Goal: Task Accomplishment & Management: Manage account settings

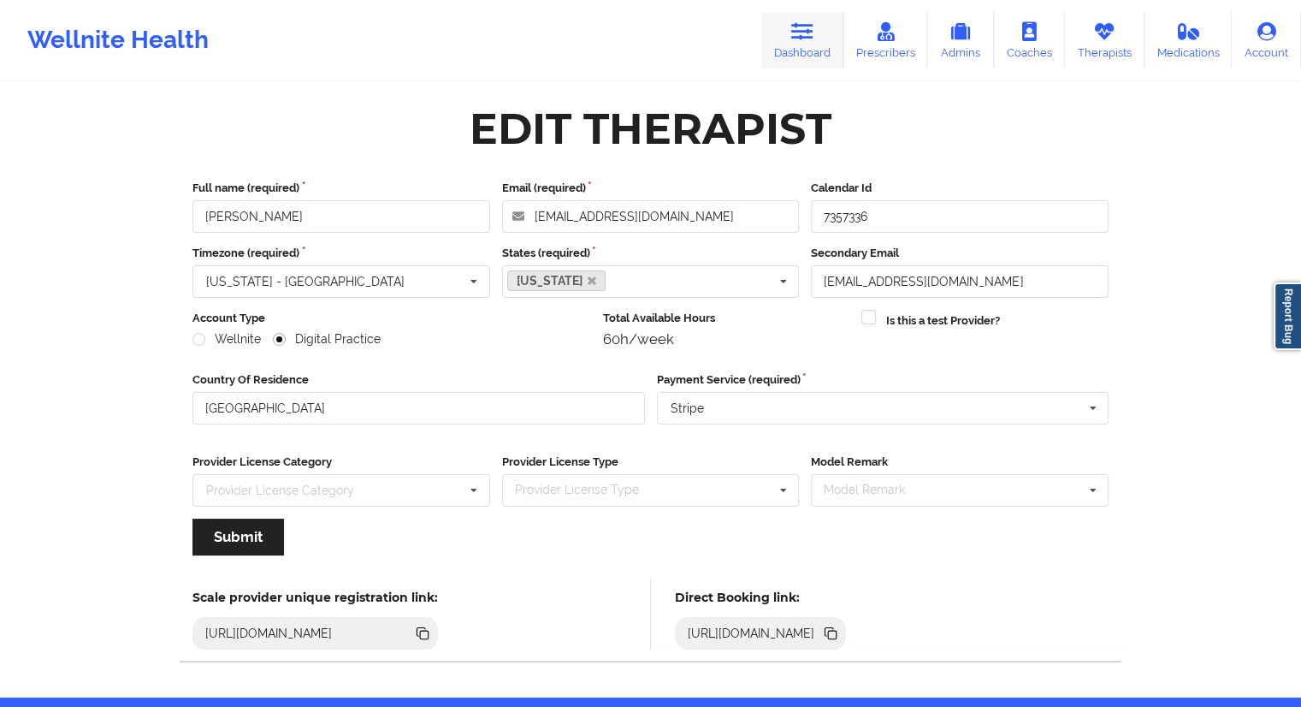
click at [817, 42] on link "Dashboard" at bounding box center [802, 40] width 82 height 56
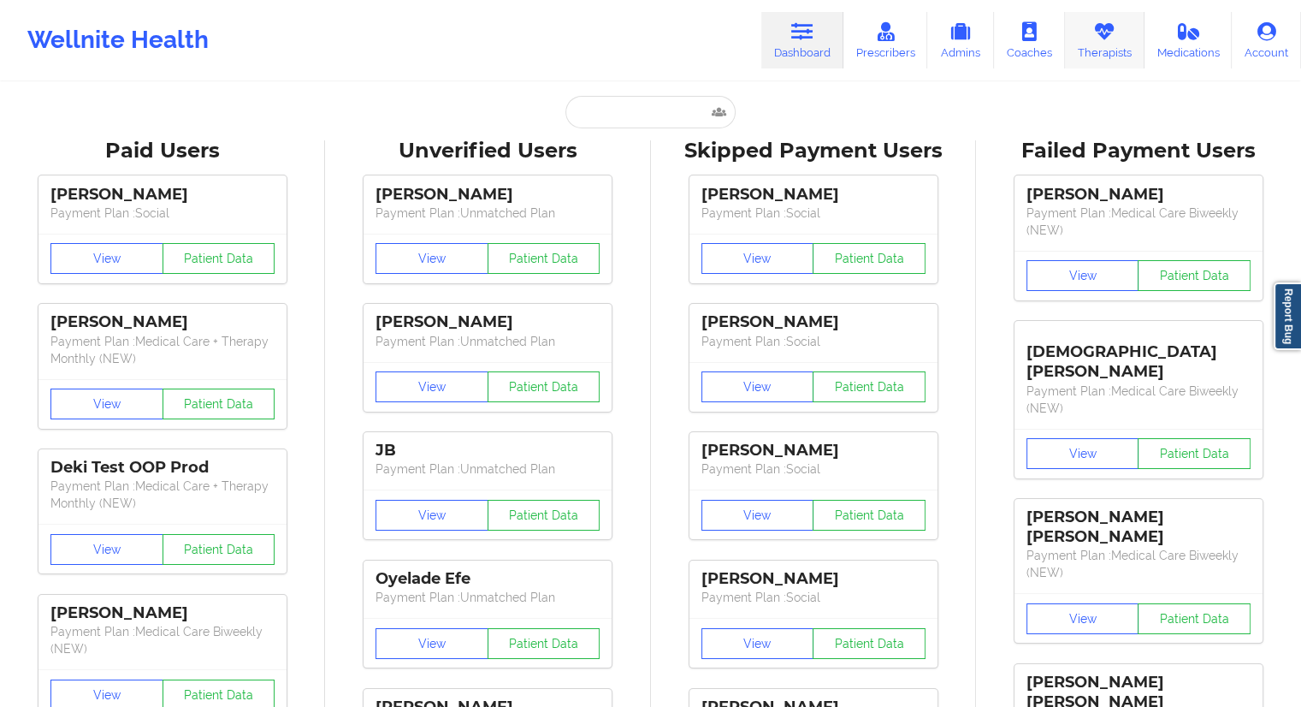
click at [1088, 46] on link "Therapists" at bounding box center [1105, 40] width 80 height 56
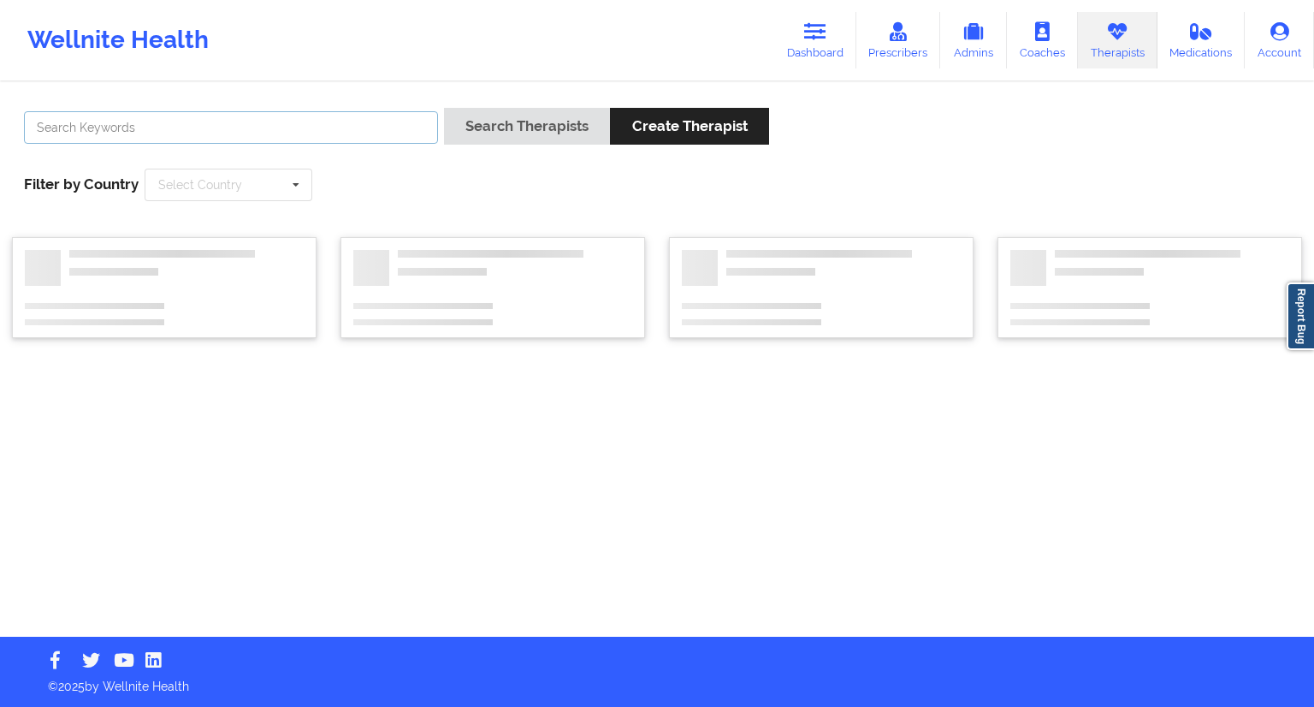
click at [304, 133] on input "text" at bounding box center [231, 127] width 414 height 33
paste input "[PERSON_NAME]"
type input "[PERSON_NAME]"
click at [469, 131] on button "Search Therapists" at bounding box center [527, 126] width 166 height 37
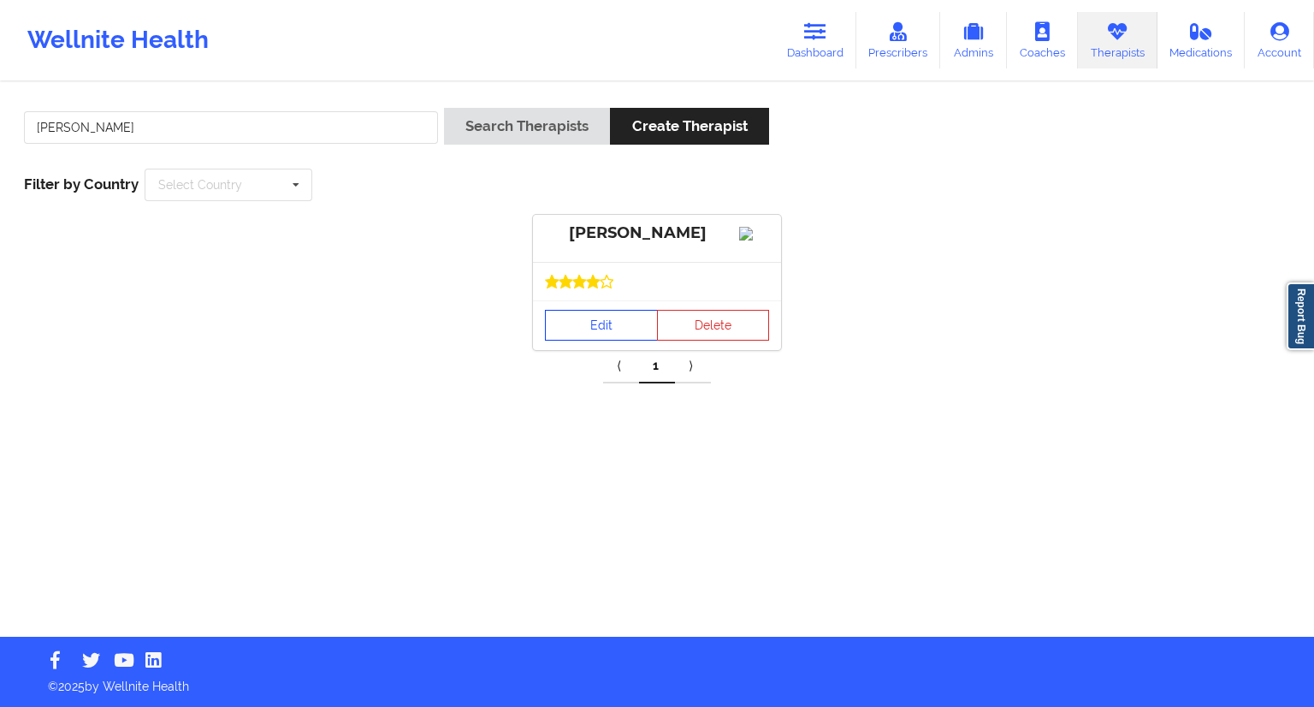
click at [612, 319] on link "Edit" at bounding box center [601, 325] width 113 height 31
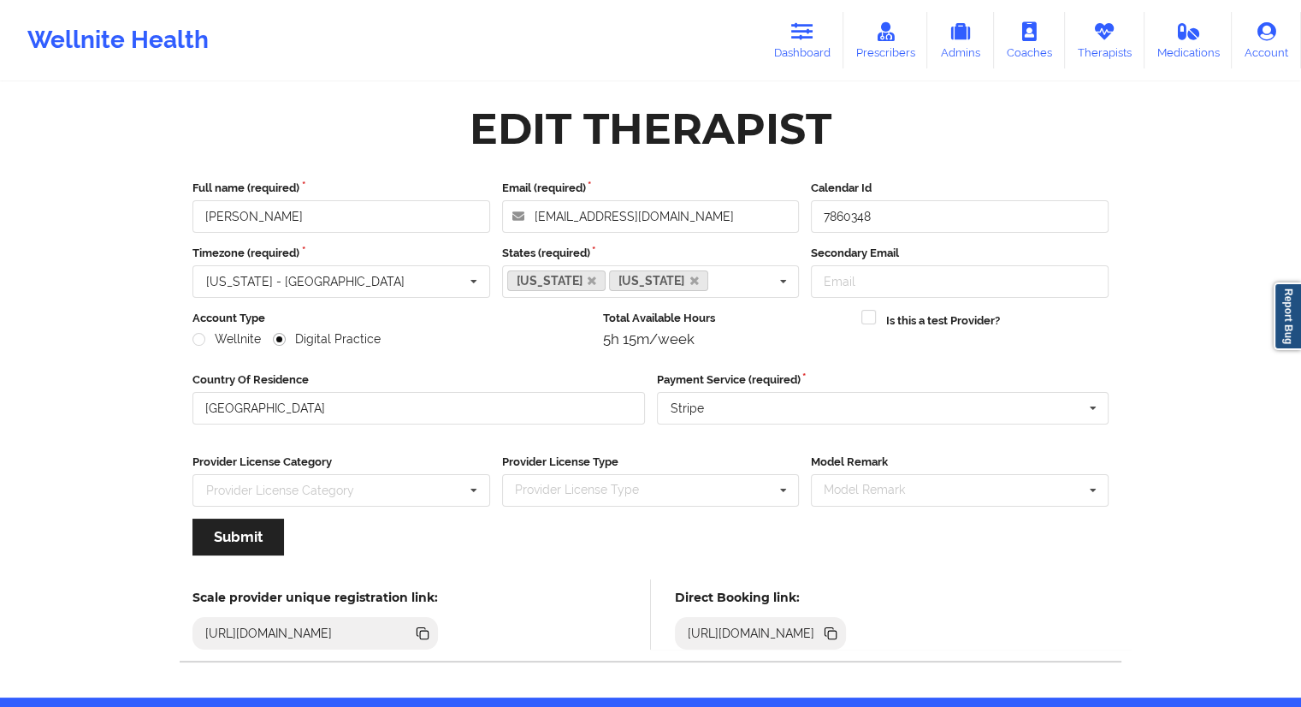
click at [837, 631] on icon at bounding box center [832, 634] width 9 height 9
click at [1102, 34] on icon at bounding box center [1104, 31] width 22 height 19
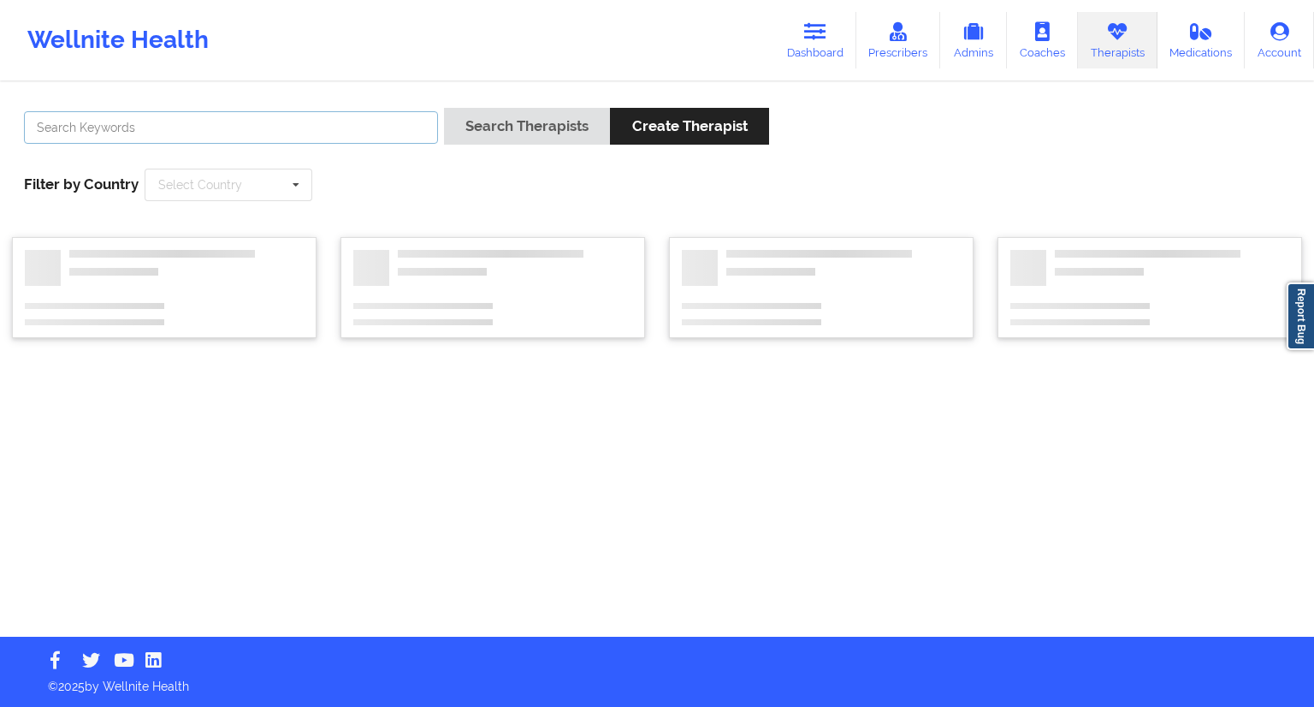
click at [200, 128] on input "text" at bounding box center [231, 127] width 414 height 33
paste input "[PERSON_NAME]"
click at [497, 131] on button "Search Therapists" at bounding box center [527, 126] width 166 height 37
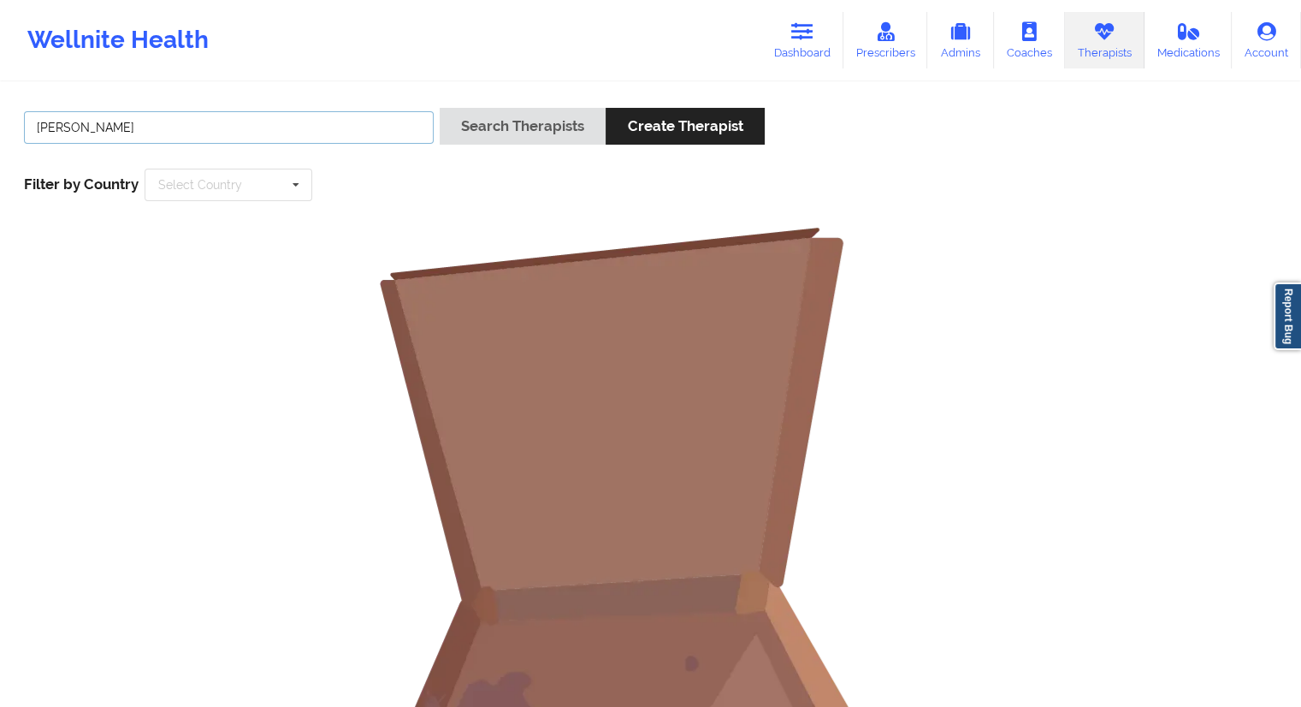
click at [158, 122] on input "[PERSON_NAME]" at bounding box center [229, 127] width 410 height 33
type input "[PERSON_NAME]"
click at [479, 129] on button "Search Therapists" at bounding box center [523, 126] width 166 height 37
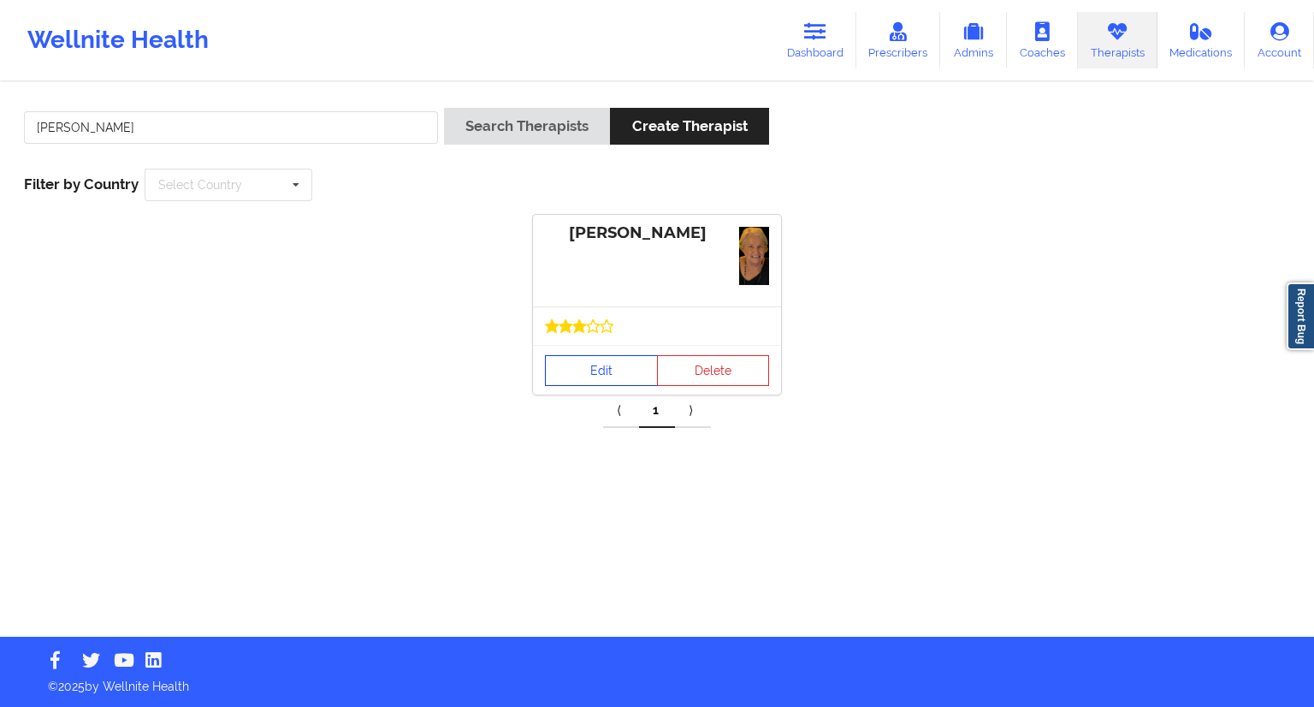
click at [588, 379] on link "Edit" at bounding box center [601, 370] width 113 height 31
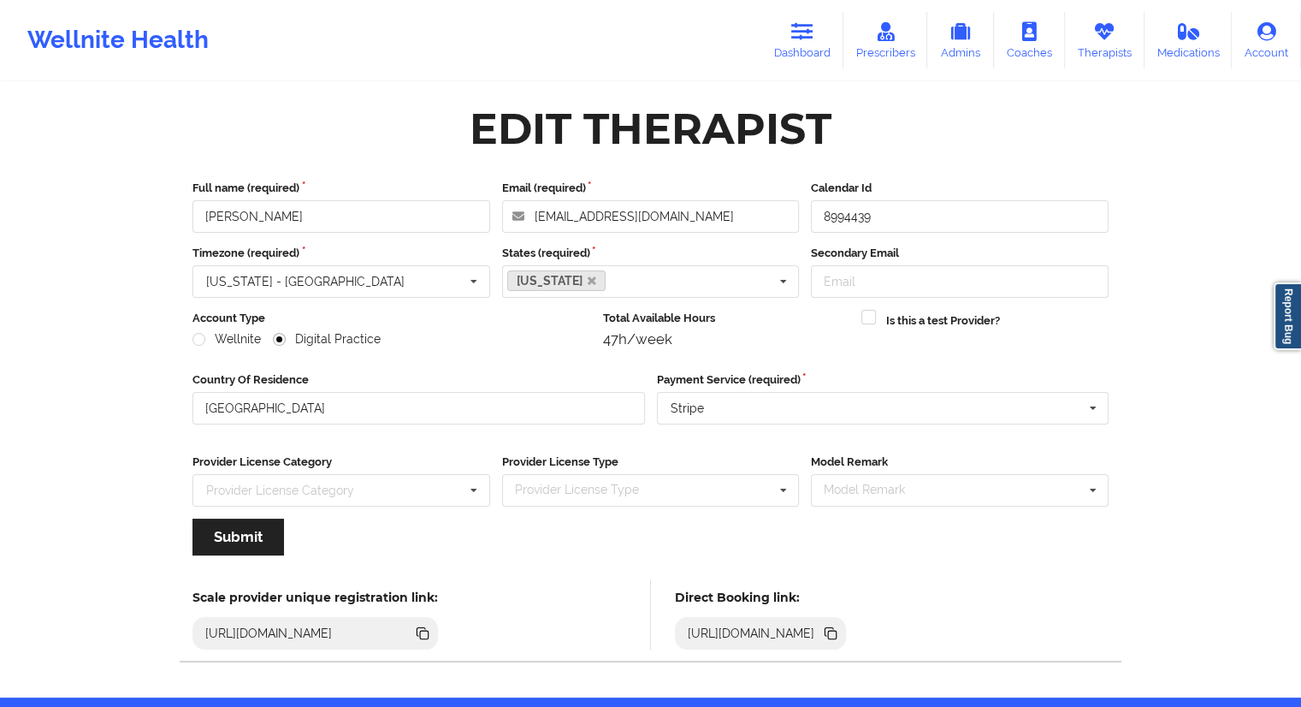
click at [847, 636] on div "[URL][DOMAIN_NAME]" at bounding box center [761, 633] width 172 height 33
click at [837, 630] on icon at bounding box center [832, 634] width 9 height 9
click at [772, 45] on link "Dashboard" at bounding box center [802, 40] width 82 height 56
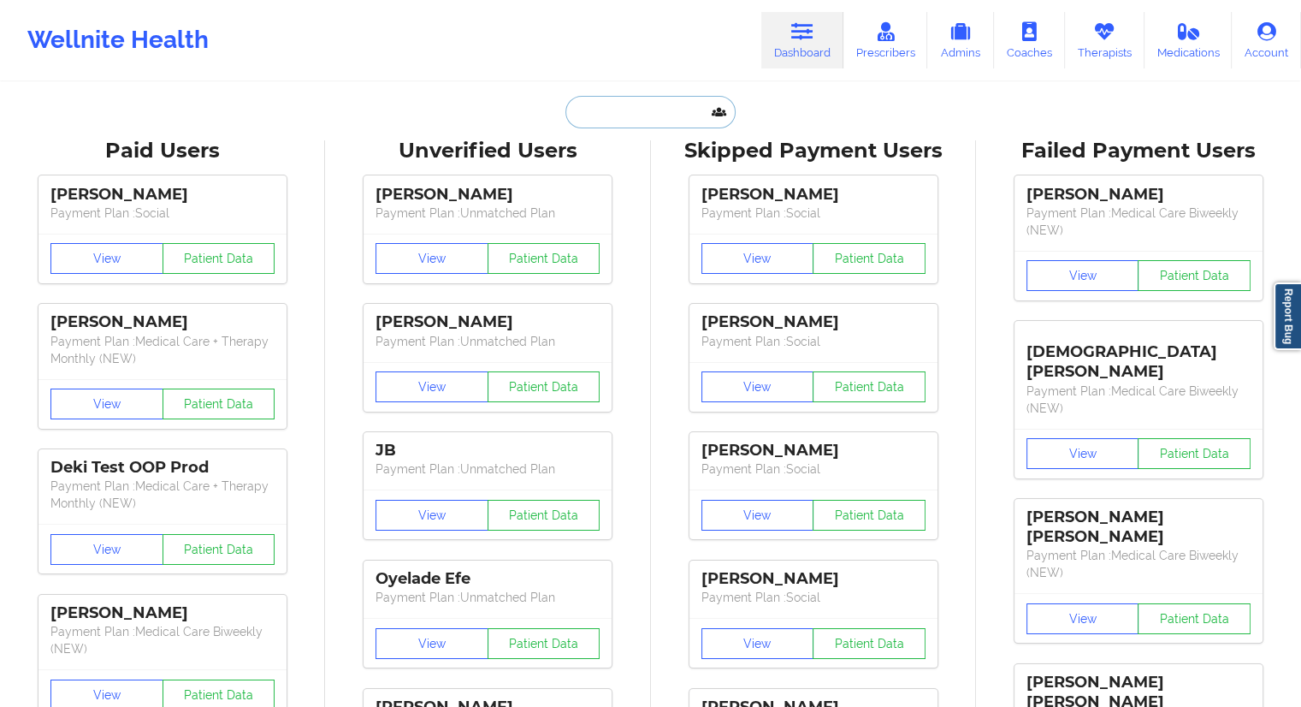
click at [575, 120] on input "text" at bounding box center [649, 112] width 169 height 33
paste input "[EMAIL_ADDRESS][DOMAIN_NAME]"
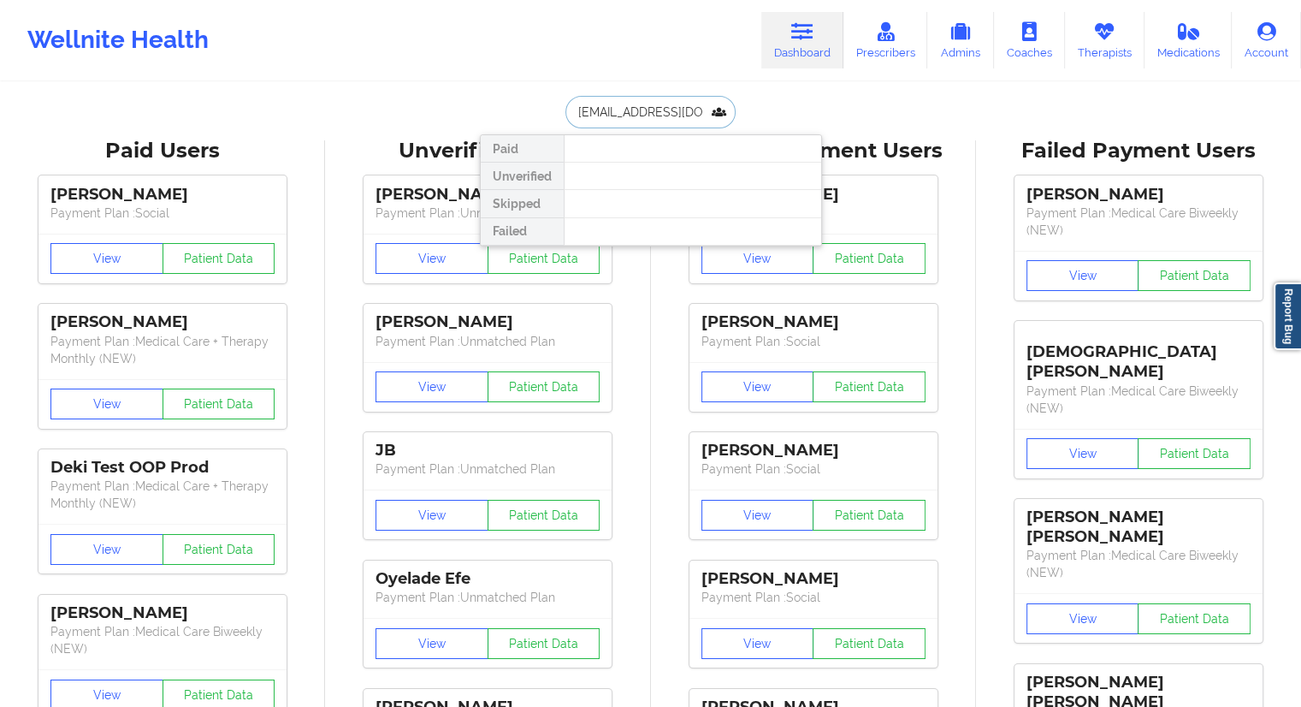
type input "[EMAIL_ADDRESS][DOMAIN_NAME]"
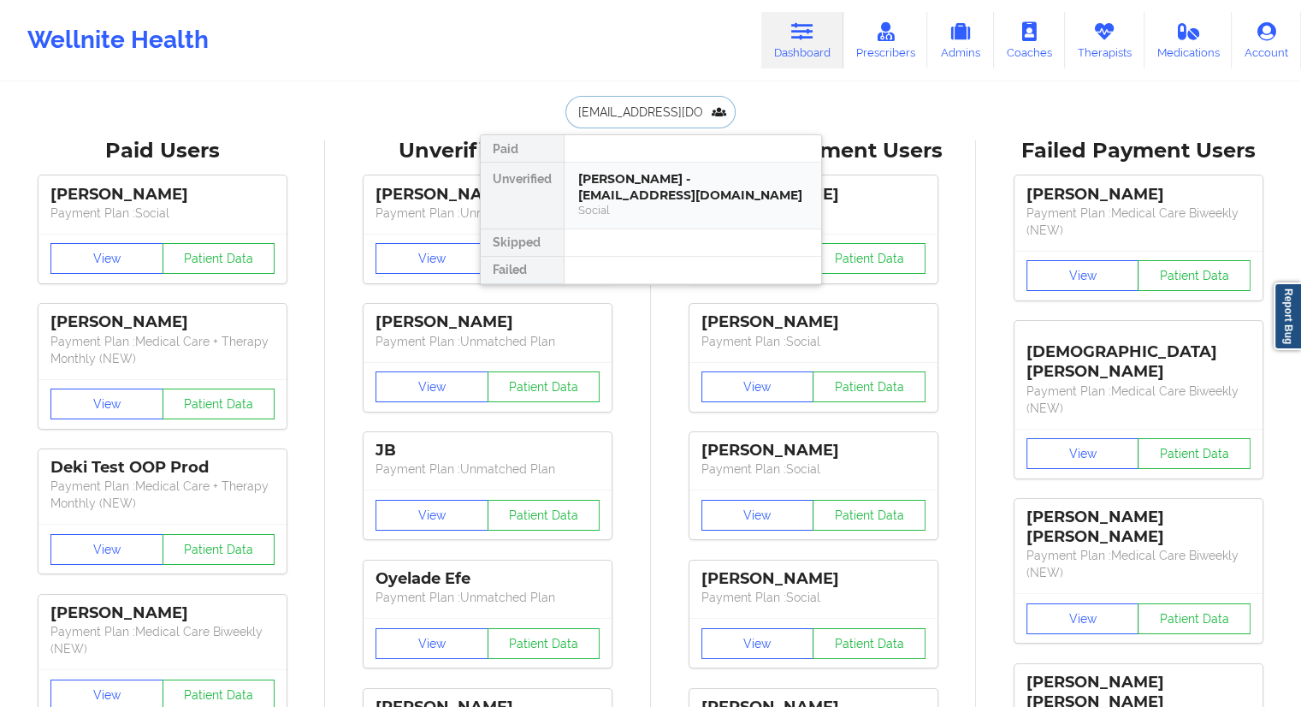
click at [633, 202] on div "[PERSON_NAME] - [EMAIL_ADDRESS][DOMAIN_NAME]" at bounding box center [692, 187] width 229 height 32
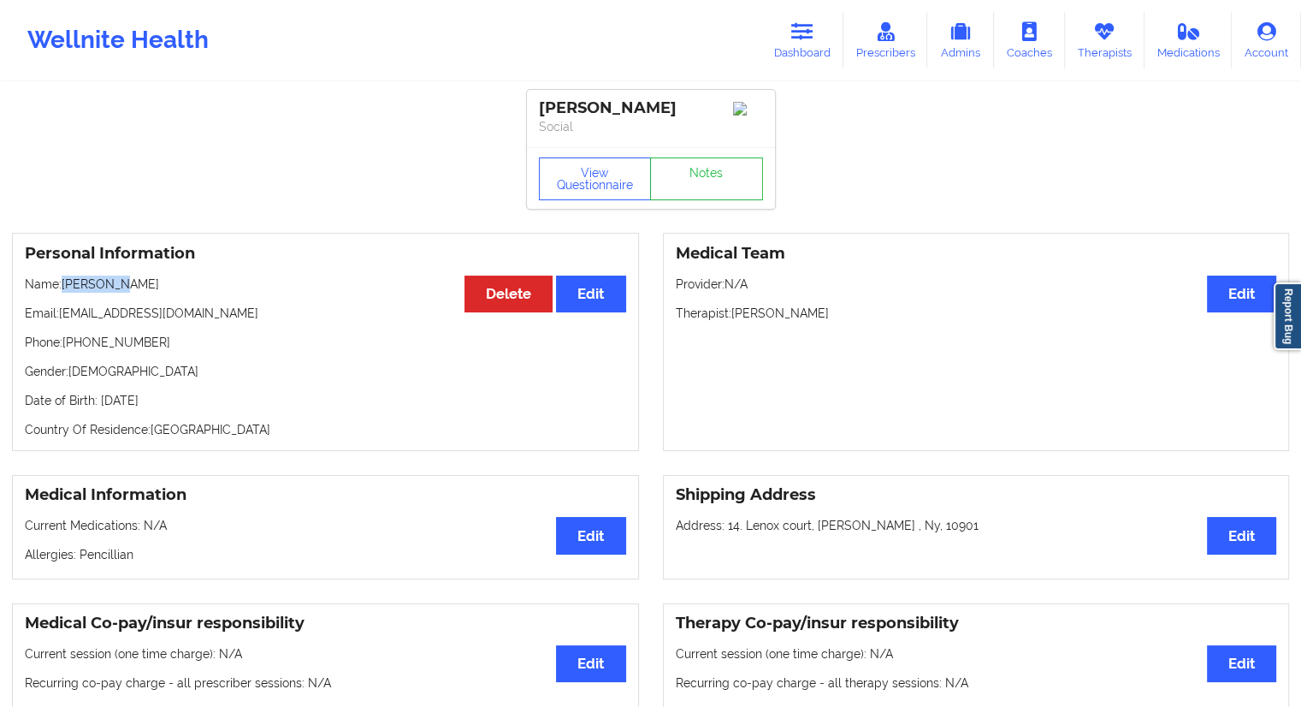
drag, startPoint x: 161, startPoint y: 278, endPoint x: 62, endPoint y: 282, distance: 98.5
click at [62, 282] on div "Personal Information Edit Delete Name: [PERSON_NAME] Email: [EMAIL_ADDRESS][DOM…" at bounding box center [325, 342] width 627 height 218
copy p "[PERSON_NAME]"
click at [1089, 51] on link "Therapists" at bounding box center [1105, 40] width 80 height 56
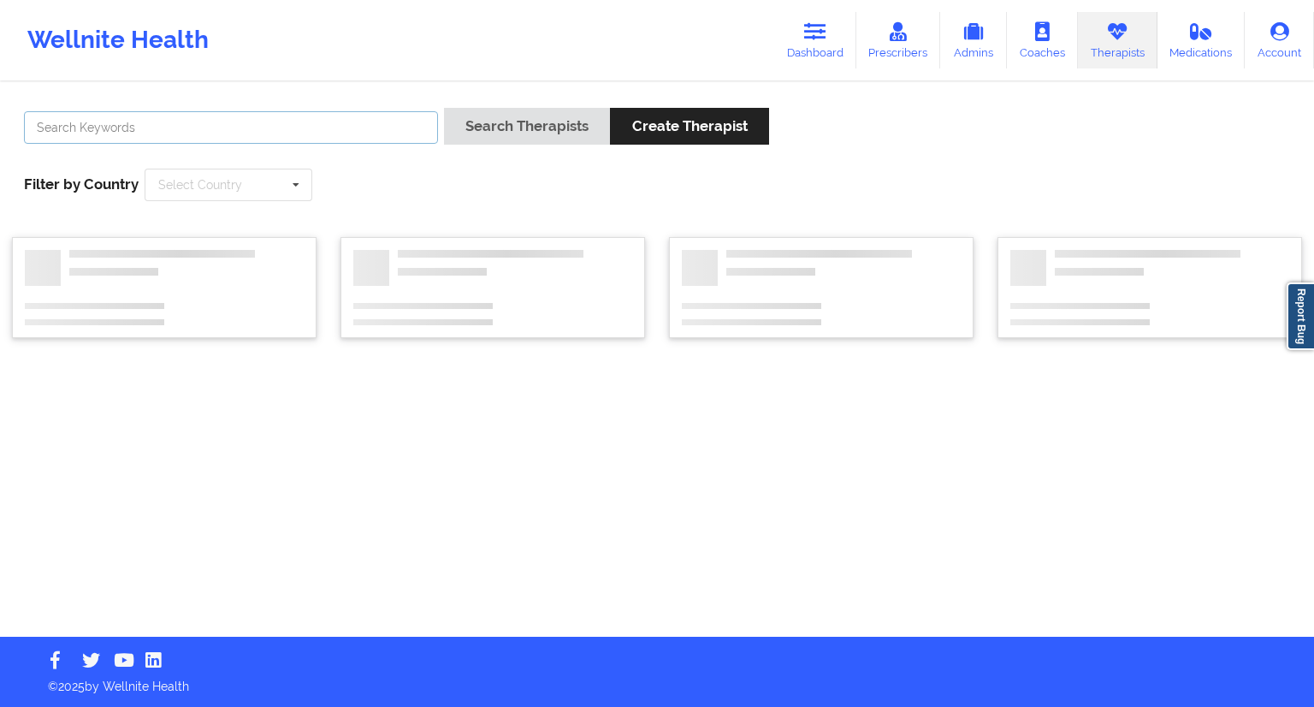
click at [154, 134] on input "text" at bounding box center [231, 127] width 414 height 33
paste input "[PERSON_NAME]"
type input "[PERSON_NAME]"
click at [491, 118] on button "Search Therapists" at bounding box center [527, 126] width 166 height 37
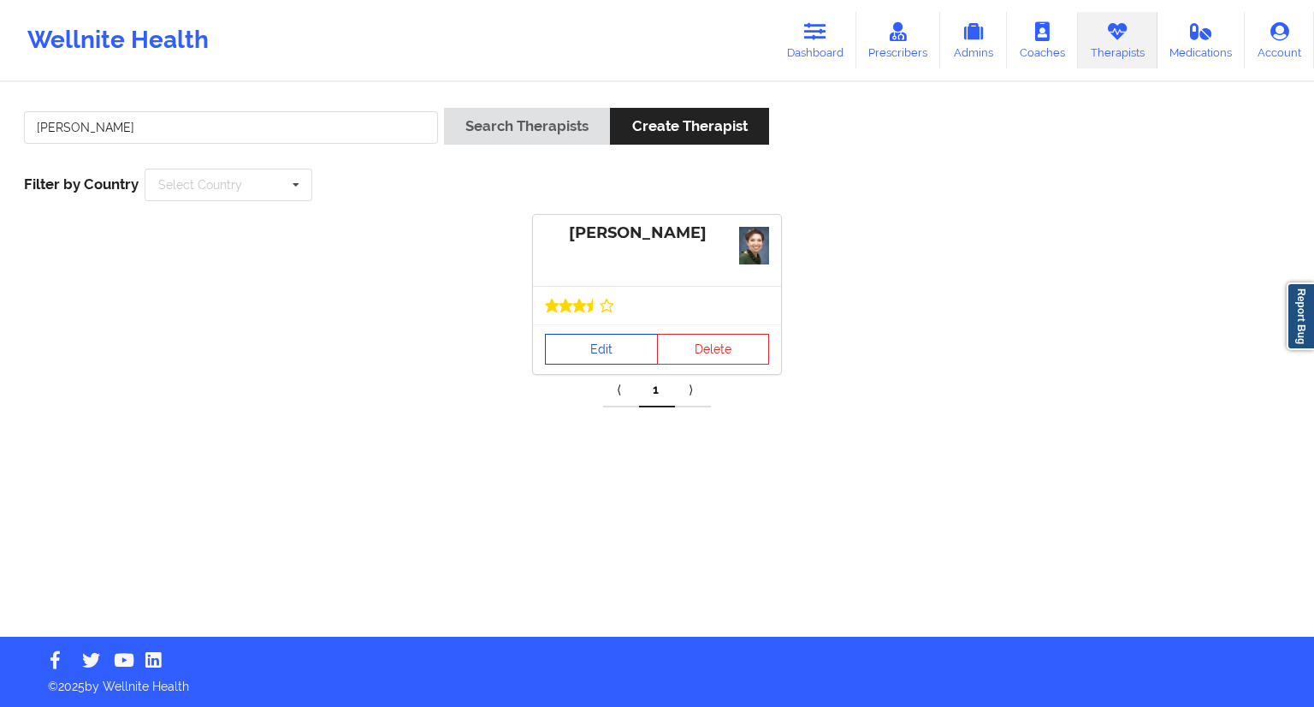
click at [596, 349] on link "Edit" at bounding box center [601, 349] width 113 height 31
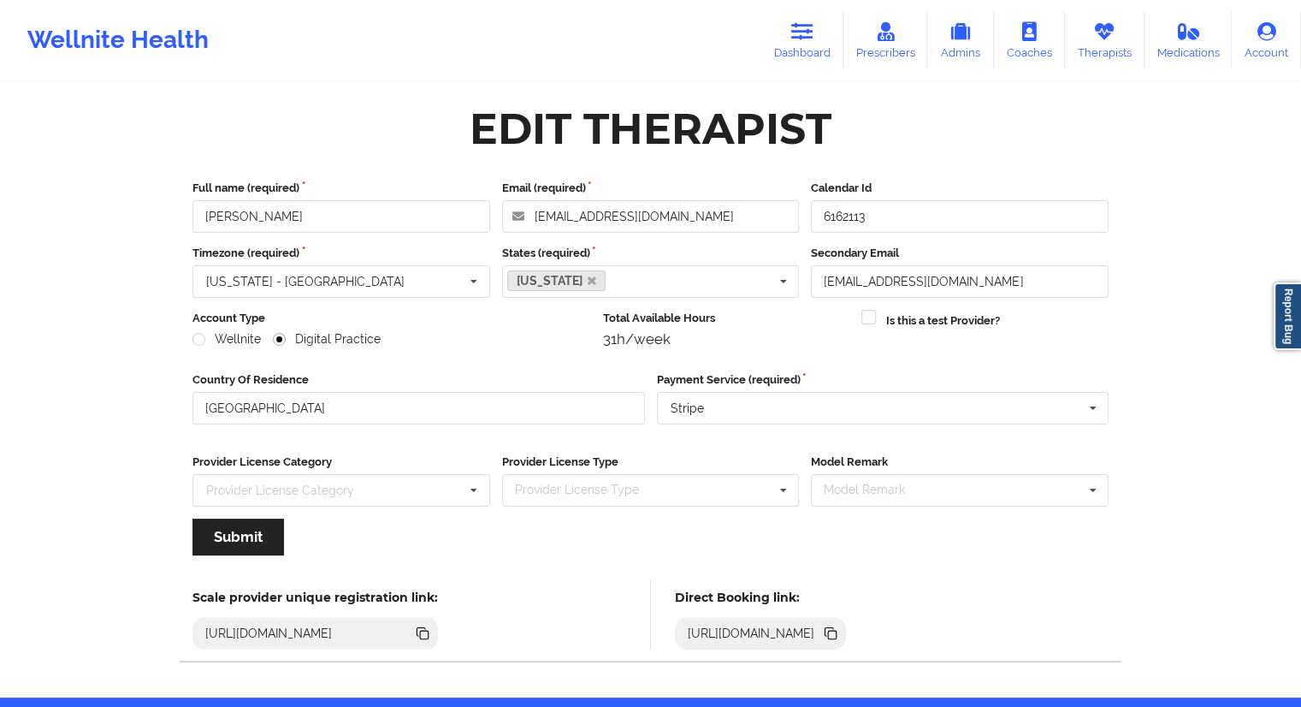
click at [837, 630] on icon at bounding box center [832, 634] width 9 height 9
click at [1077, 49] on link "Therapists" at bounding box center [1105, 40] width 80 height 56
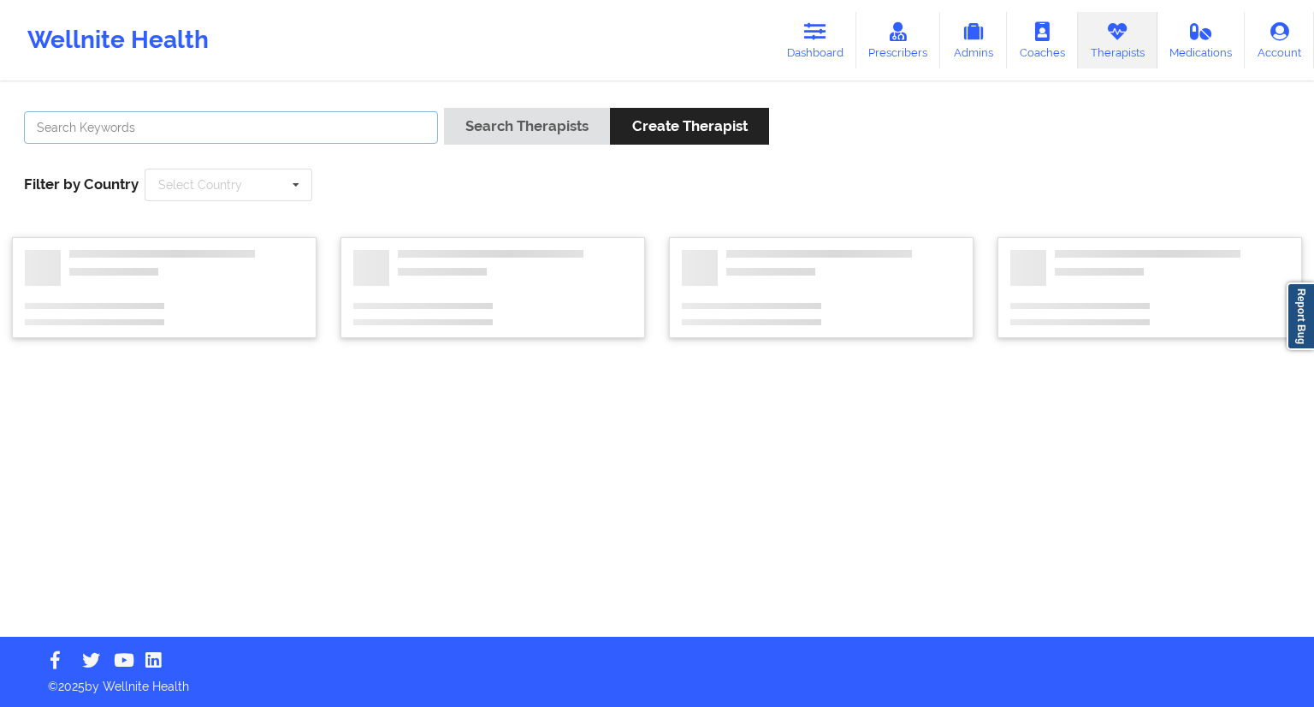
click at [171, 131] on input "text" at bounding box center [231, 127] width 414 height 33
paste input "Dashima Green"
type input "Dashima Green"
click at [466, 133] on button "Search Therapists" at bounding box center [527, 126] width 166 height 37
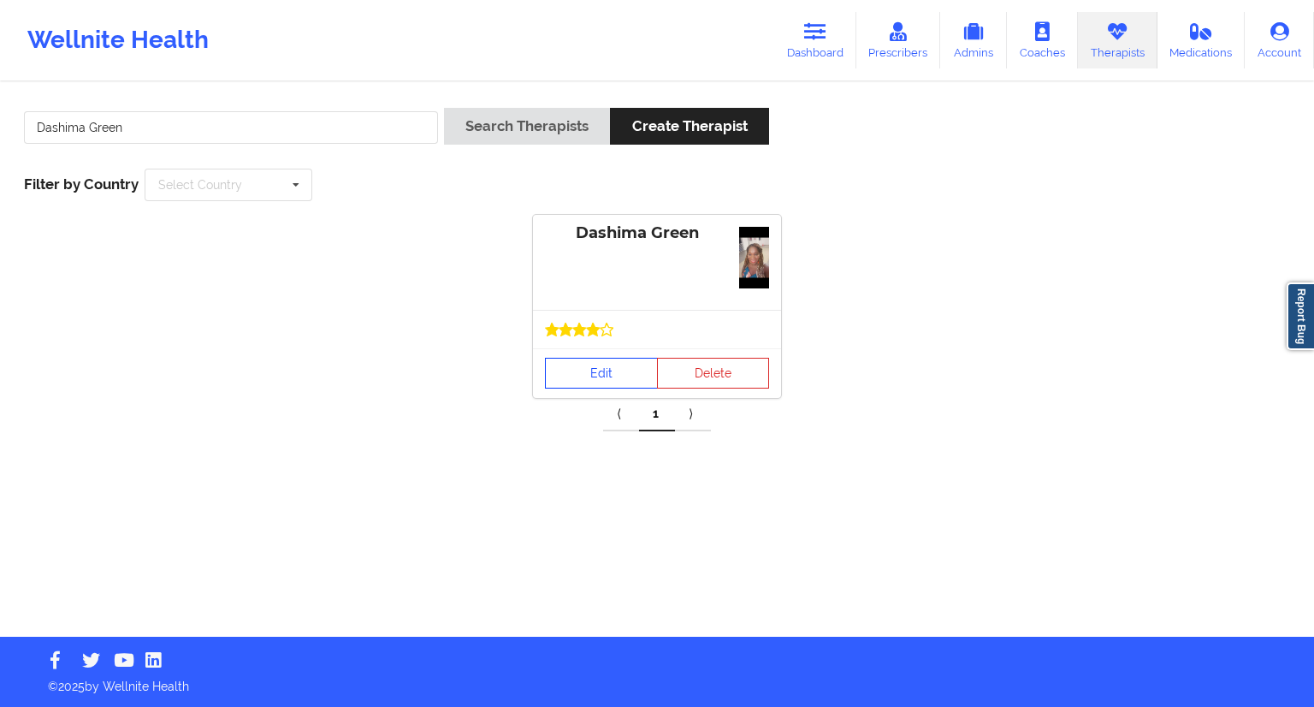
click at [583, 378] on link "Edit" at bounding box center [601, 373] width 113 height 31
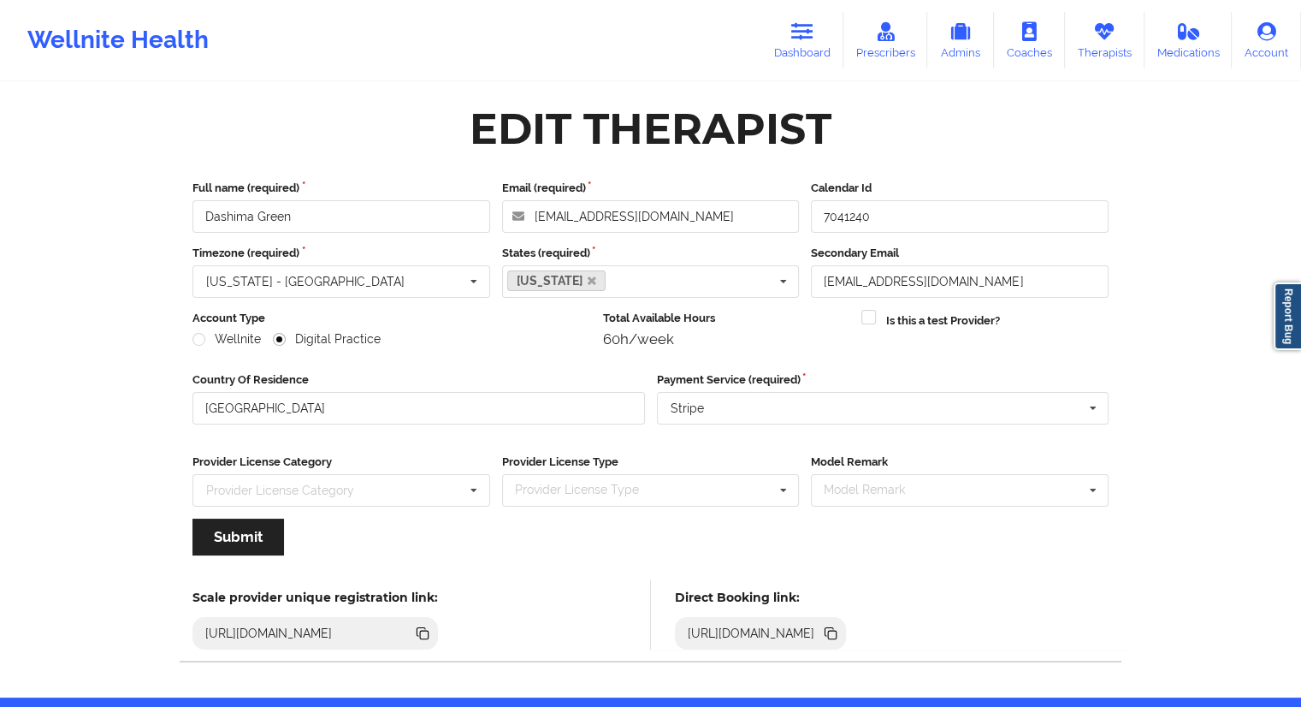
click at [837, 634] on icon at bounding box center [832, 634] width 9 height 9
click at [1088, 44] on link "Therapists" at bounding box center [1105, 40] width 80 height 56
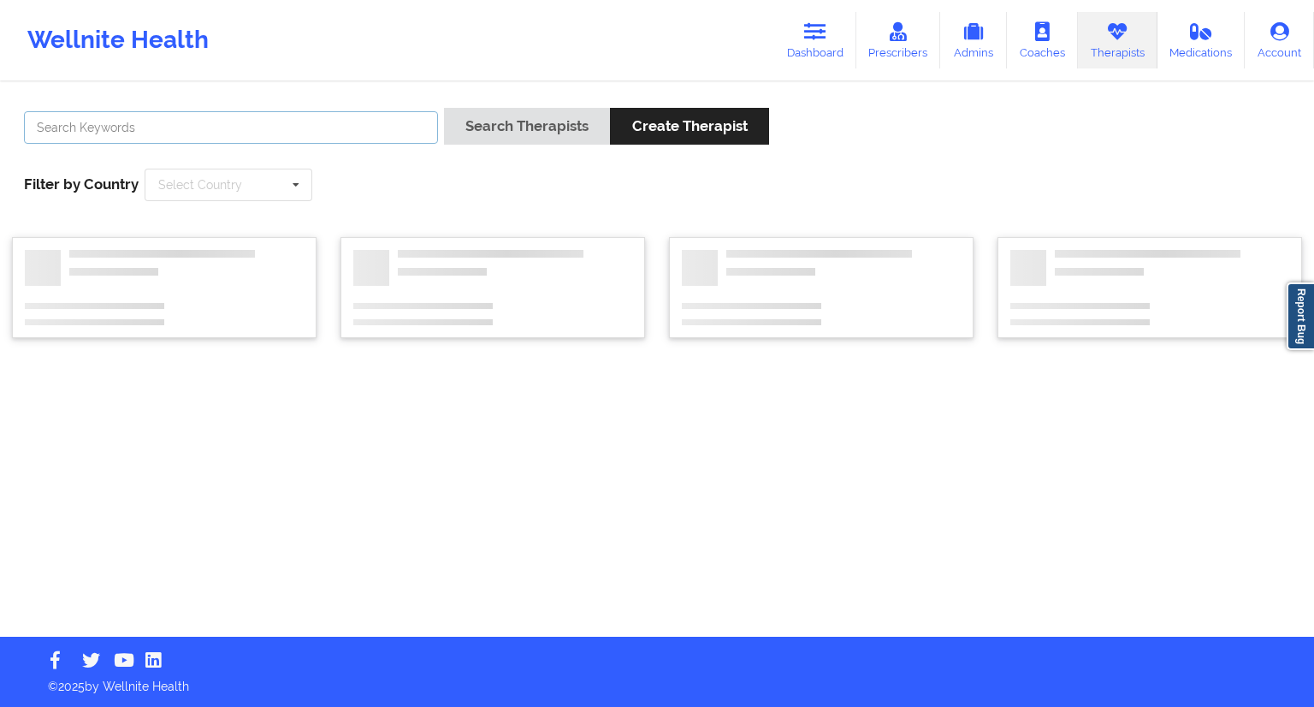
click at [292, 131] on input "text" at bounding box center [231, 127] width 414 height 33
paste input "[PERSON_NAME]"
click at [491, 116] on button "Search Therapists" at bounding box center [527, 126] width 166 height 37
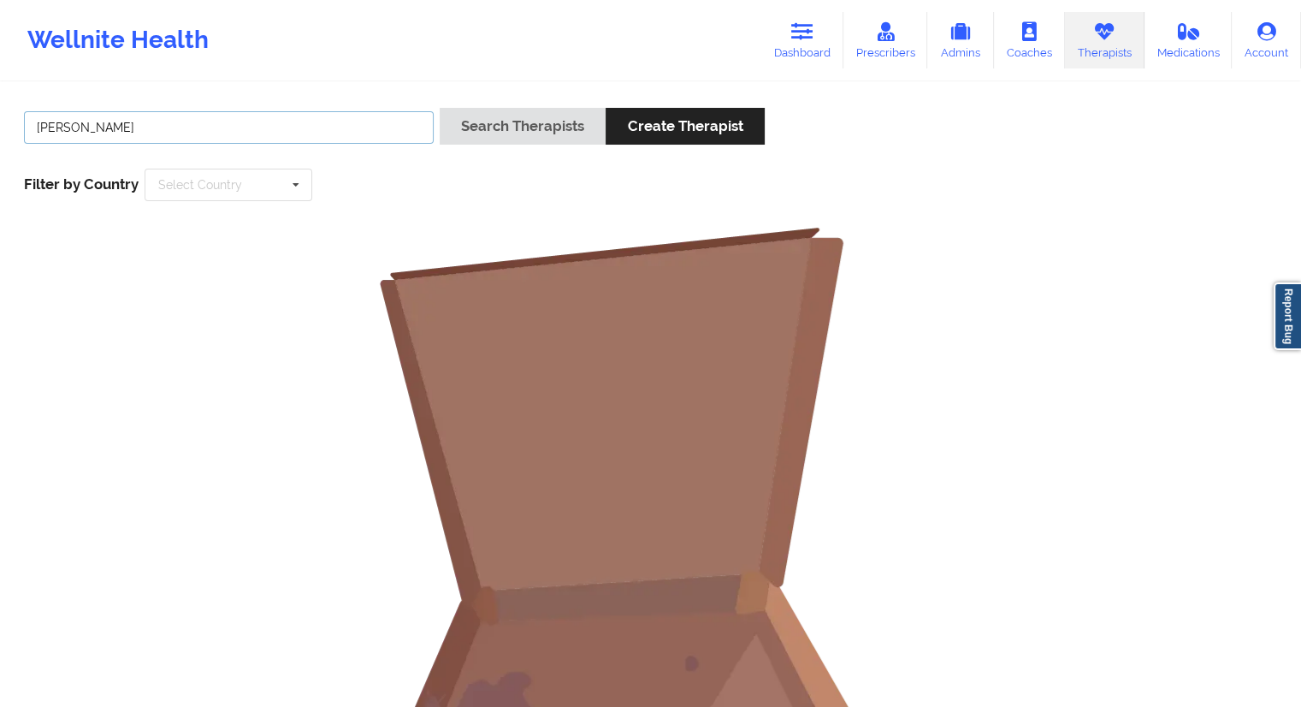
drag, startPoint x: 103, startPoint y: 132, endPoint x: 71, endPoint y: 141, distance: 33.8
click at [103, 132] on input "[PERSON_NAME]" at bounding box center [229, 127] width 410 height 33
click at [50, 128] on input "[PERSON_NAME]" at bounding box center [229, 127] width 410 height 33
click at [149, 134] on input "[PERSON_NAME]" at bounding box center [229, 127] width 410 height 33
click at [41, 127] on input "[PERSON_NAME]" at bounding box center [229, 127] width 410 height 33
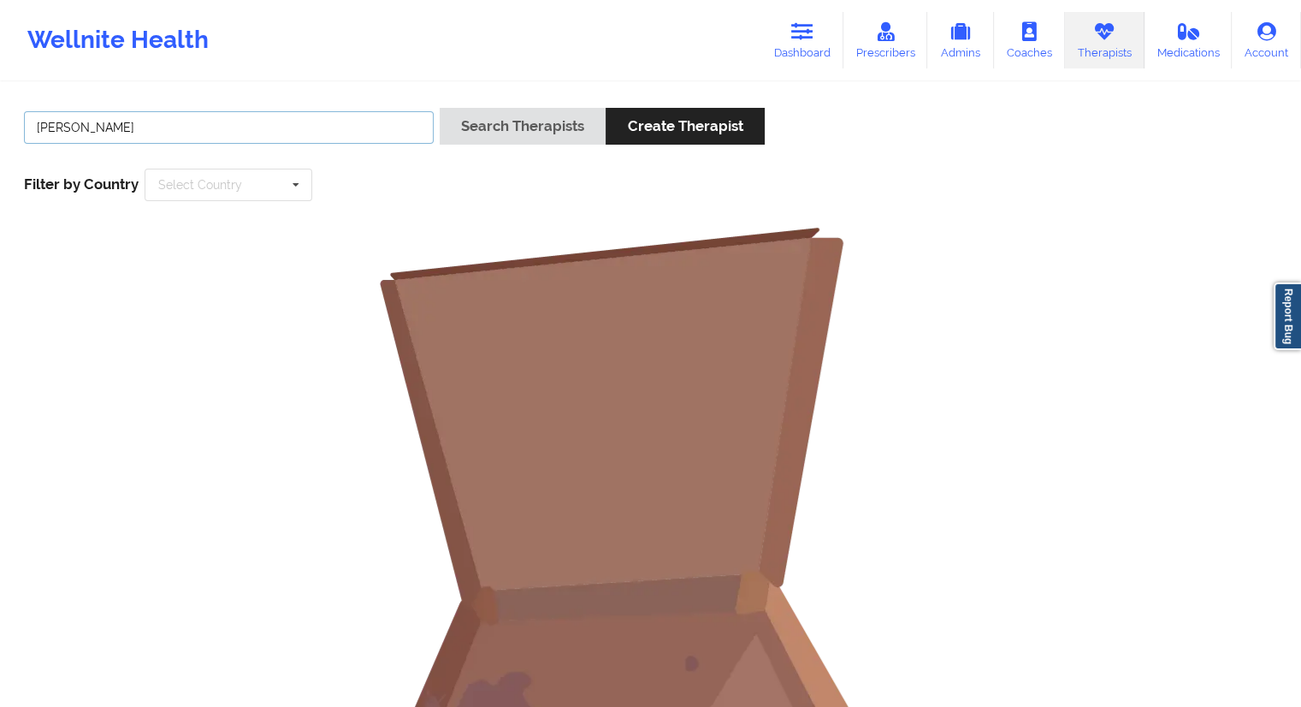
click at [74, 130] on input "[PERSON_NAME]" at bounding box center [229, 127] width 410 height 33
click at [79, 132] on input "[PERSON_NAME]" at bounding box center [229, 127] width 410 height 33
type input "[PERSON_NAME]"
click at [468, 119] on button "Search Therapists" at bounding box center [523, 126] width 166 height 37
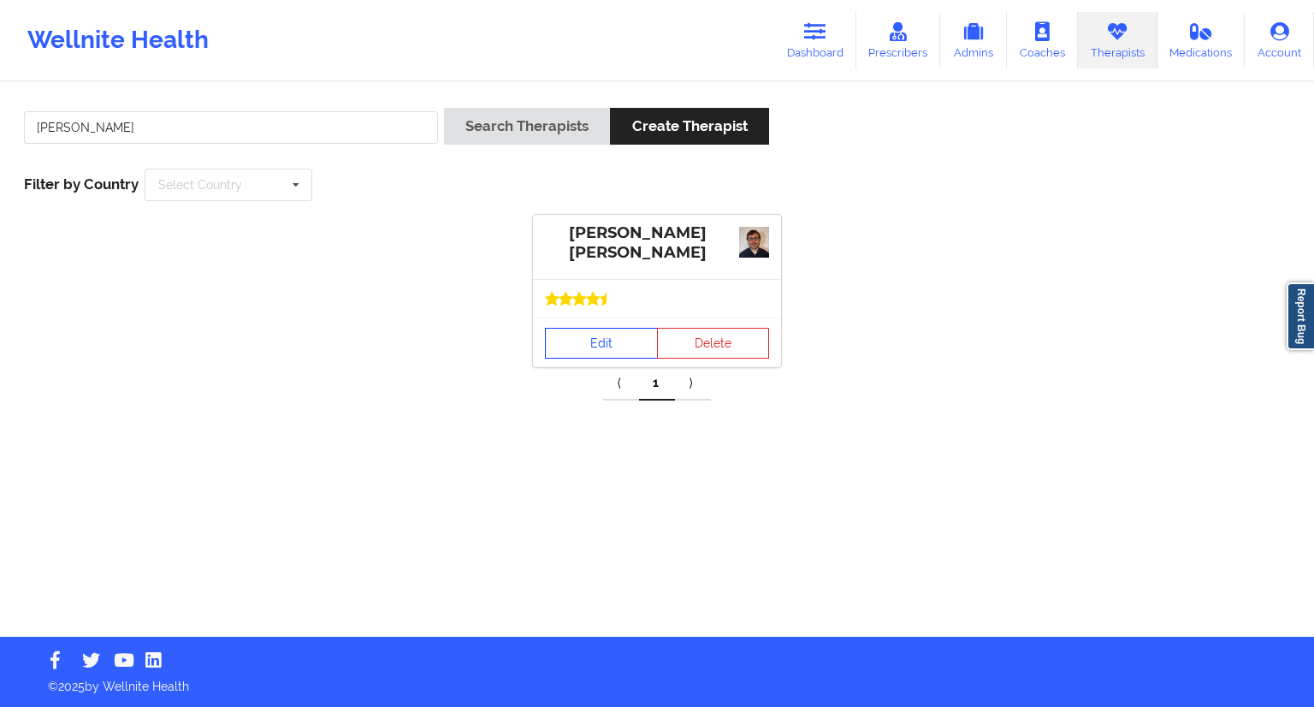
click at [612, 333] on link "Edit" at bounding box center [601, 343] width 113 height 31
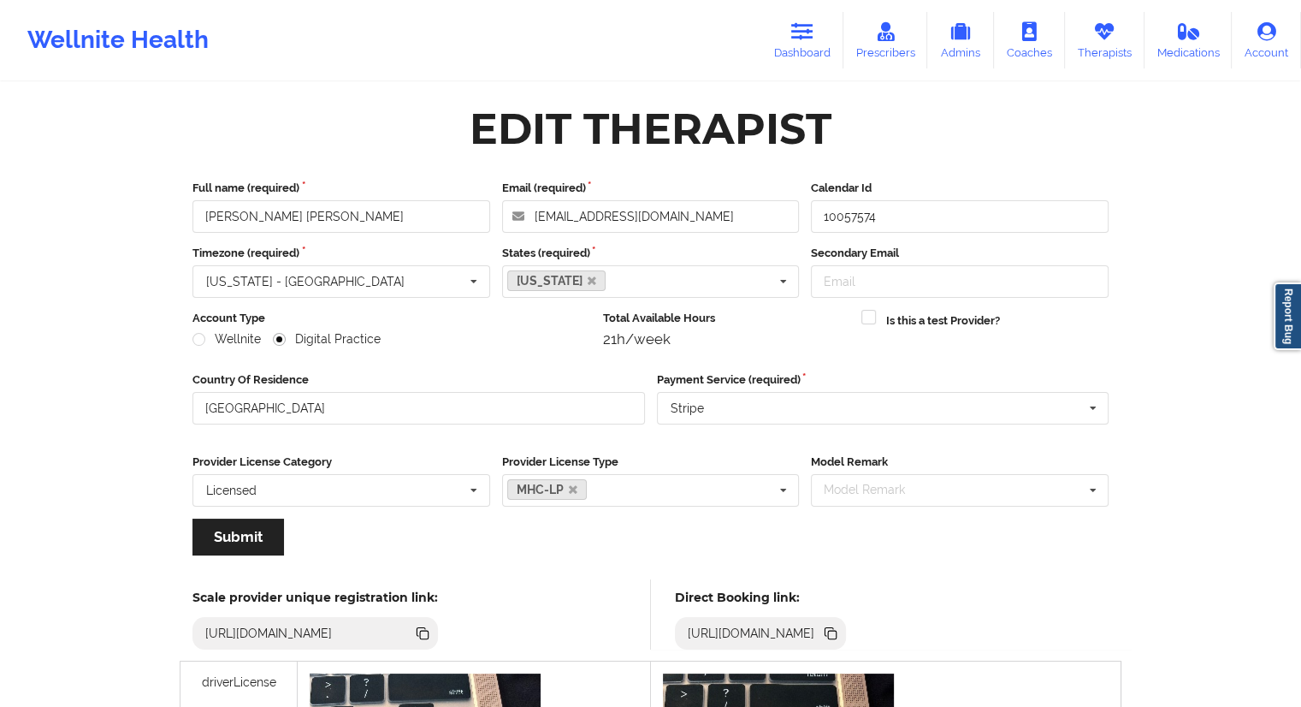
click at [840, 624] on icon at bounding box center [830, 633] width 19 height 19
drag, startPoint x: 788, startPoint y: 32, endPoint x: 756, endPoint y: 56, distance: 39.7
click at [788, 32] on link "Dashboard" at bounding box center [802, 40] width 82 height 56
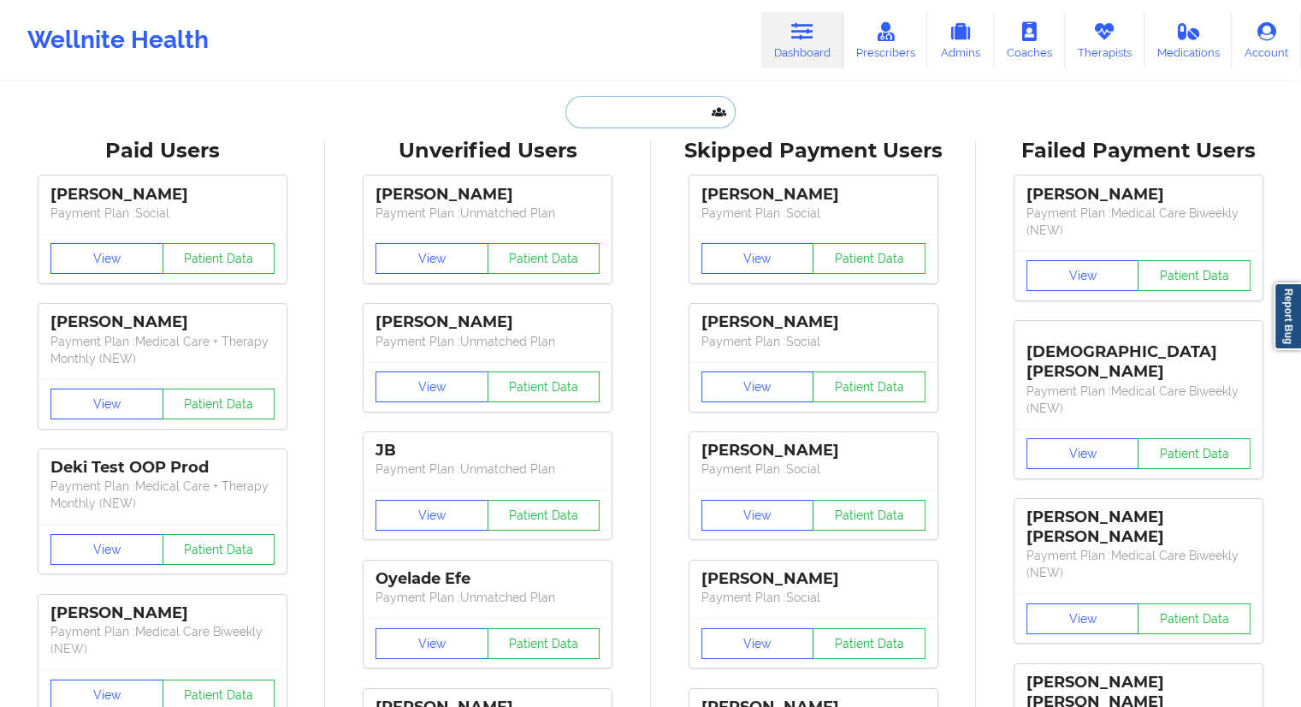
click at [613, 122] on input "text" at bounding box center [649, 112] width 169 height 33
paste input "[EMAIL_ADDRESS][DOMAIN_NAME]"
type input "[EMAIL_ADDRESS][DOMAIN_NAME]"
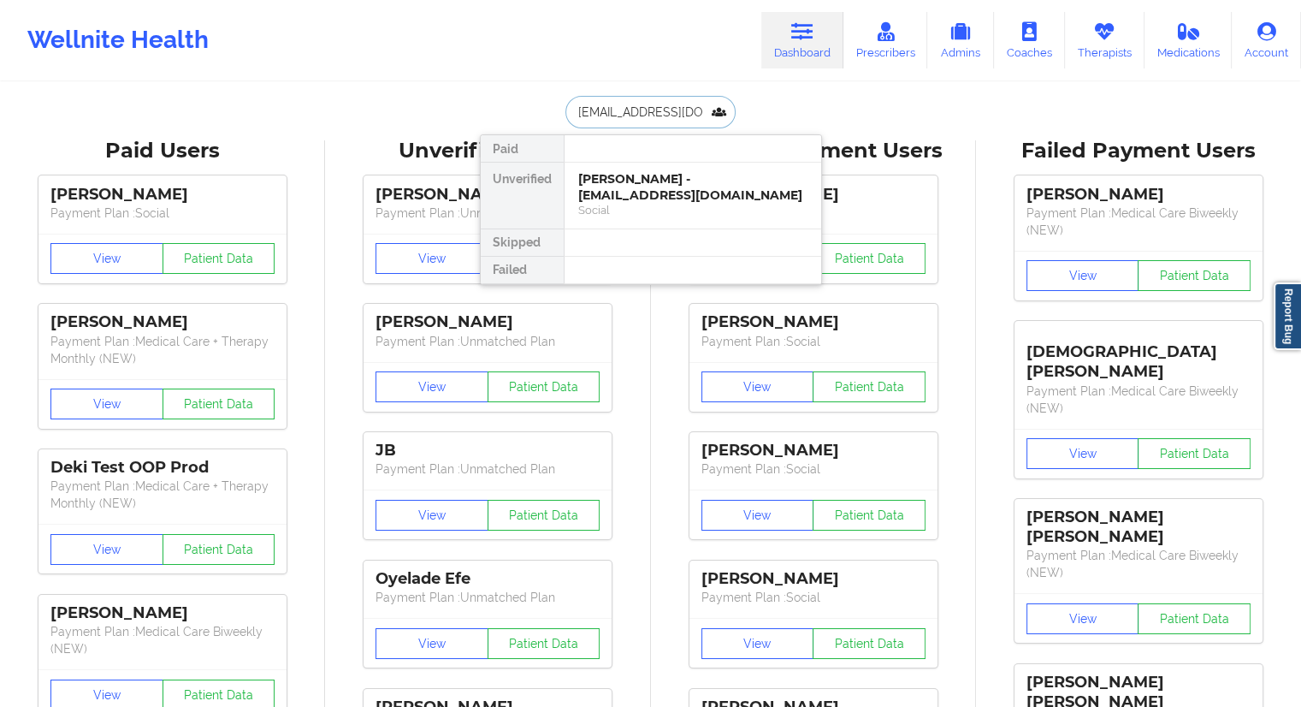
scroll to position [0, 9]
click at [624, 187] on div "[PERSON_NAME] - [EMAIL_ADDRESS][DOMAIN_NAME]" at bounding box center [692, 187] width 229 height 32
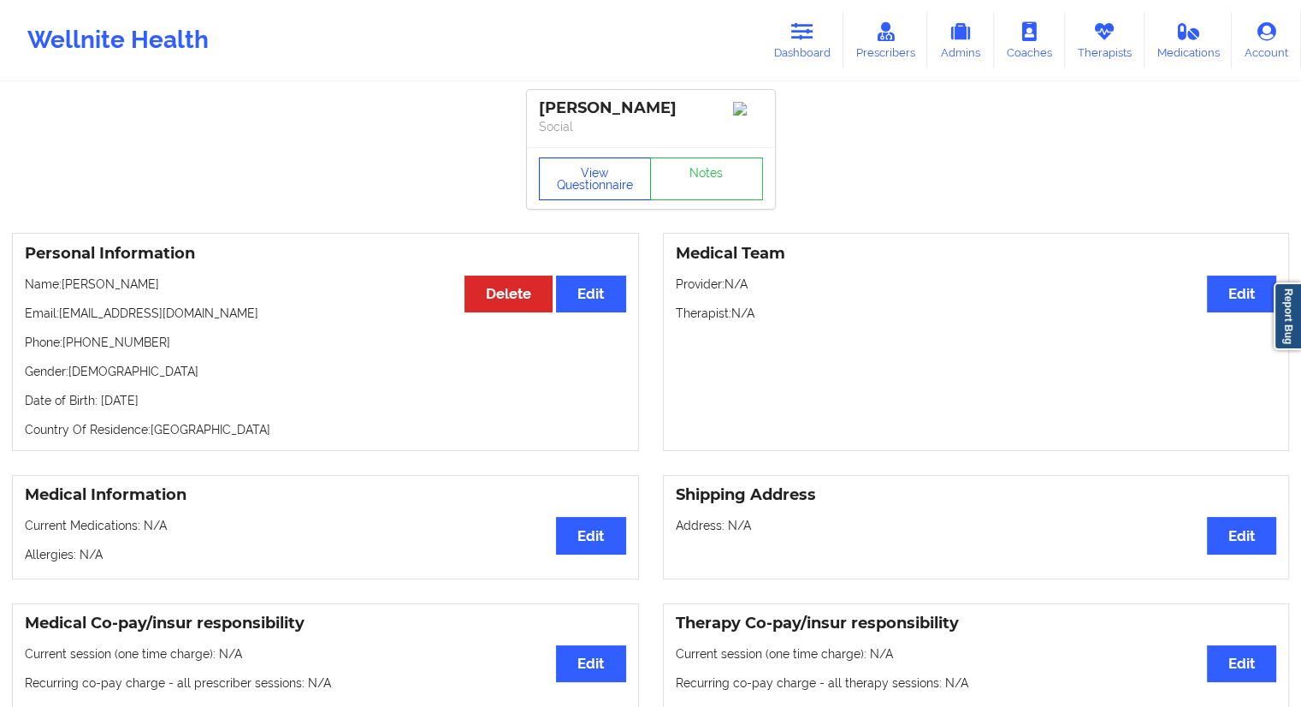
click at [601, 195] on button "View Questionnaire" at bounding box center [595, 178] width 113 height 43
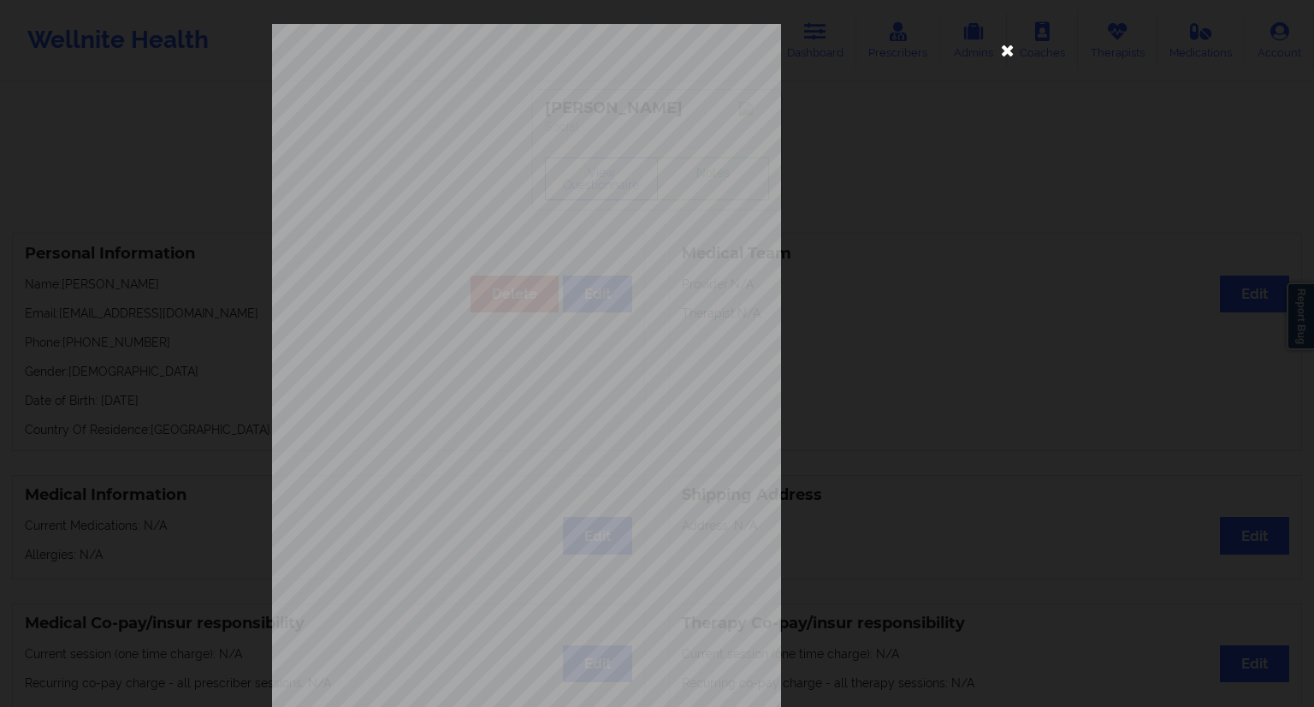
click at [997, 56] on icon at bounding box center [1007, 49] width 27 height 27
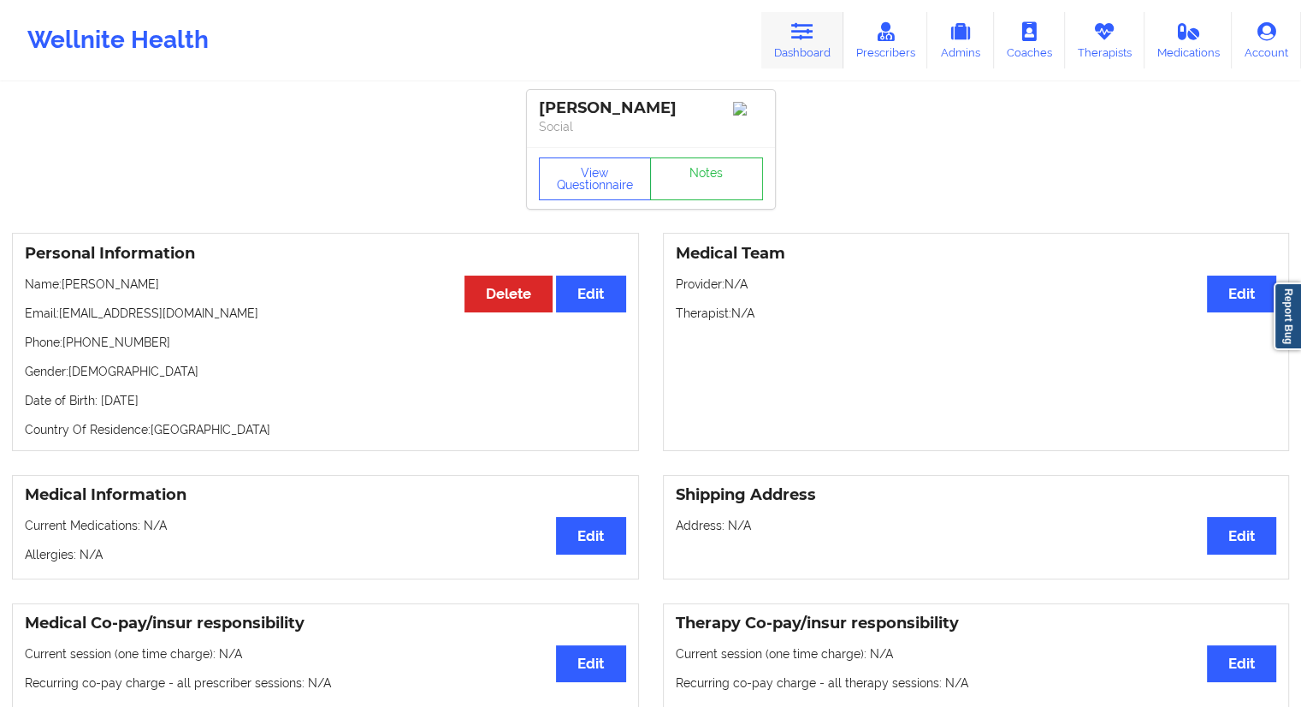
click at [813, 36] on icon at bounding box center [802, 31] width 22 height 19
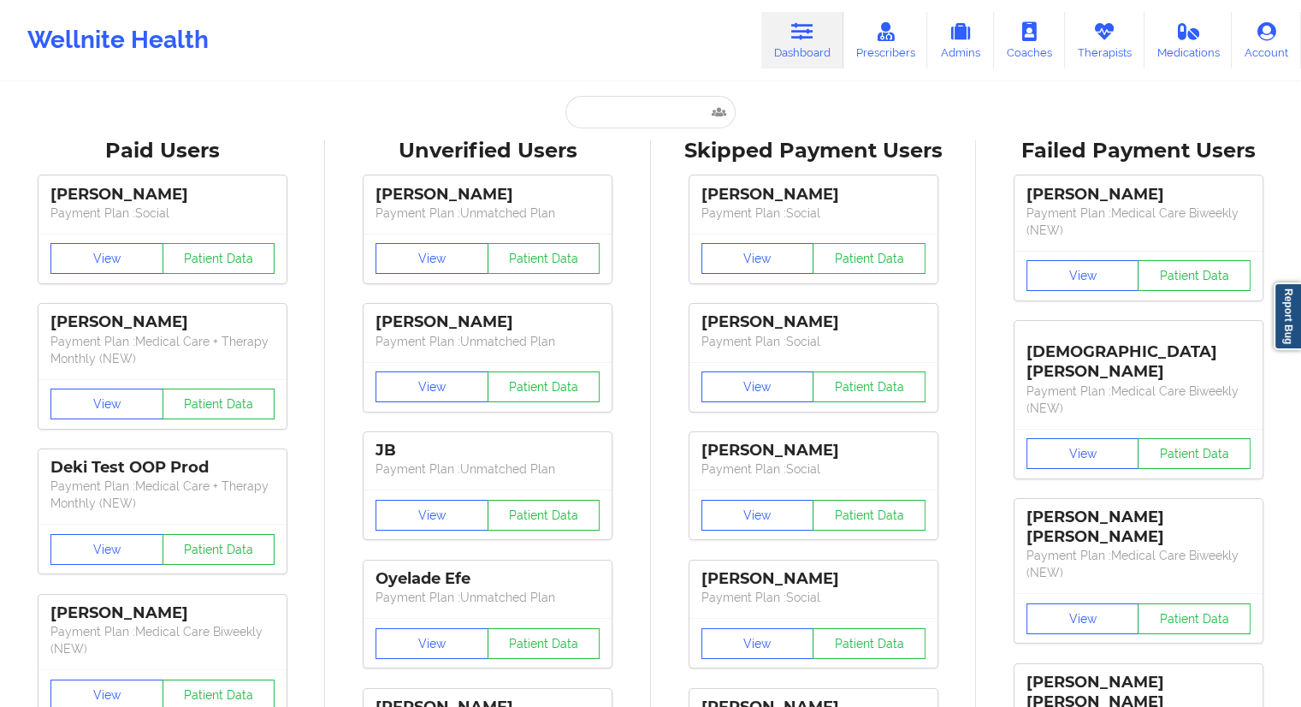
click at [647, 122] on input "text" at bounding box center [649, 112] width 169 height 33
paste input "[EMAIL_ADDRESS][DOMAIN_NAME]"
type input "[EMAIL_ADDRESS][DOMAIN_NAME]"
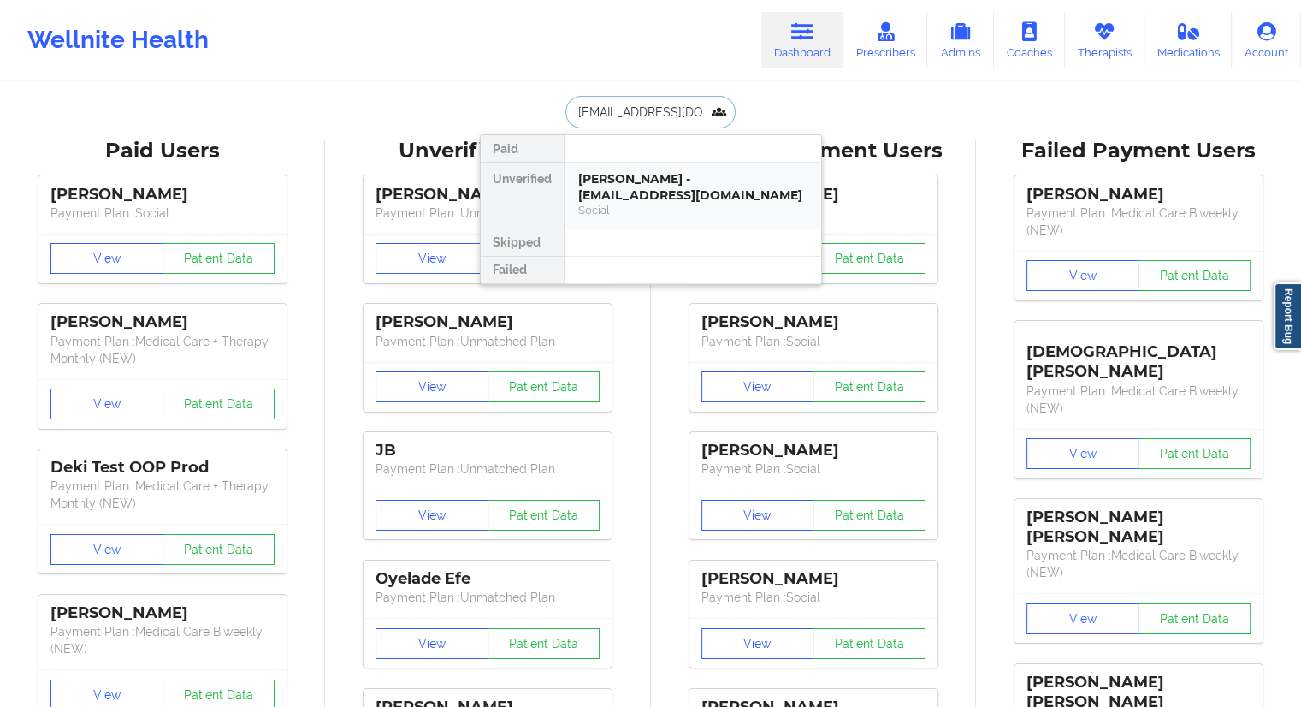
click at [602, 186] on div "[PERSON_NAME] - [EMAIL_ADDRESS][DOMAIN_NAME]" at bounding box center [692, 187] width 229 height 32
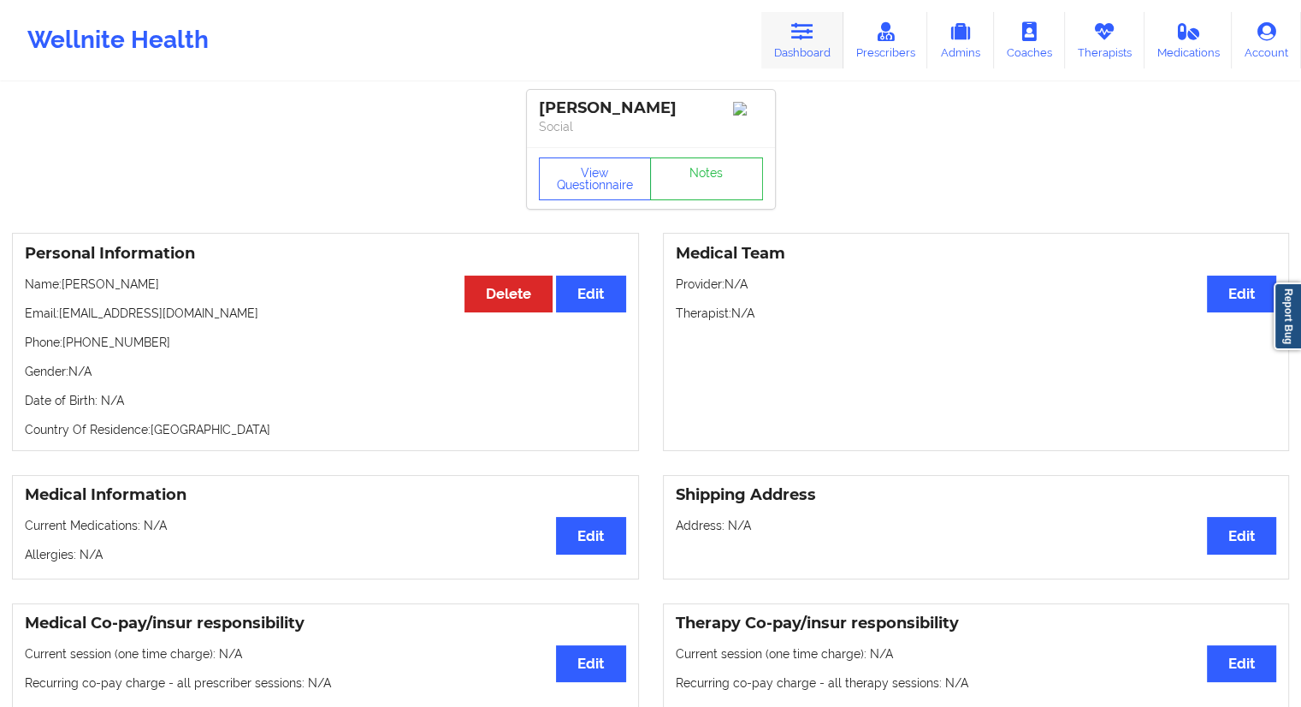
drag, startPoint x: 792, startPoint y: 52, endPoint x: 783, endPoint y: 59, distance: 11.0
click at [794, 51] on link "Dashboard" at bounding box center [802, 40] width 82 height 56
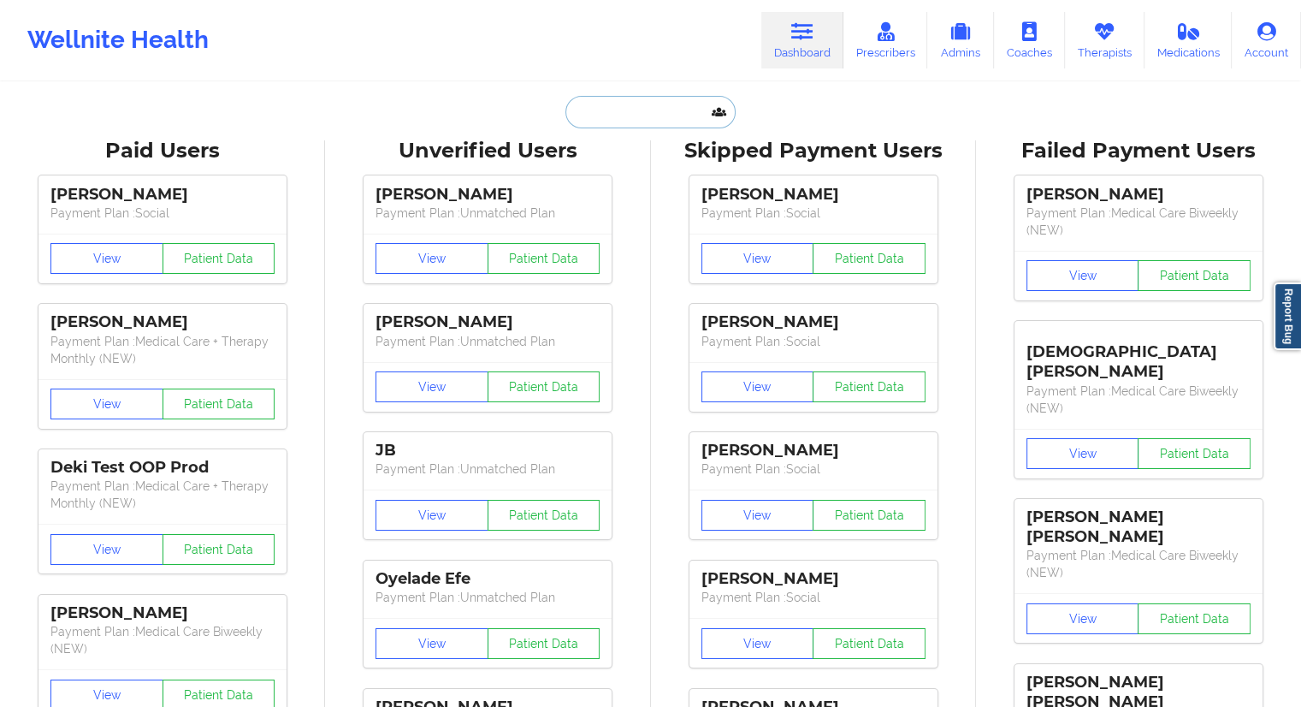
click at [624, 114] on input "text" at bounding box center [649, 112] width 169 height 33
paste input "[EMAIL_ADDRESS][DOMAIN_NAME]"
type input "[EMAIL_ADDRESS][DOMAIN_NAME]"
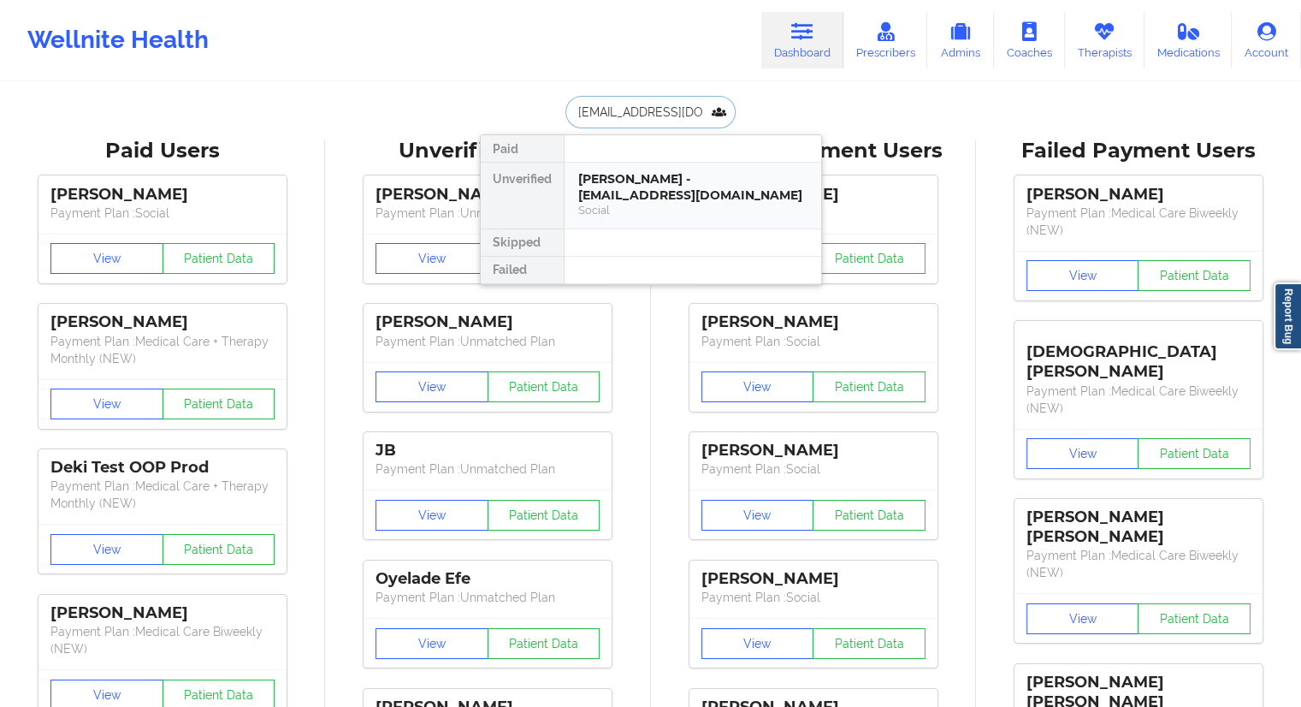
click at [623, 182] on div "[PERSON_NAME] - [EMAIL_ADDRESS][DOMAIN_NAME]" at bounding box center [692, 187] width 229 height 32
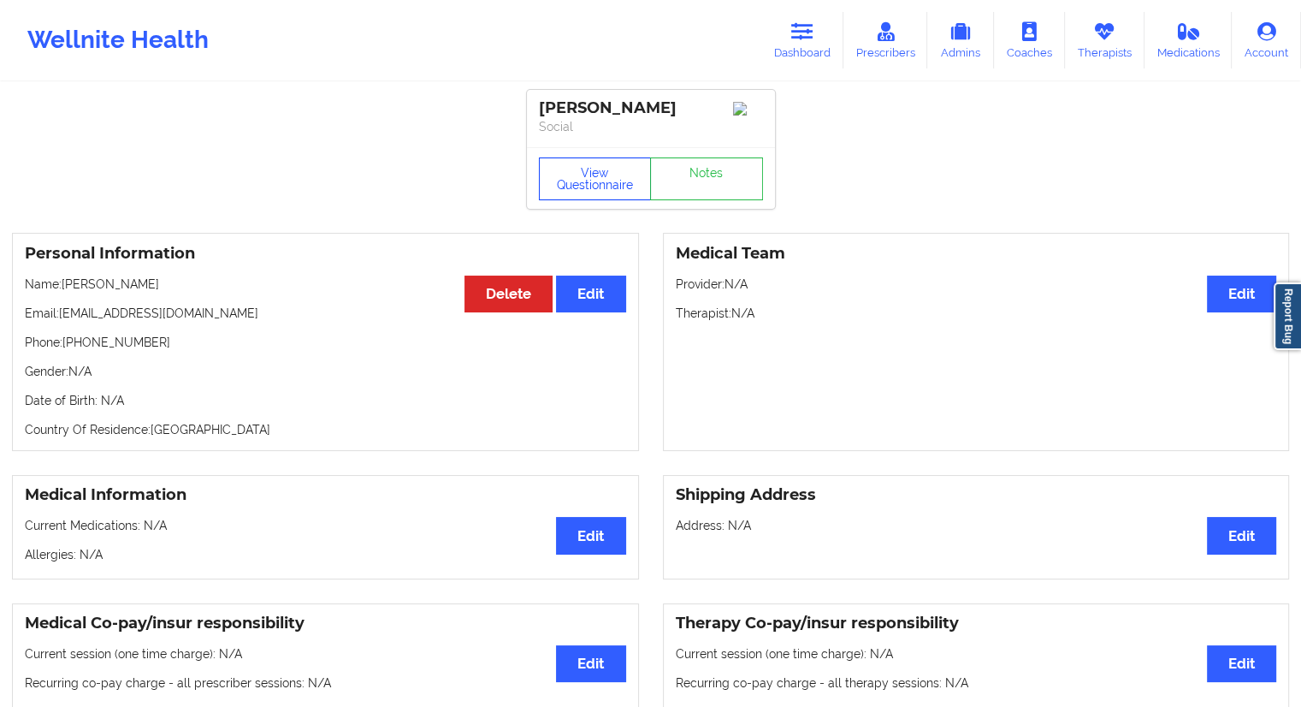
click at [603, 174] on button "View Questionnaire" at bounding box center [595, 178] width 113 height 43
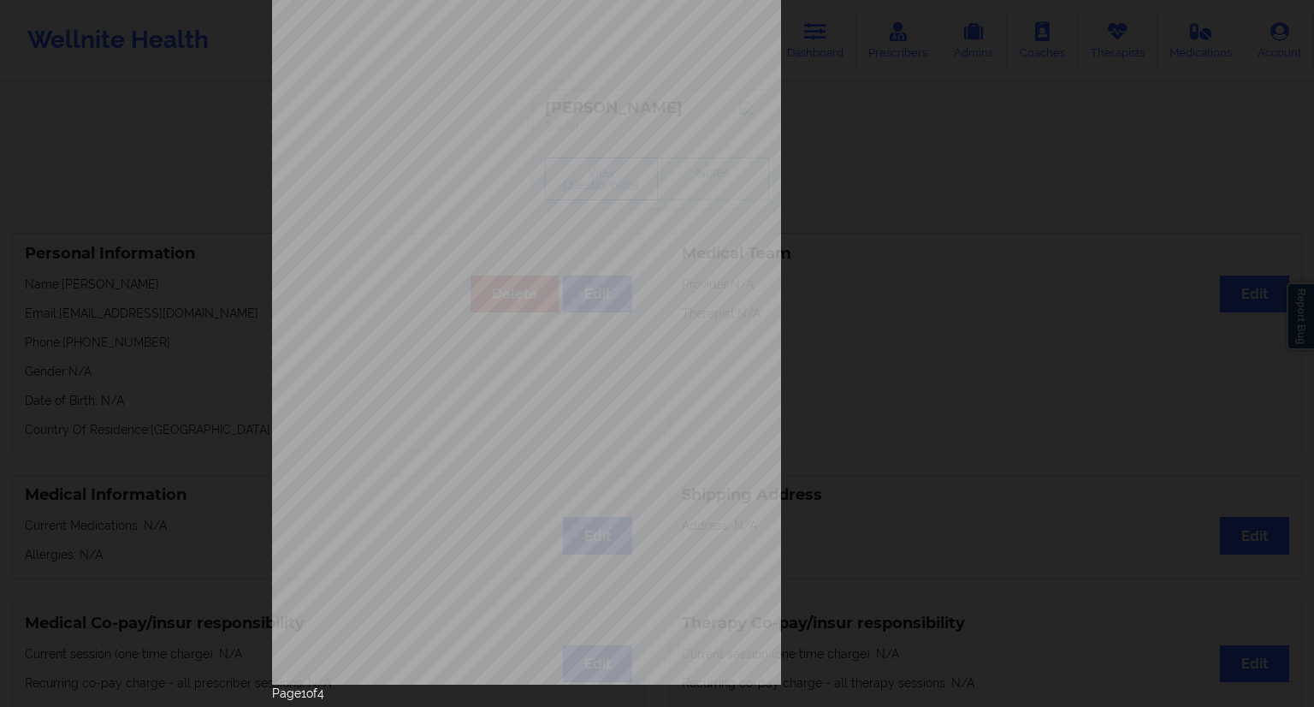
scroll to position [109, 0]
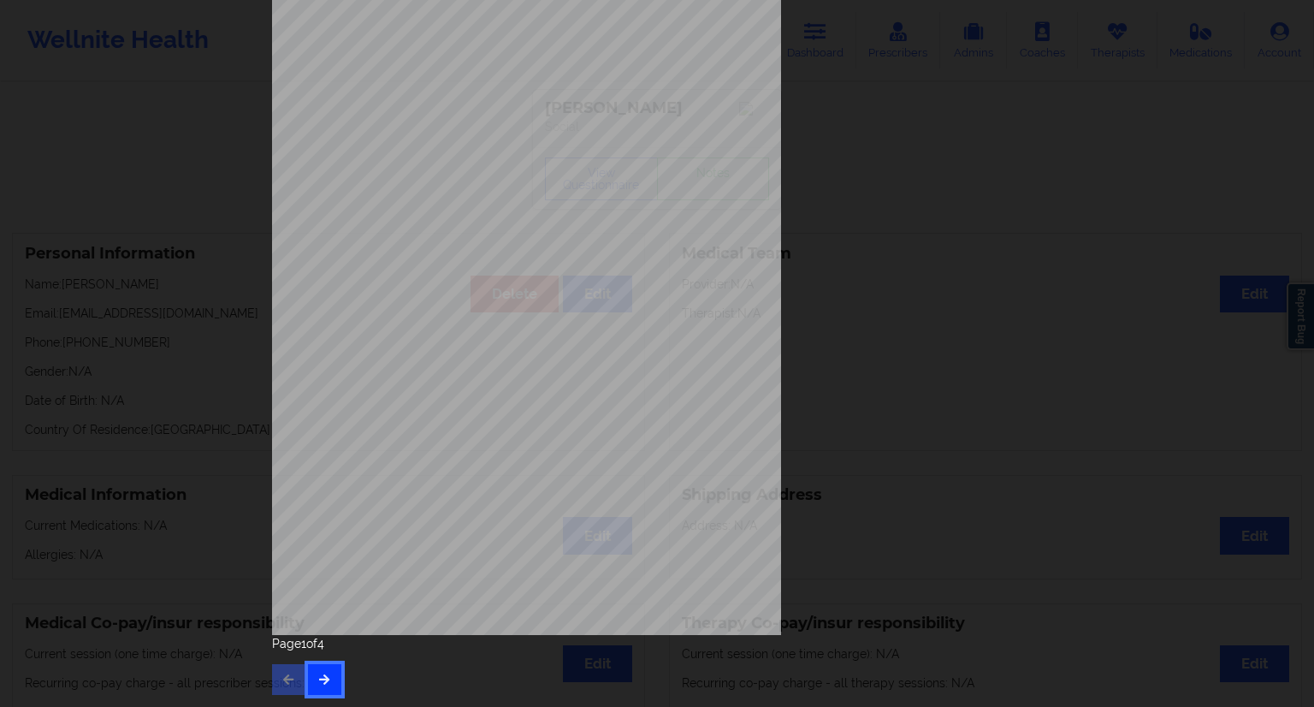
click at [312, 686] on button "button" at bounding box center [324, 679] width 33 height 31
click at [326, 673] on icon "button" at bounding box center [324, 678] width 15 height 10
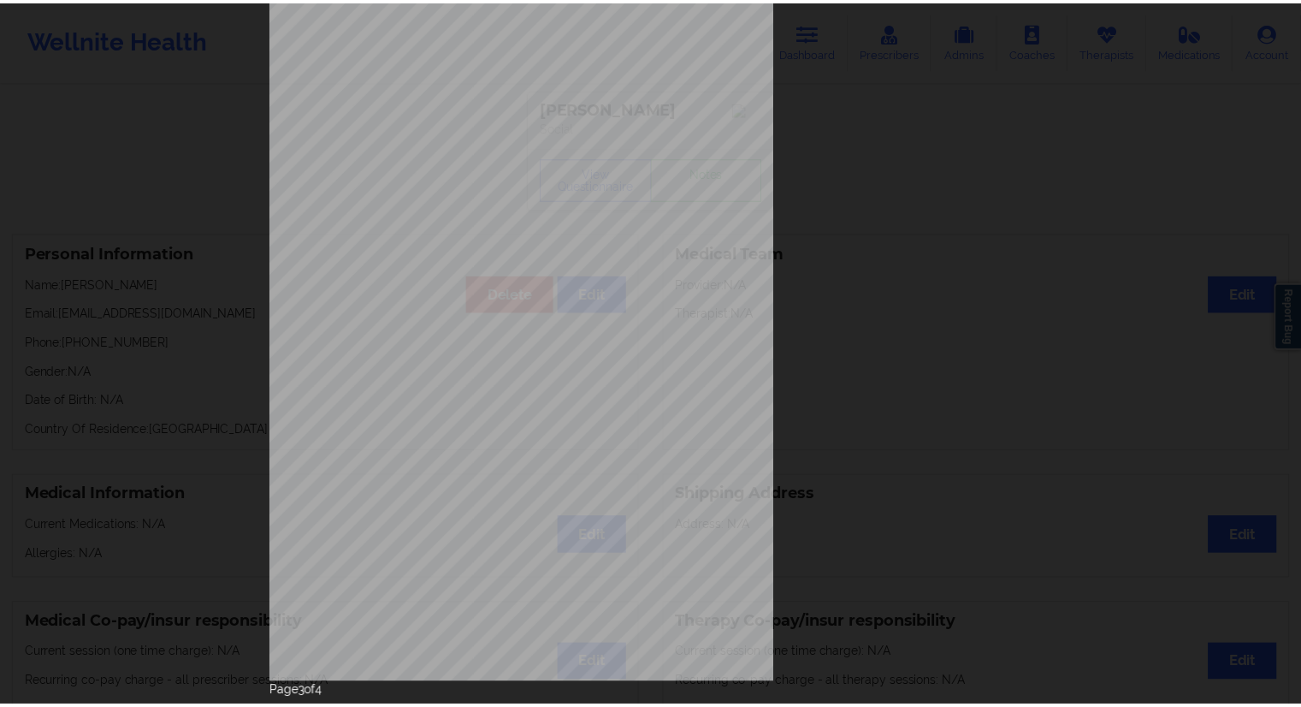
scroll to position [0, 0]
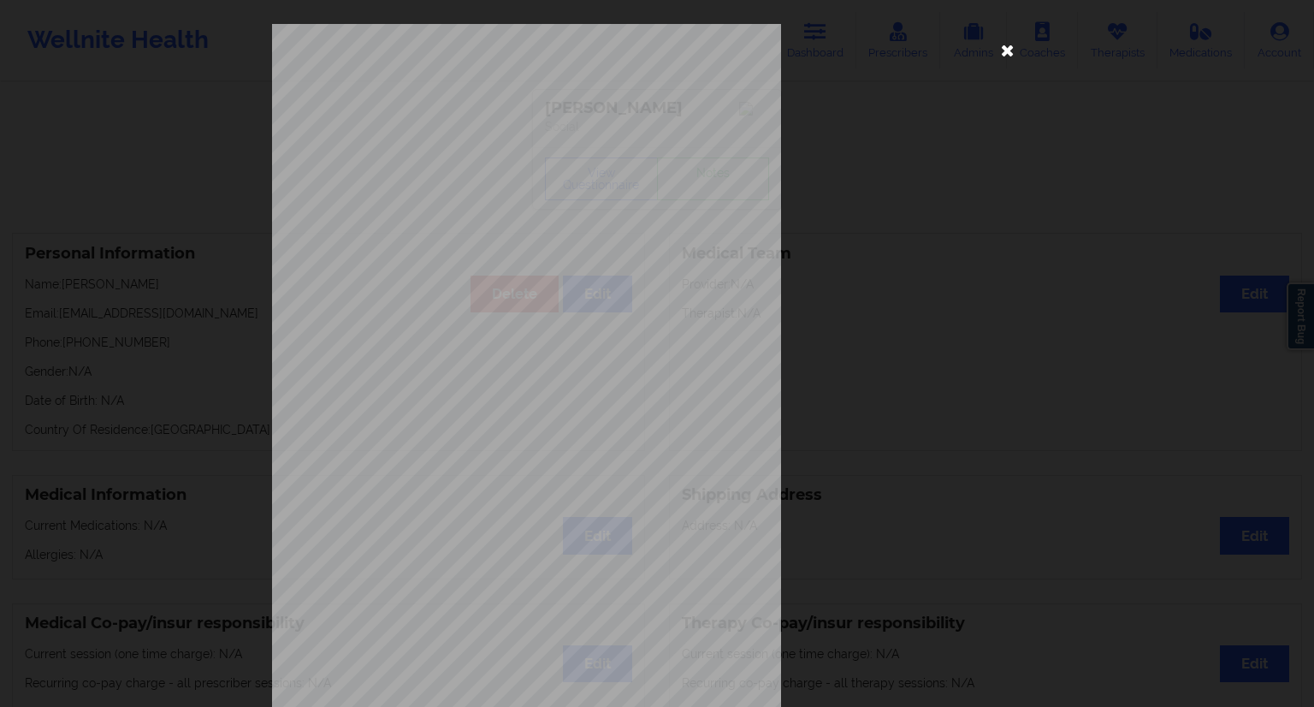
click at [1013, 45] on icon at bounding box center [1007, 49] width 27 height 27
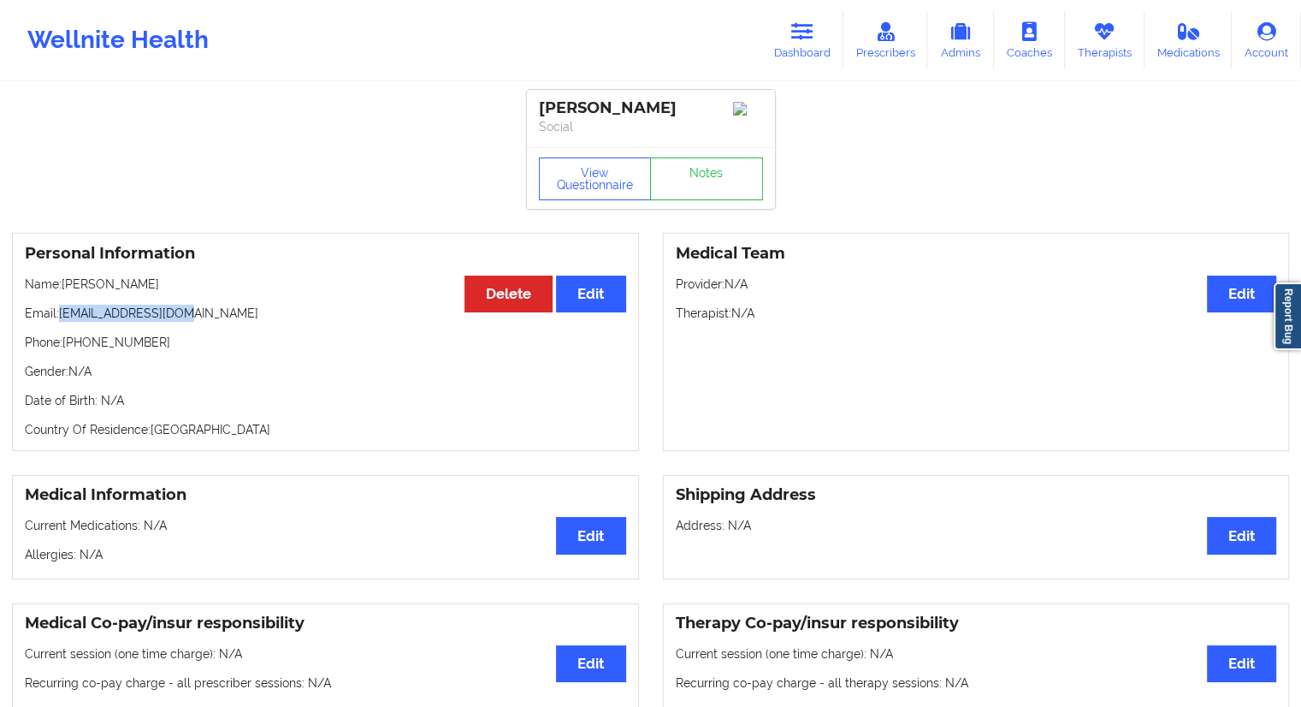
drag, startPoint x: 197, startPoint y: 319, endPoint x: 62, endPoint y: 319, distance: 135.1
click at [62, 319] on p "Email: [EMAIL_ADDRESS][DOMAIN_NAME]" at bounding box center [325, 312] width 601 height 17
drag, startPoint x: 180, startPoint y: 345, endPoint x: 76, endPoint y: 349, distance: 104.4
click at [66, 349] on p "Phone: [PHONE_NUMBER]" at bounding box center [325, 342] width 601 height 17
copy p "[PHONE_NUMBER]"
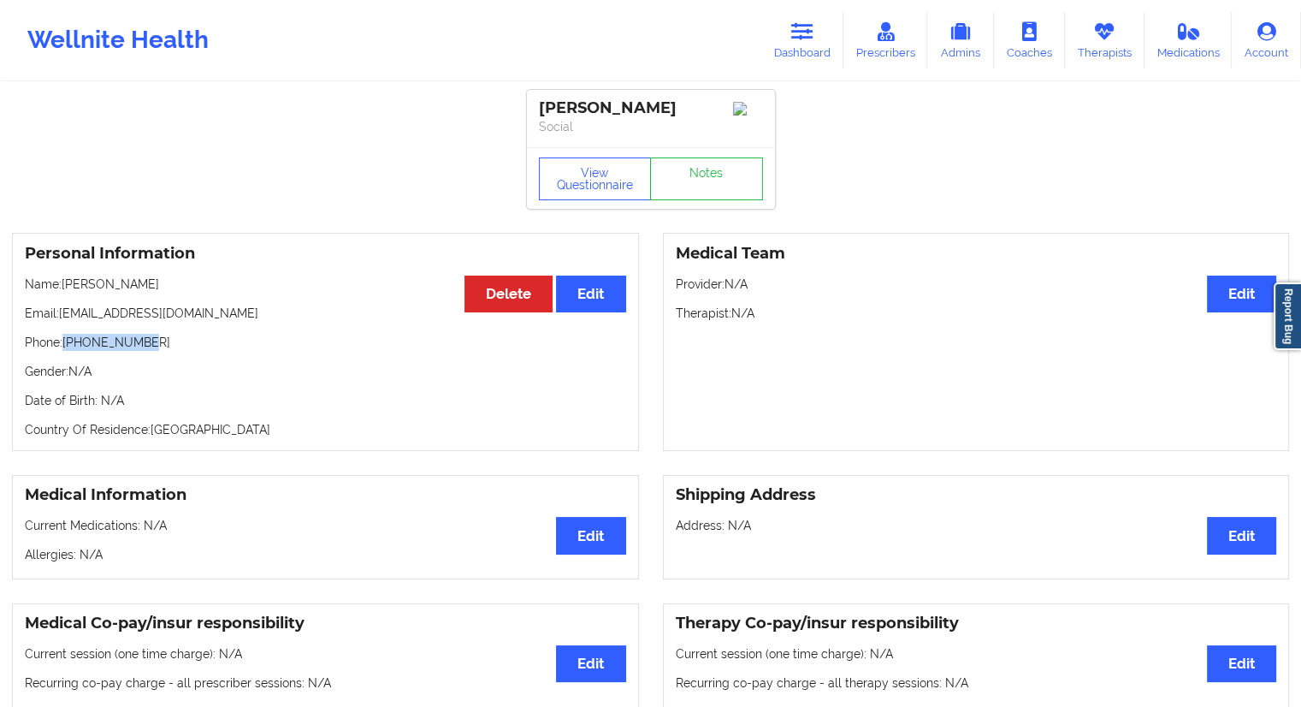
drag, startPoint x: 178, startPoint y: 285, endPoint x: 68, endPoint y: 285, distance: 109.5
click at [68, 285] on p "Name: [PERSON_NAME]" at bounding box center [325, 283] width 601 height 17
copy p "[PERSON_NAME]"
click at [186, 319] on p "Email: [EMAIL_ADDRESS][DOMAIN_NAME]" at bounding box center [325, 312] width 601 height 17
drag, startPoint x: 181, startPoint y: 281, endPoint x: 65, endPoint y: 288, distance: 116.6
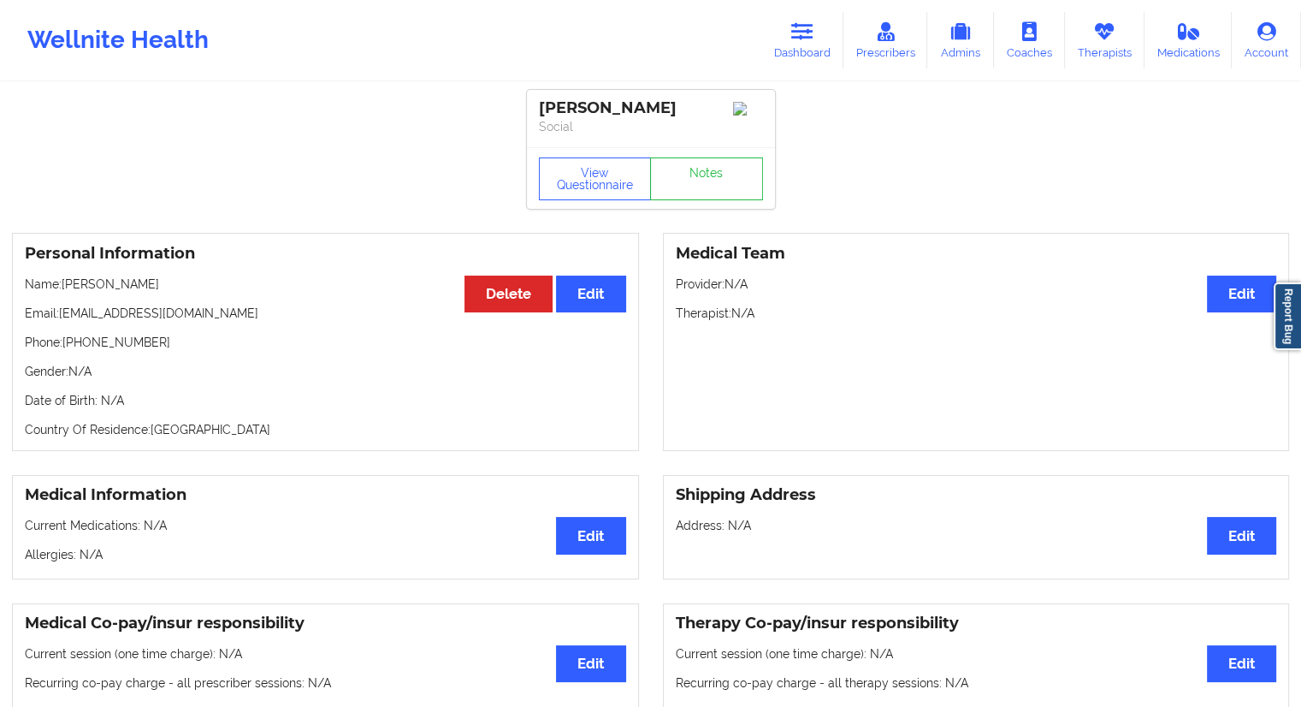
click at [65, 288] on p "Name: [PERSON_NAME]" at bounding box center [325, 283] width 601 height 17
copy p "[PERSON_NAME]"
drag, startPoint x: 202, startPoint y: 312, endPoint x: 62, endPoint y: 314, distance: 140.3
click at [62, 314] on p "Email: [EMAIL_ADDRESS][DOMAIN_NAME]" at bounding box center [325, 312] width 601 height 17
copy p "[EMAIL_ADDRESS][DOMAIN_NAME]"
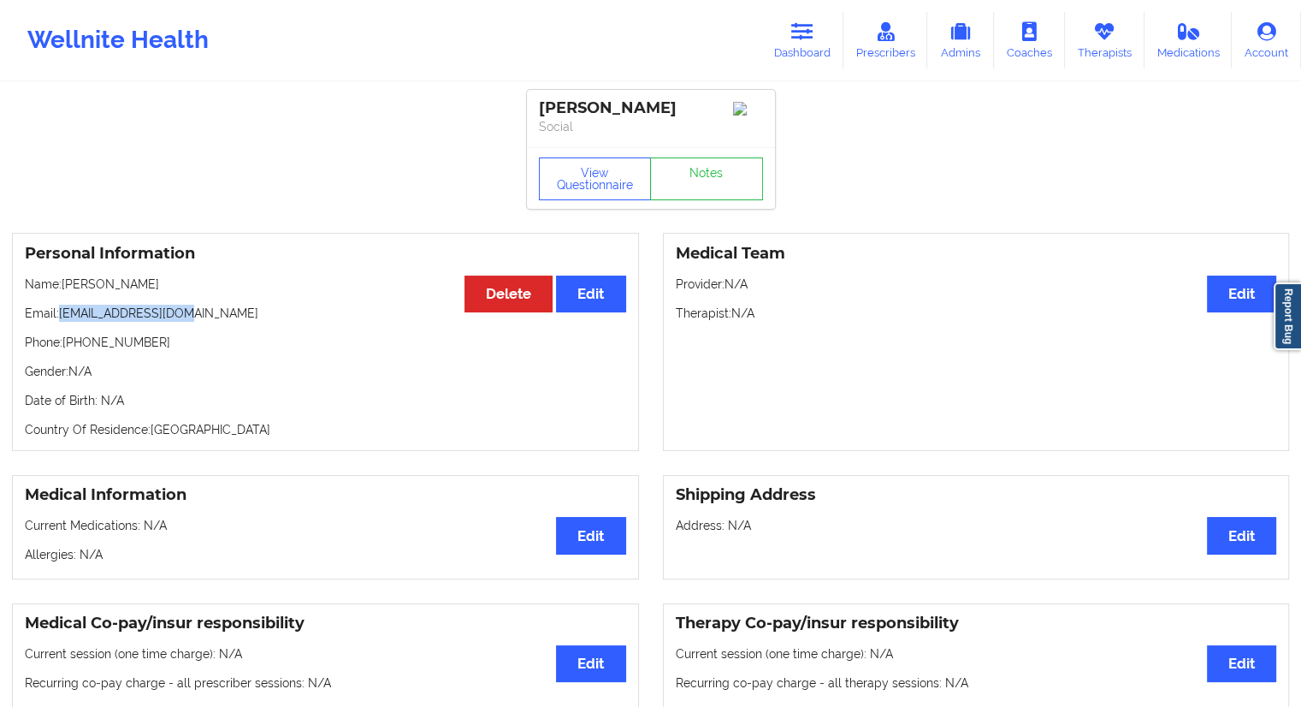
drag, startPoint x: 158, startPoint y: 285, endPoint x: 65, endPoint y: 281, distance: 93.3
click at [65, 281] on p "Name: [PERSON_NAME]" at bounding box center [325, 283] width 601 height 17
copy p "[PERSON_NAME]"
drag, startPoint x: 151, startPoint y: 341, endPoint x: 64, endPoint y: 350, distance: 86.8
click at [64, 350] on p "Phone: [PHONE_NUMBER]" at bounding box center [325, 342] width 601 height 17
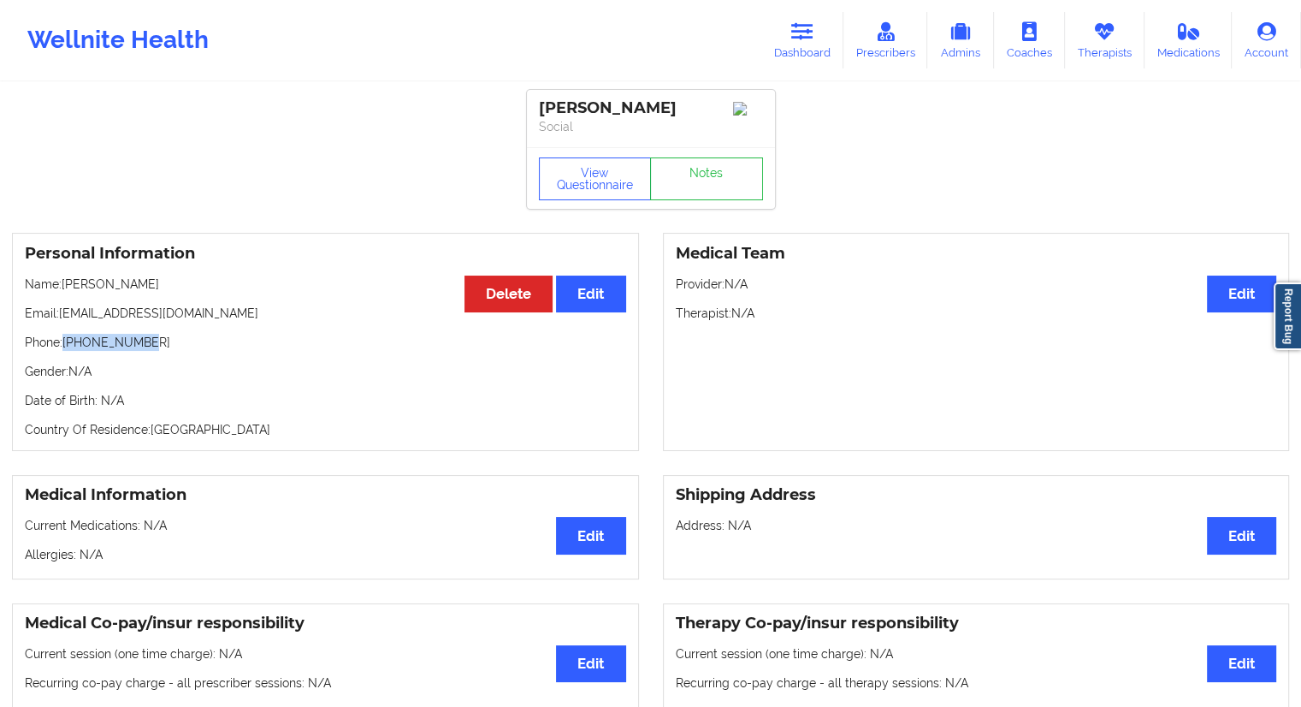
copy p "[PHONE_NUMBER]"
drag, startPoint x: 784, startPoint y: 21, endPoint x: 760, endPoint y: 54, distance: 40.9
click at [784, 21] on link "Dashboard" at bounding box center [802, 40] width 82 height 56
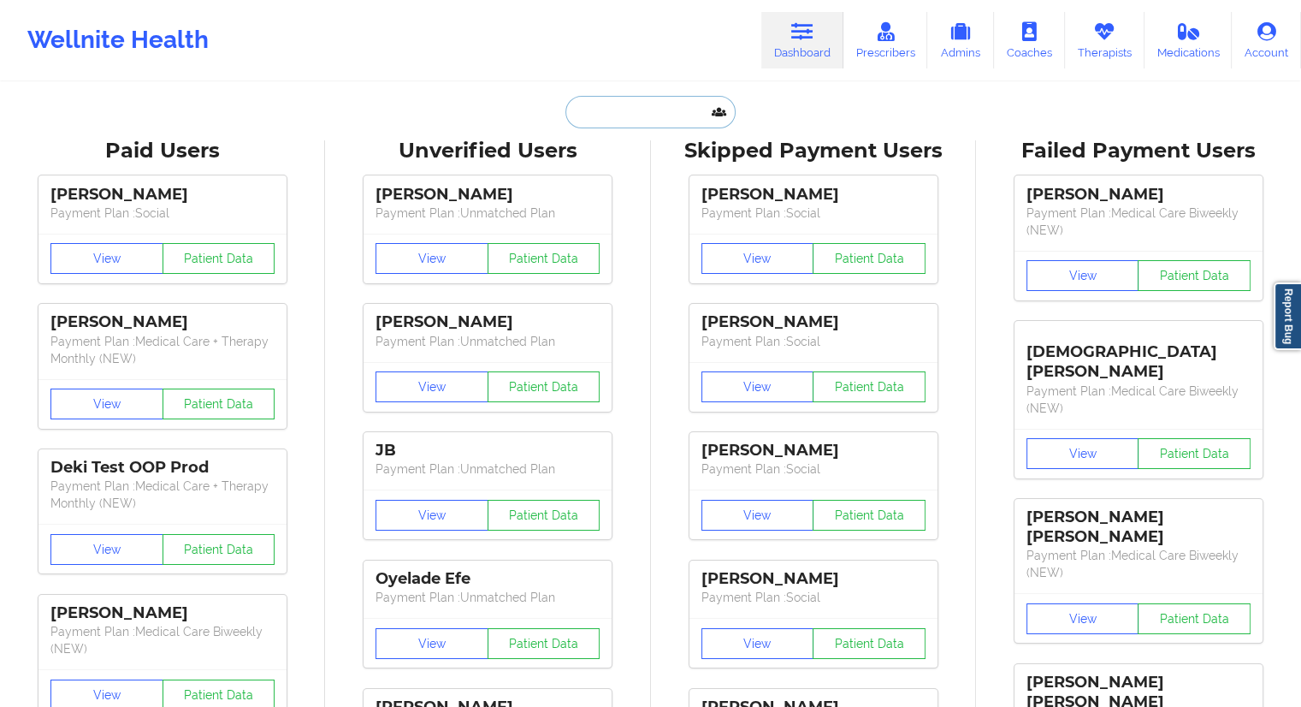
click at [648, 115] on input "text" at bounding box center [649, 112] width 169 height 33
paste input "[EMAIL_ADDRESS][DOMAIN_NAME]"
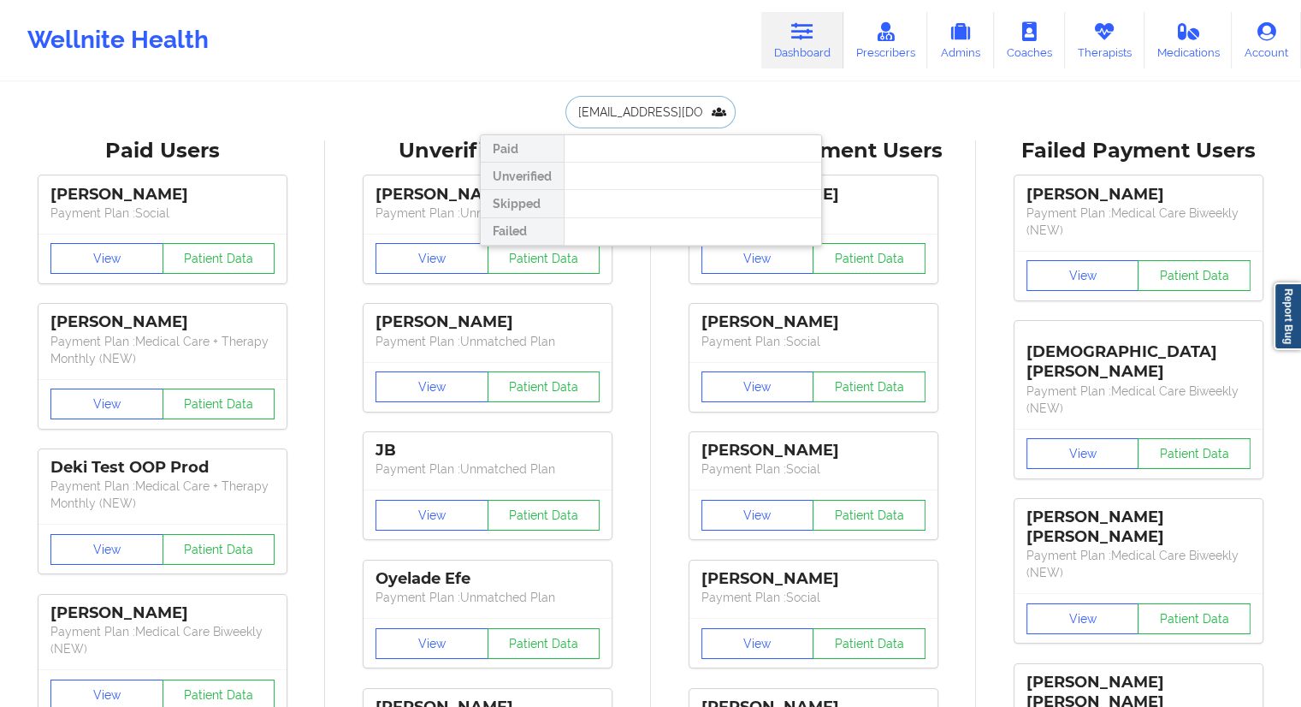
click at [592, 112] on input "[EMAIL_ADDRESS][DOMAIN_NAME]" at bounding box center [649, 112] width 169 height 33
click at [672, 121] on input "[EMAIL_ADDRESS][DOMAIN_NAME]" at bounding box center [649, 112] width 169 height 33
click at [590, 111] on input "[EMAIL_ADDRESS][DOMAIN_NAME]" at bounding box center [649, 112] width 169 height 33
drag, startPoint x: 684, startPoint y: 119, endPoint x: 531, endPoint y: 127, distance: 153.3
click at [552, 124] on div "[EMAIL_ADDRESS][DOMAIN_NAME] Paid Unverified Skipped Failed" at bounding box center [651, 112] width 342 height 33
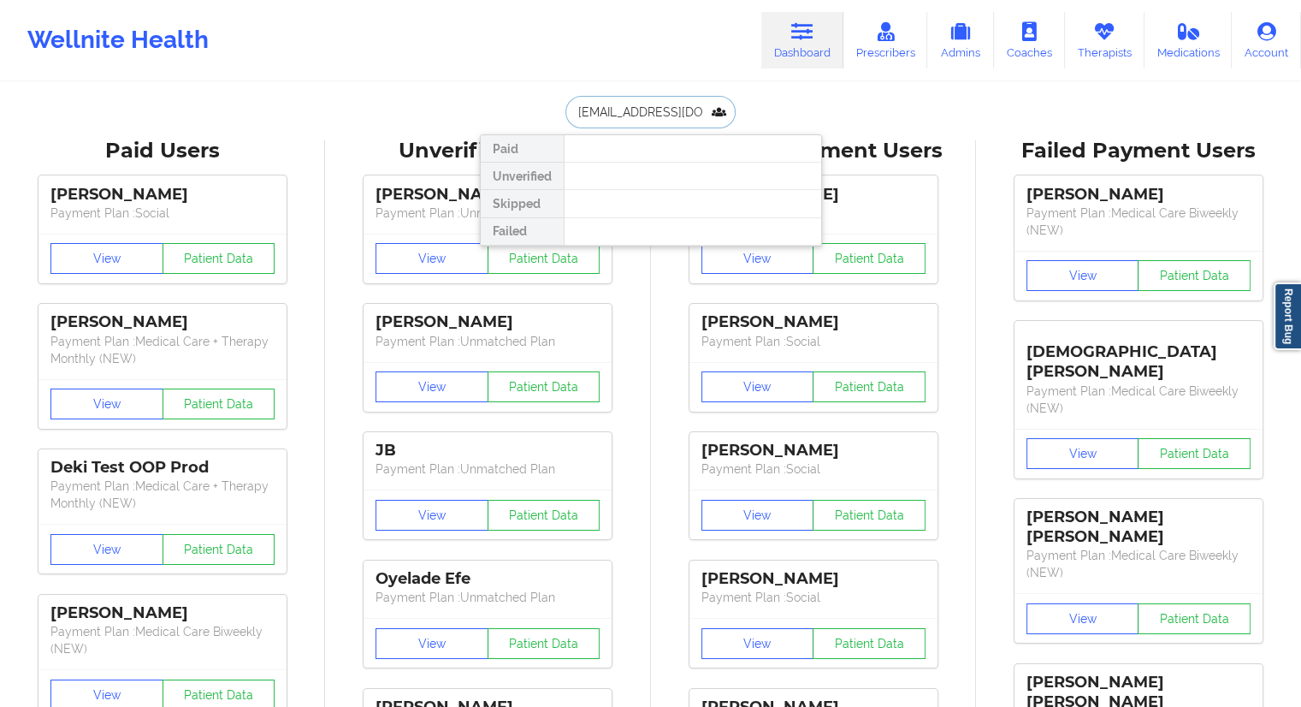
paste input "[PERSON_NAME][EMAIL_ADDRESS]"
type input "[PERSON_NAME][EMAIL_ADDRESS][DOMAIN_NAME]"
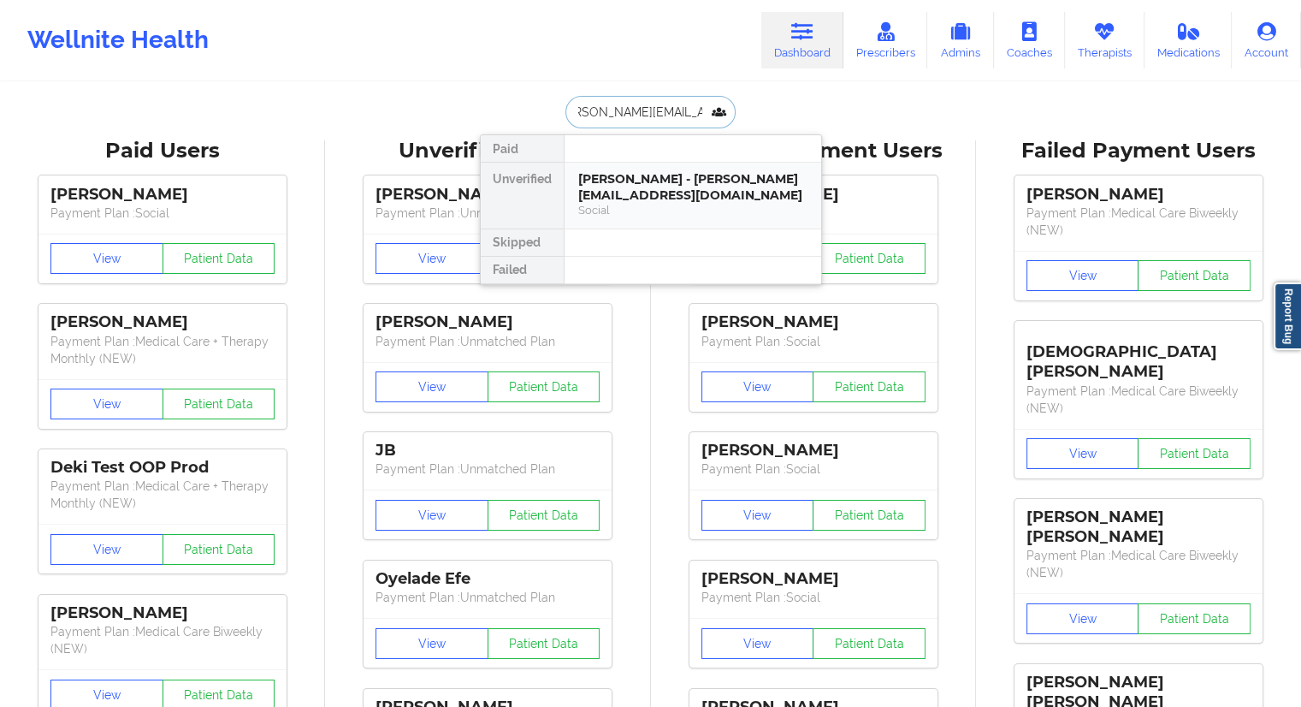
click at [646, 194] on div "[PERSON_NAME] - [PERSON_NAME][EMAIL_ADDRESS][DOMAIN_NAME]" at bounding box center [692, 187] width 229 height 32
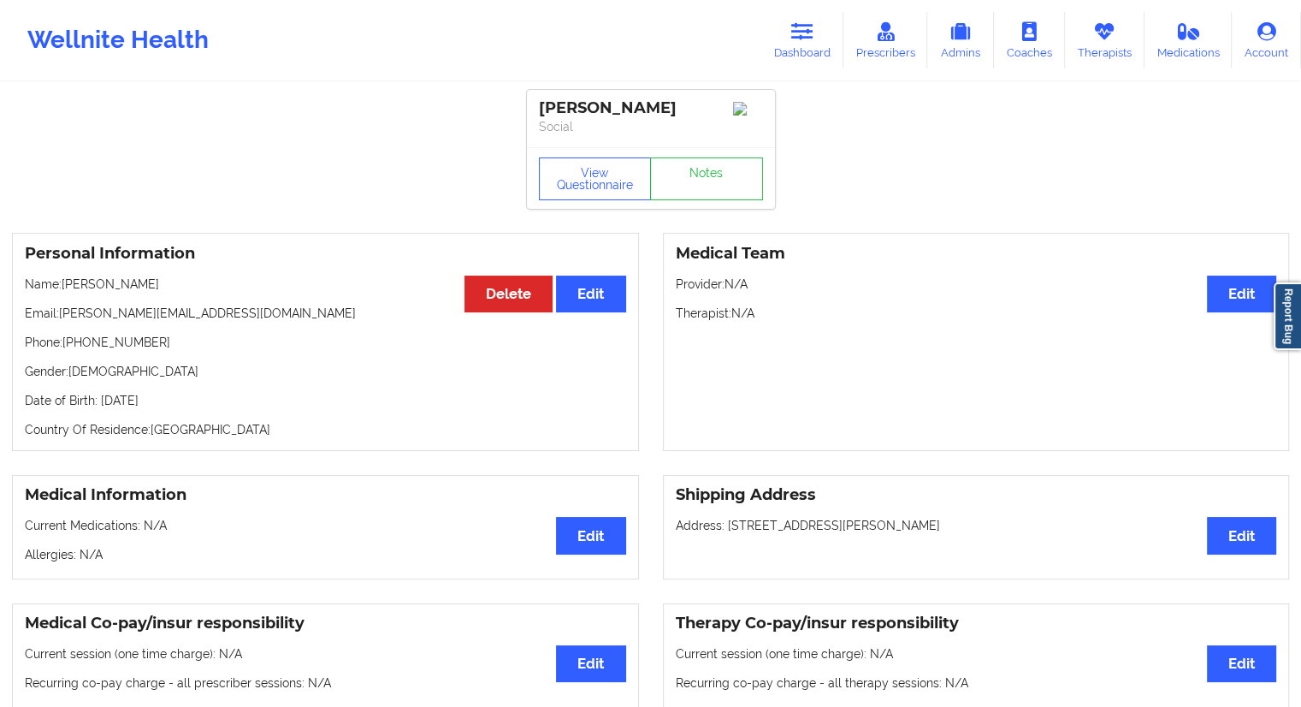
drag, startPoint x: 163, startPoint y: 287, endPoint x: 65, endPoint y: 290, distance: 98.4
click at [65, 290] on p "Name: [PERSON_NAME]" at bounding box center [325, 283] width 601 height 17
copy p "[PERSON_NAME]"
drag, startPoint x: 792, startPoint y: 52, endPoint x: 754, endPoint y: 79, distance: 46.0
click at [792, 52] on link "Dashboard" at bounding box center [802, 40] width 82 height 56
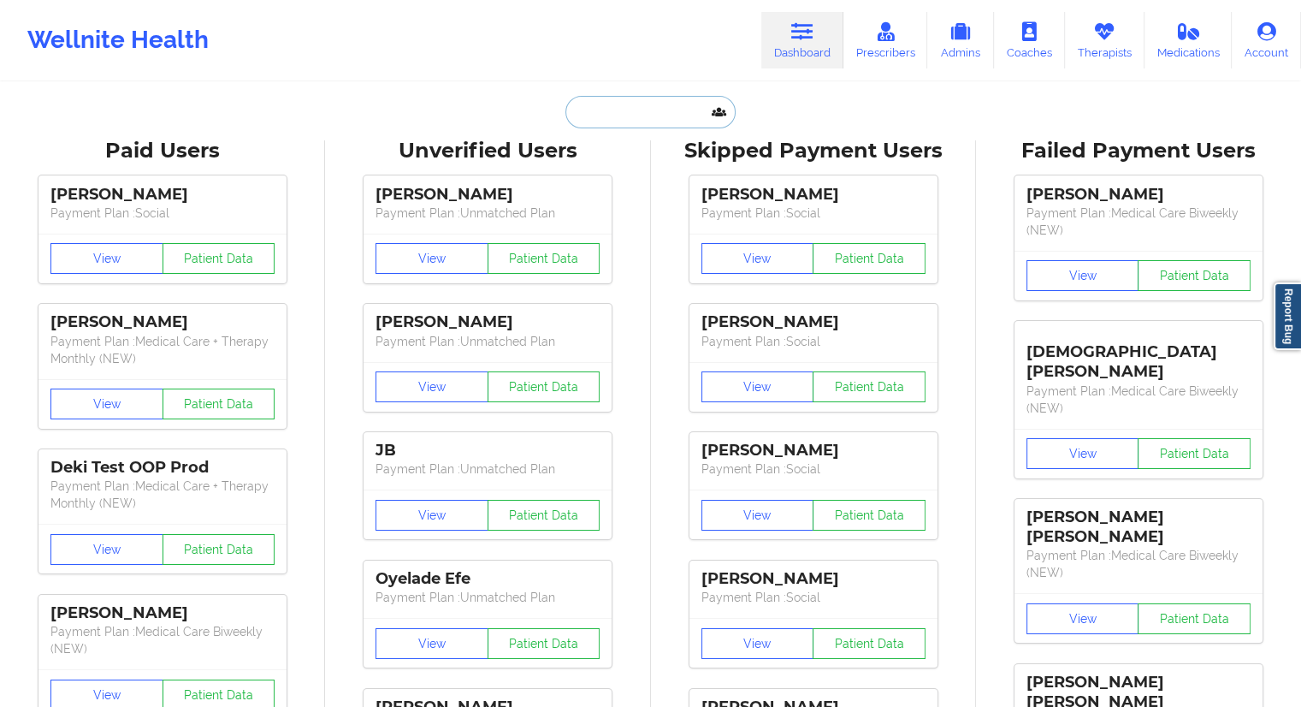
click at [585, 117] on input "text" at bounding box center [649, 112] width 169 height 33
paste input "[EMAIL_ADDRESS][DOMAIN_NAME]"
type input "[EMAIL_ADDRESS][DOMAIN_NAME]"
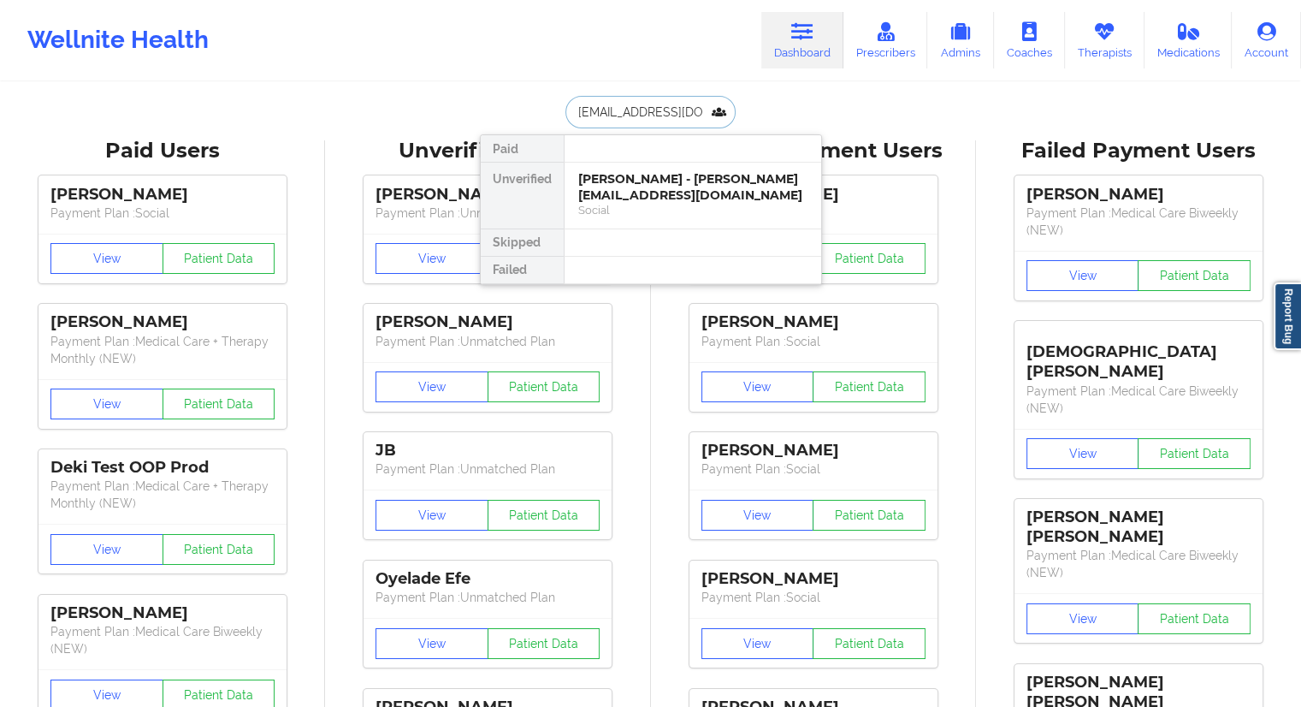
scroll to position [0, 38]
click at [638, 189] on div "[PERSON_NAME] - [EMAIL_ADDRESS][DOMAIN_NAME]" at bounding box center [692, 187] width 229 height 32
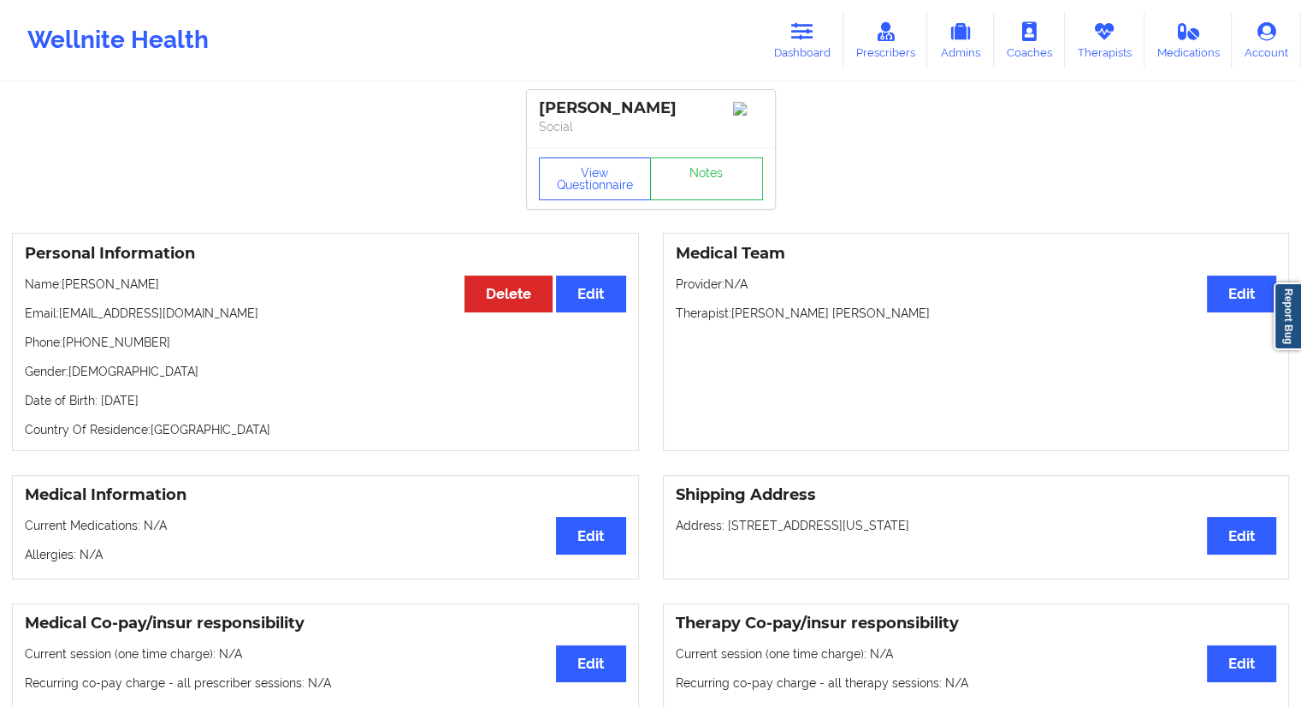
drag, startPoint x: 206, startPoint y: 307, endPoint x: 62, endPoint y: 299, distance: 144.8
click at [62, 293] on p "Name: [PERSON_NAME]" at bounding box center [325, 283] width 601 height 17
copy p "[PERSON_NAME]"
click at [199, 293] on p "Name: [PERSON_NAME]" at bounding box center [325, 283] width 601 height 17
drag, startPoint x: 257, startPoint y: 329, endPoint x: 62, endPoint y: 330, distance: 194.2
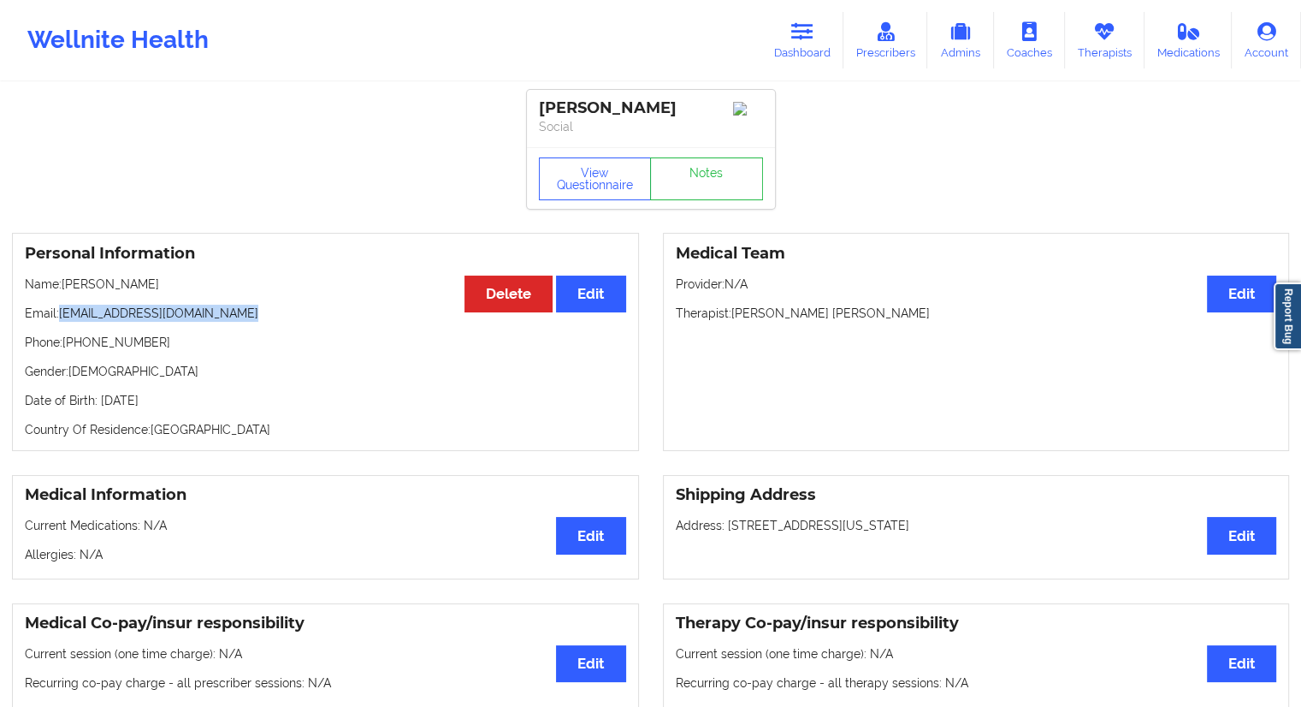
click at [62, 322] on p "Email: [EMAIL_ADDRESS][DOMAIN_NAME]" at bounding box center [325, 312] width 601 height 17
click at [149, 293] on p "Name: [PERSON_NAME]" at bounding box center [325, 283] width 601 height 17
click at [604, 189] on button "View Questionnaire" at bounding box center [595, 178] width 113 height 43
drag, startPoint x: 103, startPoint y: 304, endPoint x: 68, endPoint y: 305, distance: 34.2
click at [65, 293] on p "Name: [PERSON_NAME]" at bounding box center [325, 283] width 601 height 17
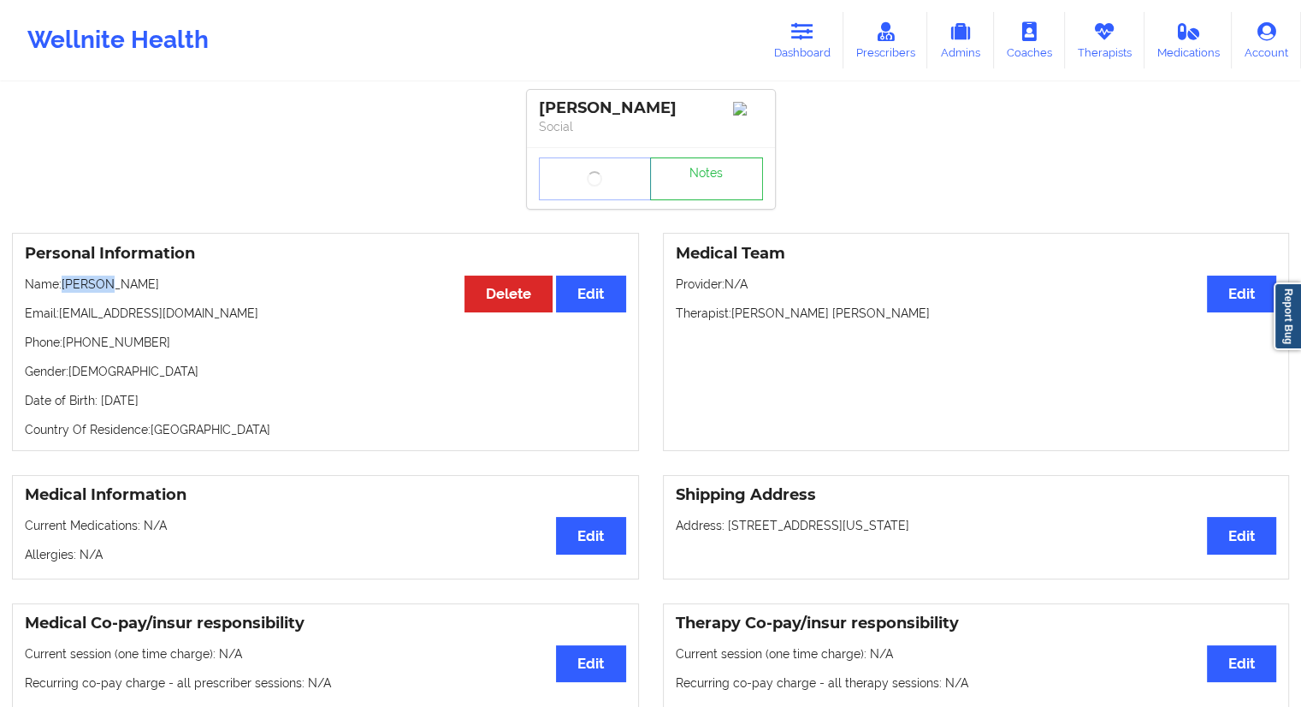
copy p "[PERSON_NAME]"
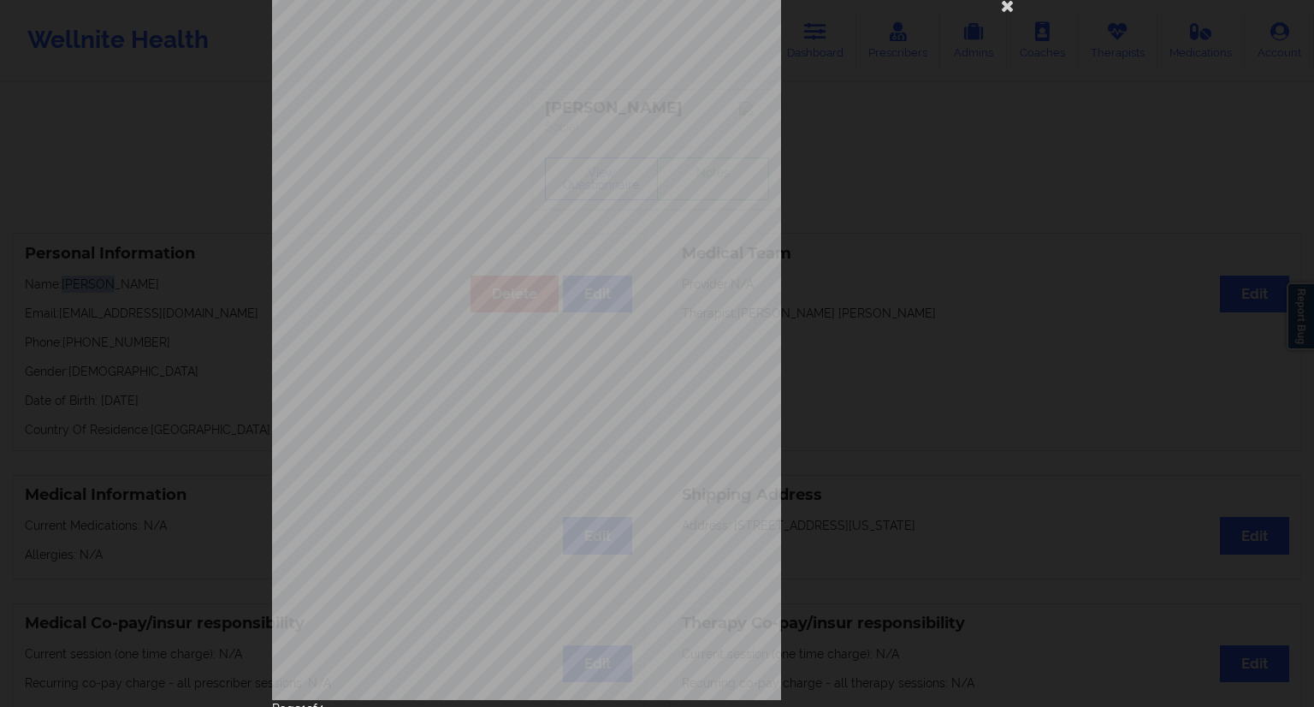
scroll to position [109, 0]
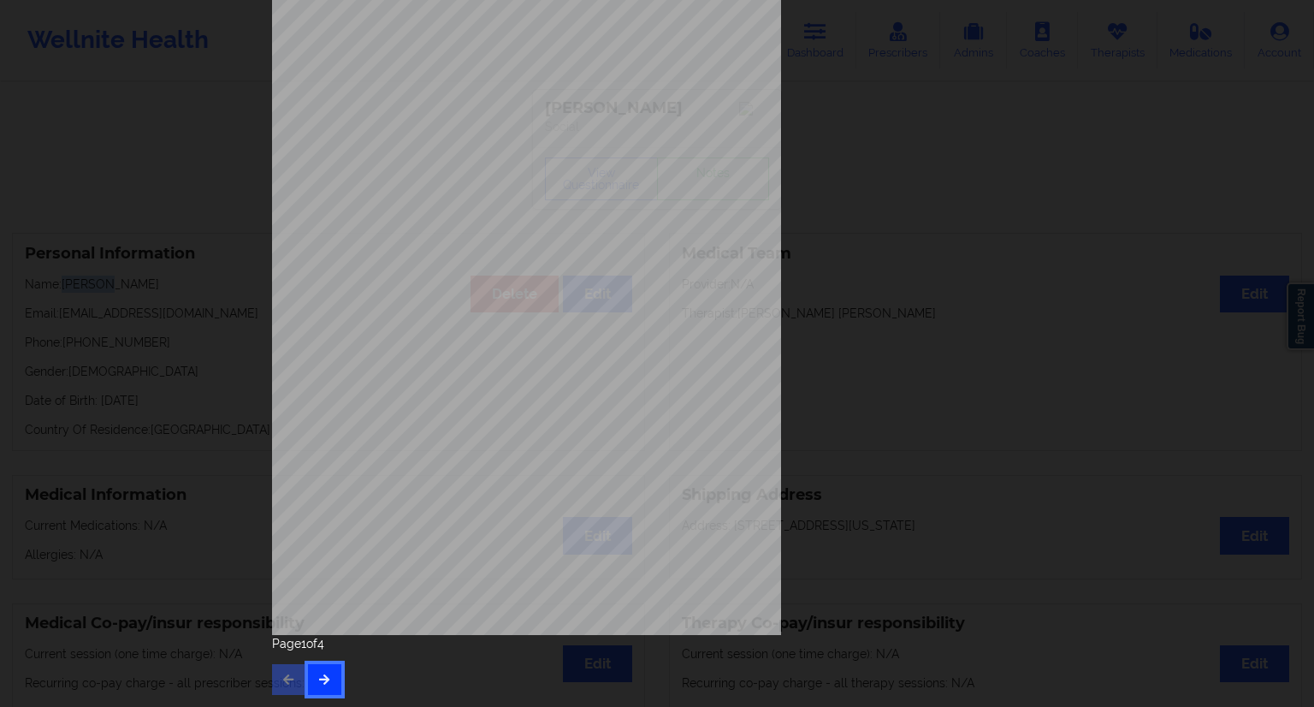
click at [328, 679] on button "button" at bounding box center [324, 679] width 33 height 31
click at [322, 675] on icon "button" at bounding box center [324, 678] width 15 height 10
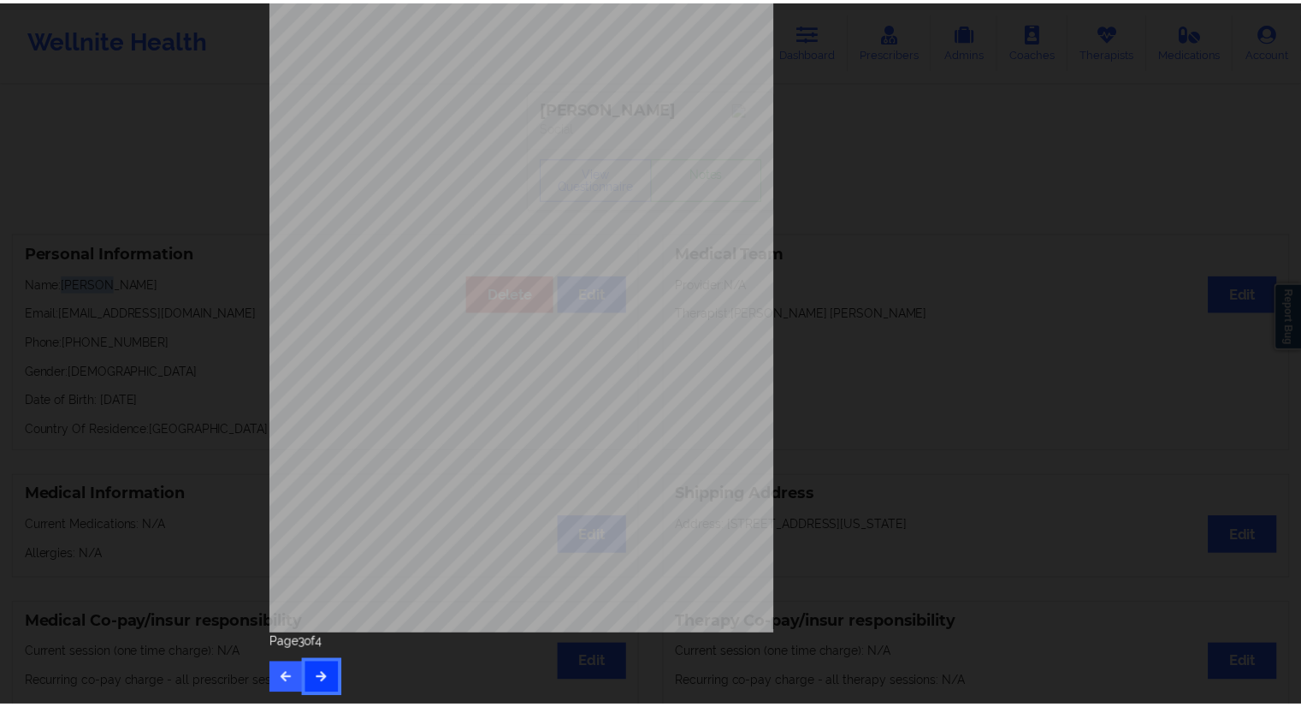
scroll to position [0, 0]
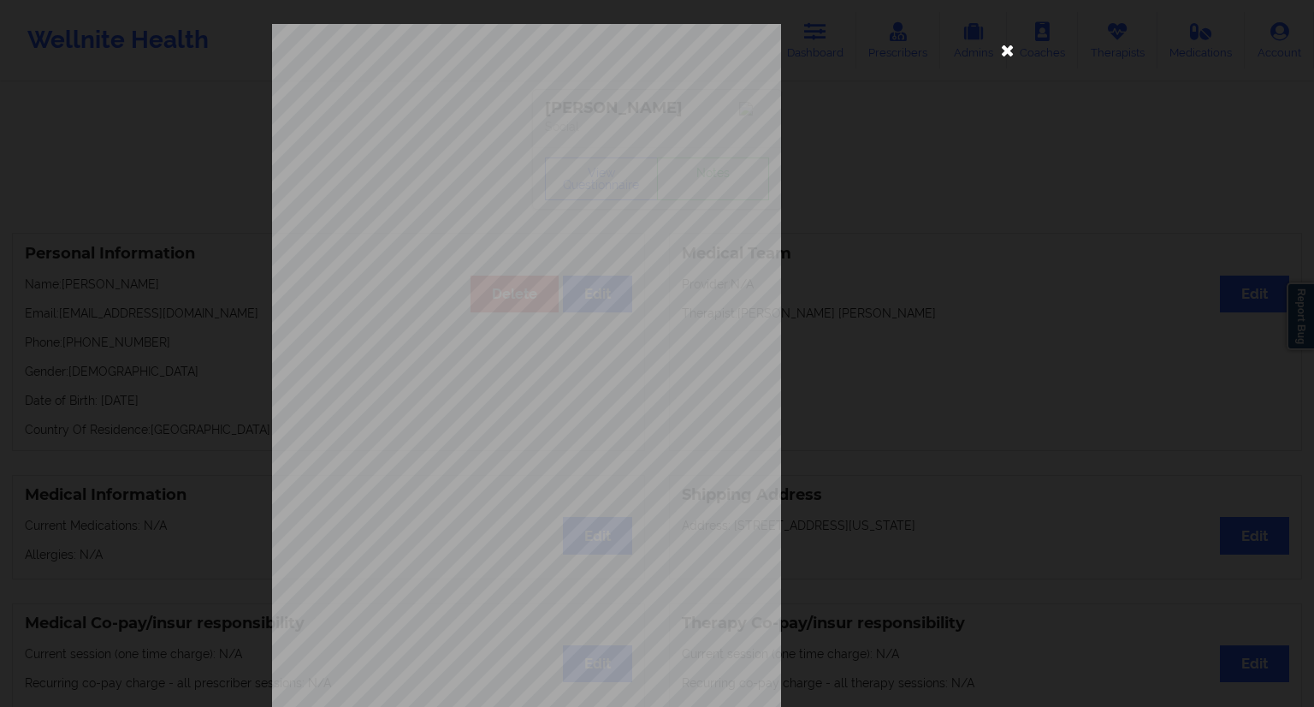
click at [1009, 51] on icon at bounding box center [1007, 49] width 27 height 27
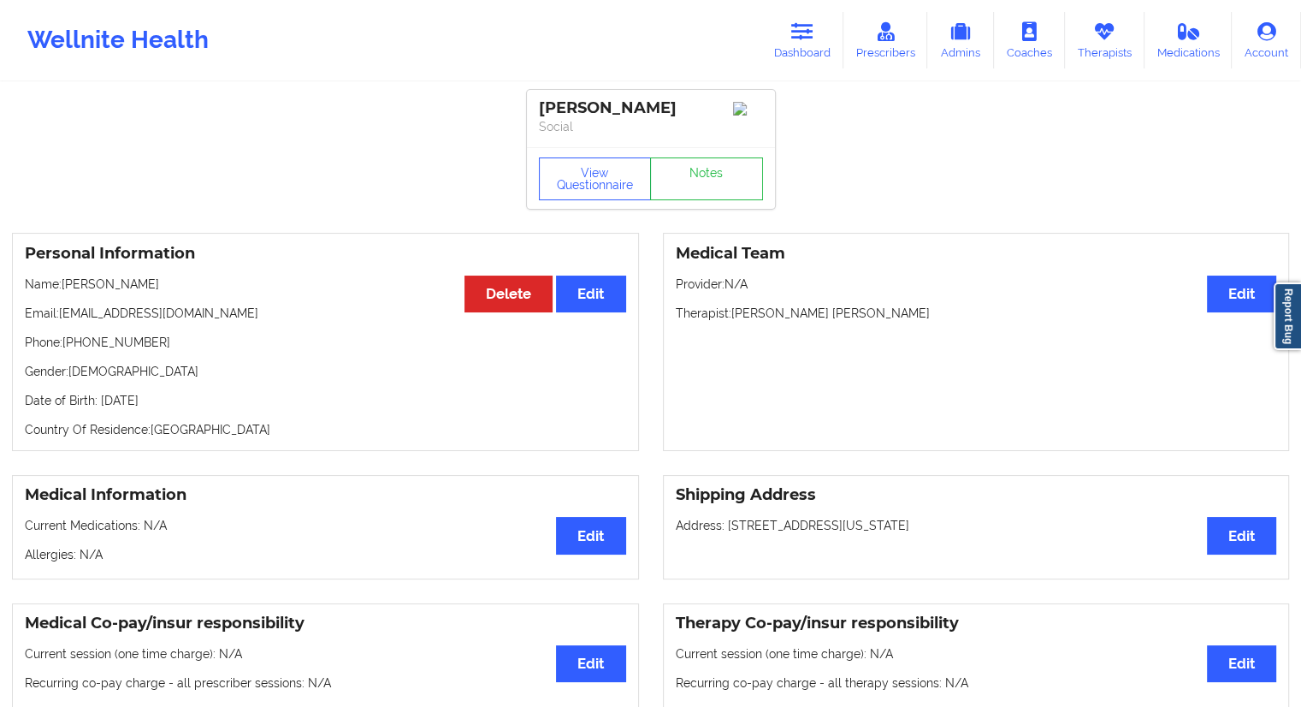
drag, startPoint x: 192, startPoint y: 301, endPoint x: 150, endPoint y: 299, distance: 42.0
click at [148, 293] on p "Name: [PERSON_NAME]" at bounding box center [325, 283] width 601 height 17
drag, startPoint x: 239, startPoint y: 415, endPoint x: 204, endPoint y: 417, distance: 35.1
click at [204, 409] on p "Date of Birth: [DEMOGRAPHIC_DATA]" at bounding box center [325, 400] width 601 height 17
drag, startPoint x: 209, startPoint y: 304, endPoint x: 66, endPoint y: 307, distance: 142.9
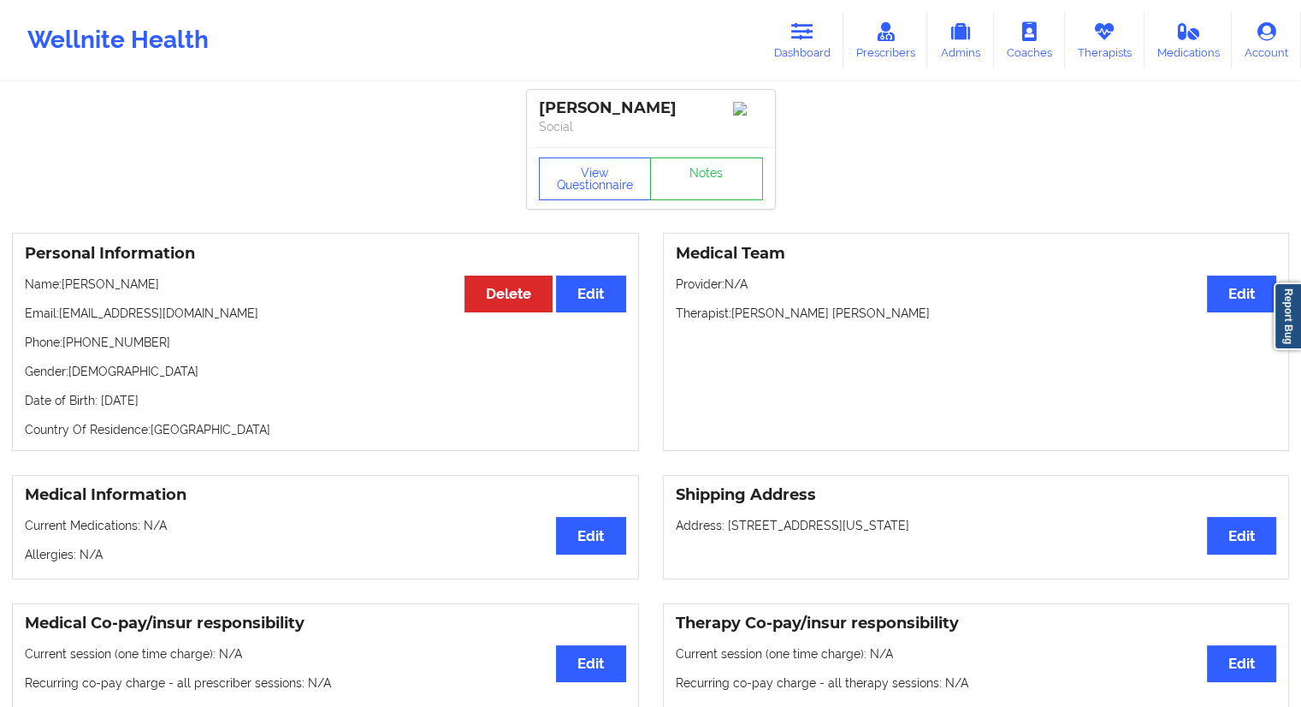
click at [66, 293] on p "Name: [PERSON_NAME]" at bounding box center [325, 283] width 601 height 17
drag, startPoint x: 242, startPoint y: 333, endPoint x: 60, endPoint y: 336, distance: 182.2
click at [60, 322] on p "Email: [EMAIL_ADDRESS][DOMAIN_NAME]" at bounding box center [325, 312] width 601 height 17
drag, startPoint x: 209, startPoint y: 305, endPoint x: 65, endPoint y: 297, distance: 143.9
click at [65, 293] on p "Name: [PERSON_NAME]" at bounding box center [325, 283] width 601 height 17
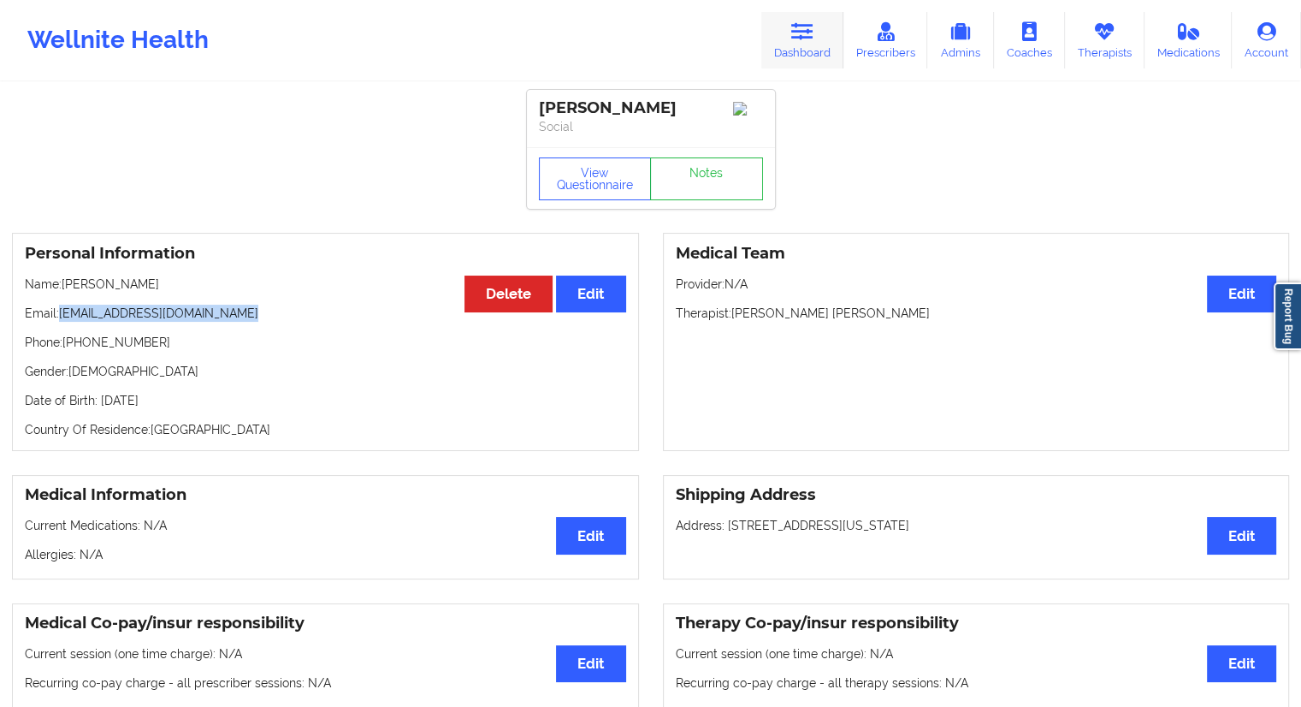
click at [821, 38] on link "Dashboard" at bounding box center [802, 40] width 82 height 56
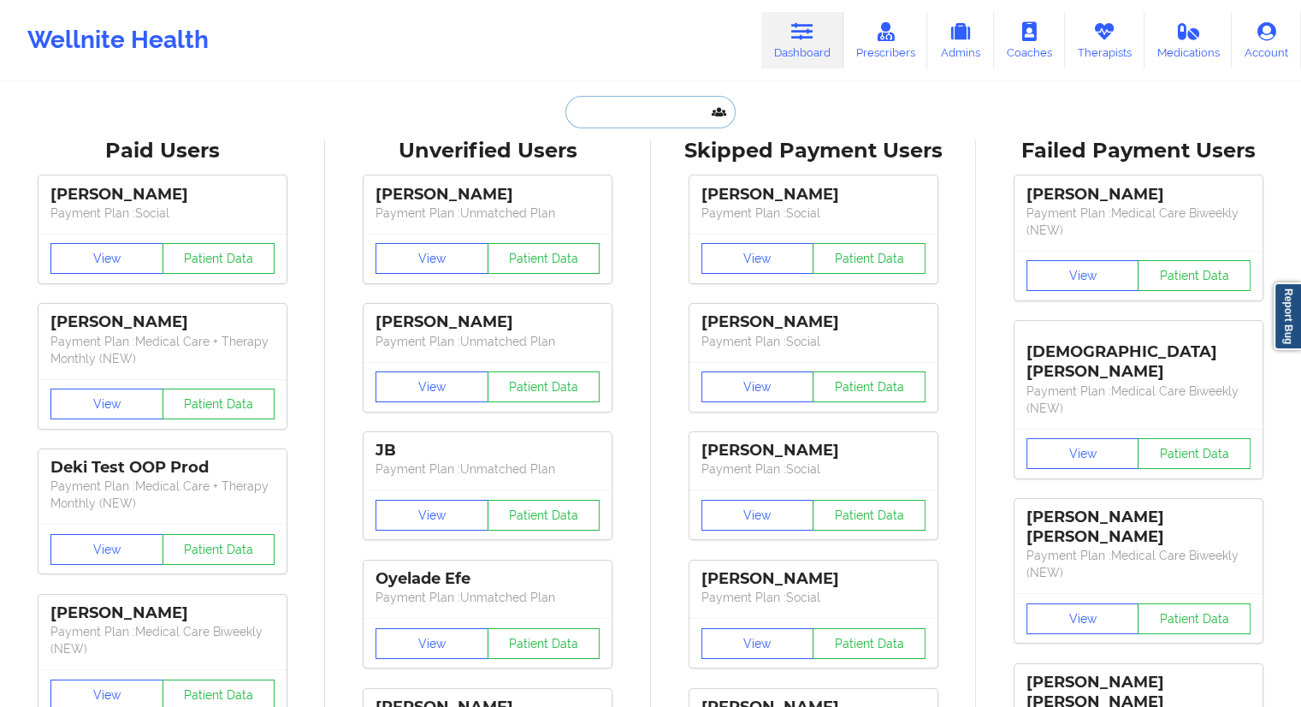
click at [653, 97] on input "text" at bounding box center [649, 112] width 169 height 33
paste input "[EMAIL_ADDRESS][DOMAIN_NAME]"
type input "[EMAIL_ADDRESS][DOMAIN_NAME]"
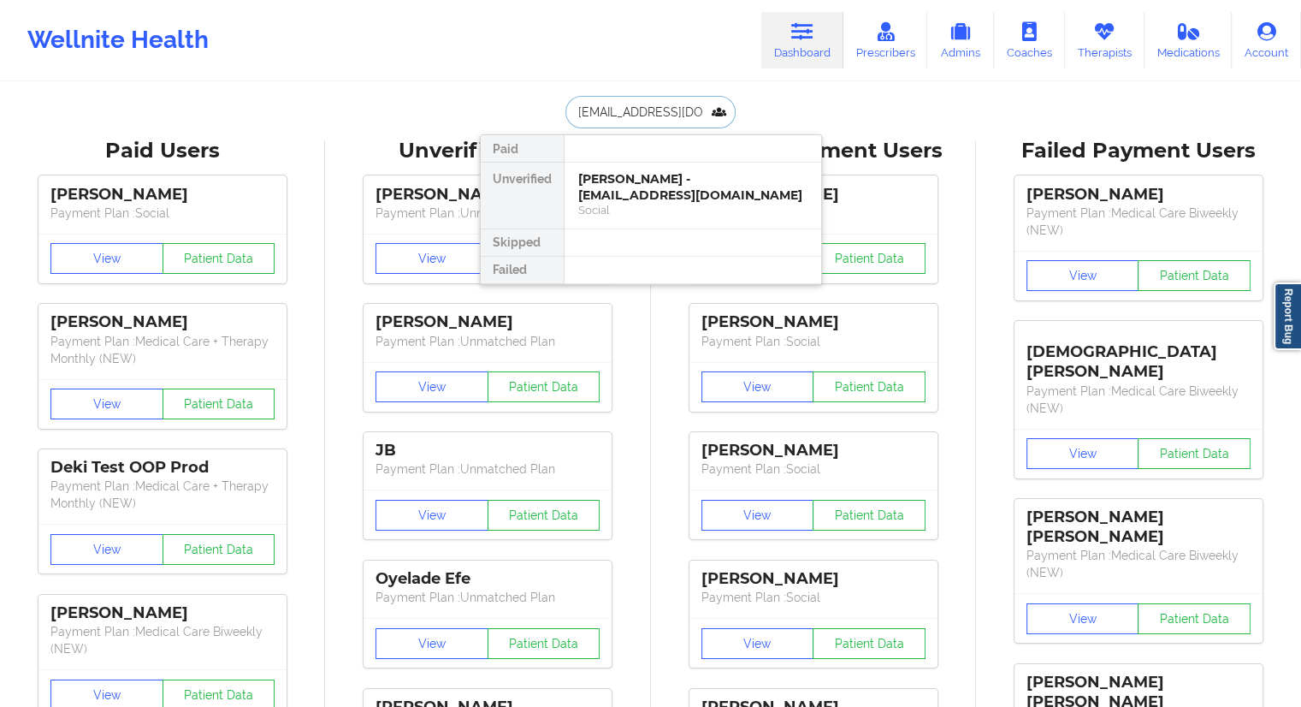
scroll to position [0, 12]
click at [636, 189] on div "[PERSON_NAME] - [EMAIL_ADDRESS][DOMAIN_NAME]" at bounding box center [692, 187] width 229 height 32
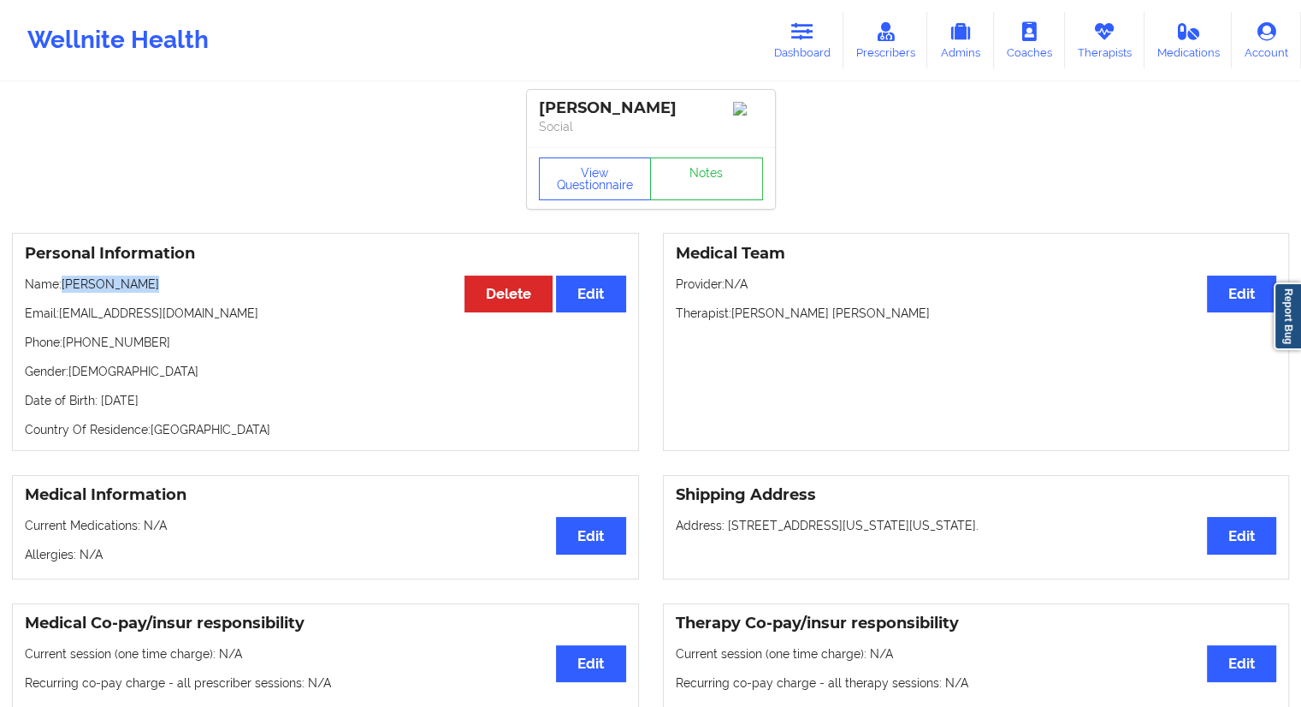
drag, startPoint x: 142, startPoint y: 288, endPoint x: 63, endPoint y: 286, distance: 78.7
click at [63, 286] on p "Name: [PERSON_NAME]" at bounding box center [325, 283] width 601 height 17
drag, startPoint x: 64, startPoint y: 276, endPoint x: 73, endPoint y: 281, distance: 10.0
click at [65, 276] on div "Personal Information Edit Delete Name: [PERSON_NAME] Email: [EMAIL_ADDRESS][DOM…" at bounding box center [325, 342] width 627 height 218
click at [78, 285] on p "Name: [PERSON_NAME]" at bounding box center [325, 283] width 601 height 17
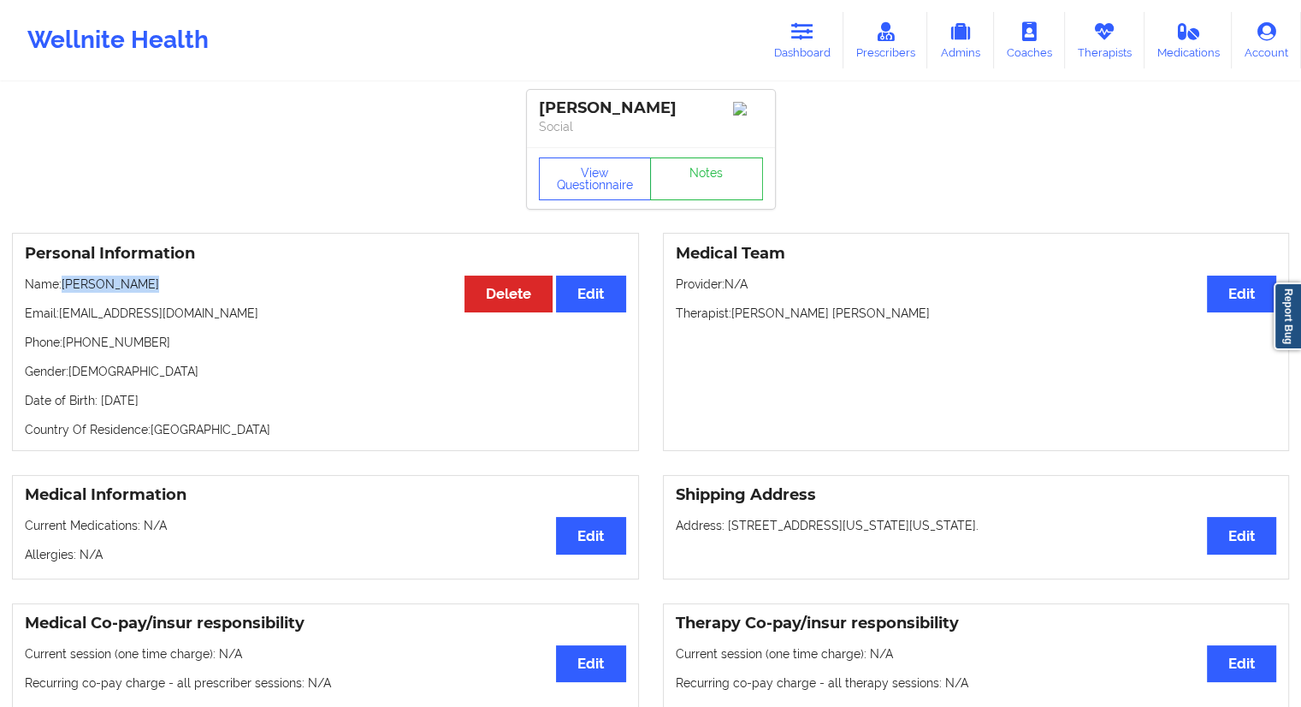
click at [92, 293] on p "Name: [PERSON_NAME]" at bounding box center [325, 283] width 601 height 17
drag, startPoint x: 96, startPoint y: 292, endPoint x: 66, endPoint y: 288, distance: 30.1
click at [66, 288] on p "Name: [PERSON_NAME]" at bounding box center [325, 283] width 601 height 17
click at [812, 52] on link "Dashboard" at bounding box center [802, 40] width 82 height 56
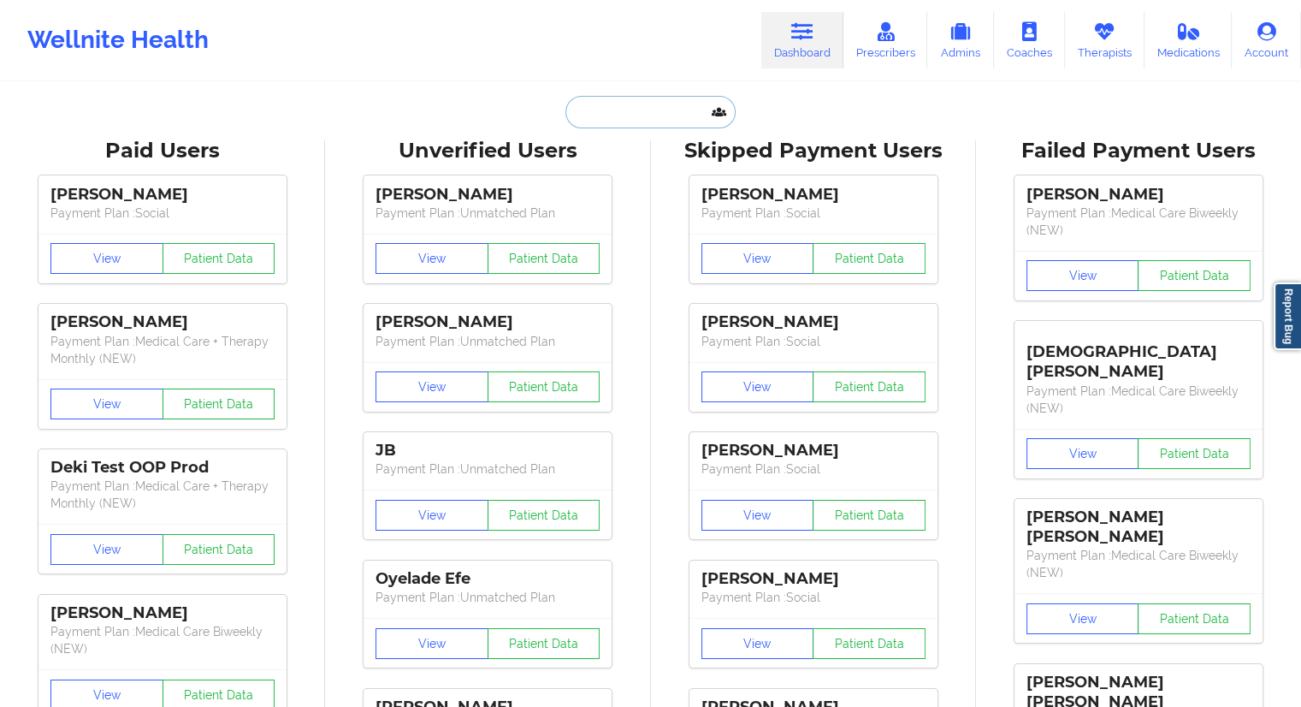
click at [677, 97] on input "text" at bounding box center [649, 112] width 169 height 33
paste input "[EMAIL_ADDRESS][DOMAIN_NAME]"
type input "[EMAIL_ADDRESS][DOMAIN_NAME]"
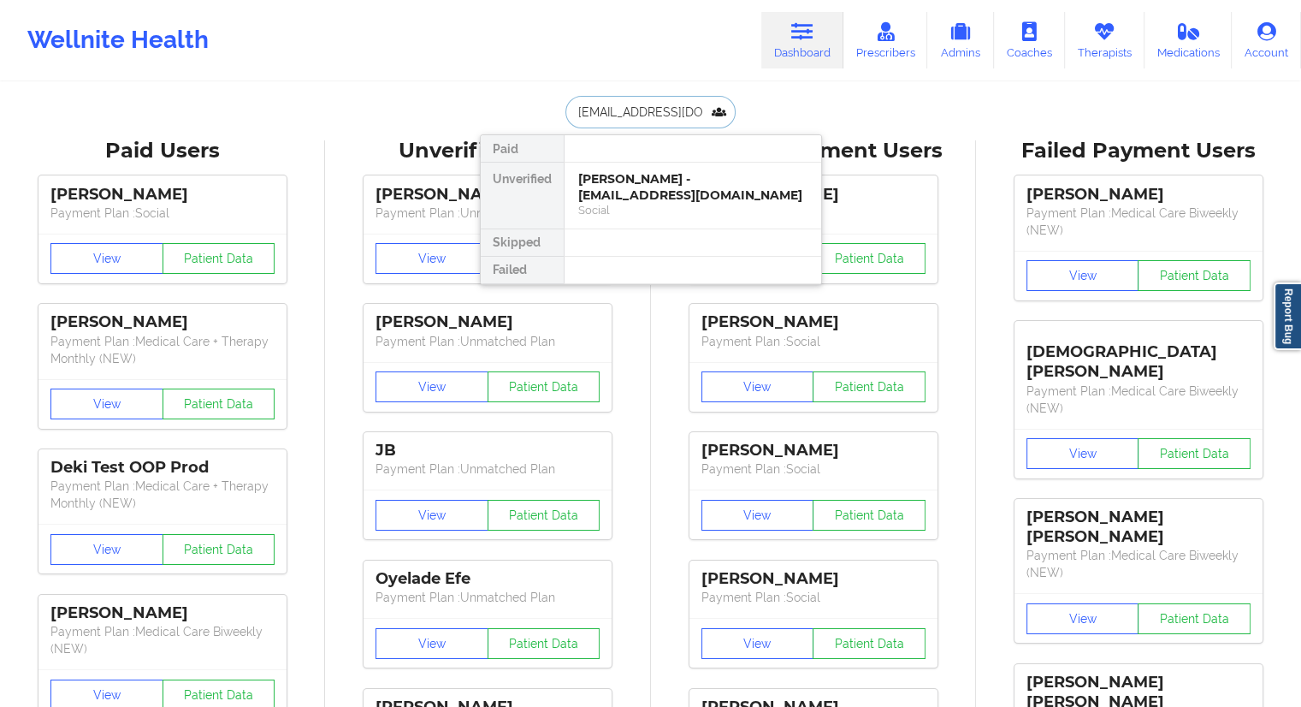
scroll to position [0, 17]
click at [614, 190] on div "[PERSON_NAME] - [EMAIL_ADDRESS][DOMAIN_NAME]" at bounding box center [692, 187] width 229 height 32
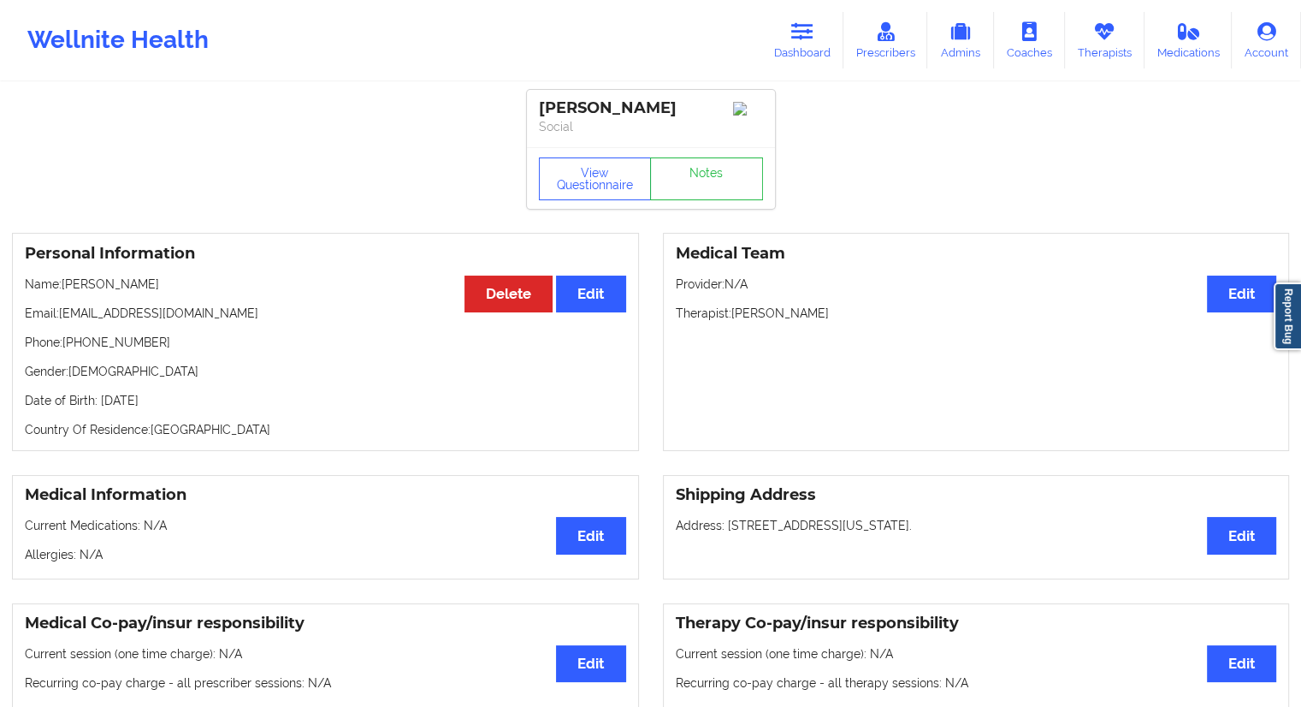
drag, startPoint x: 154, startPoint y: 294, endPoint x: 61, endPoint y: 290, distance: 93.3
click at [61, 290] on p "Name: [PERSON_NAME]" at bounding box center [325, 283] width 601 height 17
click at [567, 192] on button "View Questionnaire" at bounding box center [595, 178] width 113 height 43
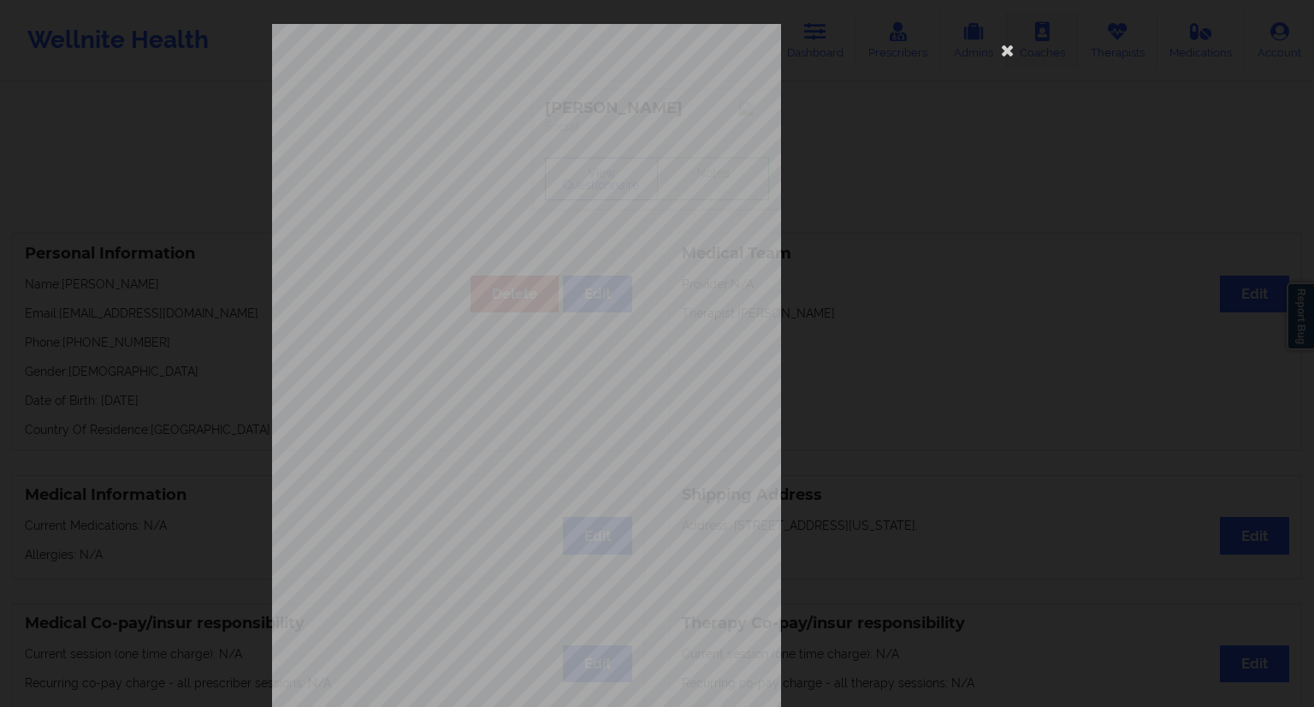
click at [1004, 45] on icon at bounding box center [1007, 49] width 27 height 27
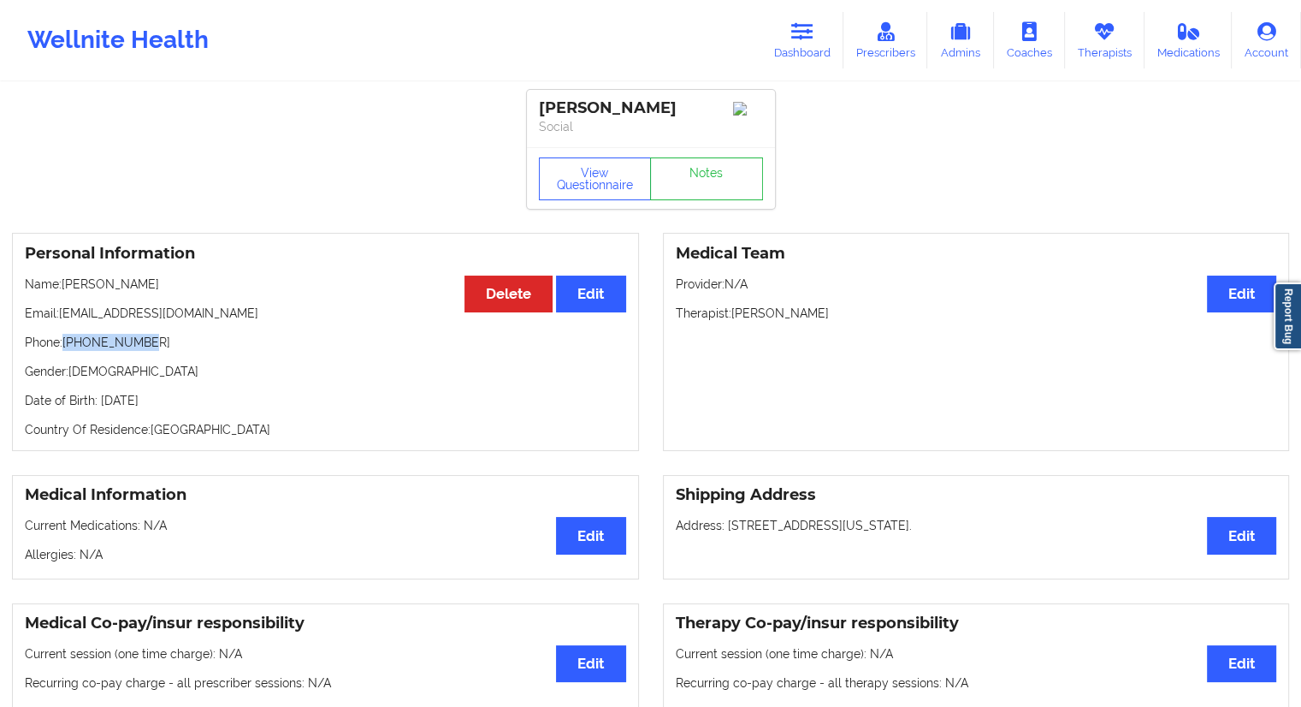
drag, startPoint x: 124, startPoint y: 343, endPoint x: 62, endPoint y: 345, distance: 62.5
click at [62, 345] on p "Phone: [PHONE_NUMBER]" at bounding box center [325, 342] width 601 height 17
click at [86, 351] on p "Phone: [PHONE_NUMBER]" at bounding box center [325, 342] width 601 height 17
drag, startPoint x: 157, startPoint y: 340, endPoint x: 65, endPoint y: 350, distance: 92.1
click at [65, 350] on p "Phone: [PHONE_NUMBER]" at bounding box center [325, 342] width 601 height 17
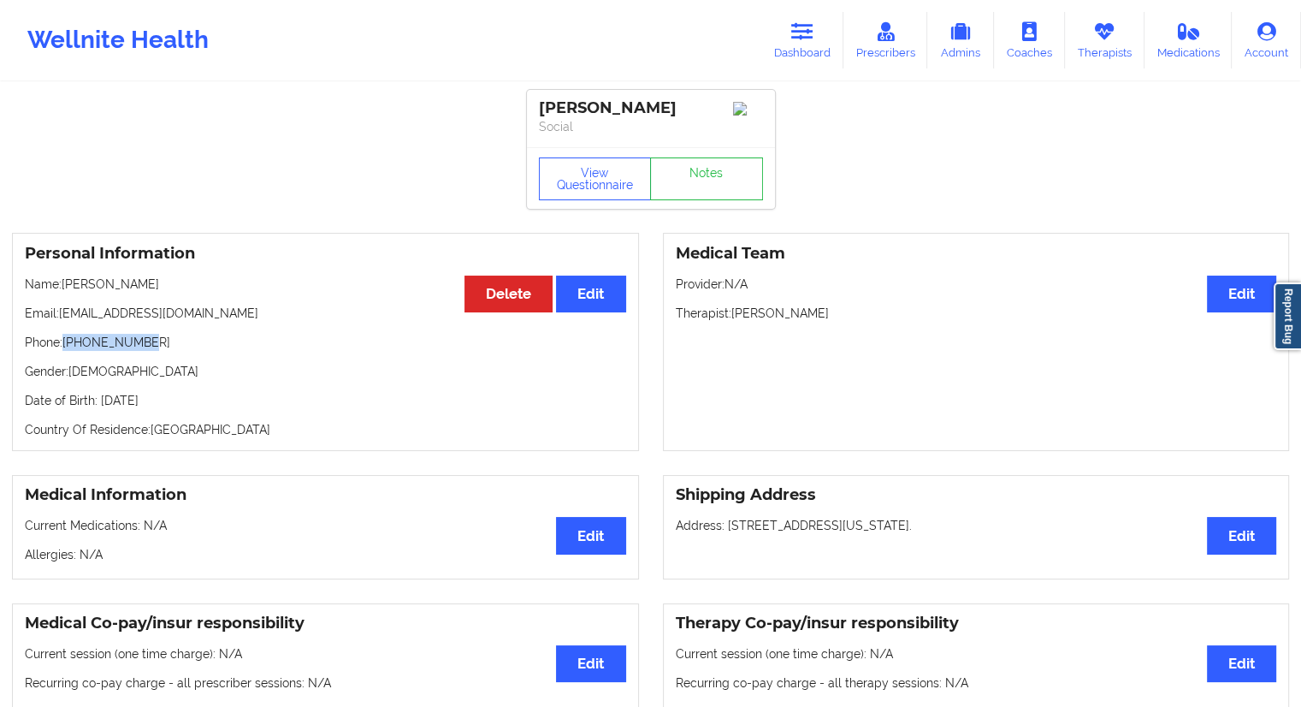
drag, startPoint x: 171, startPoint y: 296, endPoint x: 96, endPoint y: 302, distance: 75.5
click at [62, 290] on p "Name: [PERSON_NAME]" at bounding box center [325, 283] width 601 height 17
click at [107, 303] on div "Personal Information Edit Delete Name: [PERSON_NAME] Email: [EMAIL_ADDRESS][DOM…" at bounding box center [325, 342] width 627 height 218
drag, startPoint x: 119, startPoint y: 292, endPoint x: 61, endPoint y: 291, distance: 58.2
click at [61, 291] on p "Name: [PERSON_NAME]" at bounding box center [325, 283] width 601 height 17
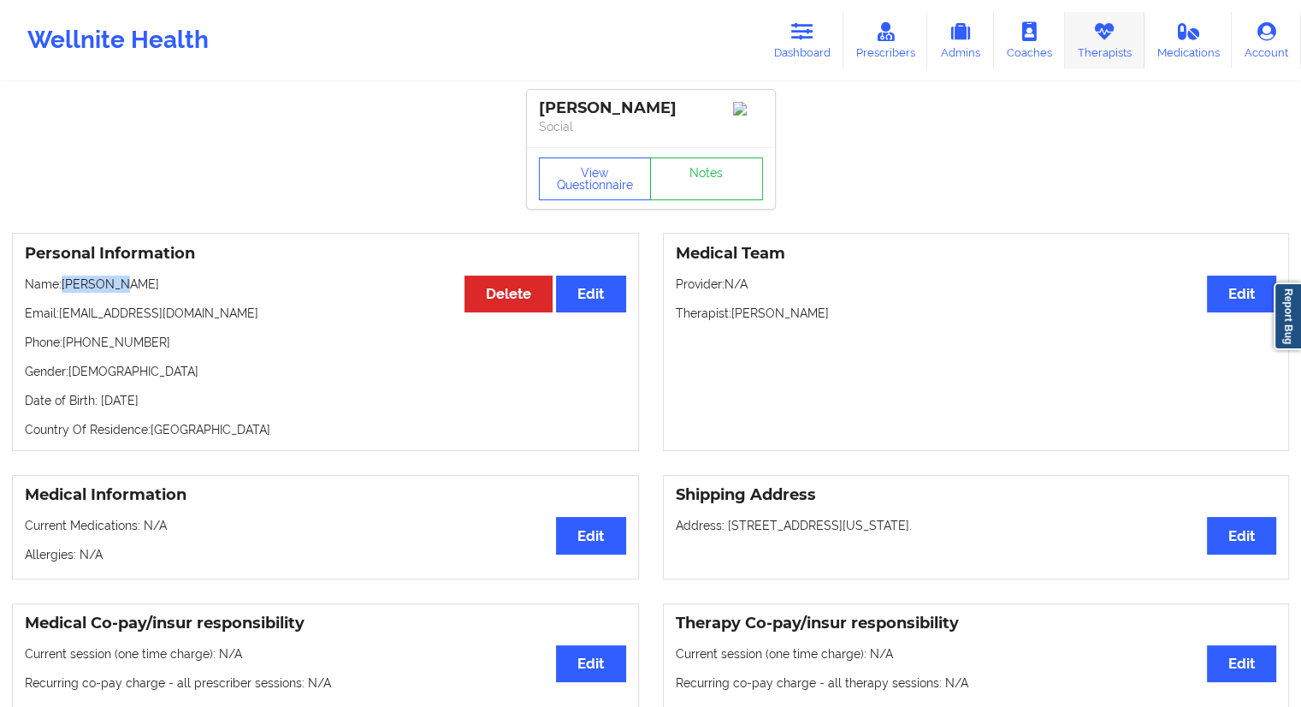
click at [1093, 50] on link "Therapists" at bounding box center [1105, 40] width 80 height 56
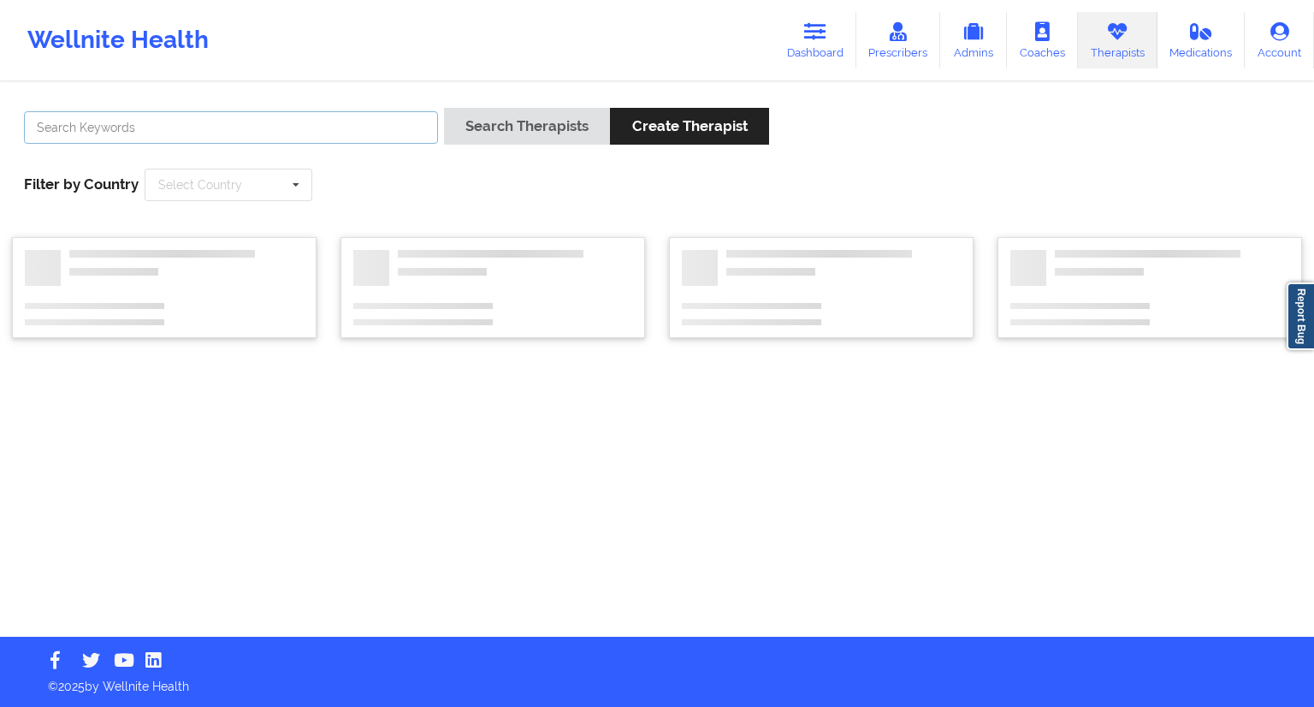
click at [246, 121] on input "text" at bounding box center [231, 127] width 414 height 33
paste input "[PERSON_NAME]"
type input "[PERSON_NAME]"
click at [552, 141] on button "Search Therapists" at bounding box center [527, 126] width 166 height 37
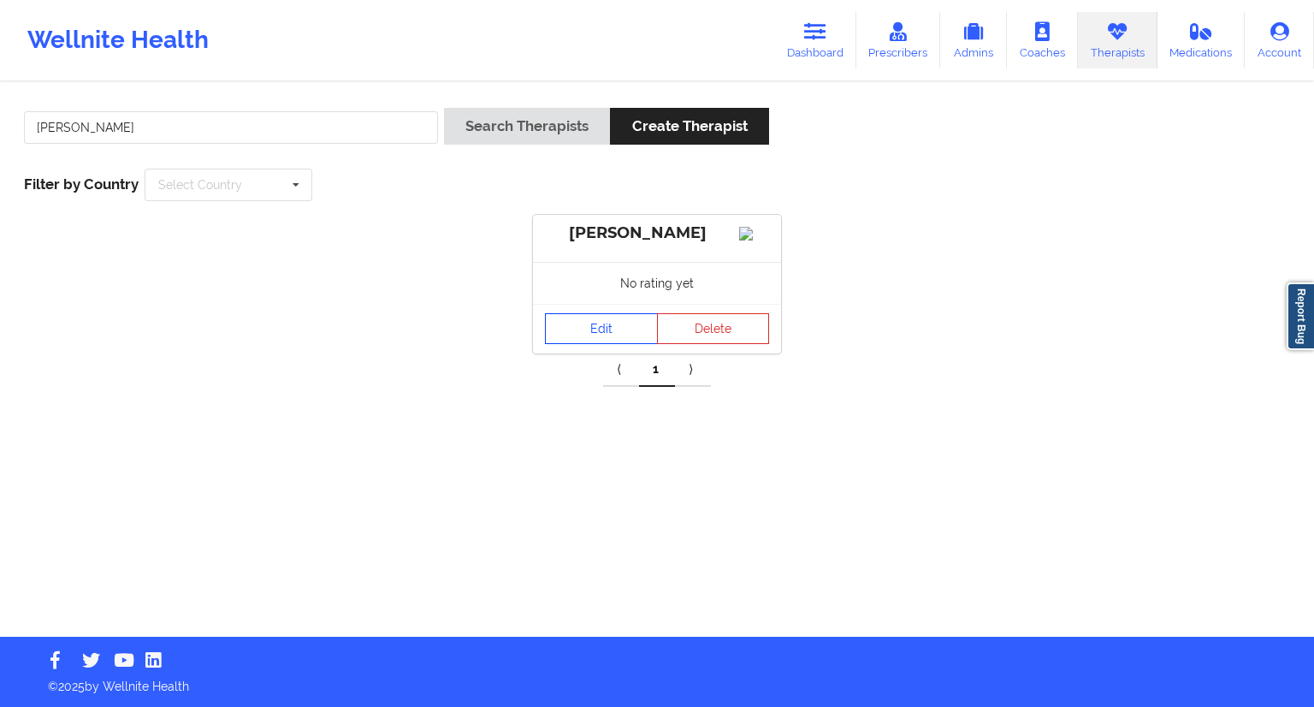
click at [613, 339] on link "Edit" at bounding box center [601, 328] width 113 height 31
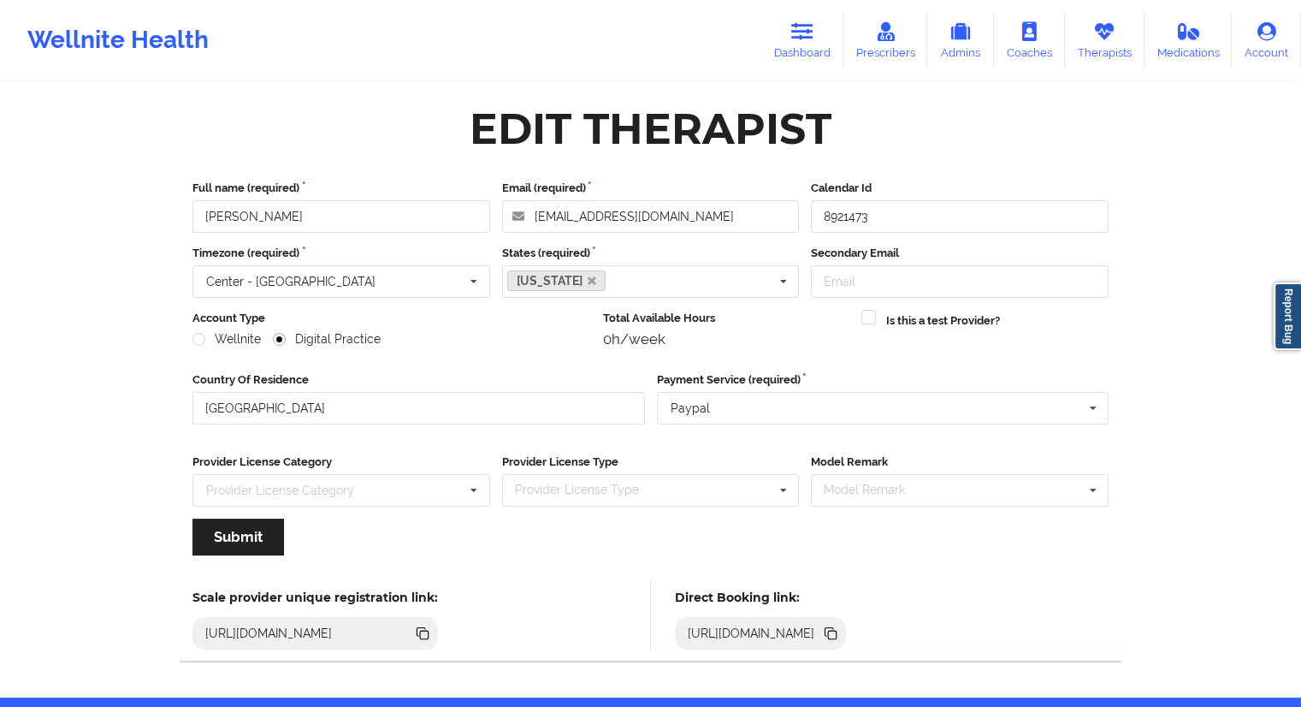
click at [837, 636] on icon at bounding box center [832, 634] width 9 height 9
click at [1078, 62] on link "Therapists" at bounding box center [1105, 40] width 80 height 56
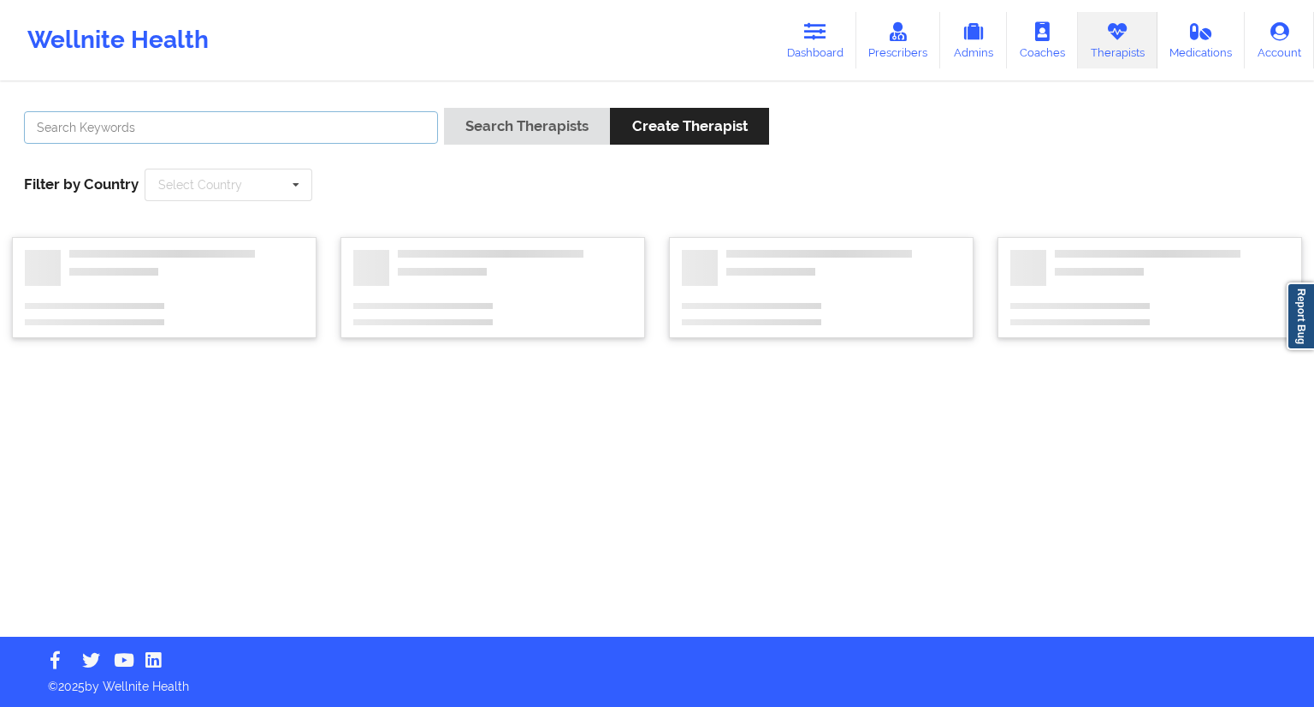
click at [159, 127] on input "text" at bounding box center [231, 127] width 414 height 33
paste input "[PERSON_NAME]"
type input "[PERSON_NAME]"
click at [496, 114] on button "Search Therapists" at bounding box center [527, 126] width 166 height 37
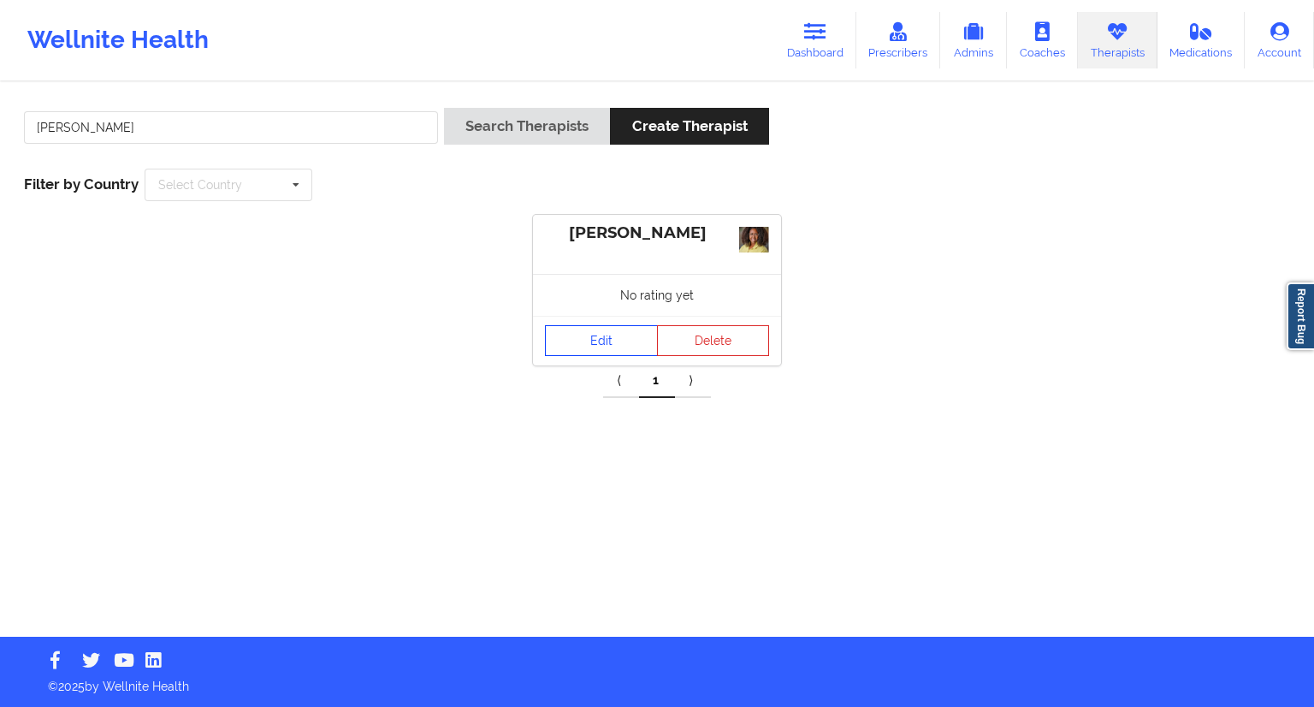
click at [585, 343] on link "Edit" at bounding box center [601, 340] width 113 height 31
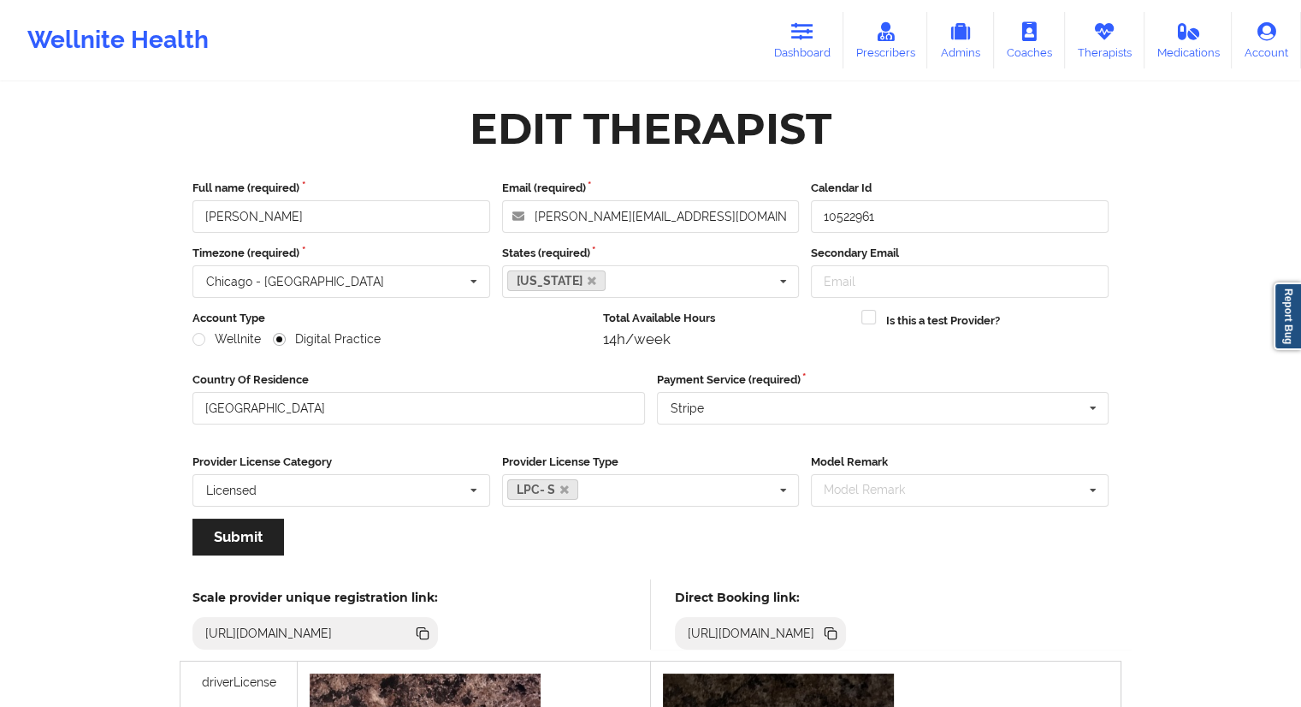
click at [840, 625] on icon at bounding box center [830, 633] width 19 height 19
click at [1102, 50] on link "Therapists" at bounding box center [1105, 40] width 80 height 56
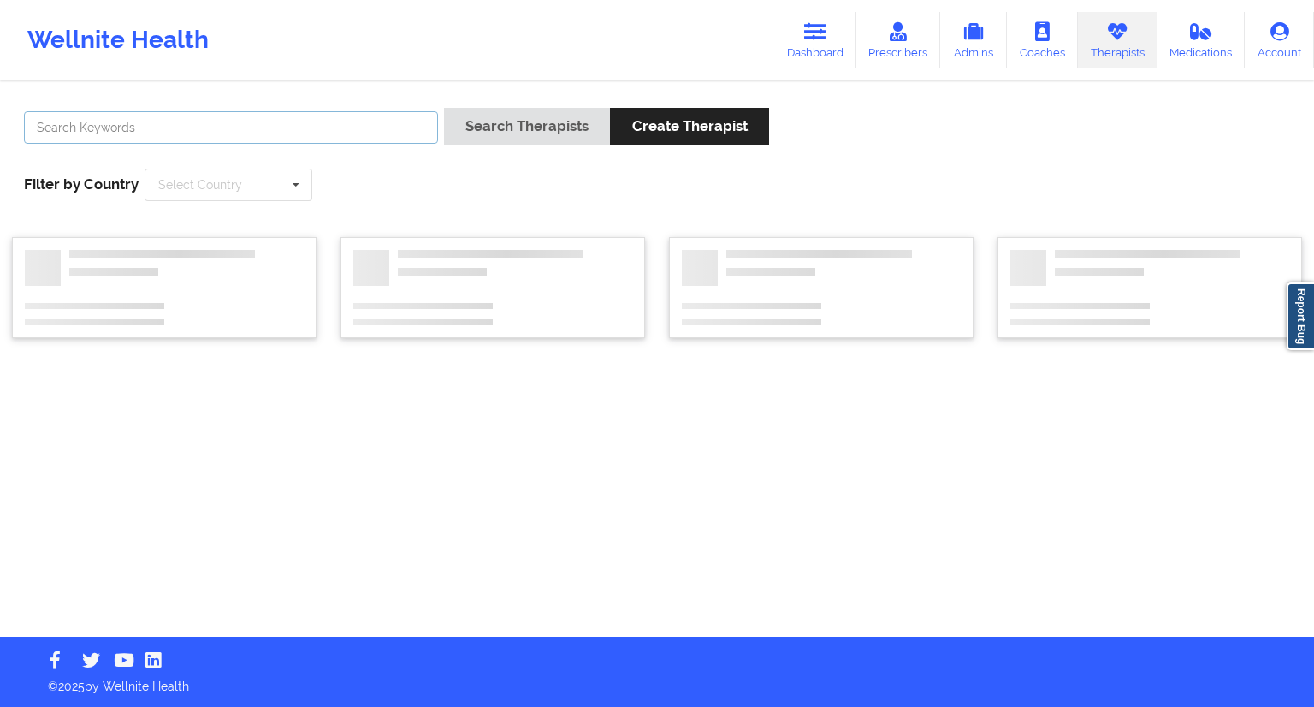
click at [226, 123] on input "text" at bounding box center [231, 127] width 414 height 33
paste input "[PERSON_NAME]"
type input "[PERSON_NAME]"
drag, startPoint x: 526, startPoint y: 117, endPoint x: 535, endPoint y: 120, distance: 9.8
click at [530, 117] on button "Search Therapists" at bounding box center [527, 126] width 166 height 37
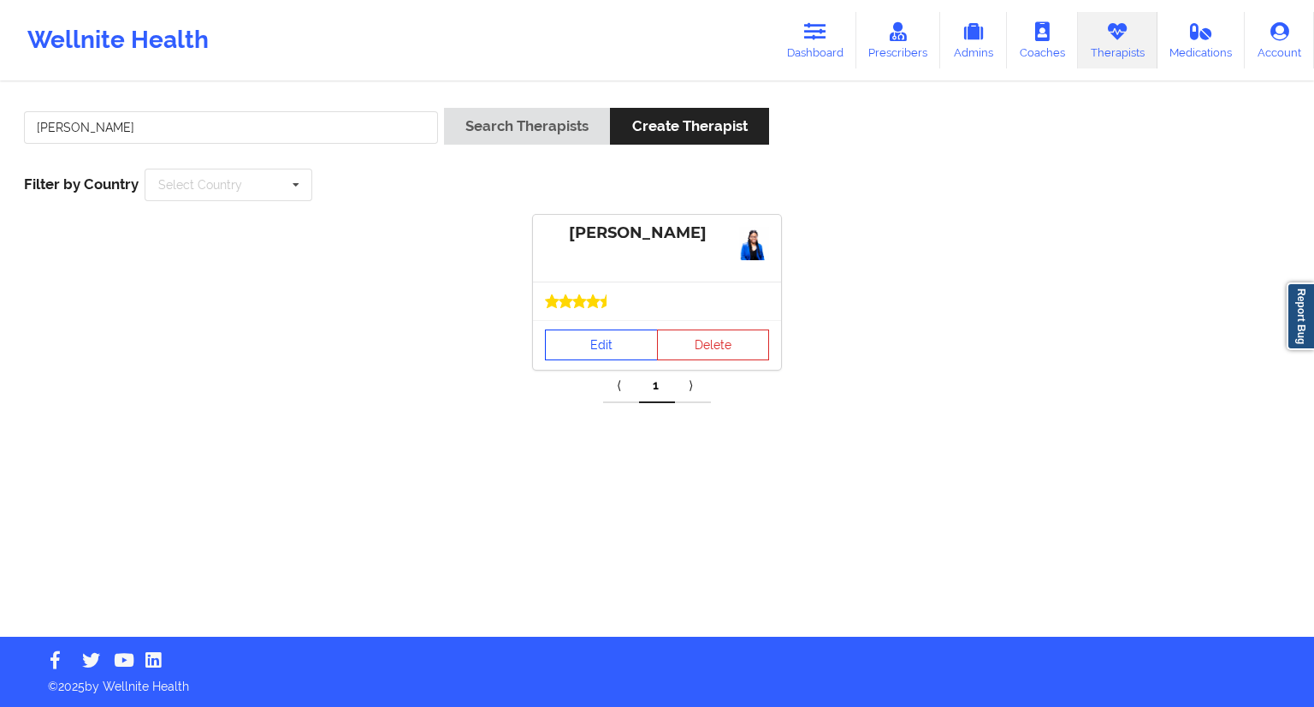
click at [571, 349] on link "Edit" at bounding box center [601, 344] width 113 height 31
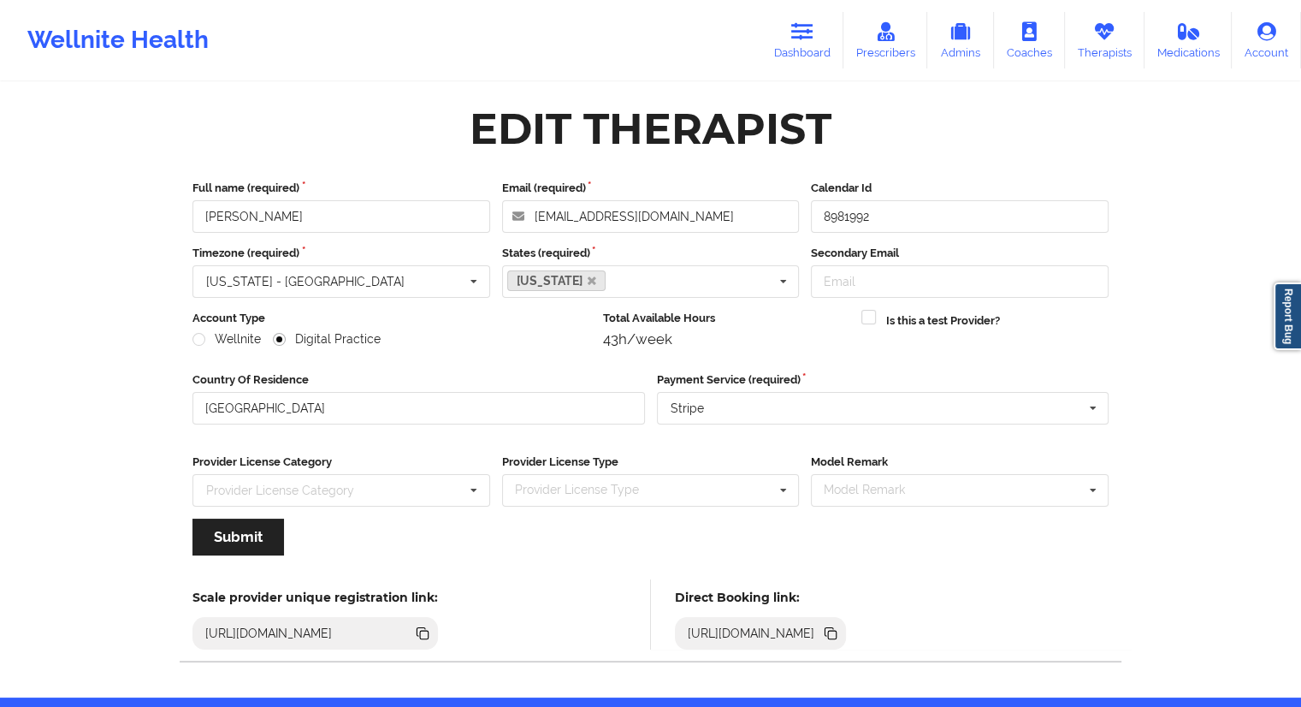
click at [837, 633] on icon at bounding box center [832, 634] width 9 height 9
click at [1084, 39] on link "Therapists" at bounding box center [1105, 40] width 80 height 56
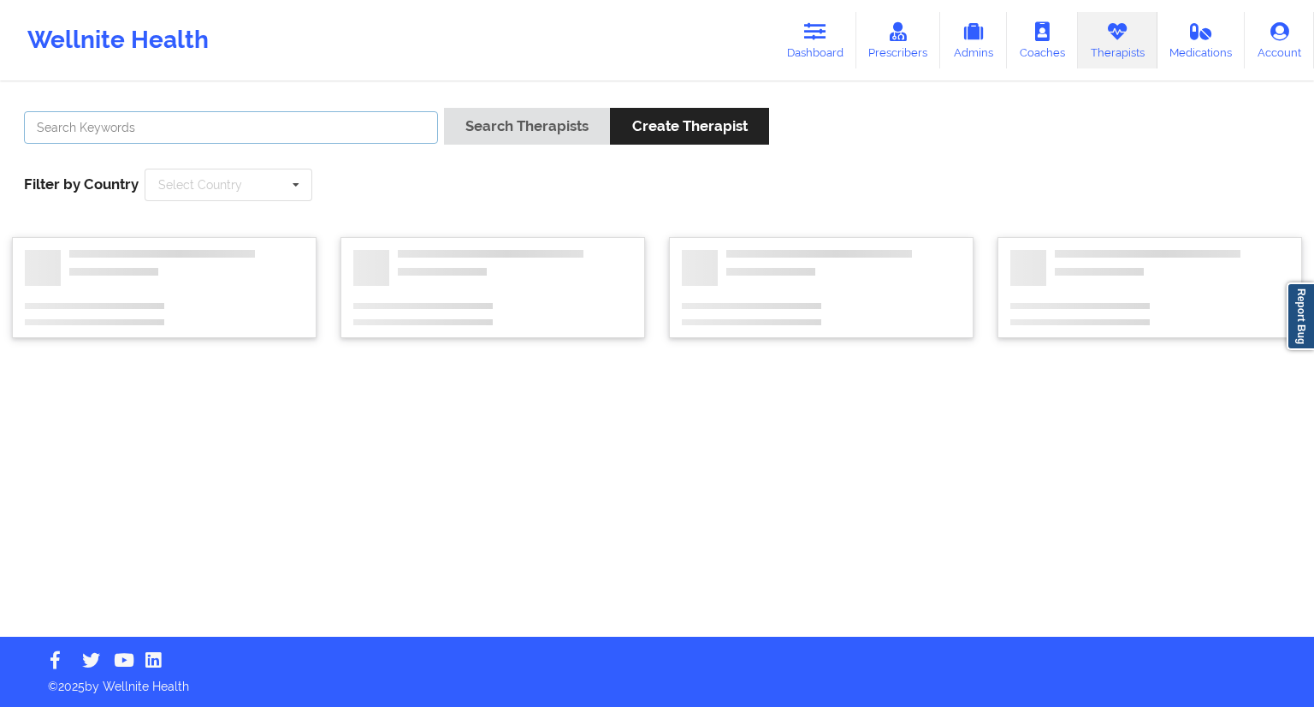
click at [143, 134] on input "text" at bounding box center [231, 127] width 414 height 33
paste input "[PERSON_NAME]"
type input "[PERSON_NAME]"
click at [516, 111] on button "Search Therapists" at bounding box center [527, 126] width 166 height 37
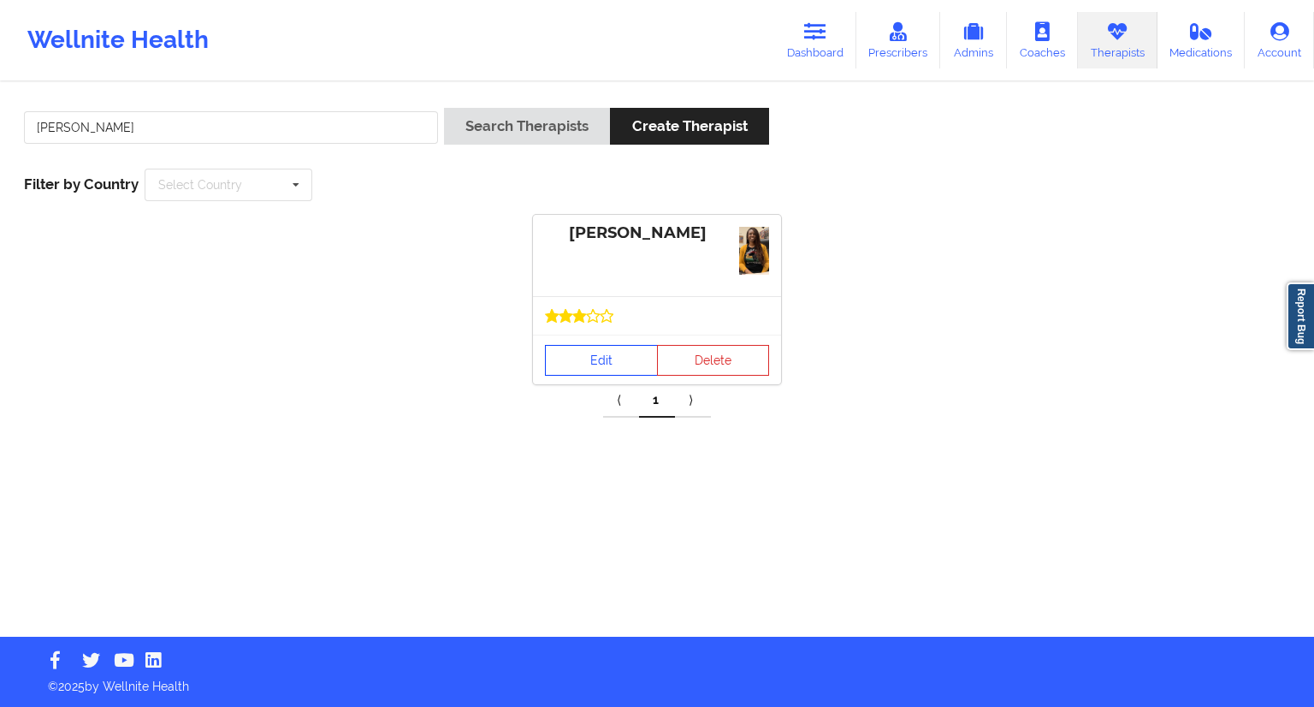
click at [591, 364] on link "Edit" at bounding box center [601, 360] width 113 height 31
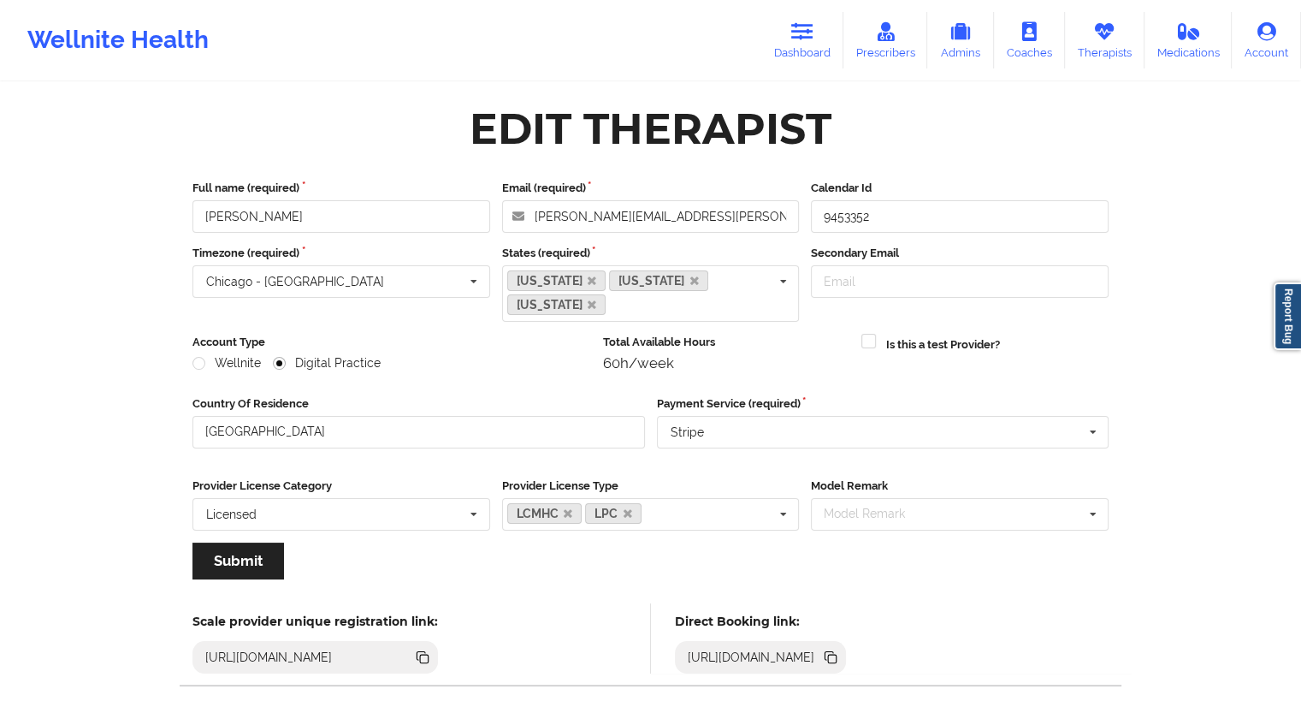
scroll to position [83, 0]
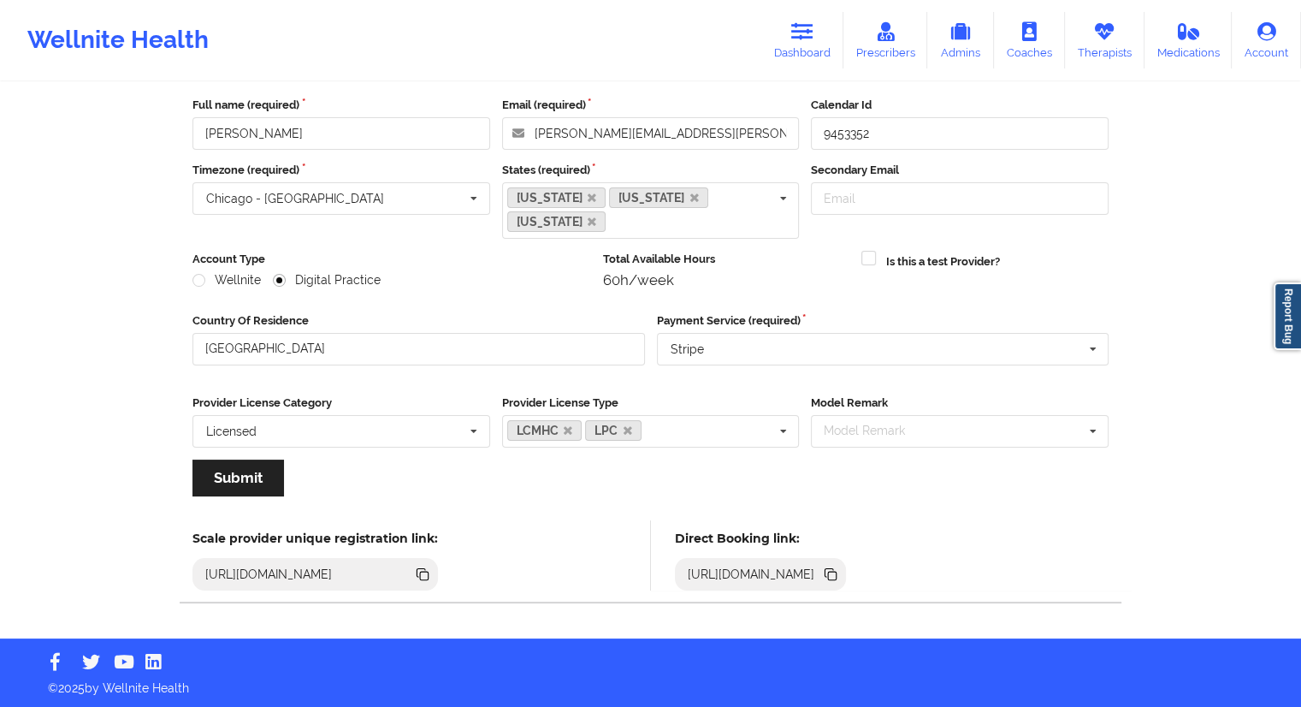
click at [837, 572] on icon at bounding box center [832, 575] width 9 height 9
click at [1086, 49] on link "Therapists" at bounding box center [1105, 40] width 80 height 56
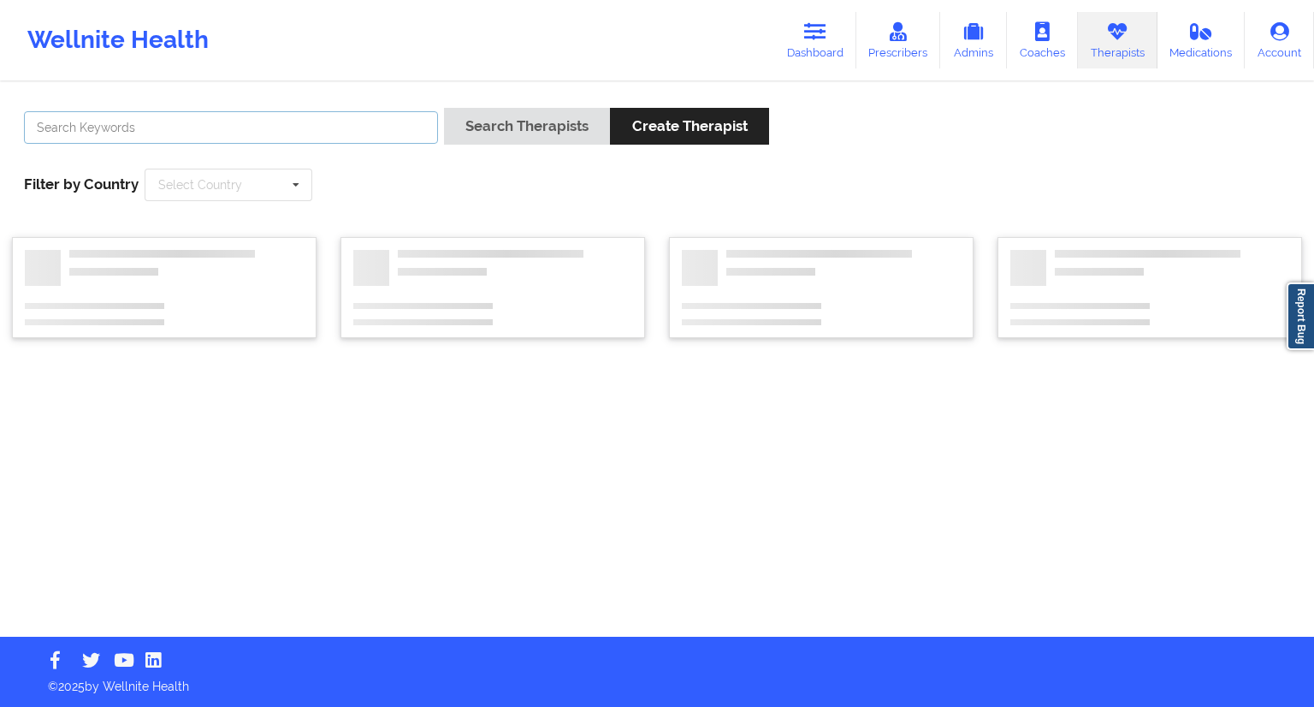
click at [189, 137] on input "text" at bounding box center [231, 127] width 414 height 33
paste input "[PERSON_NAME]"
type input "[PERSON_NAME]"
click at [489, 127] on button "Search Therapists" at bounding box center [527, 126] width 166 height 37
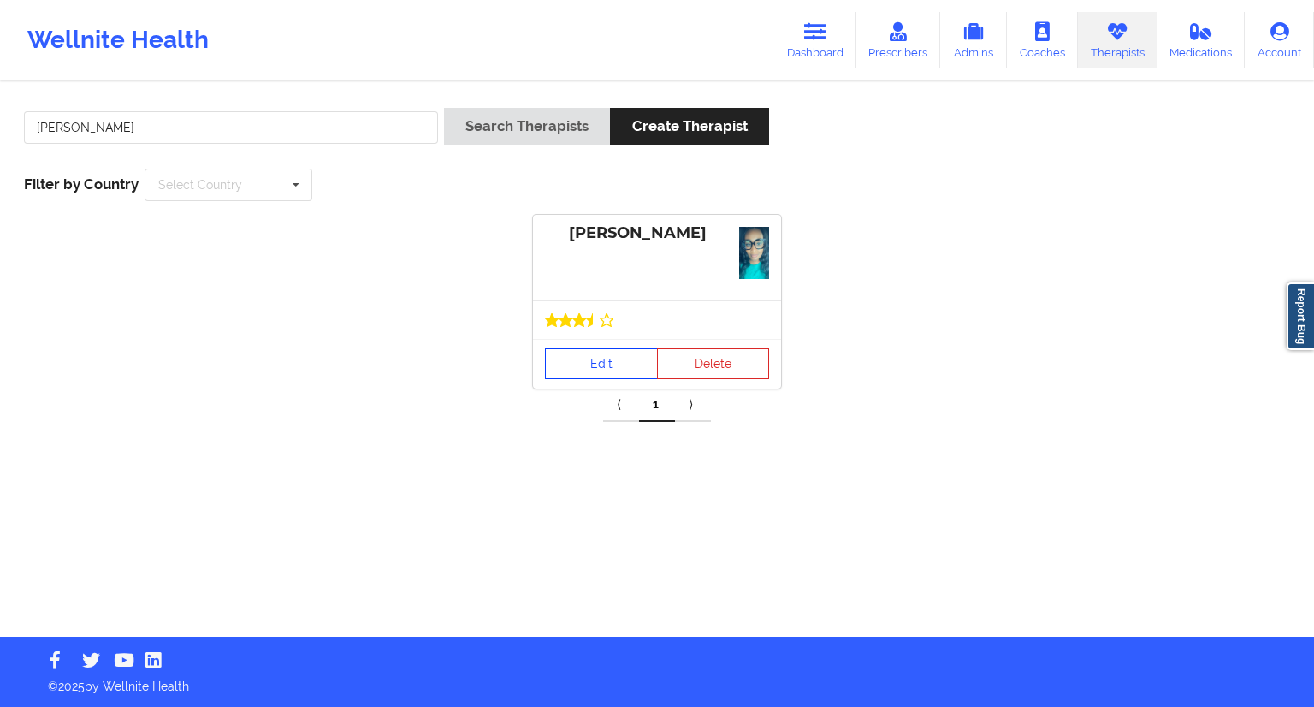
click at [572, 372] on link "Edit" at bounding box center [601, 363] width 113 height 31
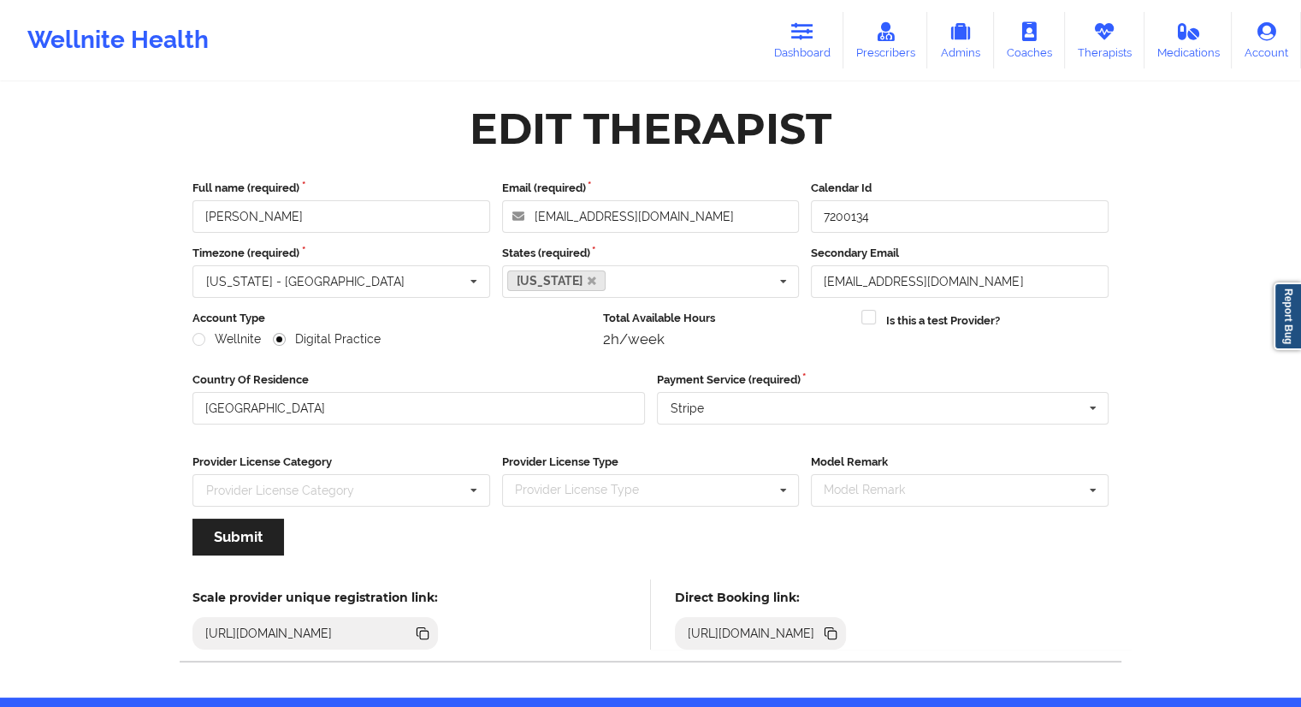
click at [837, 636] on icon at bounding box center [832, 634] width 9 height 9
click at [1102, 50] on link "Therapists" at bounding box center [1105, 40] width 80 height 56
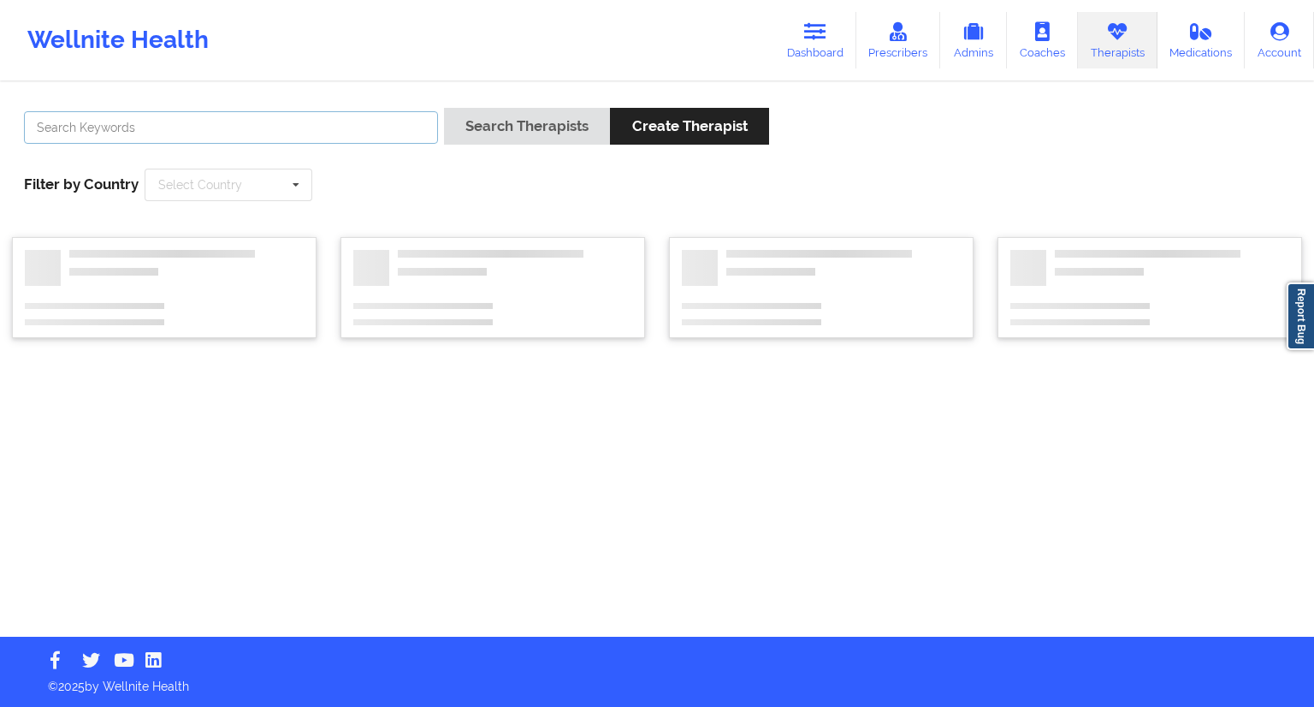
click at [284, 133] on input "text" at bounding box center [231, 127] width 414 height 33
paste input "[PERSON_NAME]"
type input "[PERSON_NAME]"
click at [500, 120] on button "Search Therapists" at bounding box center [527, 126] width 166 height 37
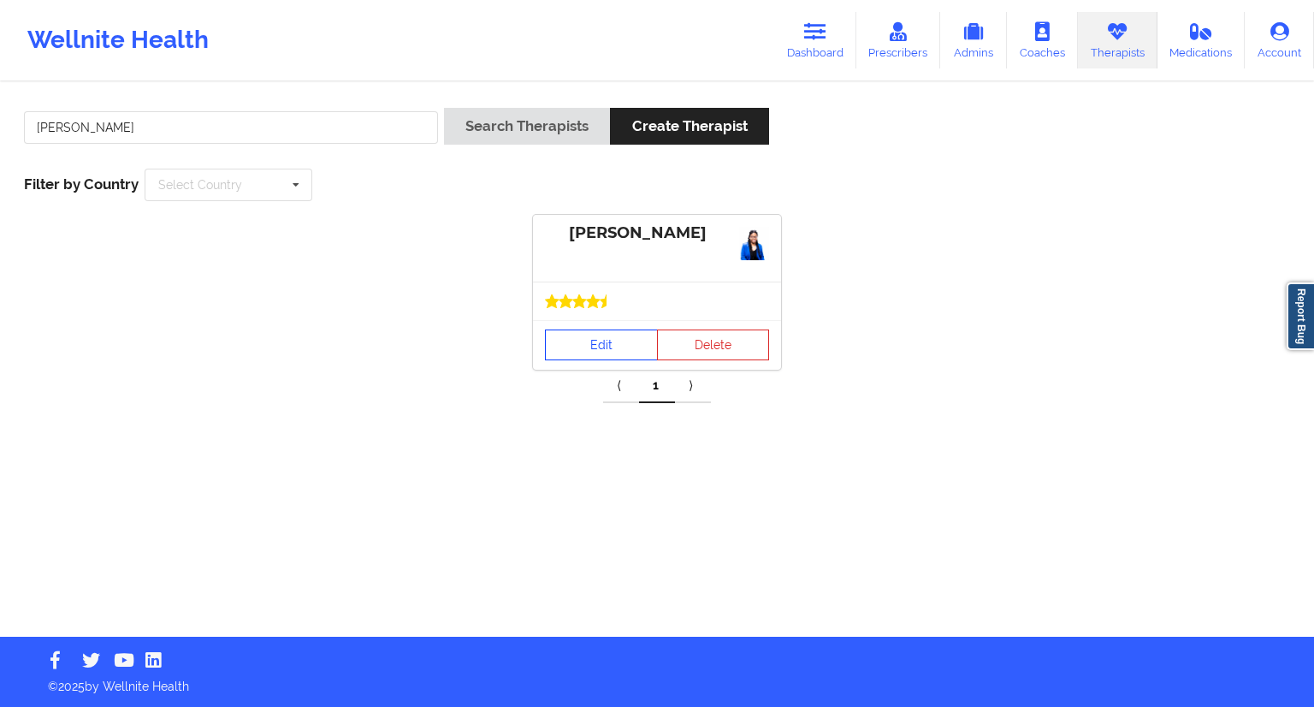
click at [595, 339] on link "Edit" at bounding box center [601, 344] width 113 height 31
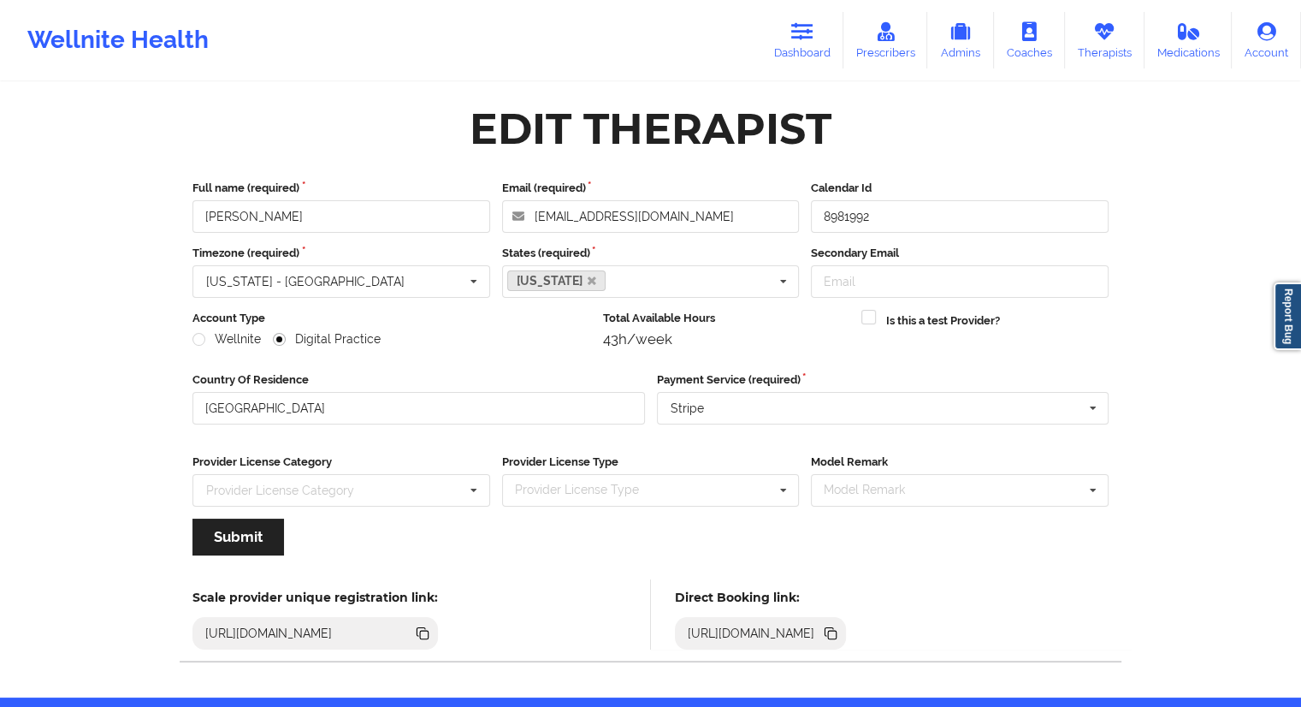
click at [837, 632] on icon at bounding box center [832, 634] width 9 height 9
drag, startPoint x: 319, startPoint y: 216, endPoint x: 181, endPoint y: 220, distance: 137.8
click at [182, 220] on div "Full name (required) [PERSON_NAME] Email (required) [EMAIL_ADDRESS][DOMAIN_NAME…" at bounding box center [650, 373] width 940 height 411
click at [1101, 50] on link "Therapists" at bounding box center [1105, 40] width 80 height 56
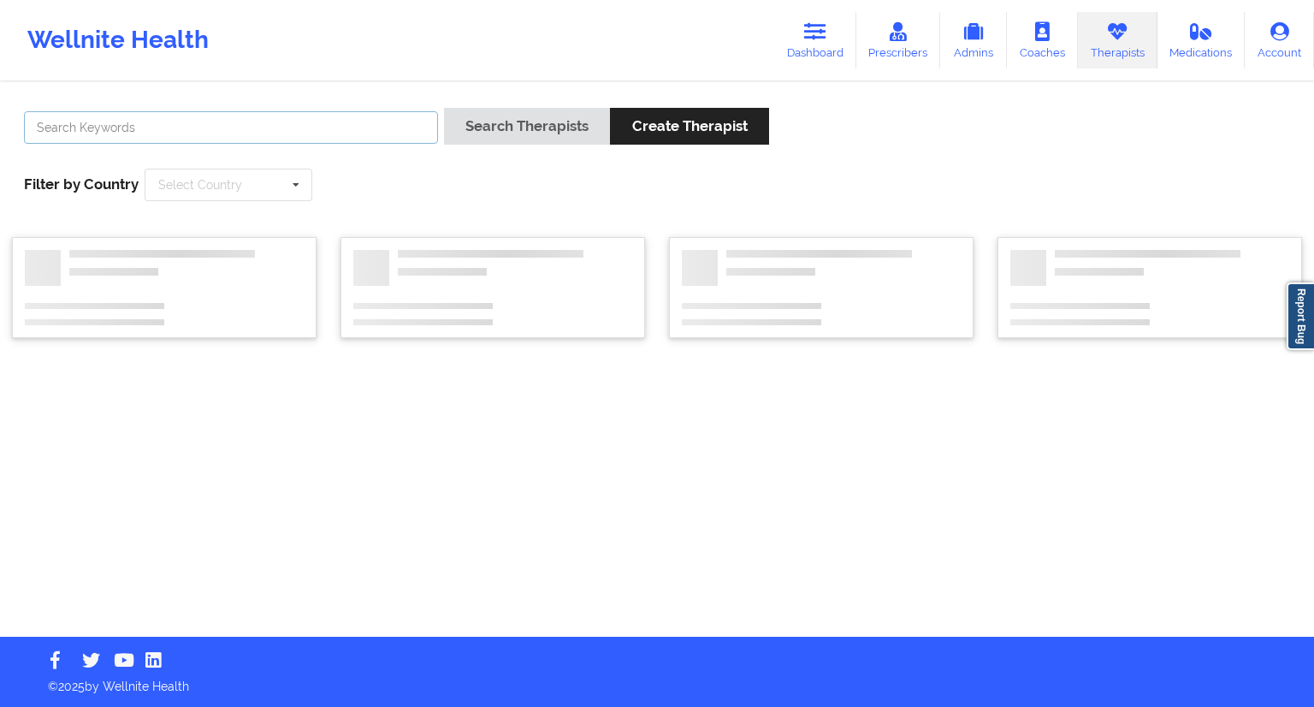
click at [167, 125] on input "text" at bounding box center [231, 127] width 414 height 33
paste input "[PERSON_NAME]"
type input "[PERSON_NAME]"
click at [488, 115] on button "Search Therapists" at bounding box center [527, 126] width 166 height 37
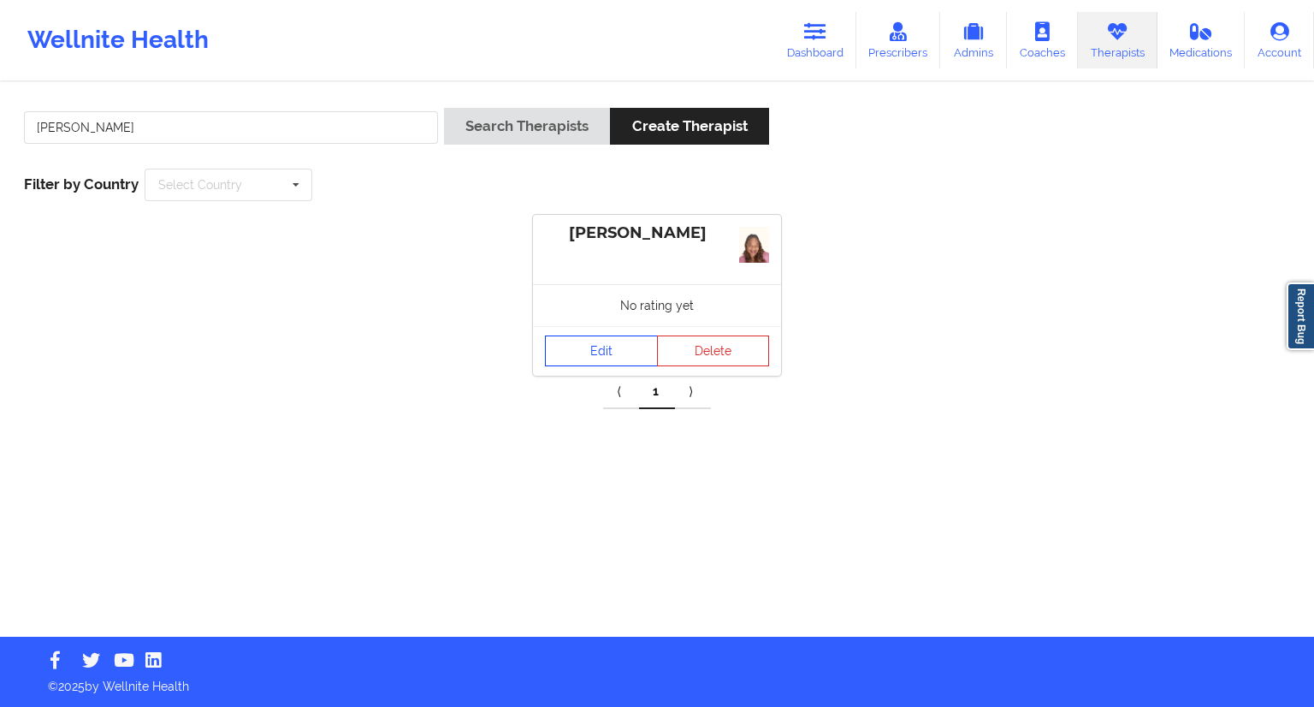
click at [613, 347] on link "Edit" at bounding box center [601, 350] width 113 height 31
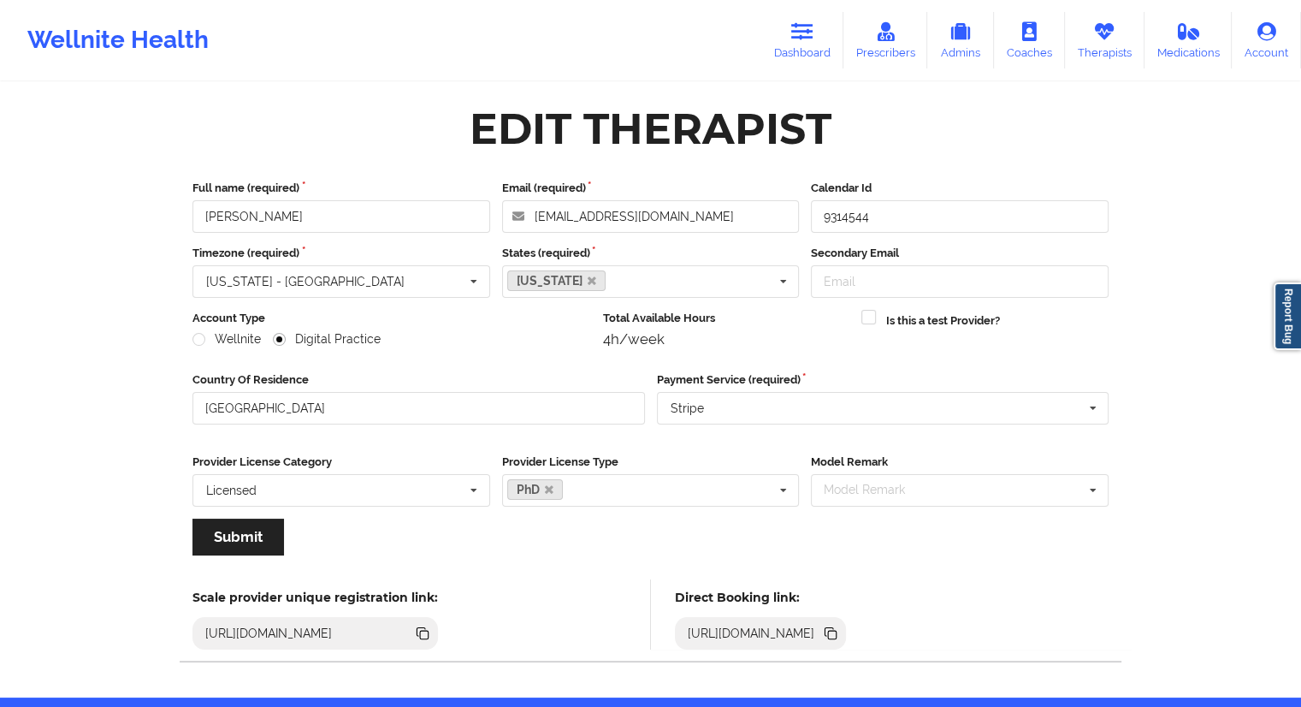
click at [834, 628] on icon at bounding box center [829, 631] width 9 height 9
drag, startPoint x: 334, startPoint y: 210, endPoint x: 174, endPoint y: 221, distance: 160.3
click at [174, 221] on div "Edit Therapist Full name (required) [PERSON_NAME] Email (required) [EMAIL_ADDRE…" at bounding box center [650, 390] width 964 height 589
click at [840, 626] on icon at bounding box center [830, 633] width 19 height 19
drag, startPoint x: 304, startPoint y: 214, endPoint x: 195, endPoint y: 213, distance: 109.5
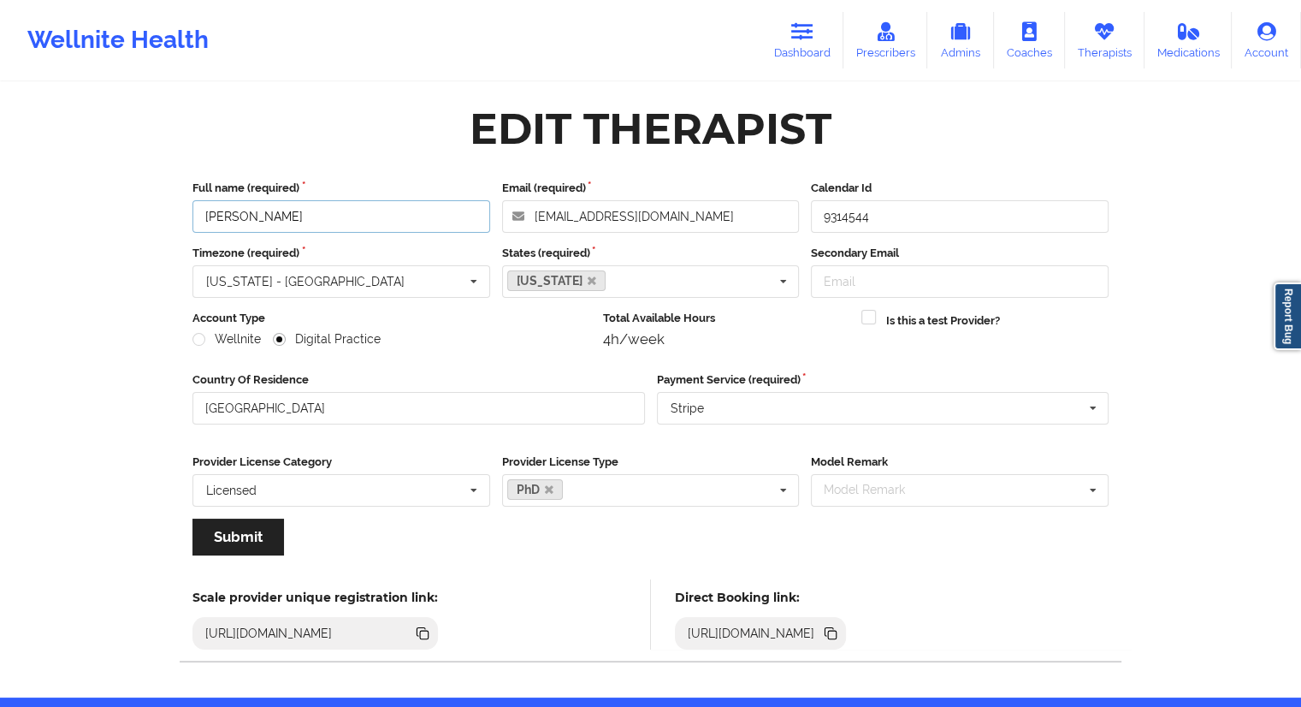
click at [195, 213] on input "[PERSON_NAME]" at bounding box center [341, 216] width 298 height 33
click at [797, 40] on icon at bounding box center [802, 31] width 22 height 19
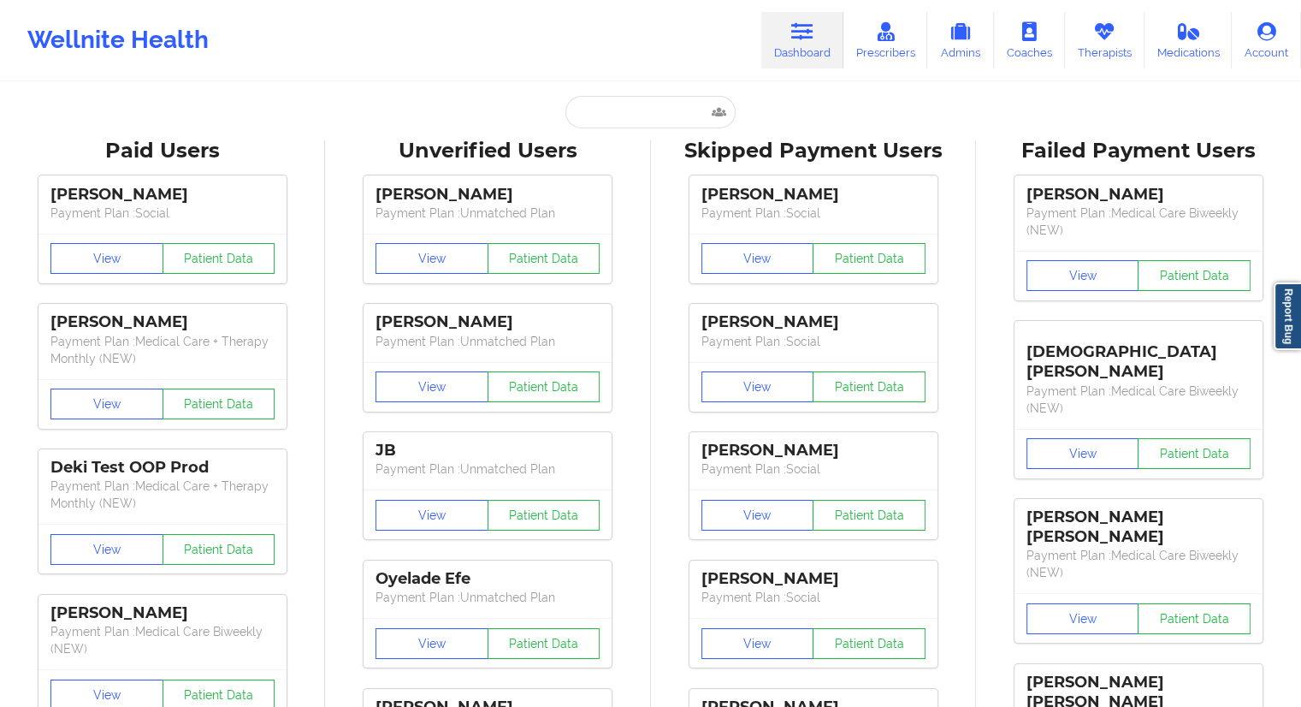
click at [594, 103] on input "text" at bounding box center [649, 112] width 169 height 33
paste input "[PERSON_NAME]"
type input "[PERSON_NAME]"
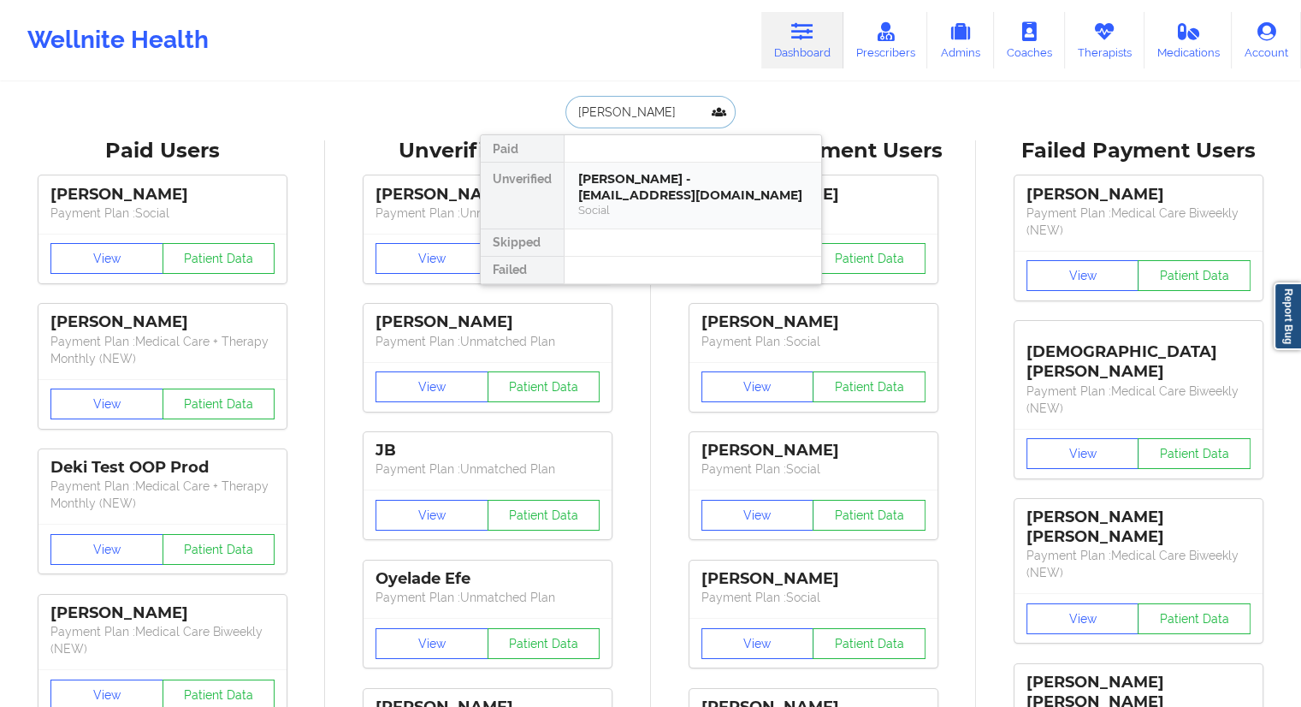
click at [619, 183] on div "[PERSON_NAME] - [EMAIL_ADDRESS][DOMAIN_NAME]" at bounding box center [692, 187] width 229 height 32
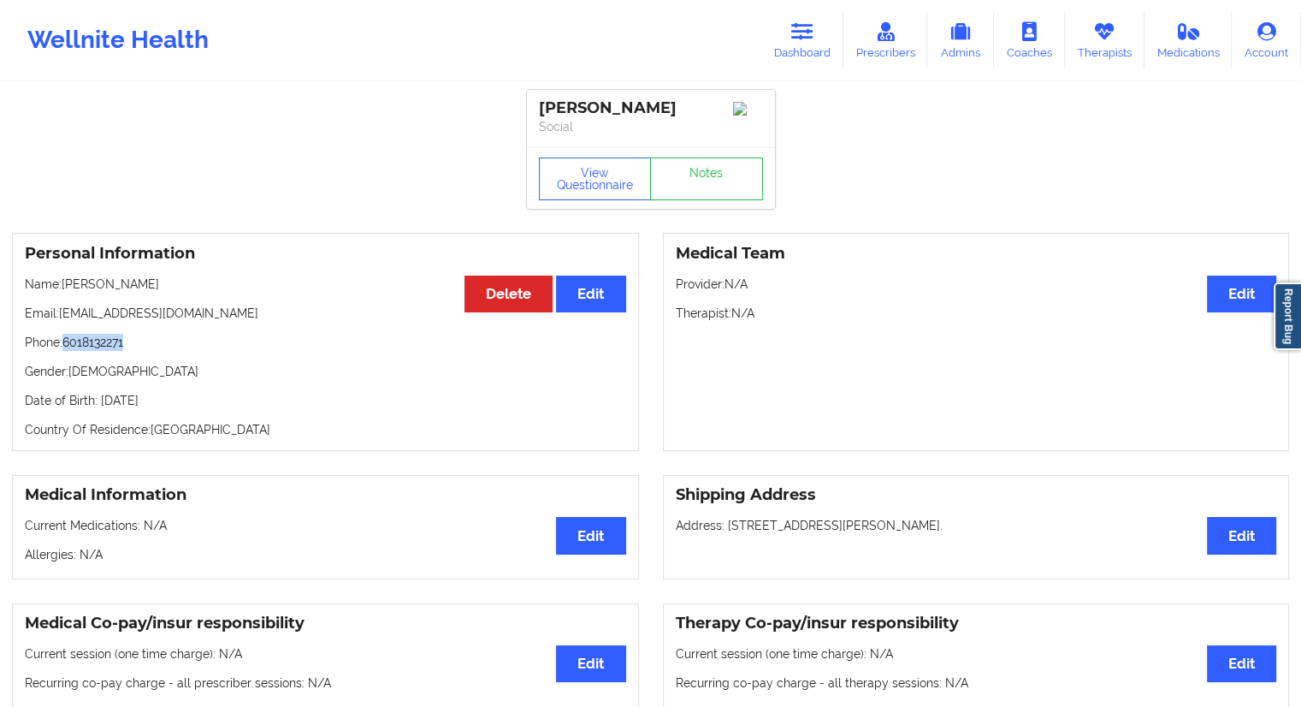
drag, startPoint x: 157, startPoint y: 346, endPoint x: 63, endPoint y: 342, distance: 94.2
click at [63, 342] on p "Phone: [PHONE_NUMBER]" at bounding box center [325, 342] width 601 height 17
click at [123, 351] on p "Phone: [PHONE_NUMBER]" at bounding box center [325, 342] width 601 height 17
drag, startPoint x: 142, startPoint y: 344, endPoint x: 68, endPoint y: 350, distance: 74.7
click at [68, 350] on p "Phone: [PHONE_NUMBER]" at bounding box center [325, 342] width 601 height 17
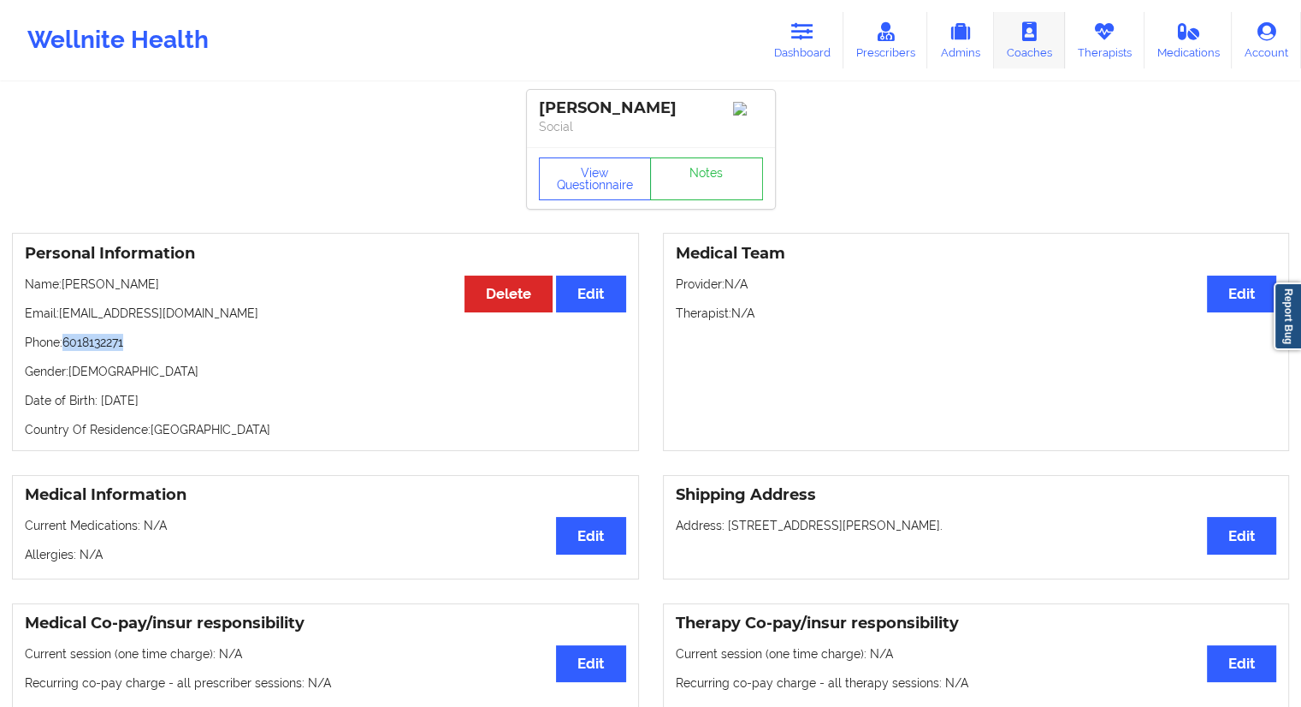
drag, startPoint x: 1119, startPoint y: 45, endPoint x: 1048, endPoint y: 62, distance: 73.0
click at [1119, 45] on link "Therapists" at bounding box center [1105, 40] width 80 height 56
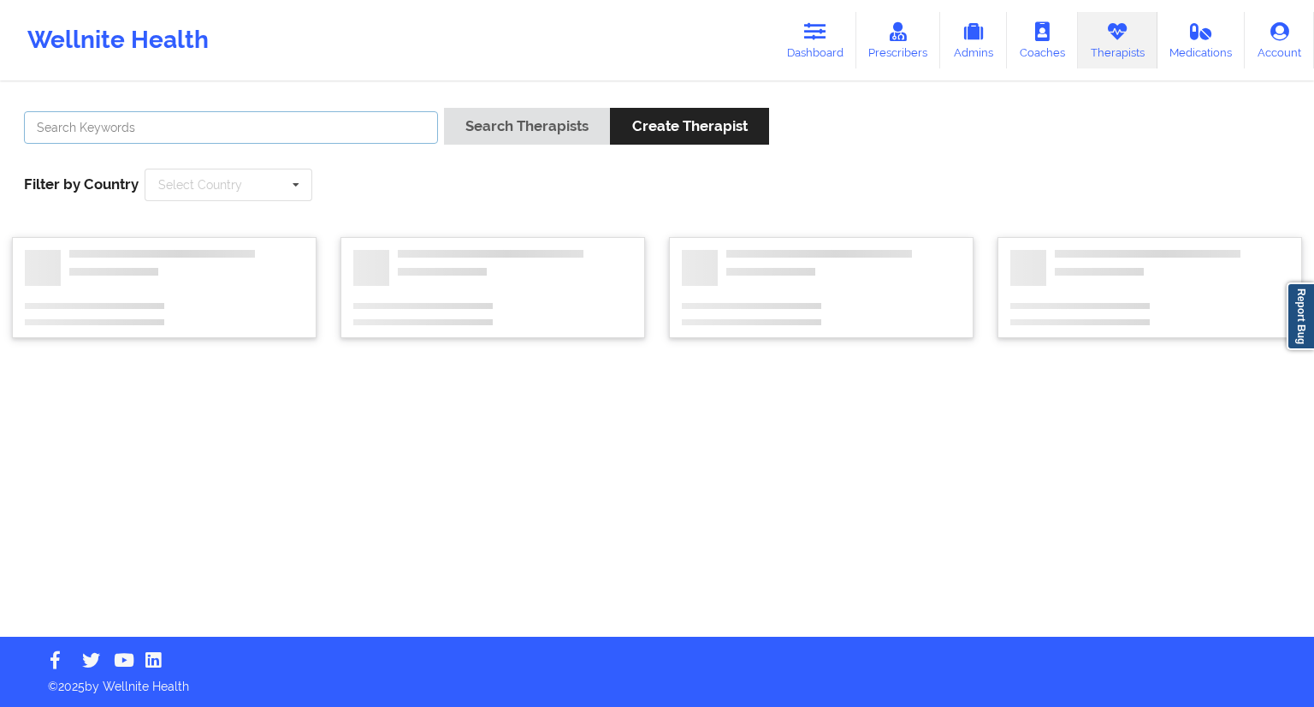
click at [266, 131] on input "text" at bounding box center [231, 127] width 414 height 33
paste input "[PERSON_NAME]"
click at [506, 131] on button "Search Therapists" at bounding box center [527, 126] width 166 height 37
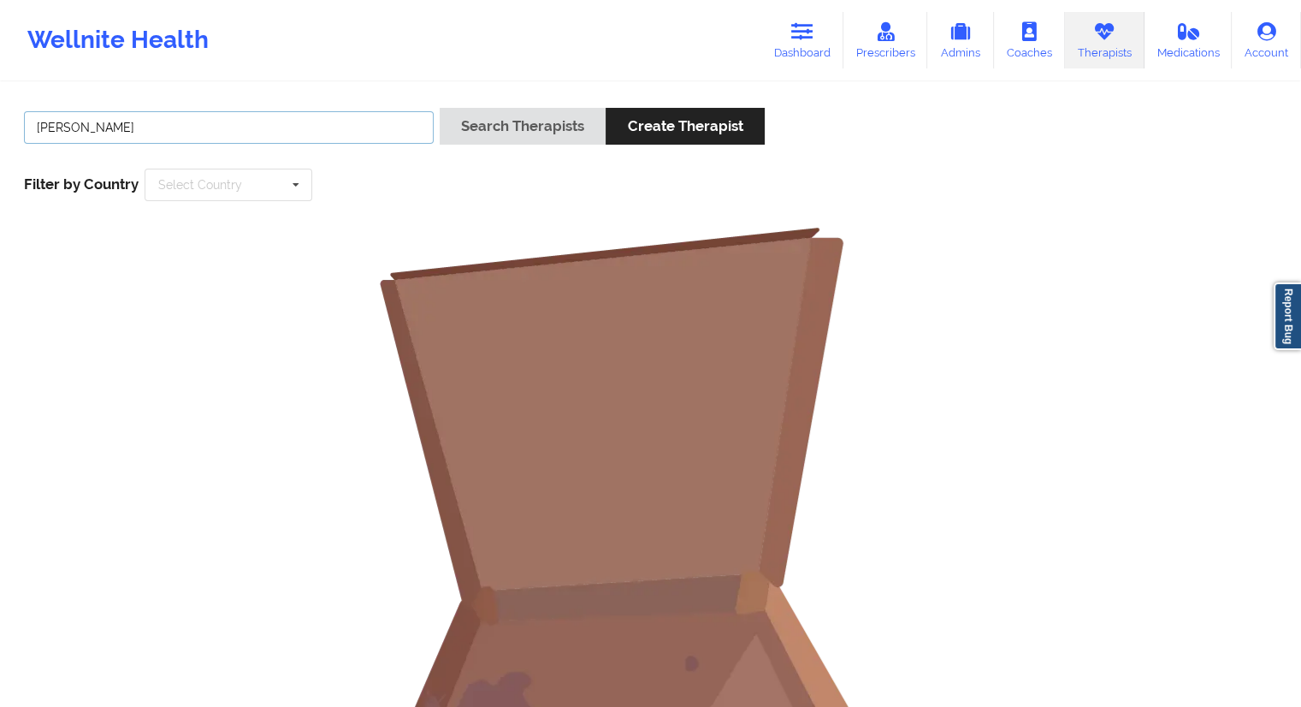
click at [224, 135] on input "[PERSON_NAME]" at bounding box center [229, 127] width 410 height 33
click at [34, 121] on input "[PERSON_NAME]" at bounding box center [229, 127] width 410 height 33
click at [185, 112] on input "[PERSON_NAME]" at bounding box center [229, 127] width 410 height 33
type input "Chermora"
click at [502, 141] on button "Search Therapists" at bounding box center [523, 126] width 166 height 37
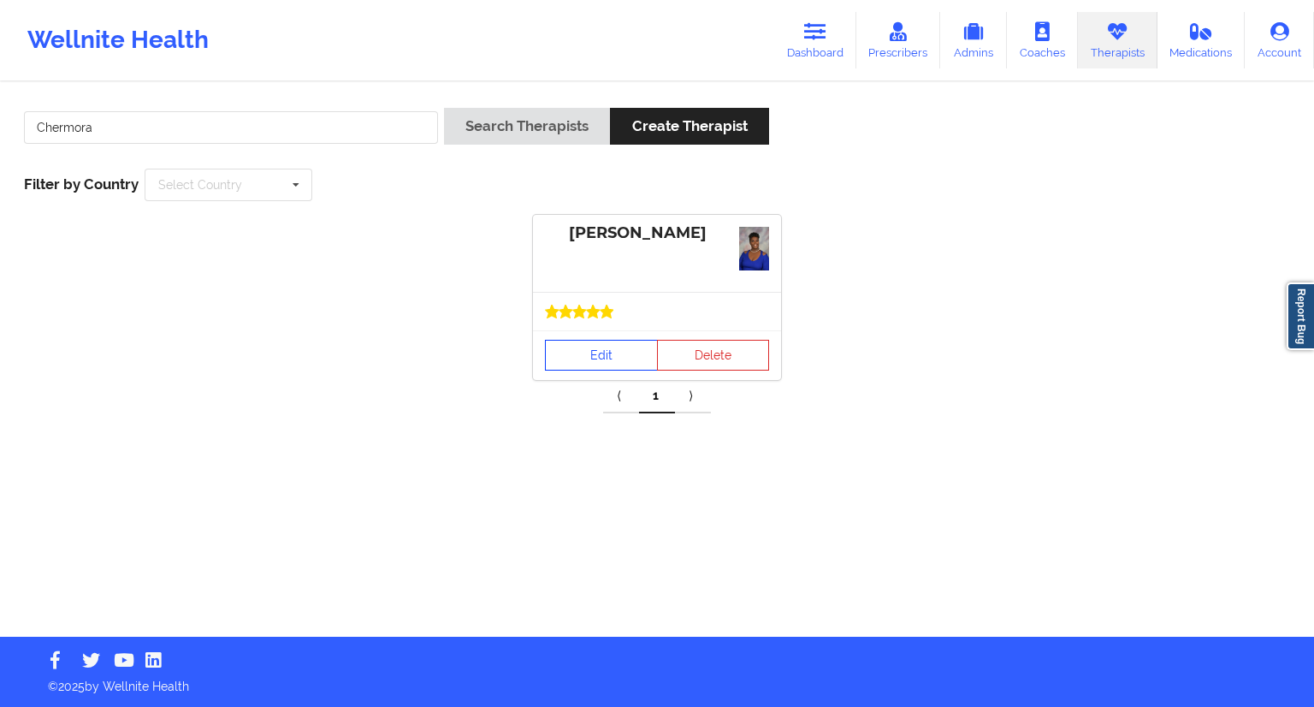
click at [597, 350] on link "Edit" at bounding box center [601, 355] width 113 height 31
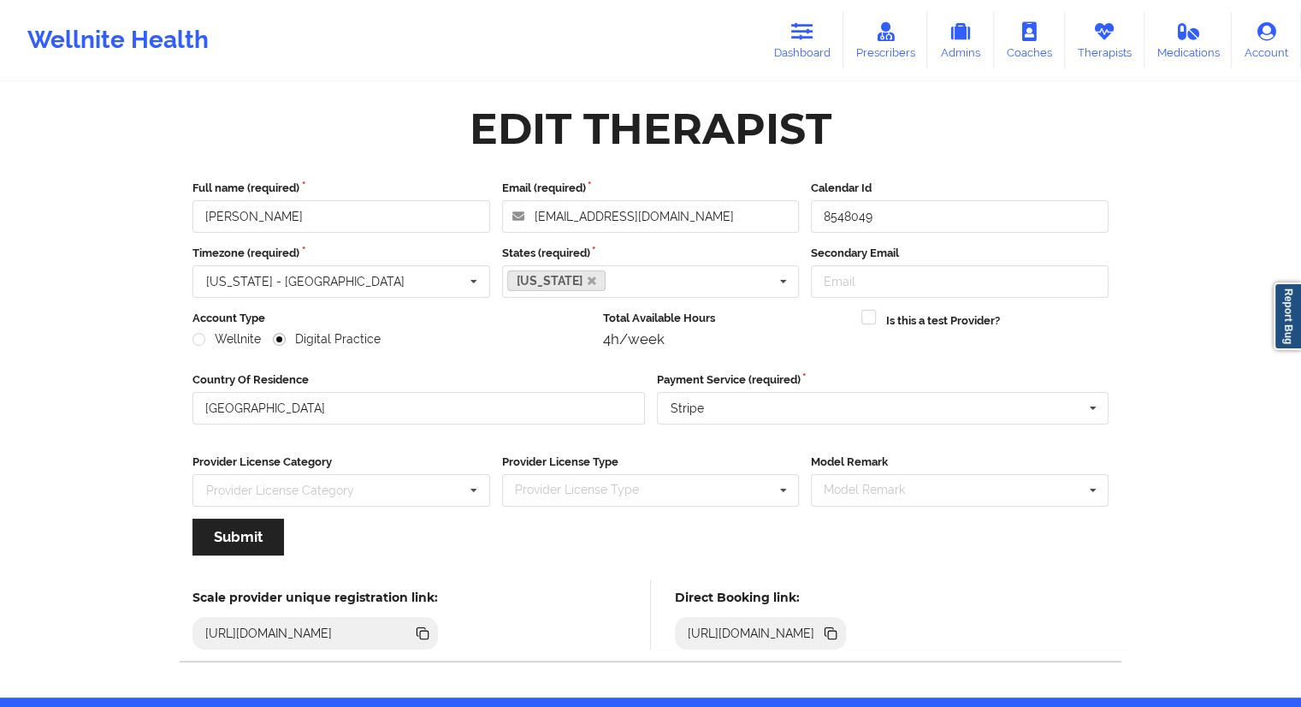
click at [834, 628] on icon at bounding box center [829, 631] width 9 height 9
click at [1085, 52] on link "Therapists" at bounding box center [1105, 40] width 80 height 56
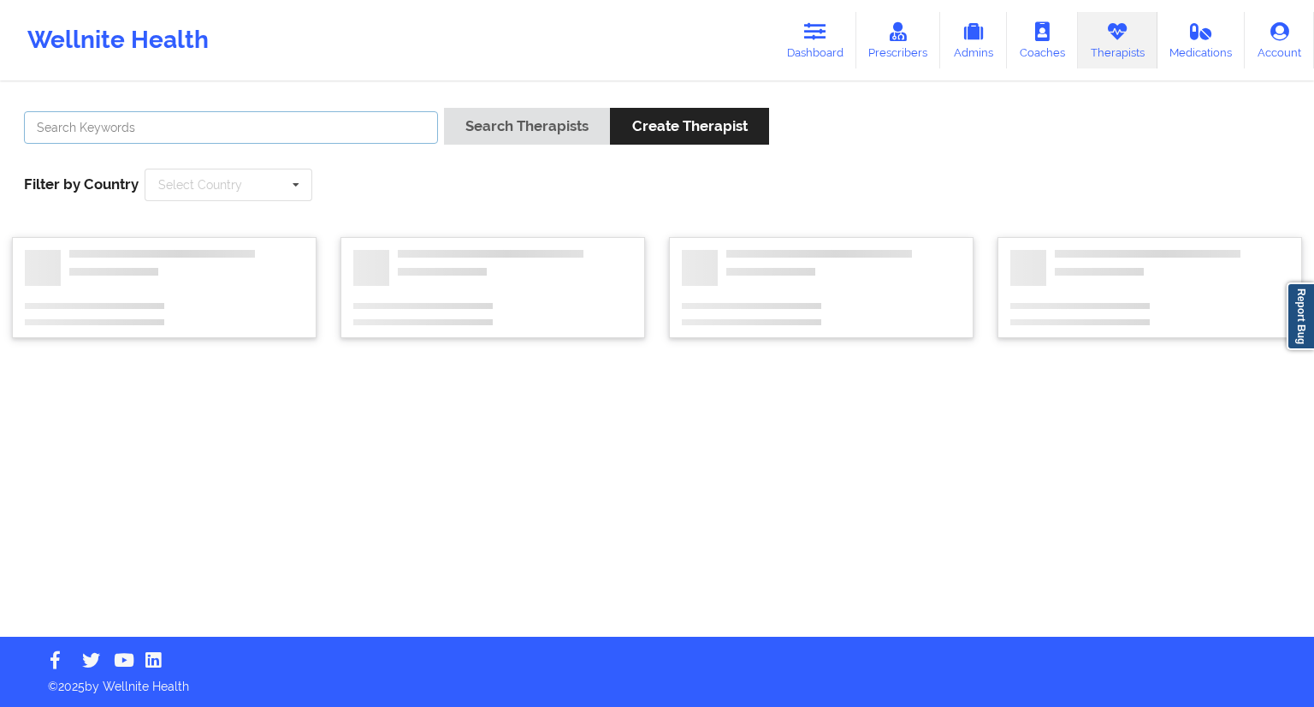
click at [153, 126] on input "text" at bounding box center [231, 127] width 414 height 33
paste input "[PERSON_NAME]"
type input "[PERSON_NAME]"
click at [489, 148] on div "Search Therapists Create Therapist" at bounding box center [606, 132] width 325 height 49
click at [505, 127] on button "Search Therapists" at bounding box center [527, 126] width 166 height 37
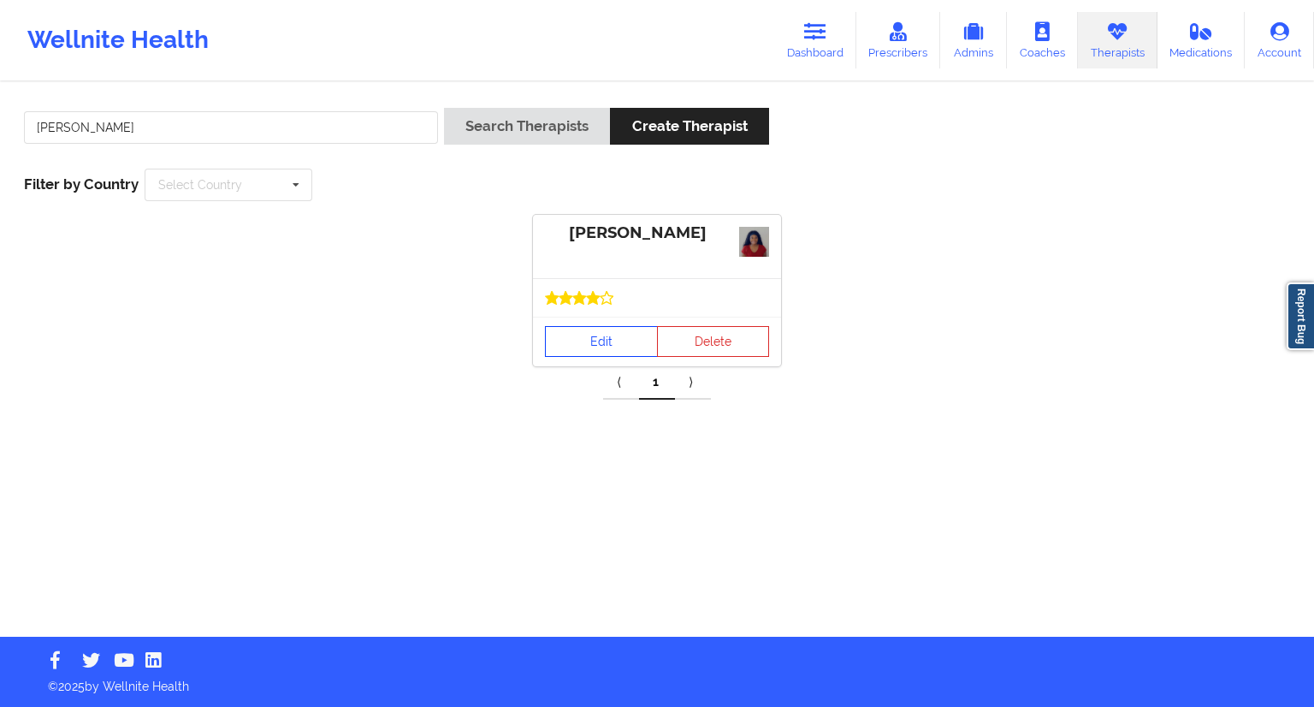
click at [578, 342] on link "Edit" at bounding box center [601, 341] width 113 height 31
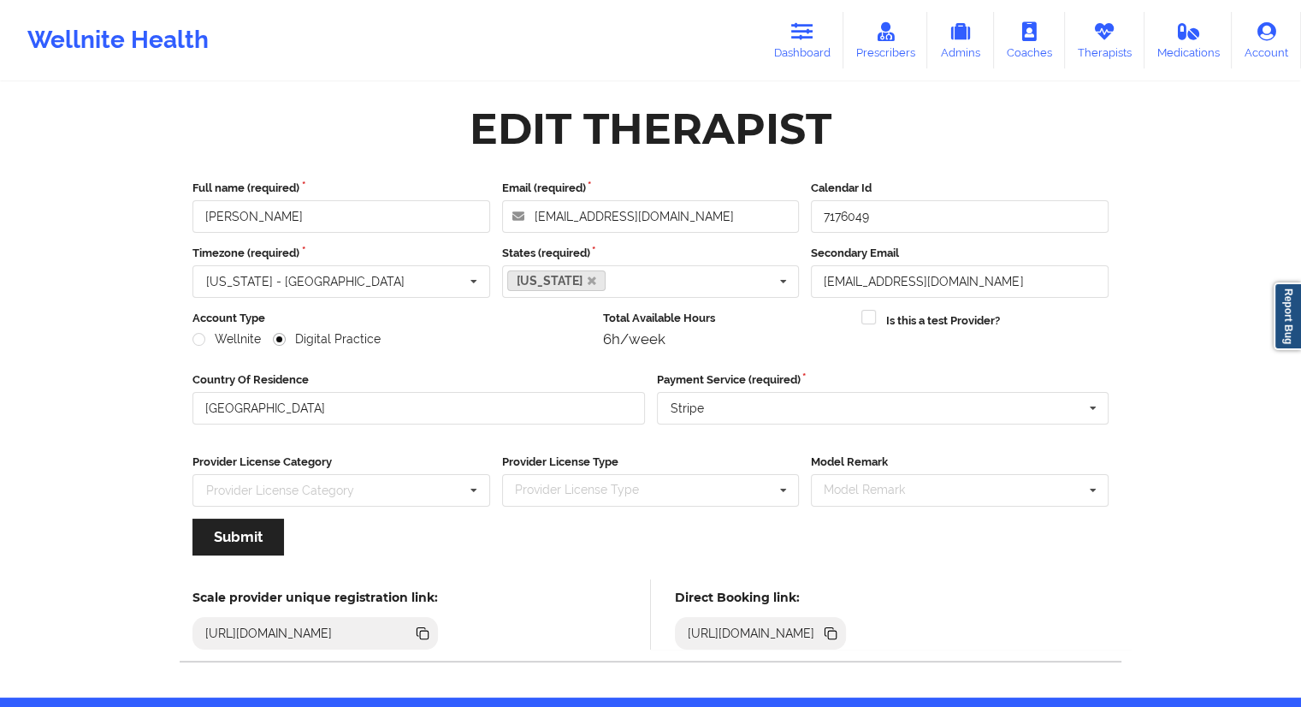
click at [840, 630] on icon at bounding box center [830, 633] width 19 height 19
drag, startPoint x: 788, startPoint y: 42, endPoint x: 754, endPoint y: 65, distance: 40.6
click at [788, 42] on link "Dashboard" at bounding box center [802, 40] width 82 height 56
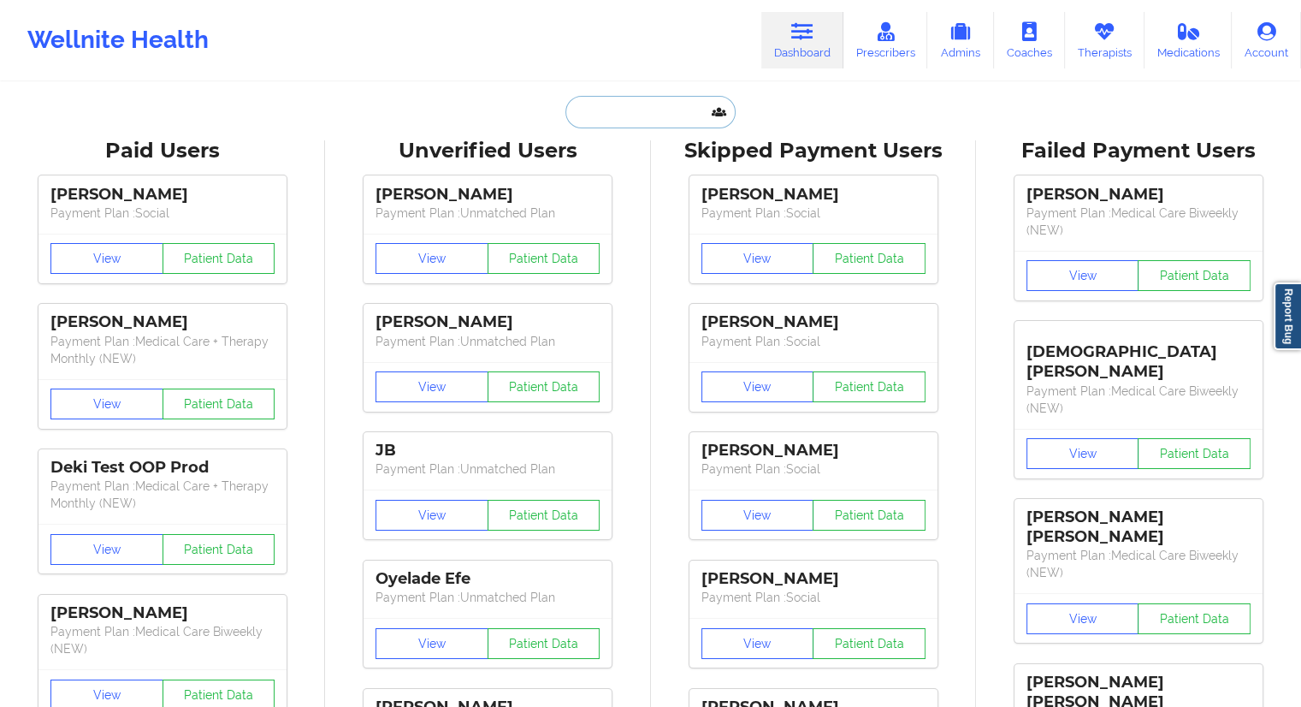
click at [610, 121] on input "text" at bounding box center [649, 112] width 169 height 33
paste input "[PHONE_NUMBER]"
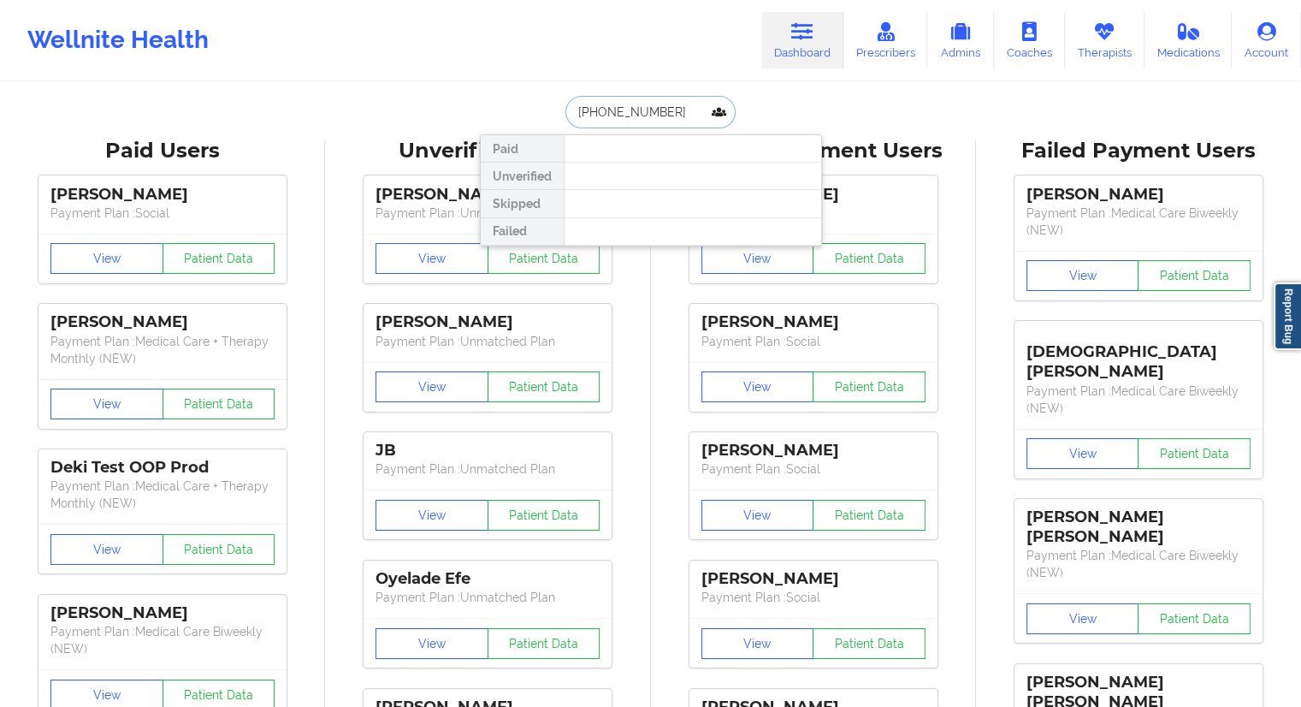
drag, startPoint x: 674, startPoint y: 120, endPoint x: 543, endPoint y: 121, distance: 130.9
click at [547, 121] on div "[PHONE_NUMBER] Paid Unverified Skipped Failed" at bounding box center [651, 112] width 342 height 33
paste input "[EMAIL_ADDRESS][DOMAIN_NAME]"
type input "[EMAIL_ADDRESS][DOMAIN_NAME]"
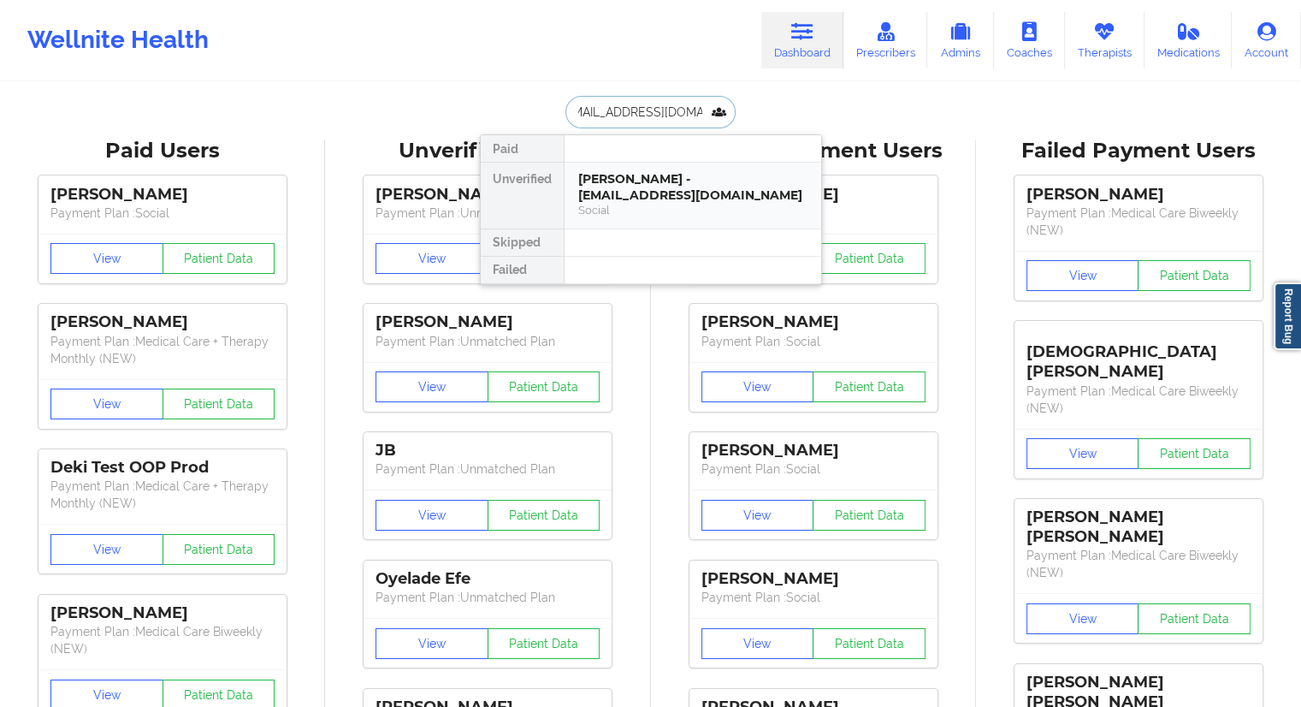
click at [620, 185] on div "[PERSON_NAME] - [EMAIL_ADDRESS][DOMAIN_NAME]" at bounding box center [692, 187] width 229 height 32
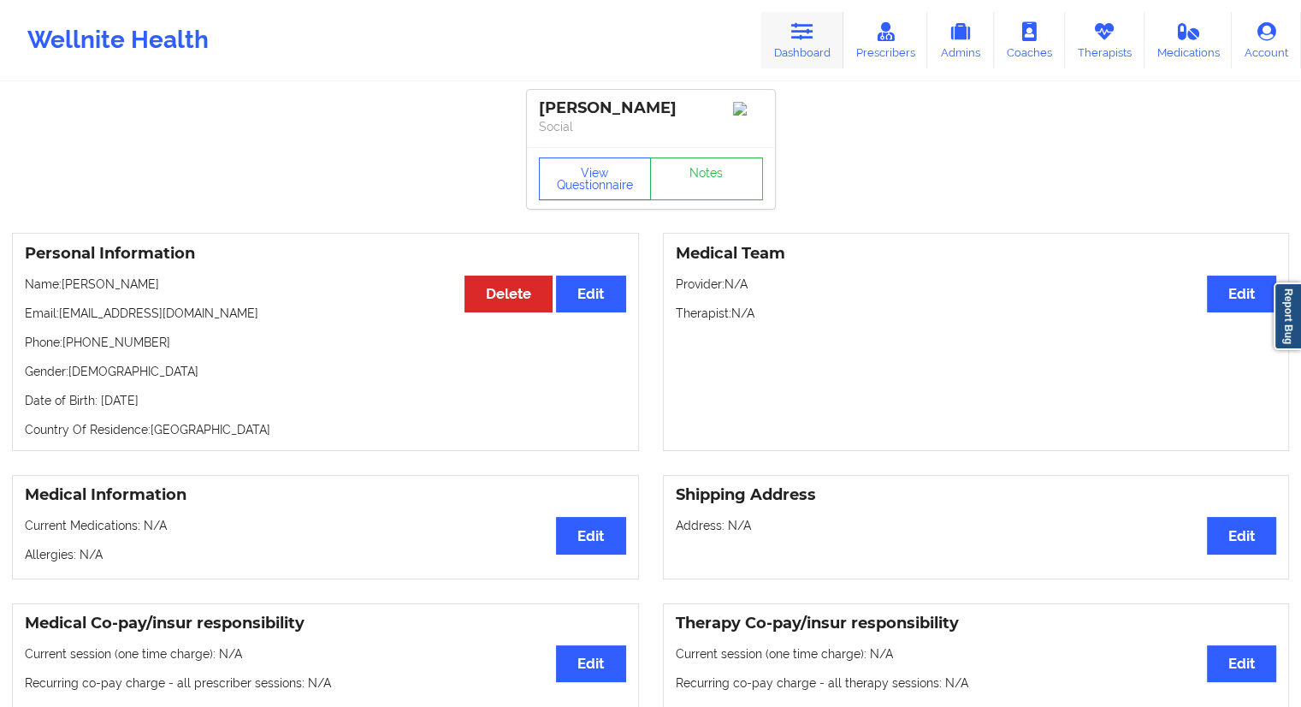
click at [811, 38] on icon at bounding box center [802, 31] width 22 height 19
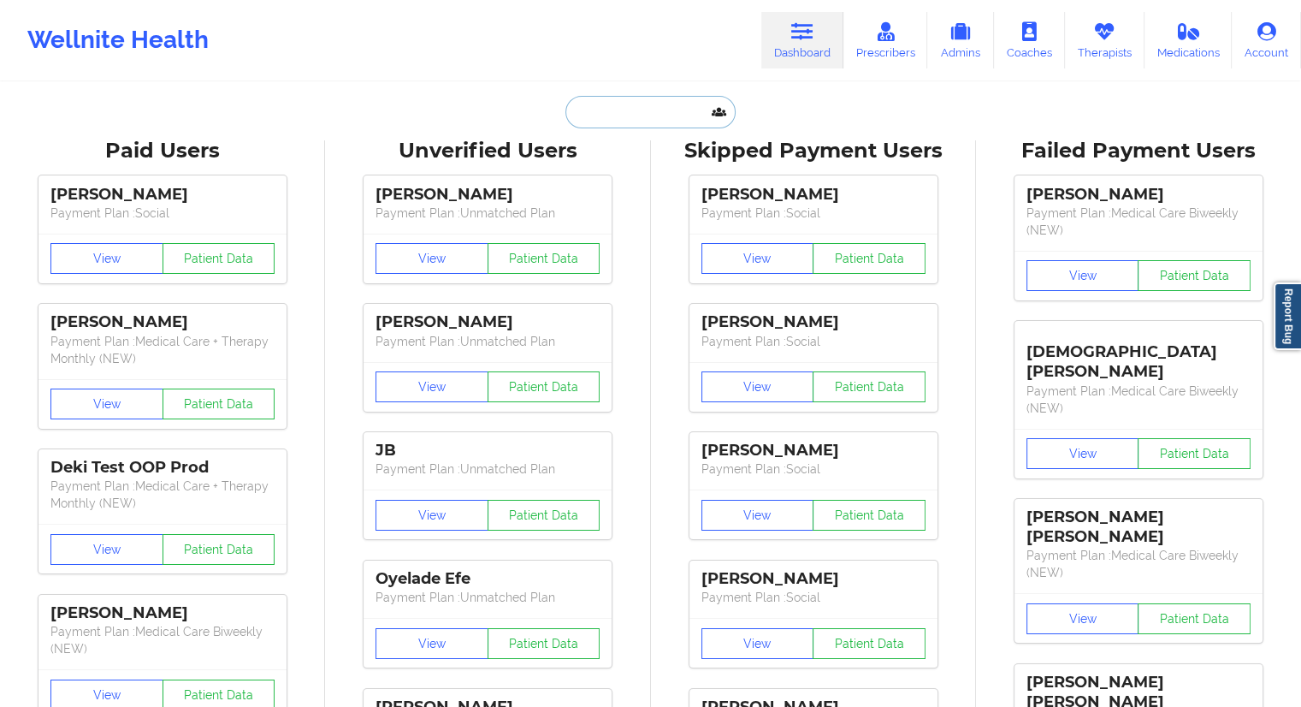
click at [574, 112] on input "text" at bounding box center [649, 112] width 169 height 33
paste input "[EMAIL_ADDRESS][DOMAIN_NAME]"
type input "[EMAIL_ADDRESS][DOMAIN_NAME]"
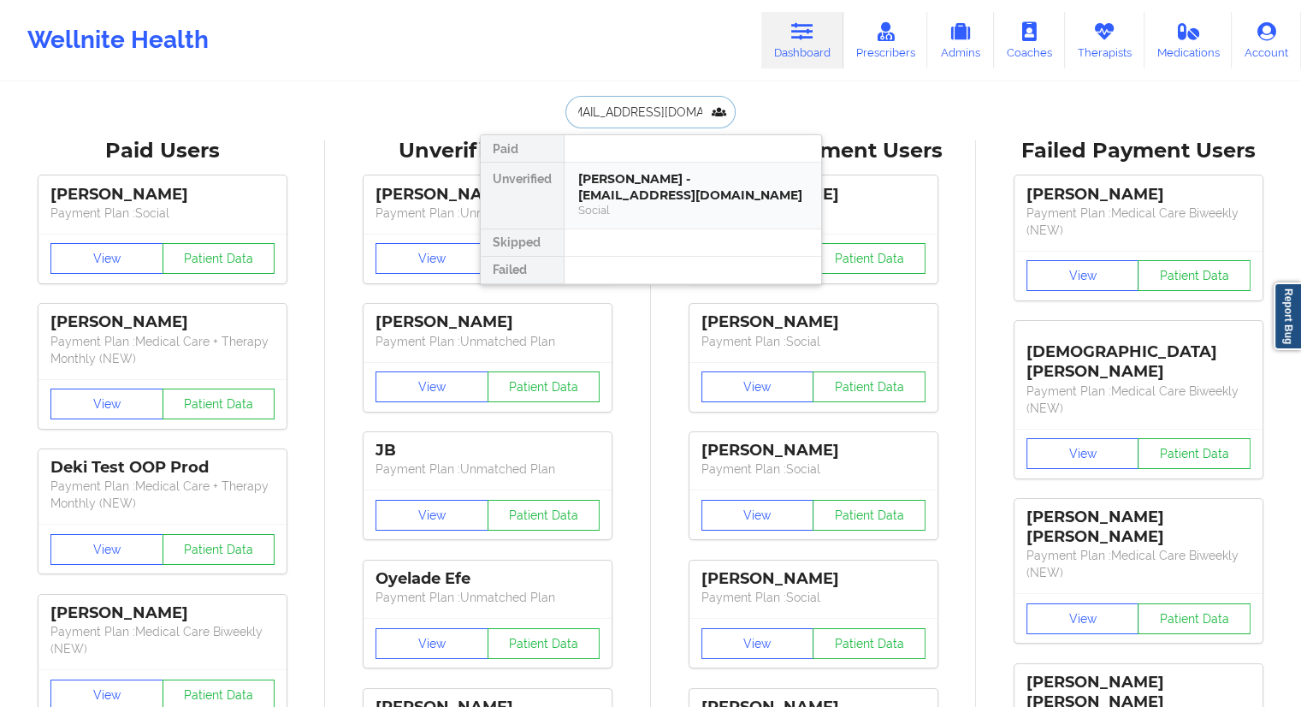
click at [639, 187] on div "[PERSON_NAME] - [EMAIL_ADDRESS][DOMAIN_NAME]" at bounding box center [692, 187] width 229 height 32
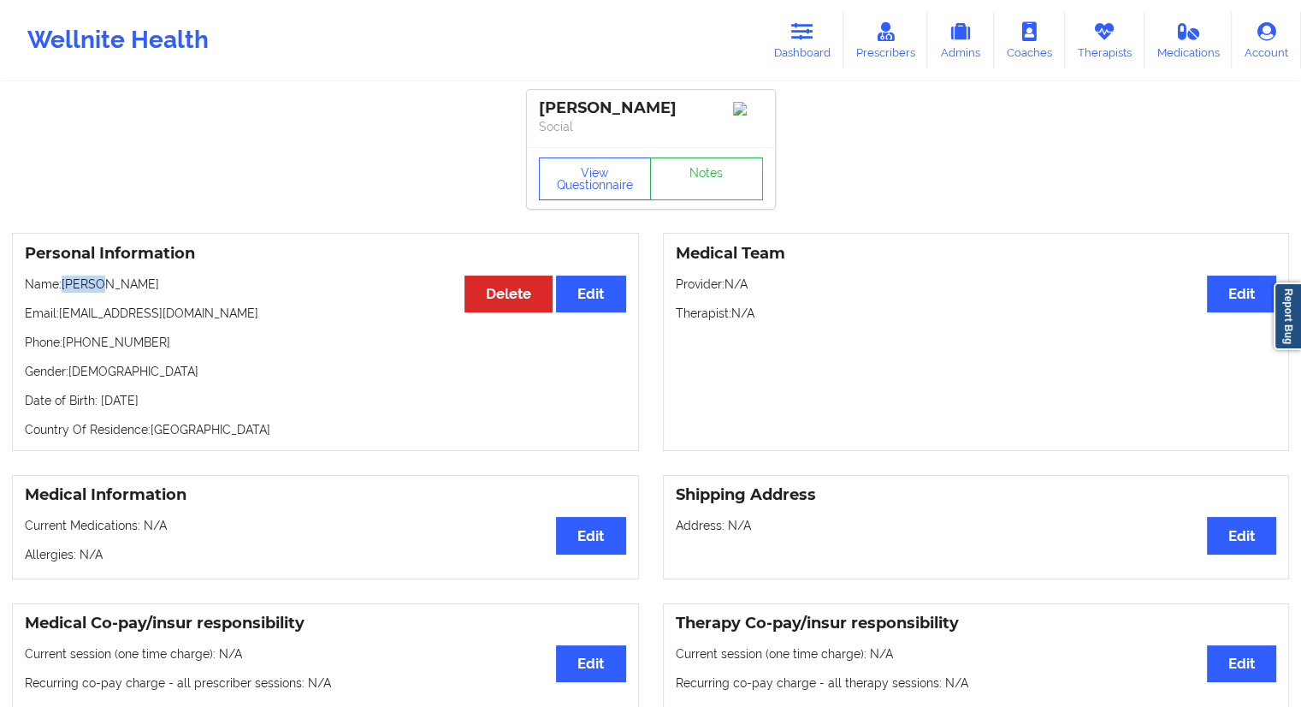
drag, startPoint x: 101, startPoint y: 288, endPoint x: 66, endPoint y: 286, distance: 35.2
click at [66, 286] on p "Name: [PERSON_NAME]" at bounding box center [325, 283] width 601 height 17
click at [594, 178] on button "View Questionnaire" at bounding box center [595, 178] width 113 height 43
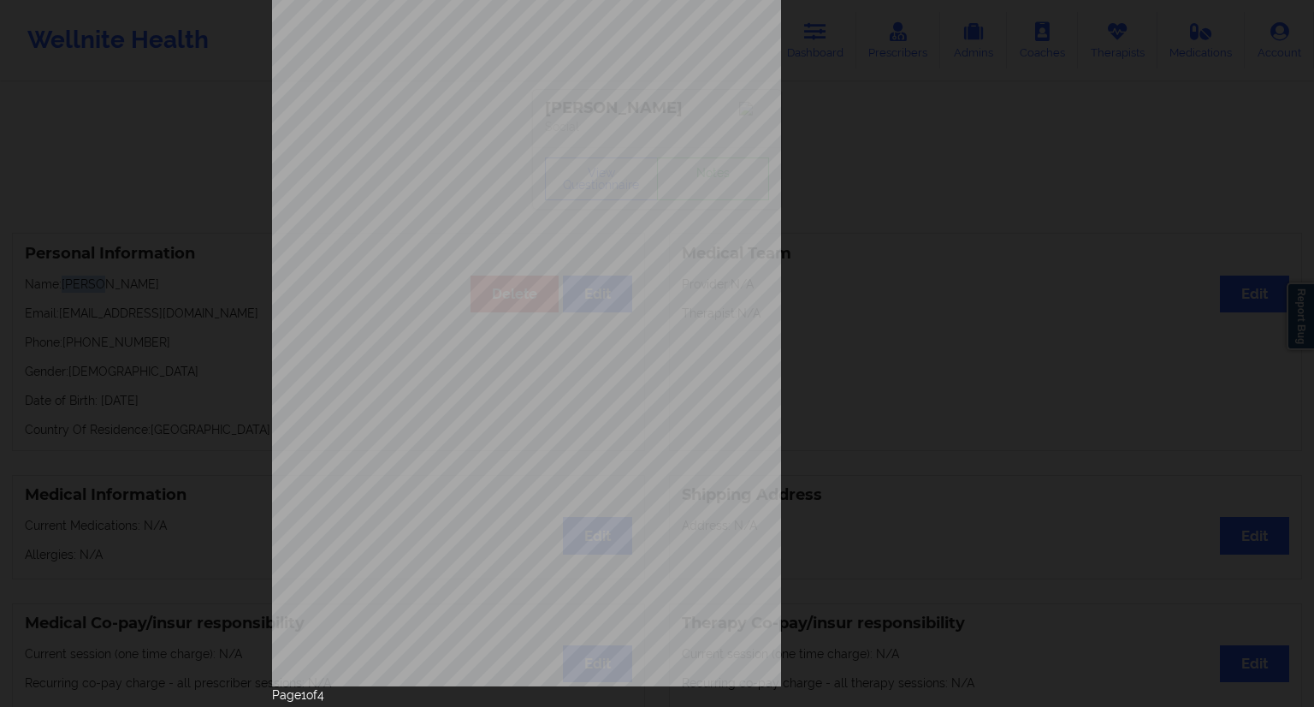
scroll to position [109, 0]
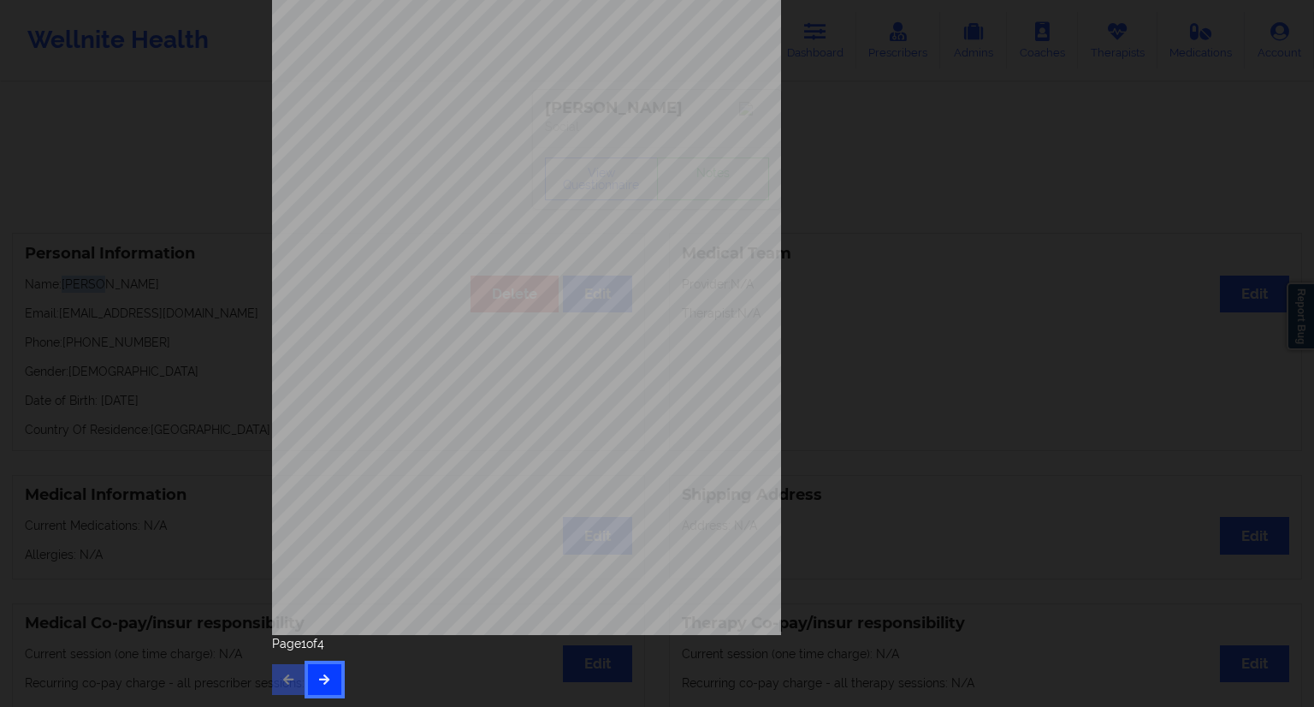
click at [320, 690] on button "button" at bounding box center [324, 679] width 33 height 31
click at [328, 682] on button "button" at bounding box center [324, 679] width 33 height 31
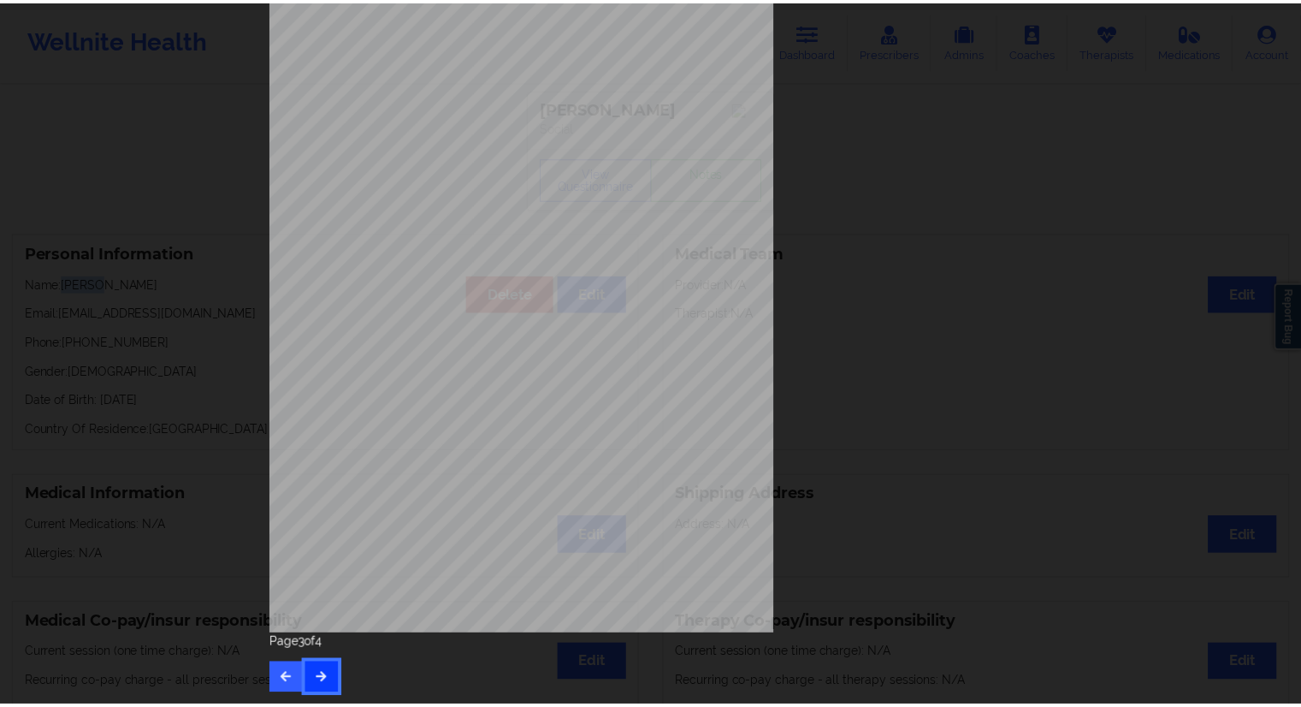
scroll to position [0, 0]
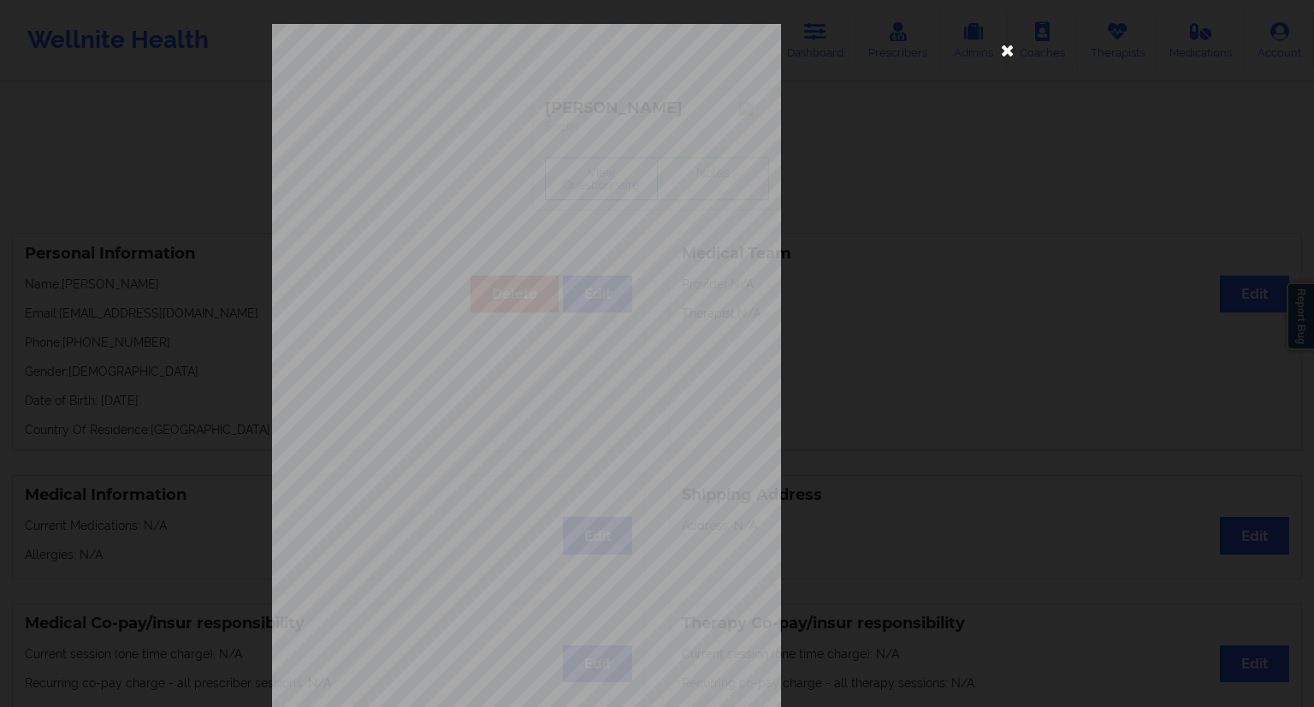
click at [994, 61] on icon at bounding box center [1007, 49] width 27 height 27
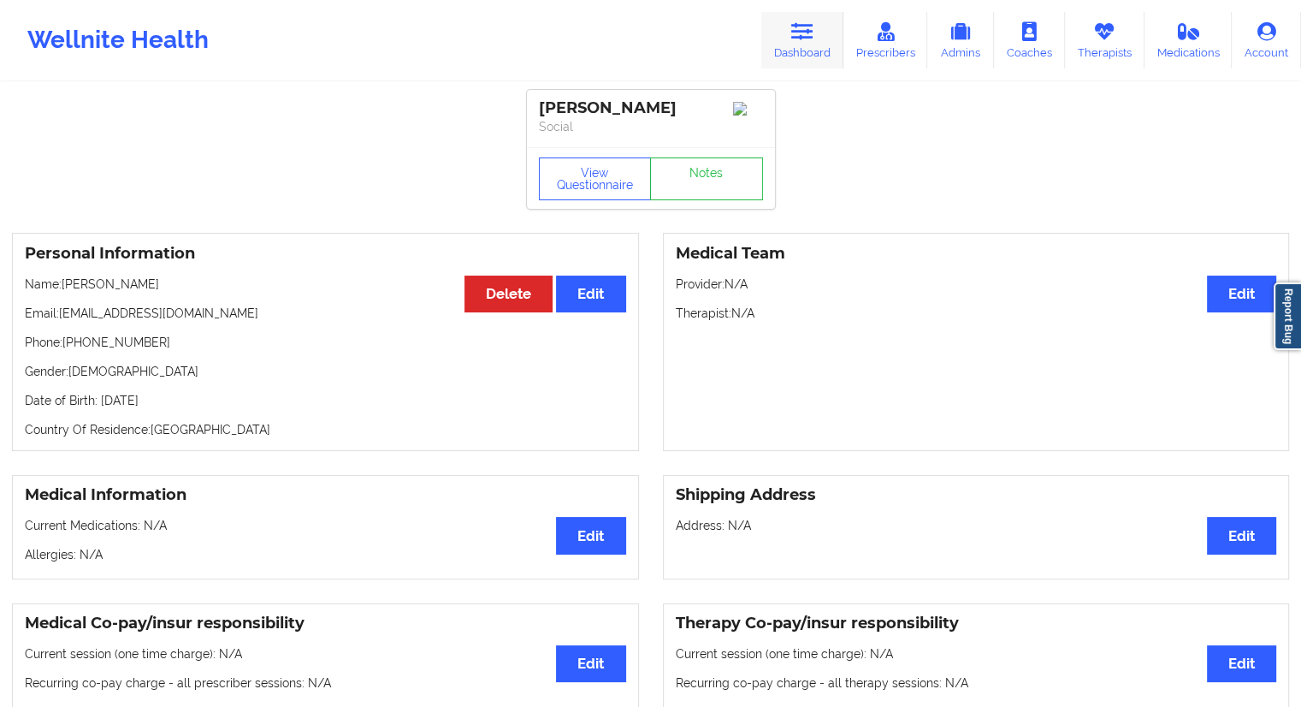
click at [805, 38] on icon at bounding box center [802, 31] width 22 height 19
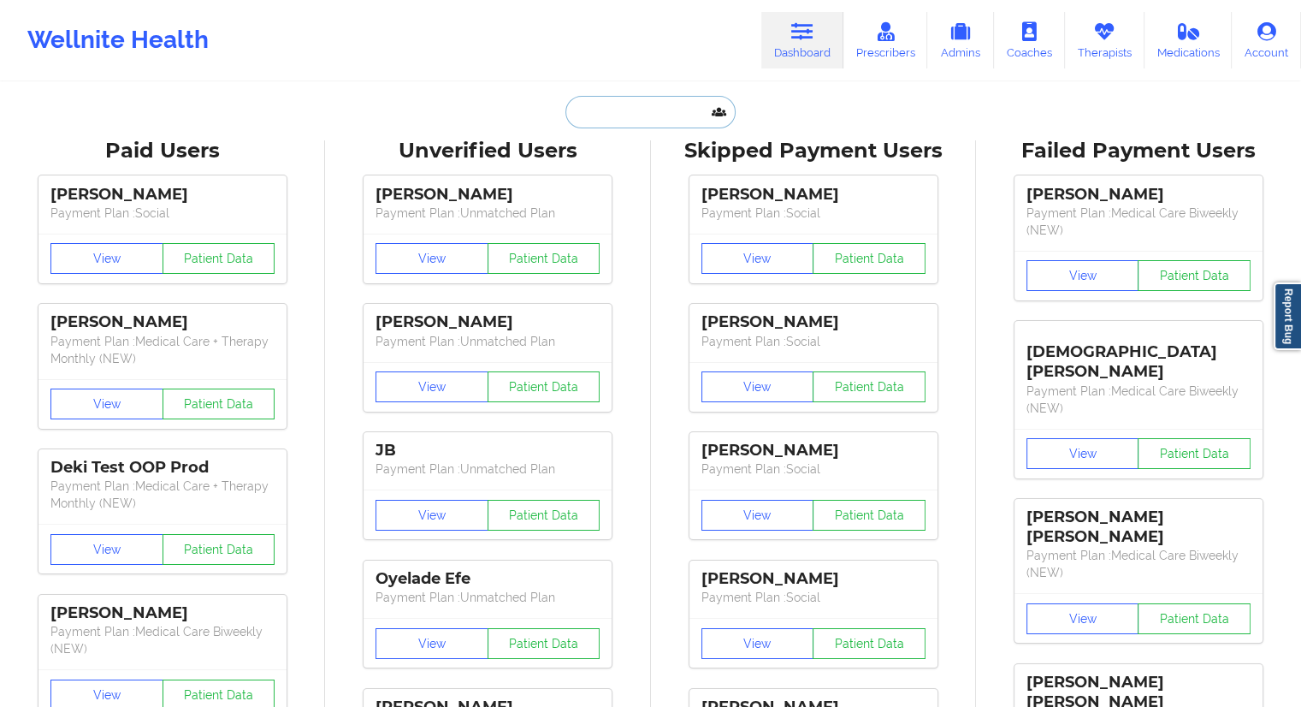
click at [613, 117] on input "text" at bounding box center [649, 112] width 169 height 33
paste input "[EMAIL_ADDRESS][DOMAIN_NAME]"
type input "[EMAIL_ADDRESS][DOMAIN_NAME]"
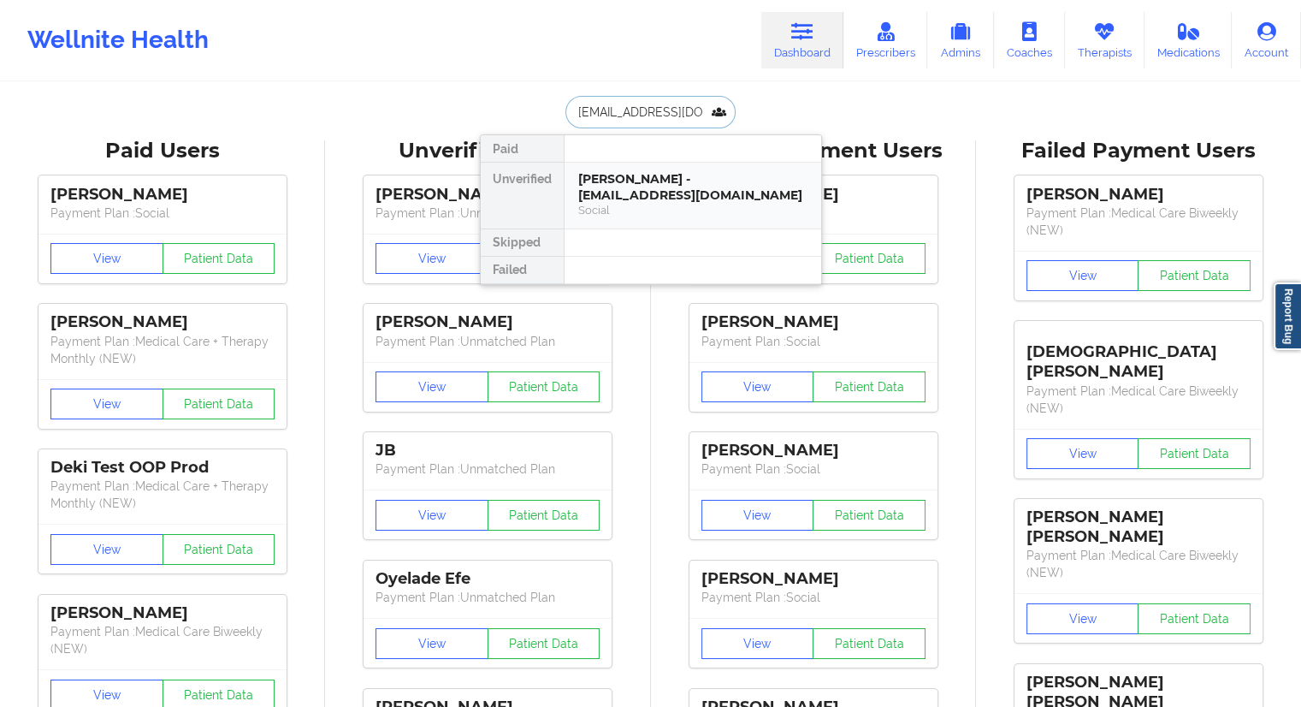
click at [606, 168] on div "[PERSON_NAME] - [EMAIL_ADDRESS][DOMAIN_NAME] Social" at bounding box center [693, 196] width 257 height 66
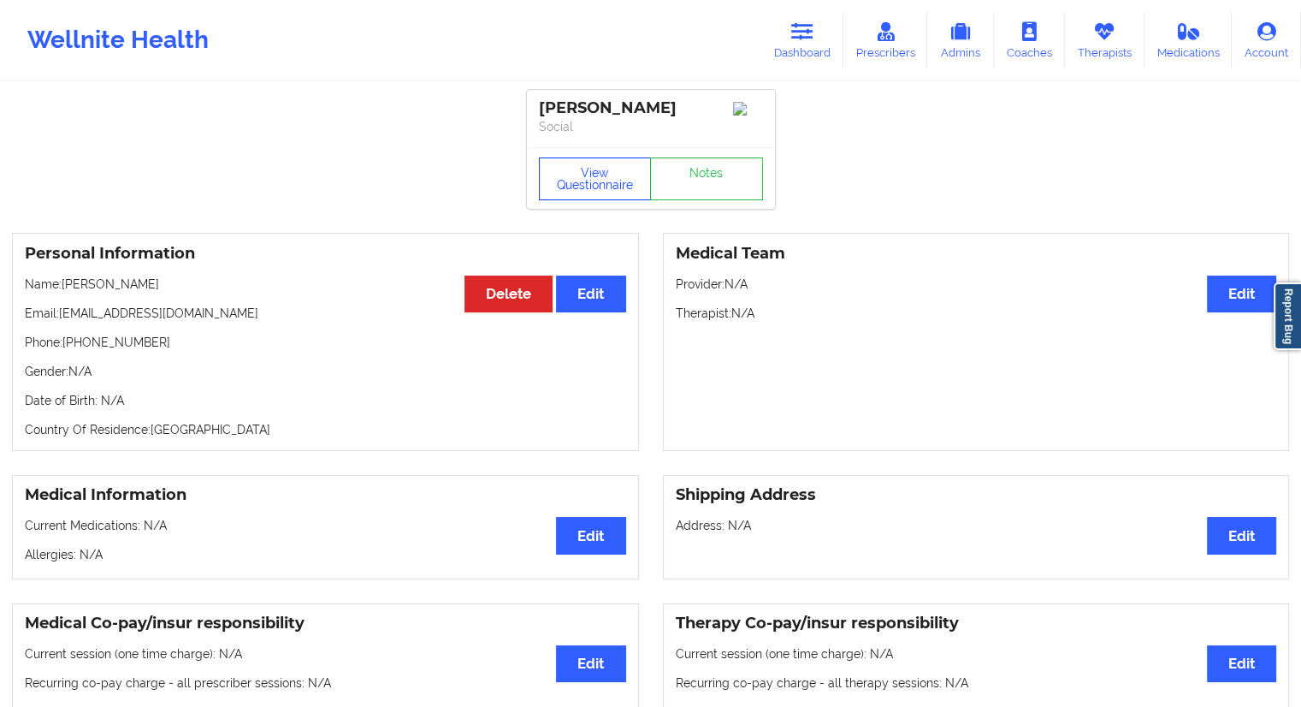
click at [607, 179] on button "View Questionnaire" at bounding box center [595, 178] width 113 height 43
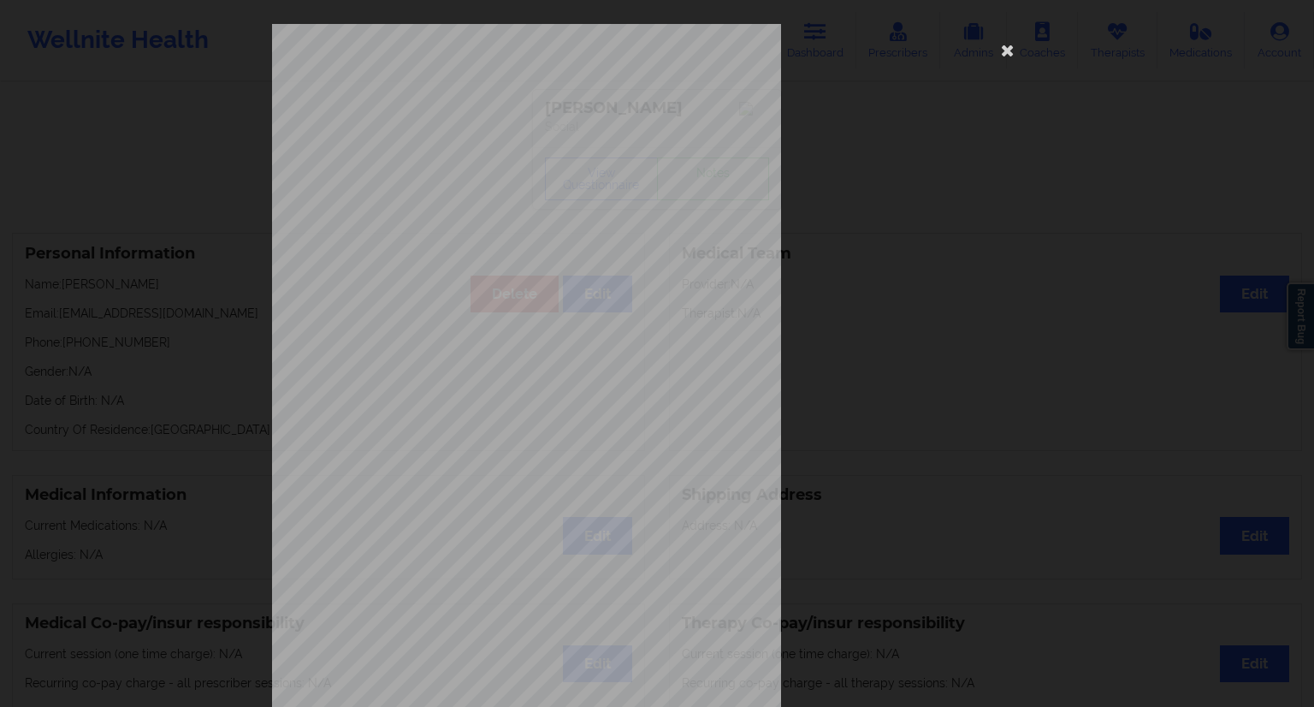
scroll to position [109, 0]
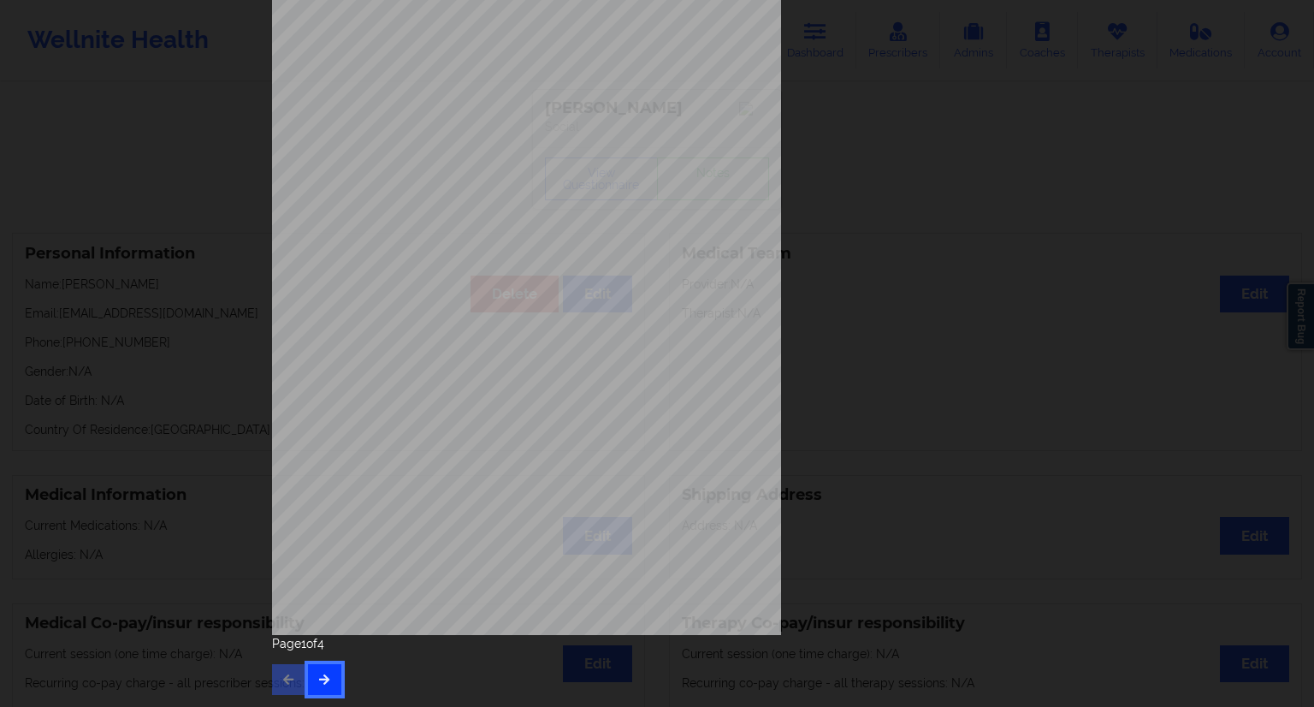
click at [323, 687] on button "button" at bounding box center [324, 679] width 33 height 31
click at [322, 682] on icon "button" at bounding box center [324, 678] width 15 height 10
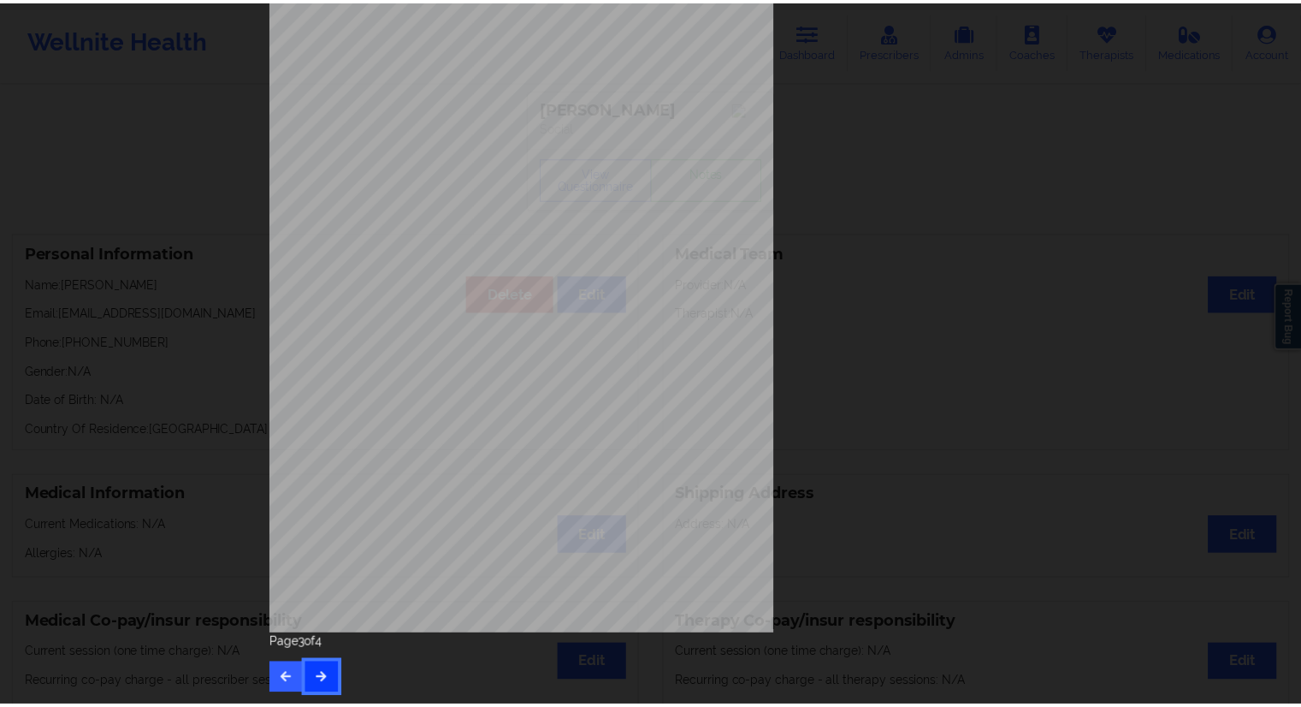
scroll to position [0, 0]
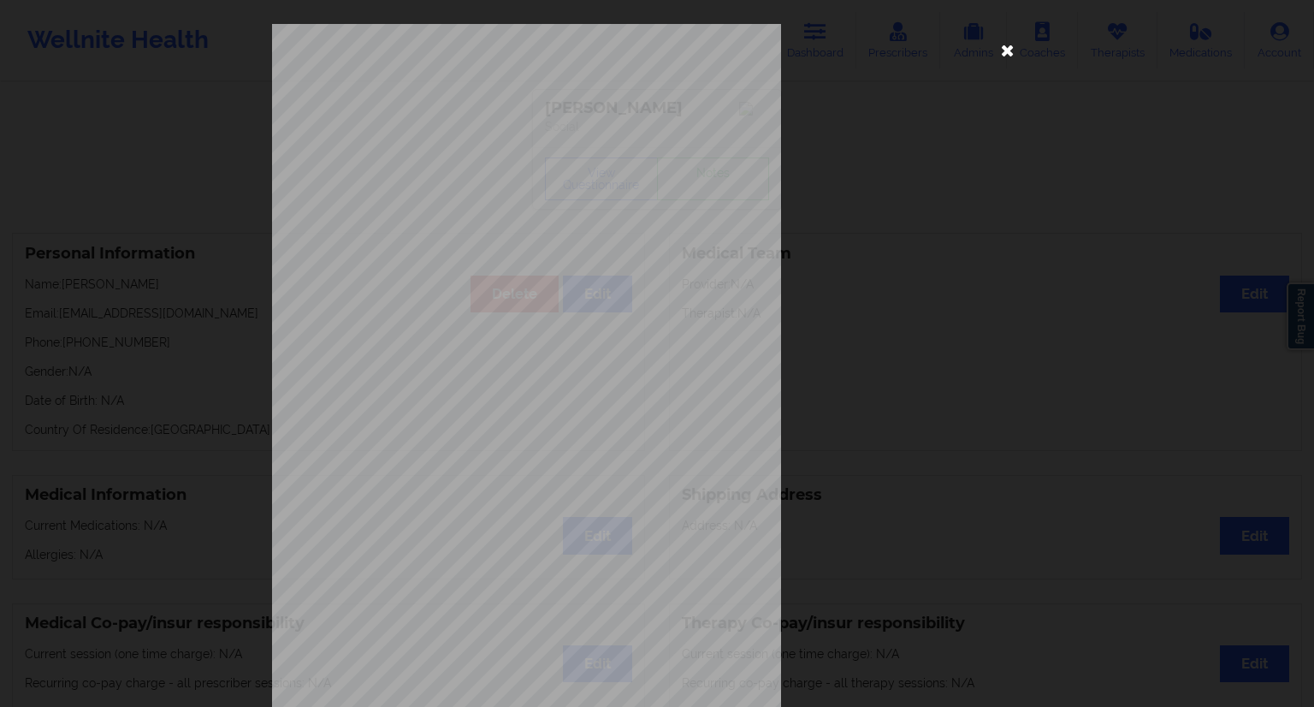
click at [1002, 55] on icon at bounding box center [1007, 49] width 27 height 27
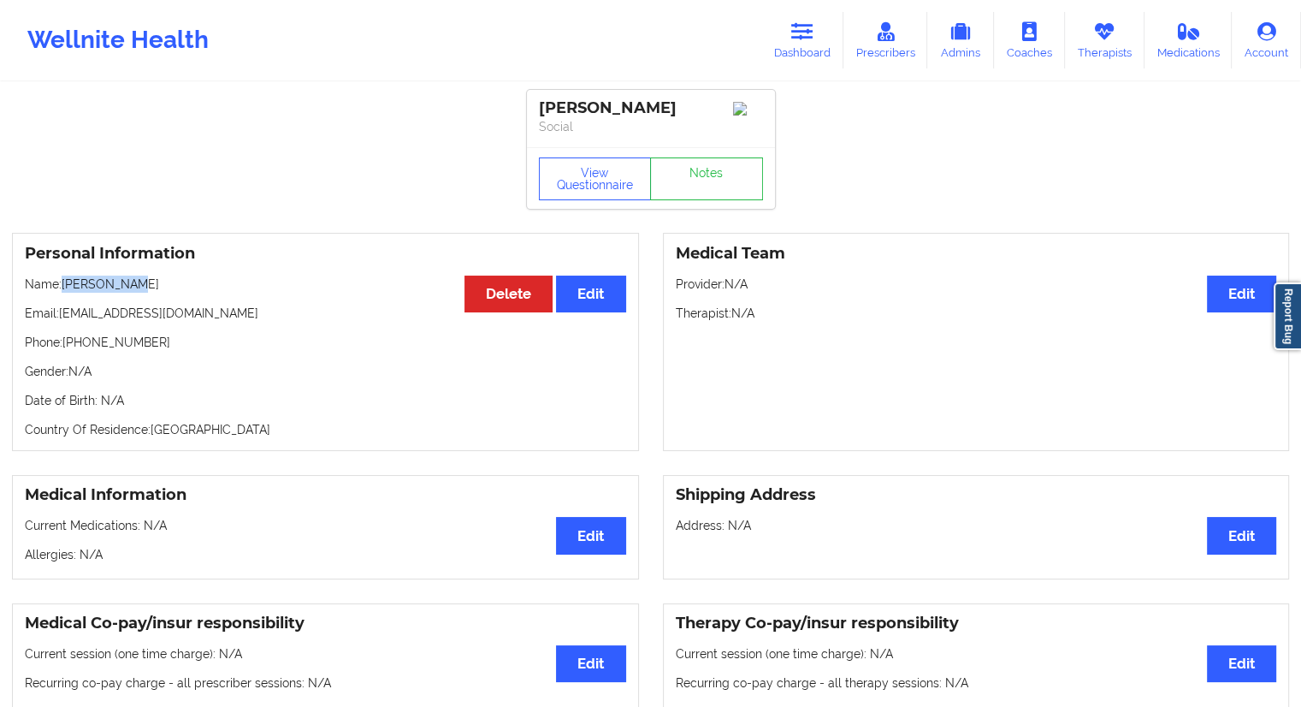
drag, startPoint x: 120, startPoint y: 287, endPoint x: 66, endPoint y: 287, distance: 53.9
click at [66, 287] on p "Name: [PERSON_NAME]" at bounding box center [325, 283] width 601 height 17
click at [1119, 33] on link "Therapists" at bounding box center [1105, 40] width 80 height 56
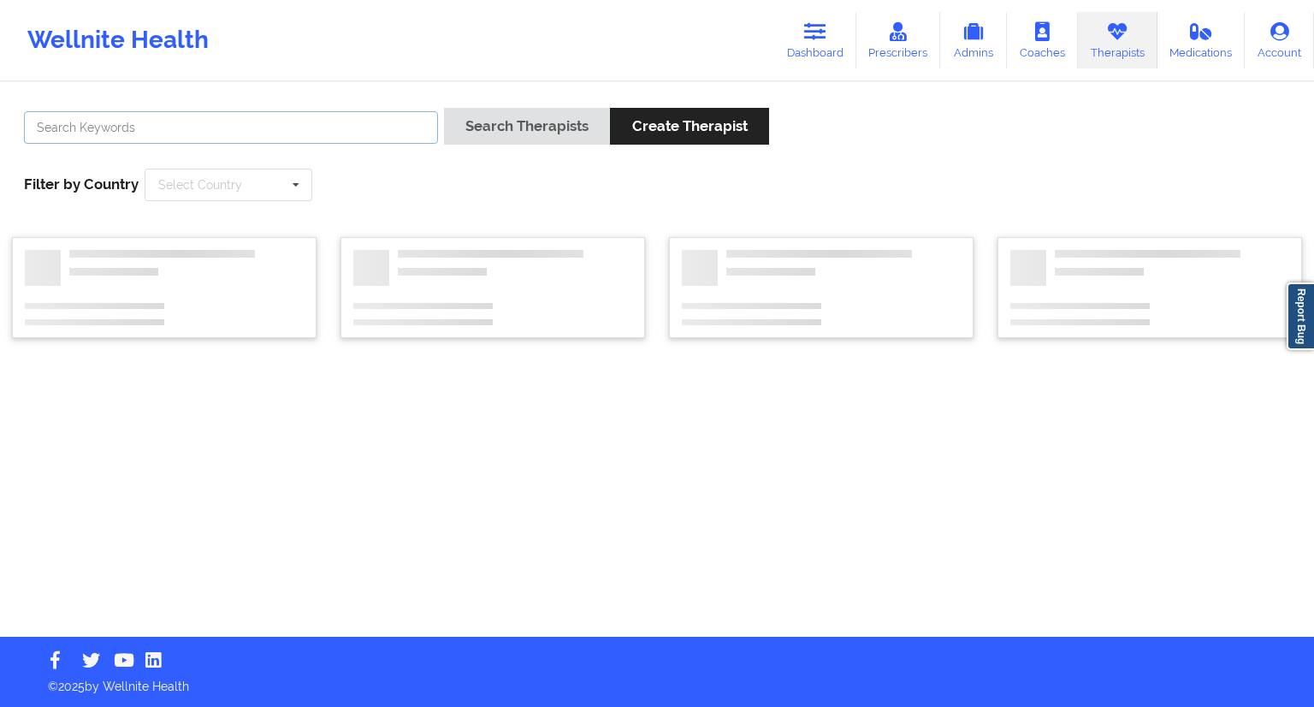
click at [197, 122] on input "text" at bounding box center [231, 127] width 414 height 33
paste input "[PERSON_NAME]"
type input "[PERSON_NAME]"
click at [533, 119] on button "Search Therapists" at bounding box center [527, 126] width 166 height 37
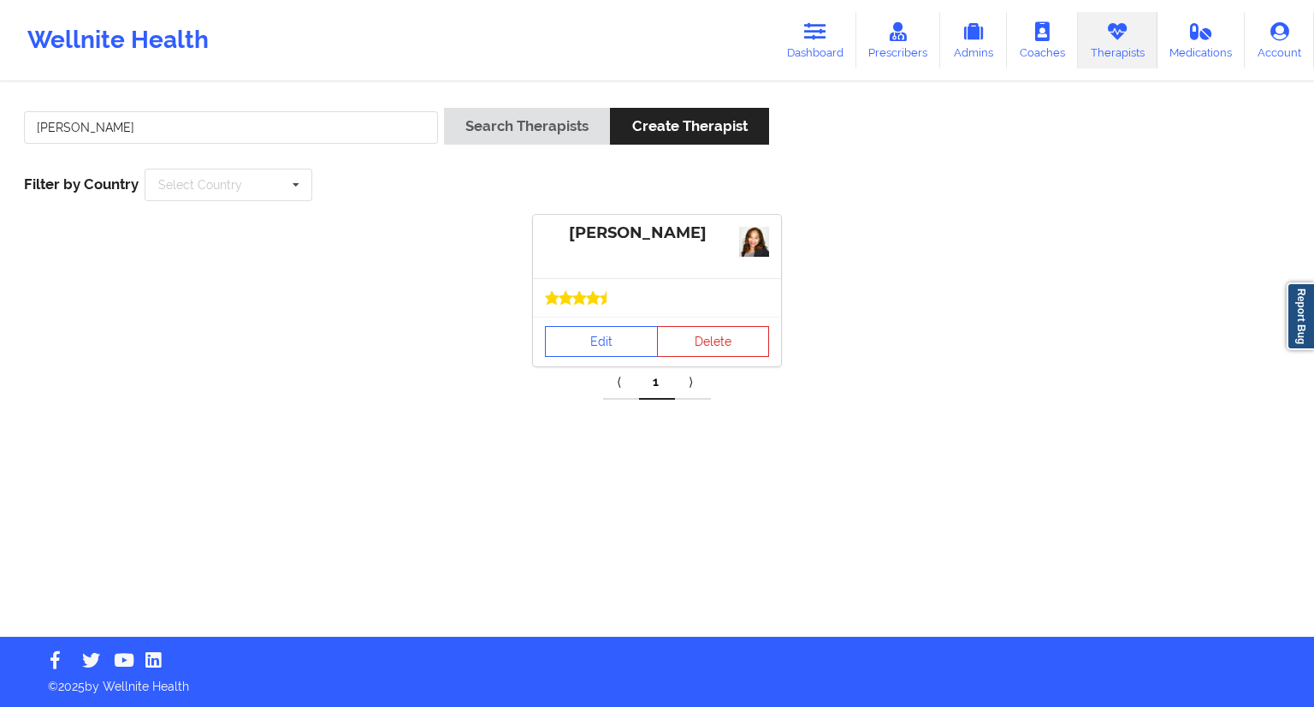
click at [594, 321] on div "Edit Delete" at bounding box center [657, 341] width 248 height 50
click at [600, 342] on link "Edit" at bounding box center [601, 341] width 113 height 31
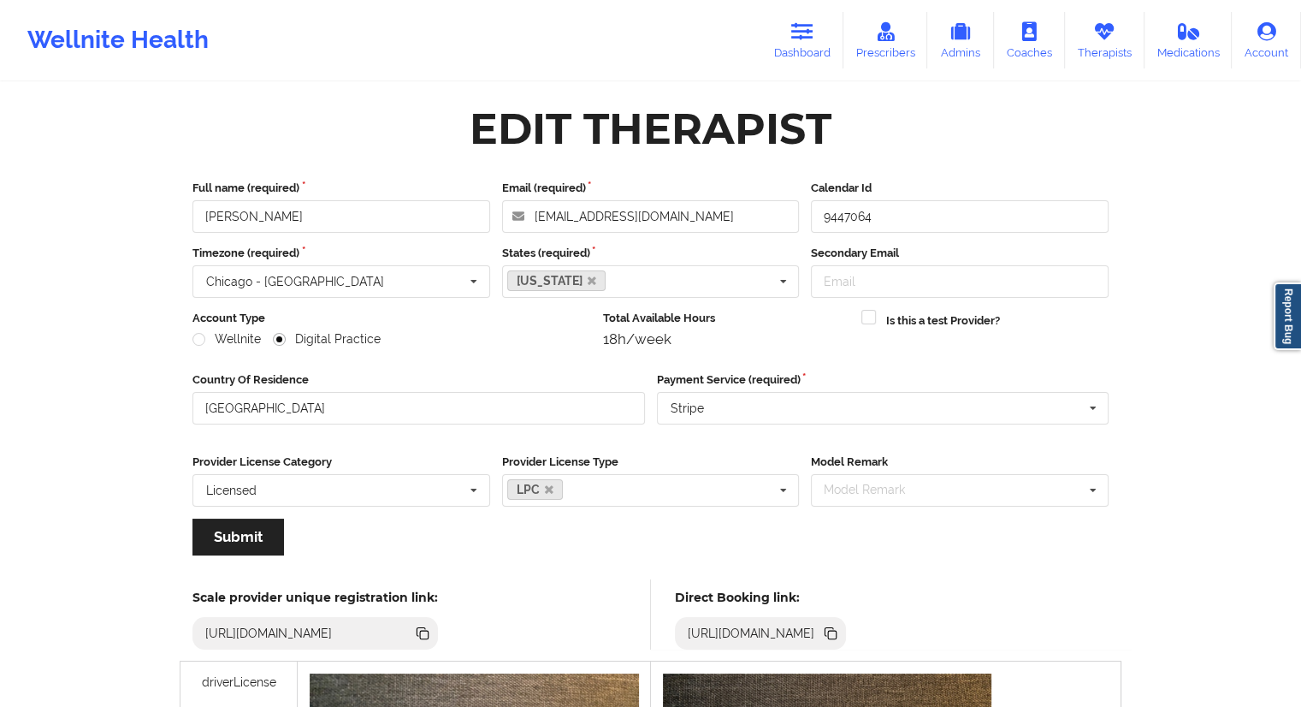
click at [840, 630] on icon at bounding box center [830, 633] width 19 height 19
drag, startPoint x: 823, startPoint y: 45, endPoint x: 812, endPoint y: 45, distance: 11.1
click at [823, 45] on link "Dashboard" at bounding box center [802, 40] width 82 height 56
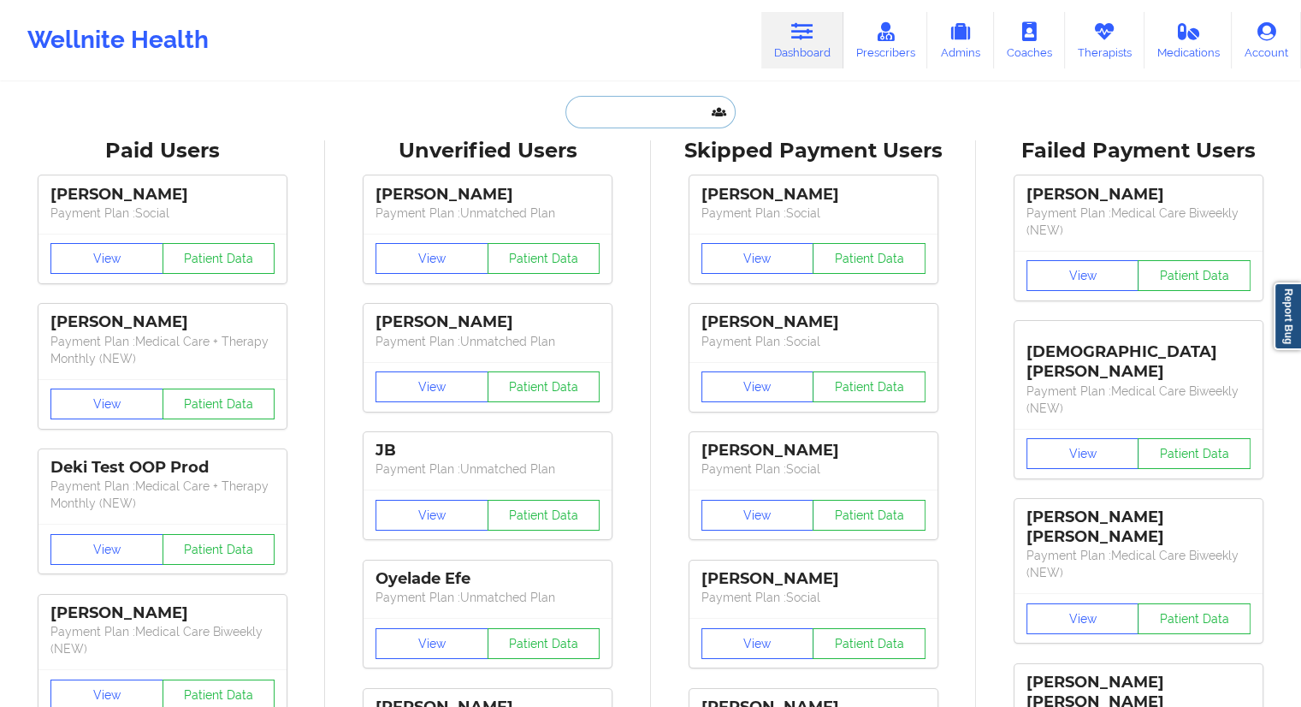
click at [602, 101] on input "text" at bounding box center [649, 112] width 169 height 33
paste input "[PERSON_NAME]"
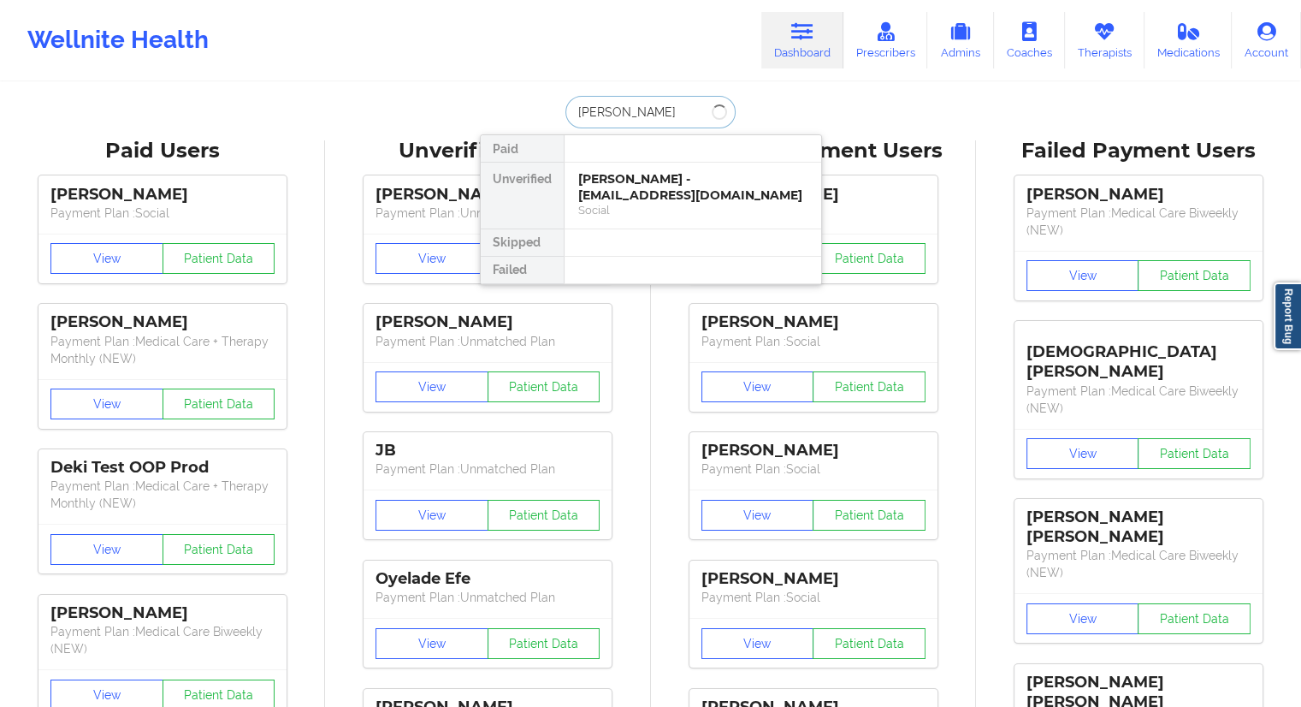
drag, startPoint x: 674, startPoint y: 110, endPoint x: 534, endPoint y: 111, distance: 140.3
click at [534, 111] on div "[PERSON_NAME] Paid Unverified [PERSON_NAME] - [EMAIL_ADDRESS][DOMAIN_NAME] Soci…" at bounding box center [651, 112] width 342 height 33
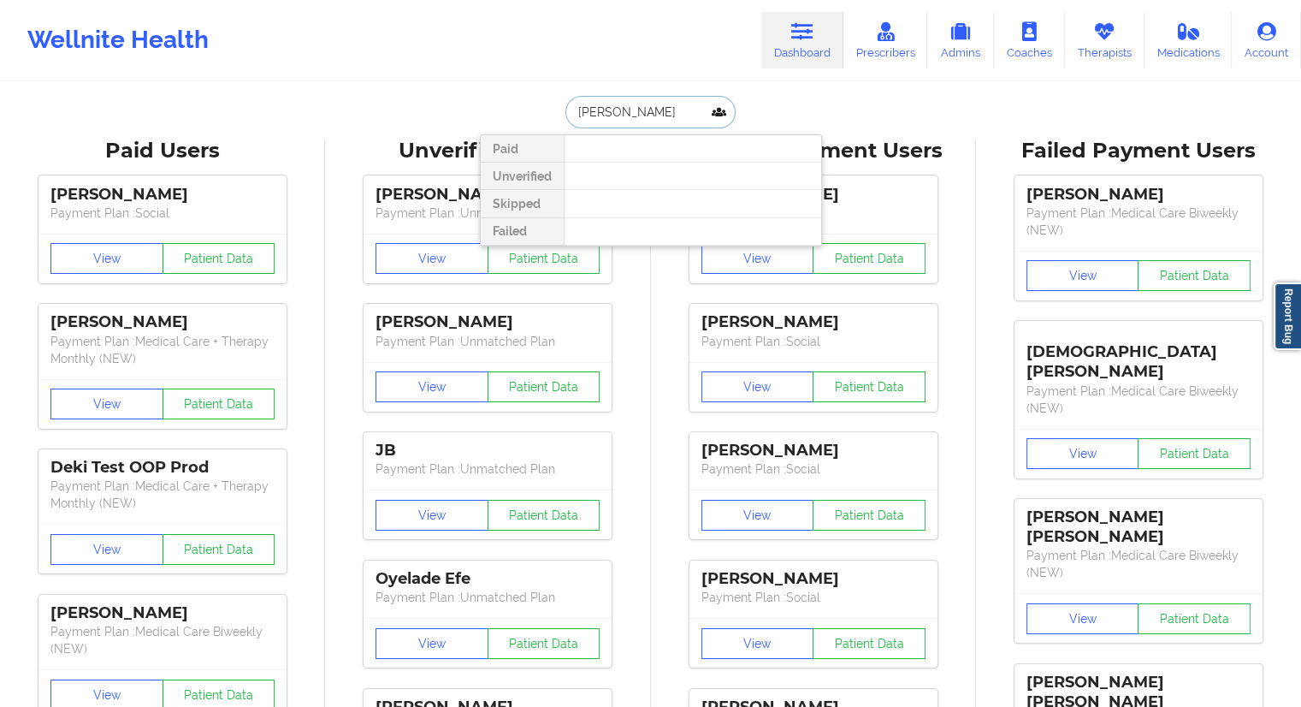
paste input "[PERSON_NAME]"
drag, startPoint x: 647, startPoint y: 111, endPoint x: 541, endPoint y: 109, distance: 106.1
click at [541, 109] on div "[PERSON_NAME] Paid Unverified Skipped Failed" at bounding box center [651, 112] width 342 height 33
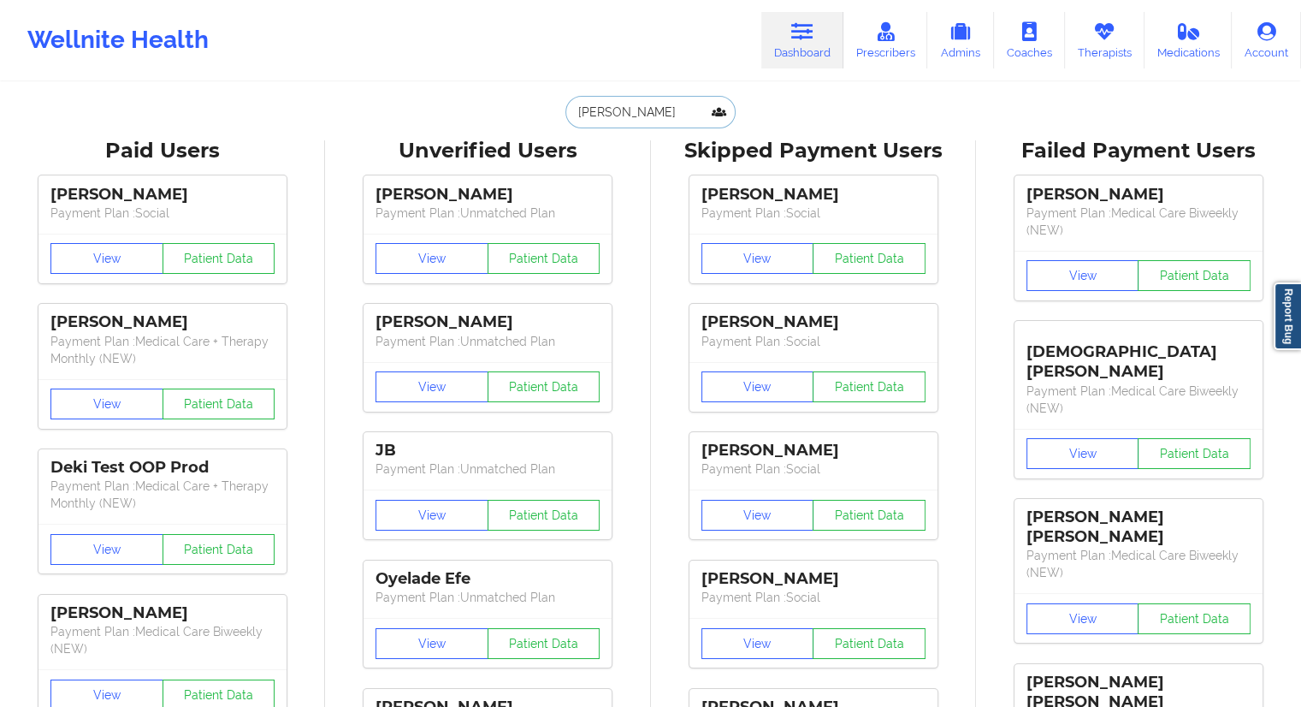
type input "[PERSON_NAME]"
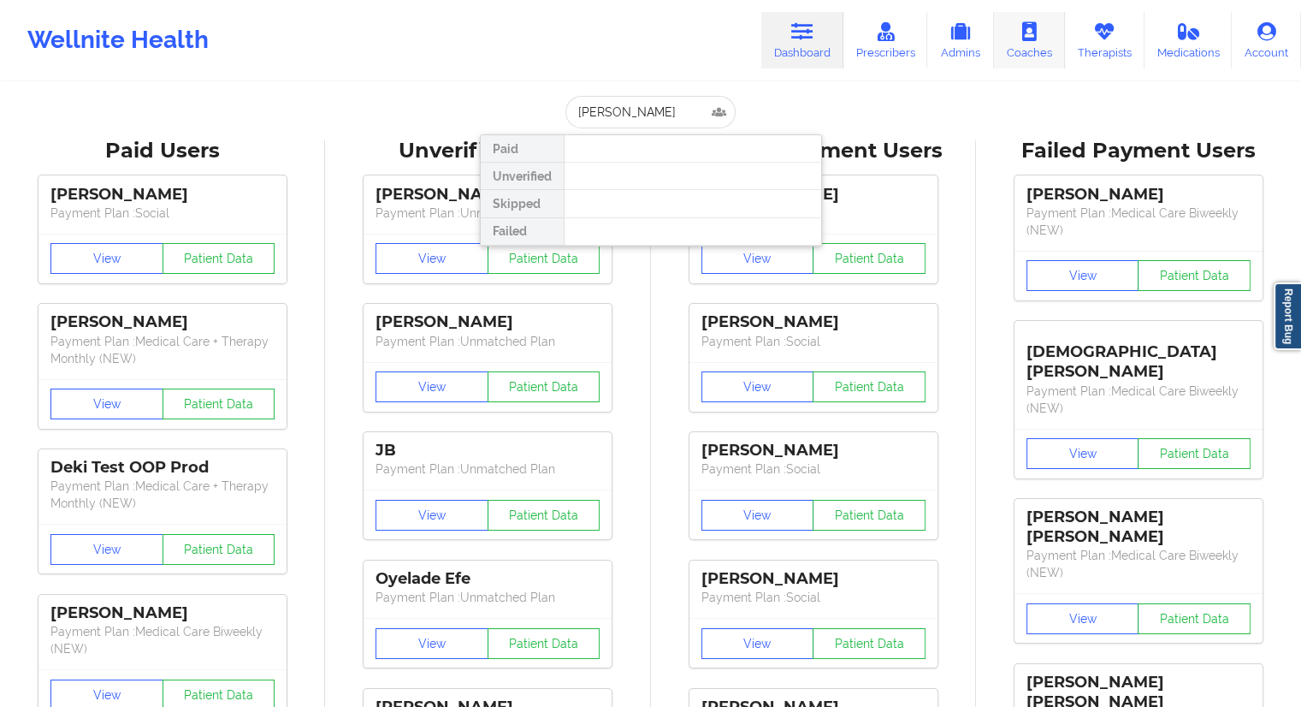
click at [1097, 35] on icon at bounding box center [1104, 31] width 22 height 19
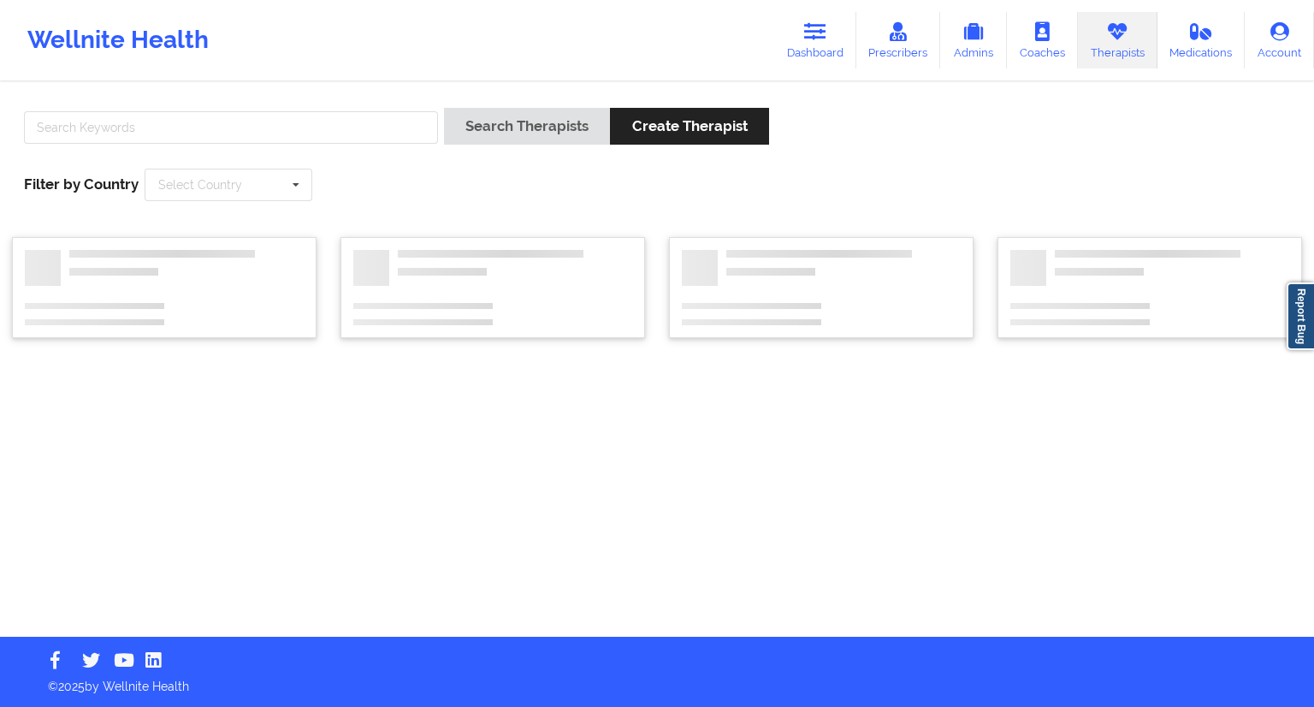
click at [312, 102] on div "Search Therapists Create Therapist Filter by Country Select Country [GEOGRAPHIC…" at bounding box center [657, 154] width 1290 height 117
click at [318, 114] on input "text" at bounding box center [231, 127] width 414 height 33
paste input "[PERSON_NAME]"
type input "[PERSON_NAME]"
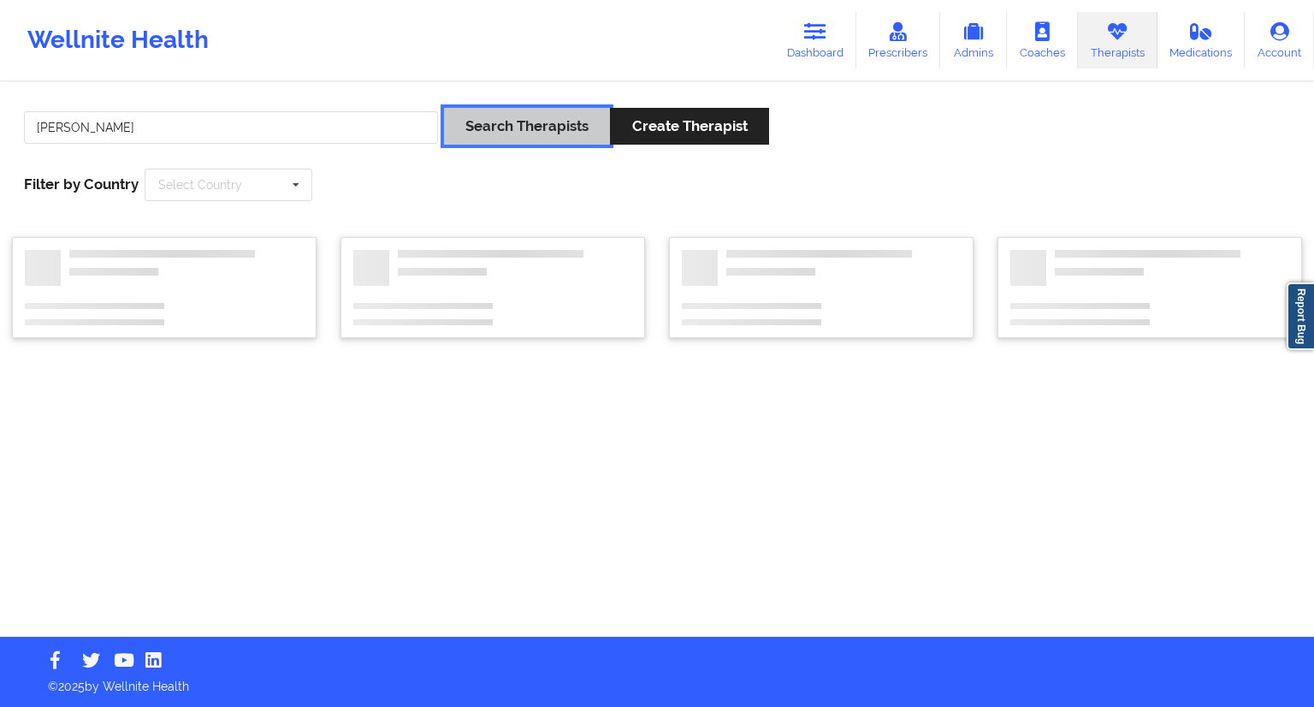
drag, startPoint x: 467, startPoint y: 123, endPoint x: 479, endPoint y: 128, distance: 13.0
click at [468, 123] on button "Search Therapists" at bounding box center [527, 126] width 166 height 37
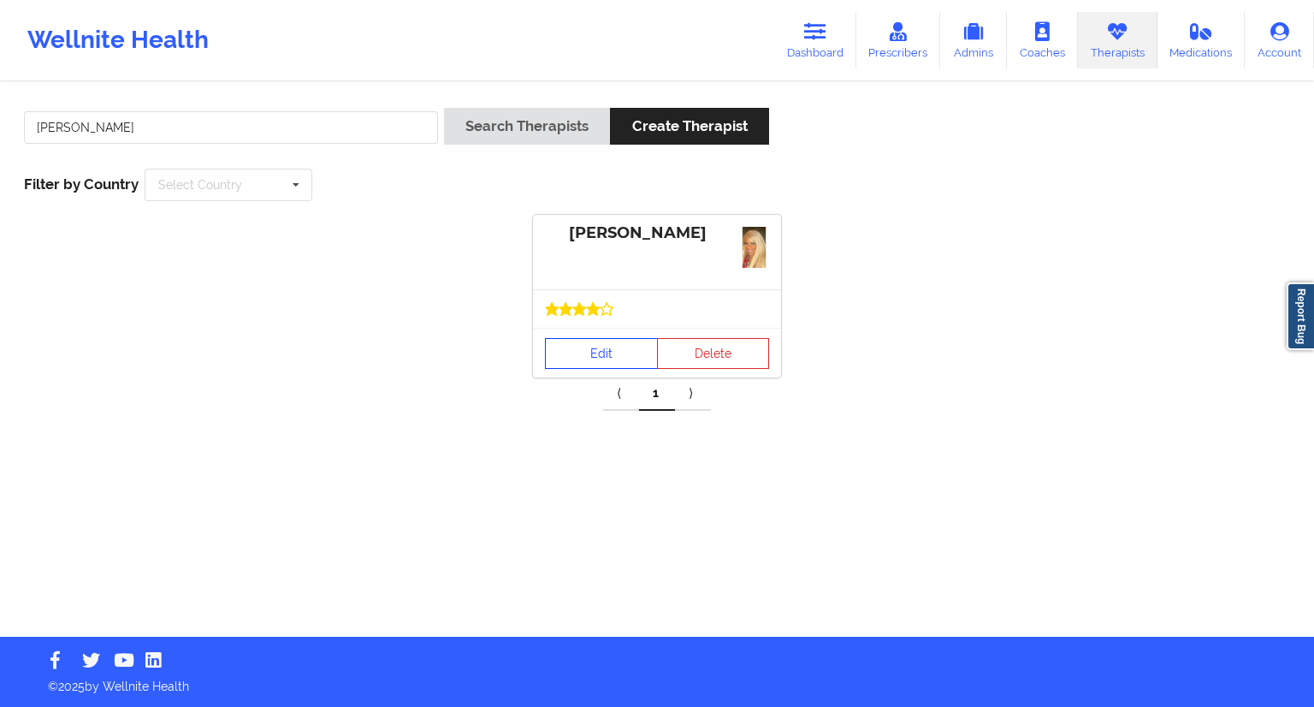
click at [594, 348] on link "Edit" at bounding box center [601, 353] width 113 height 31
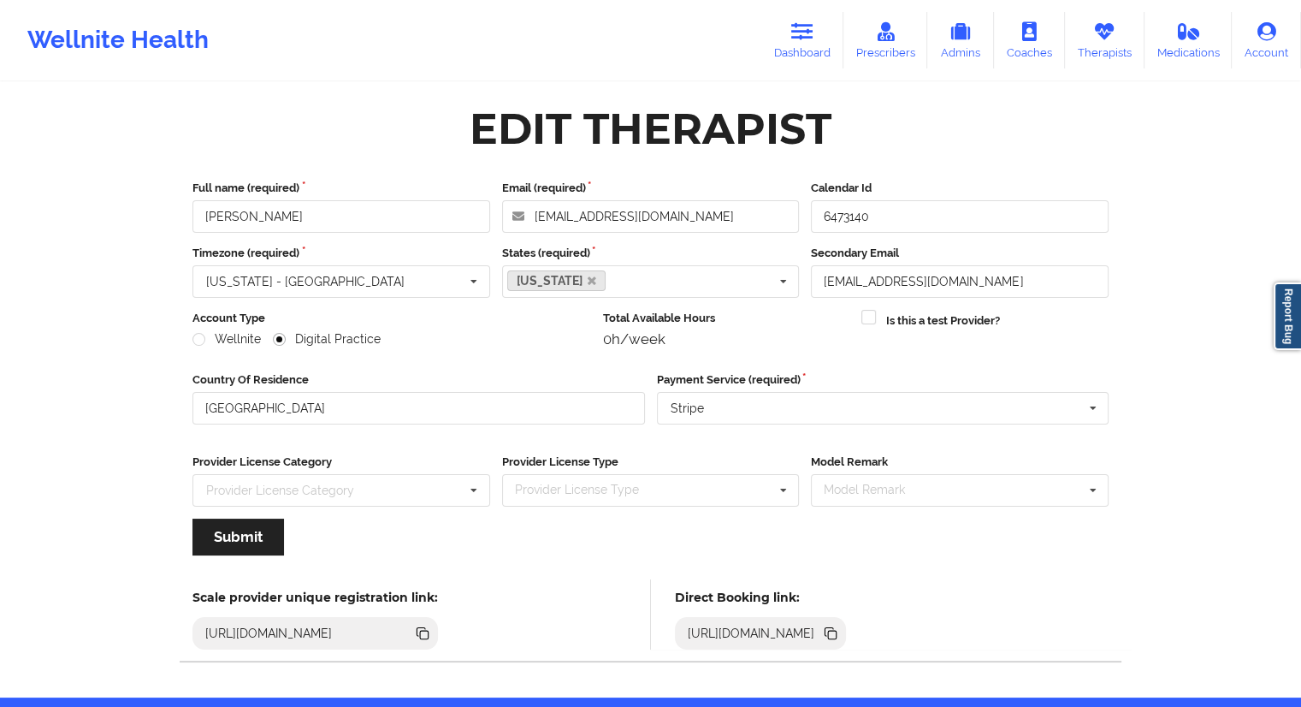
click at [840, 627] on icon at bounding box center [830, 633] width 19 height 19
drag, startPoint x: 1093, startPoint y: 46, endPoint x: 1072, endPoint y: 50, distance: 21.7
click at [1093, 46] on link "Therapists" at bounding box center [1105, 40] width 80 height 56
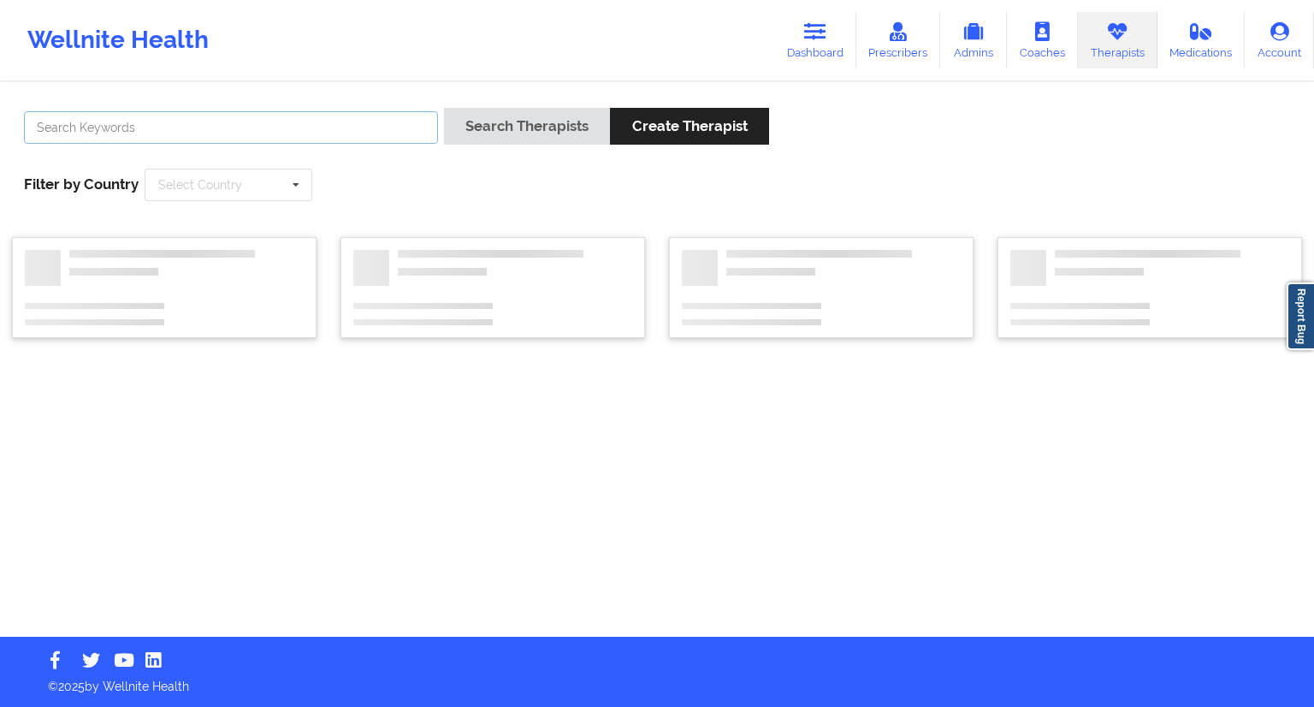
click at [219, 135] on input "text" at bounding box center [231, 127] width 414 height 33
paste input "[PERSON_NAME]"
type input "[PERSON_NAME]"
click at [504, 131] on button "Search Therapists" at bounding box center [527, 126] width 166 height 37
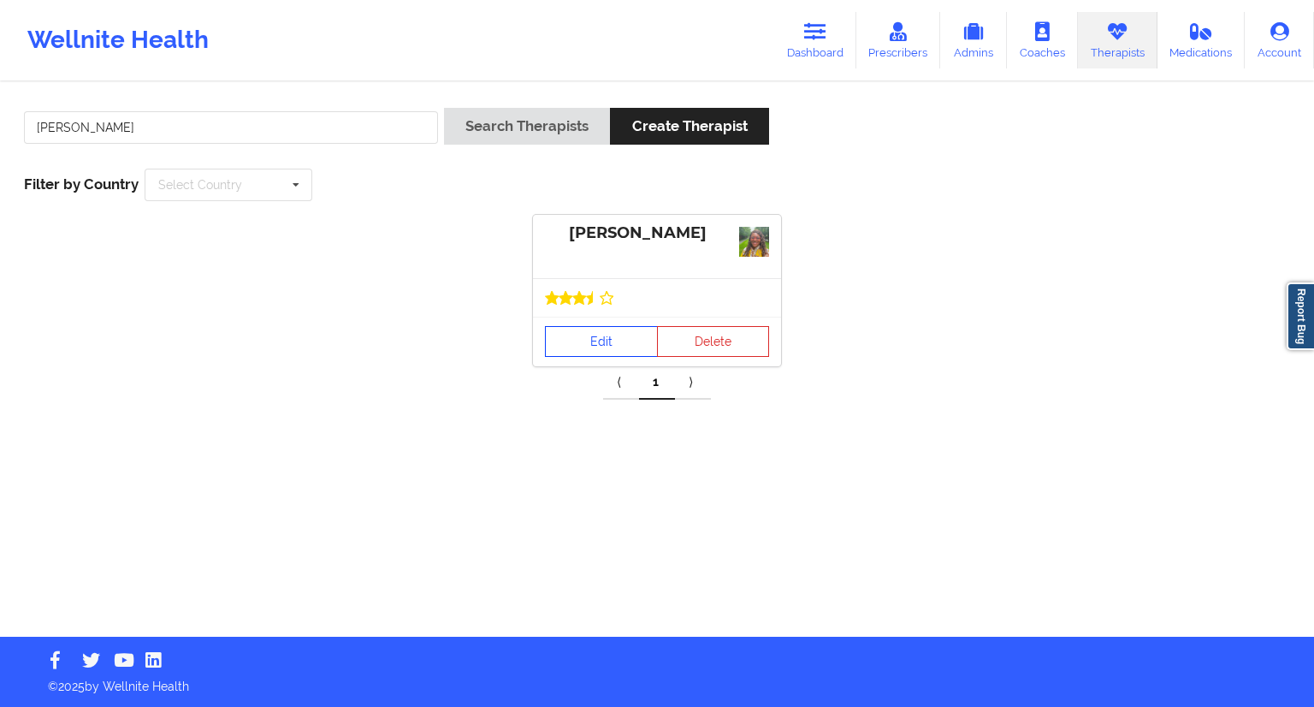
click at [593, 350] on link "Edit" at bounding box center [601, 341] width 113 height 31
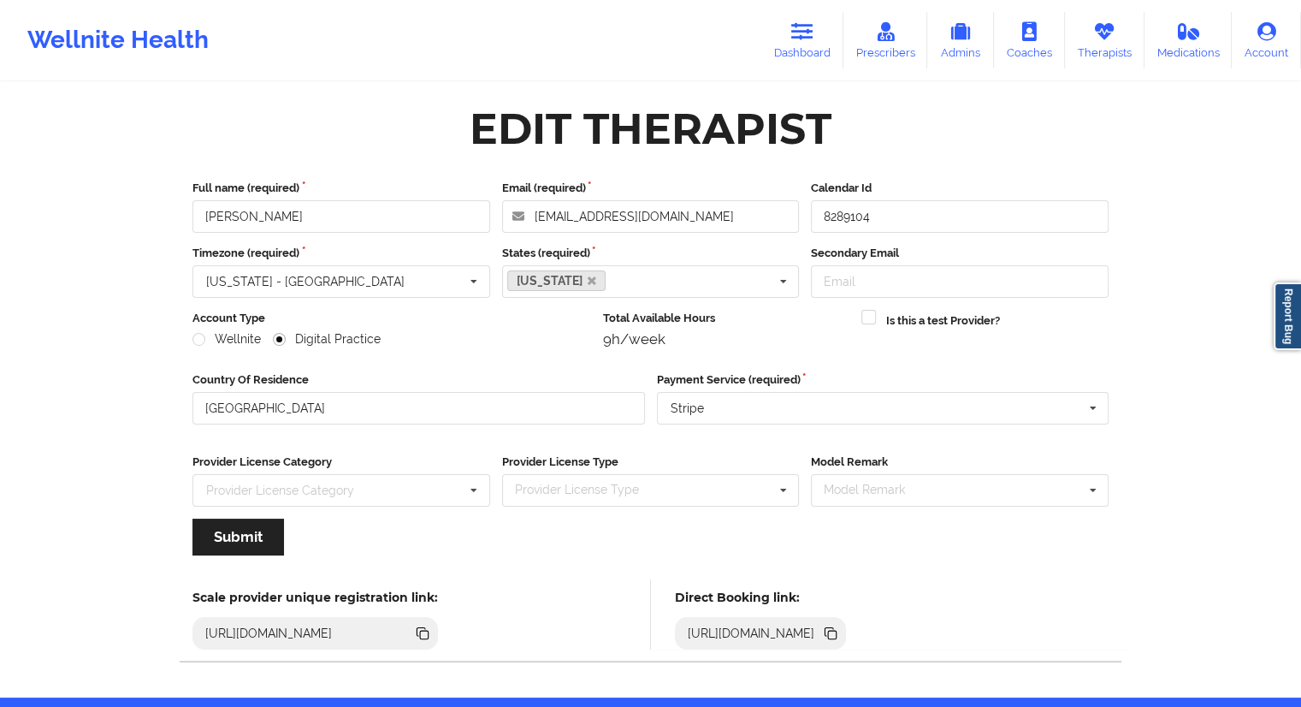
click at [837, 632] on icon at bounding box center [832, 634] width 9 height 9
drag, startPoint x: 216, startPoint y: 216, endPoint x: 181, endPoint y: 216, distance: 34.2
click at [181, 216] on div "Full name (required) [PERSON_NAME] Email (required) [EMAIL_ADDRESS][DOMAIN_NAME…" at bounding box center [650, 373] width 940 height 411
click at [820, 53] on link "Dashboard" at bounding box center [802, 40] width 82 height 56
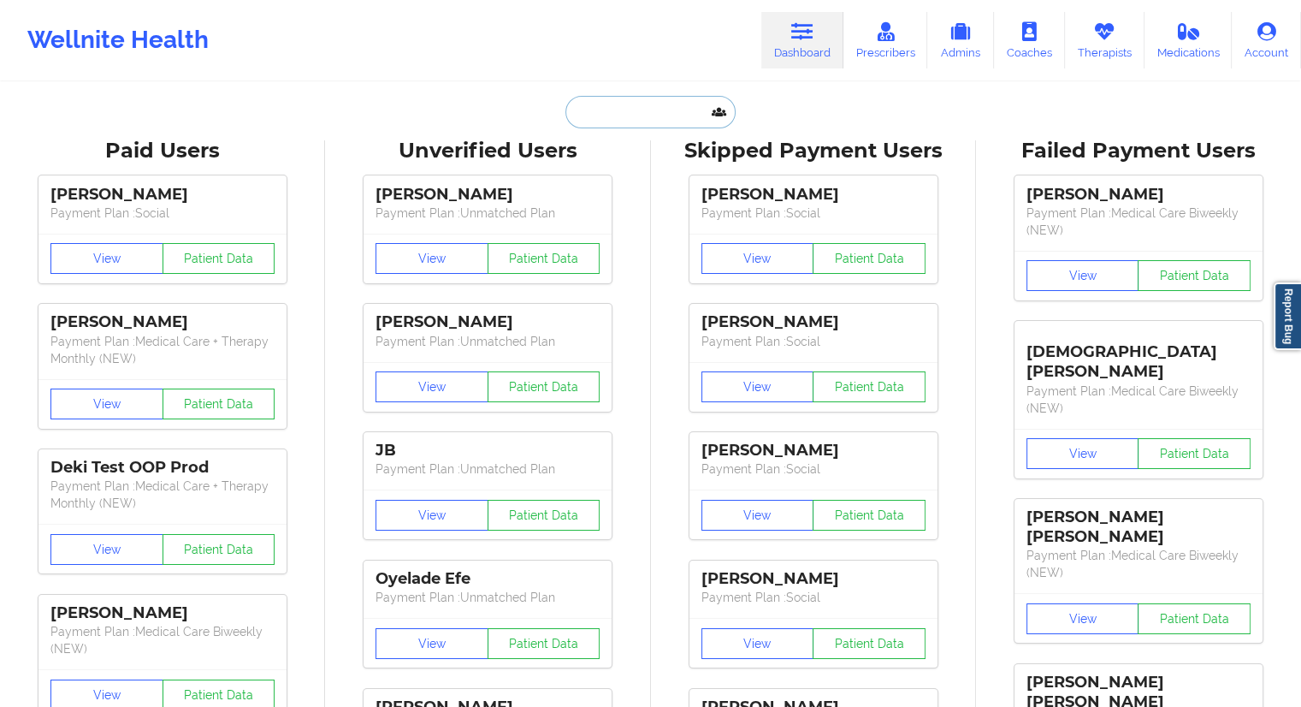
click at [664, 105] on input "text" at bounding box center [649, 112] width 169 height 33
paste input "[EMAIL_ADDRESS][DOMAIN_NAME]"
type input "[EMAIL_ADDRESS][DOMAIN_NAME]"
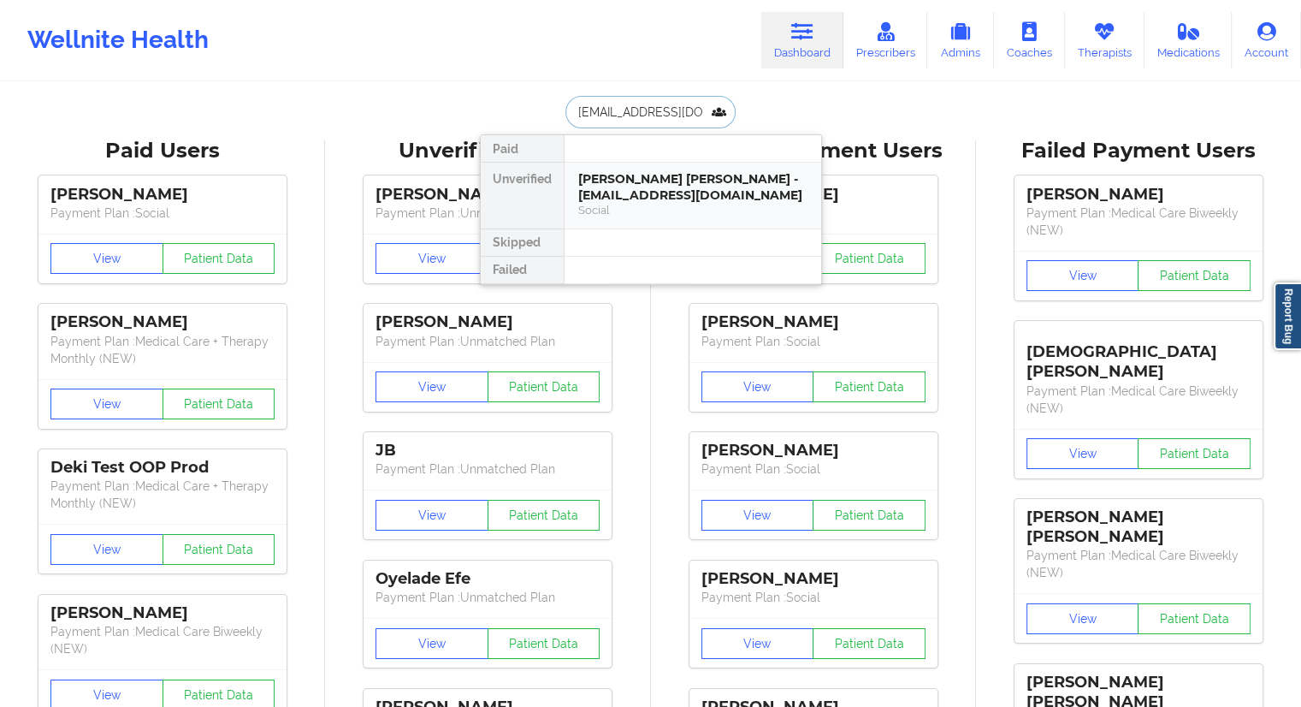
click at [619, 196] on div "[PERSON_NAME] [PERSON_NAME] - [EMAIL_ADDRESS][DOMAIN_NAME]" at bounding box center [692, 187] width 229 height 32
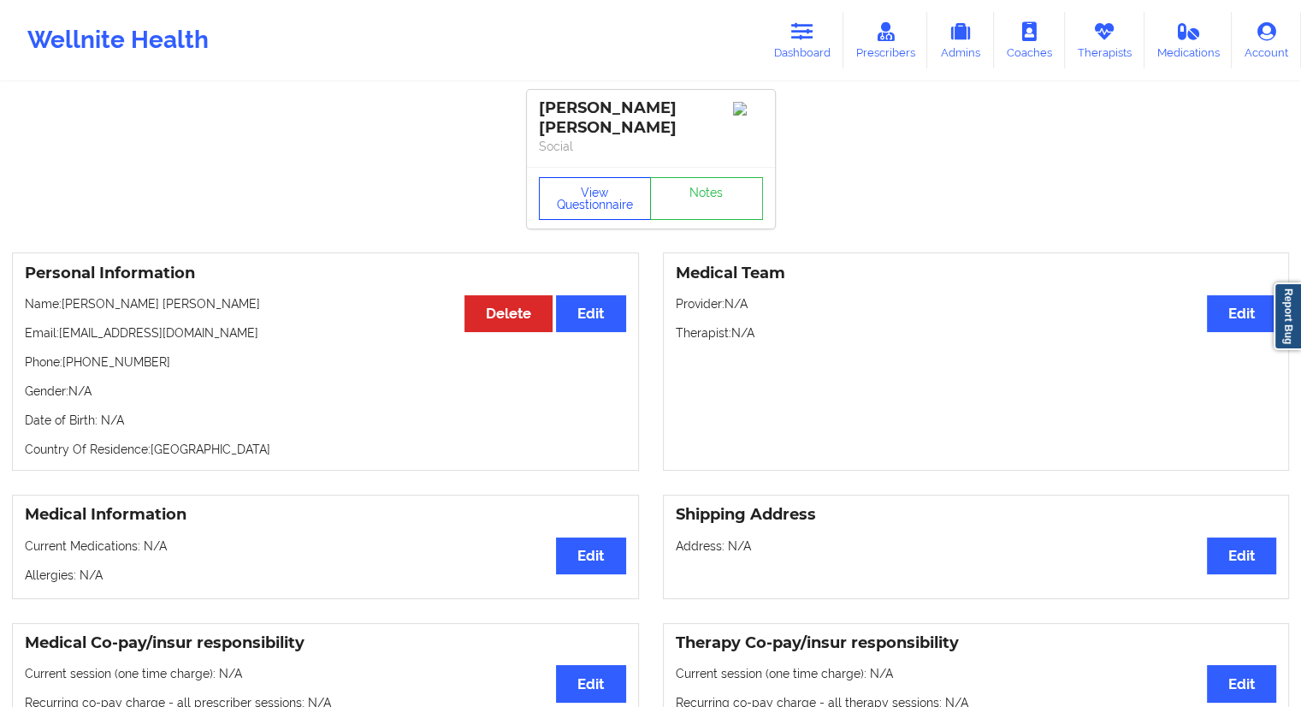
click at [587, 182] on button "View Questionnaire" at bounding box center [595, 198] width 113 height 43
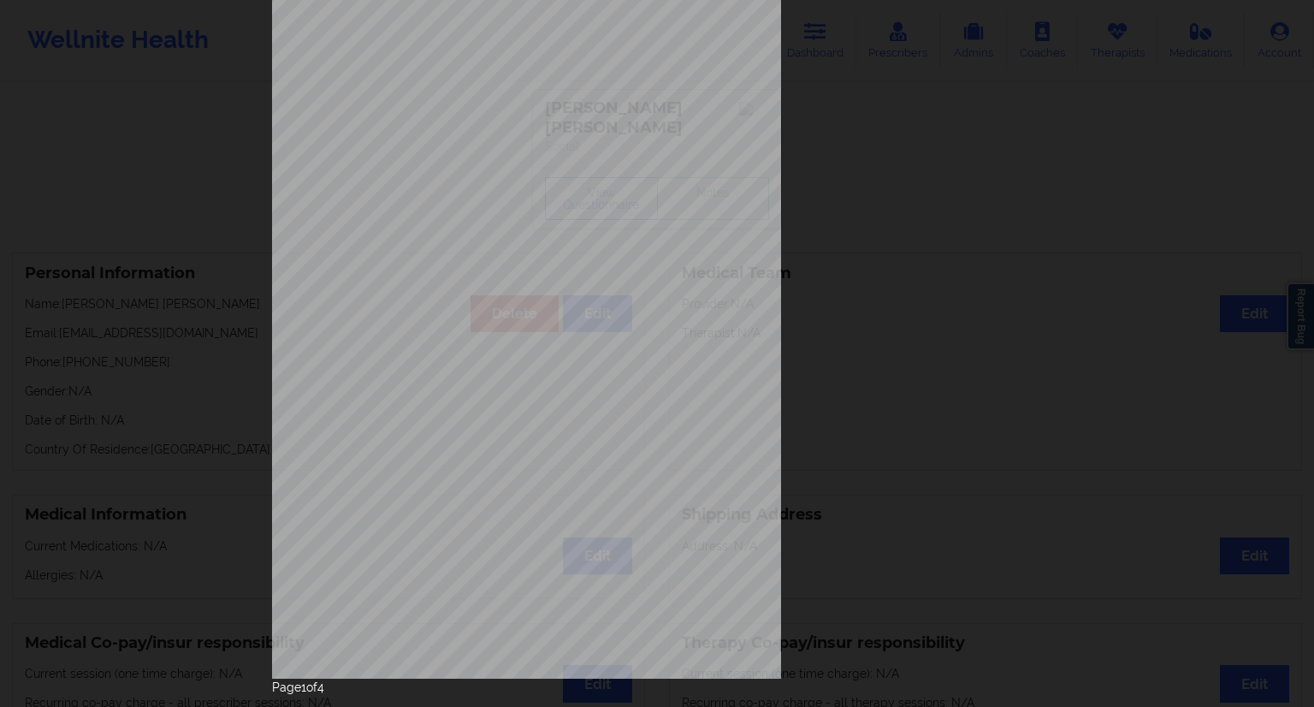
scroll to position [109, 0]
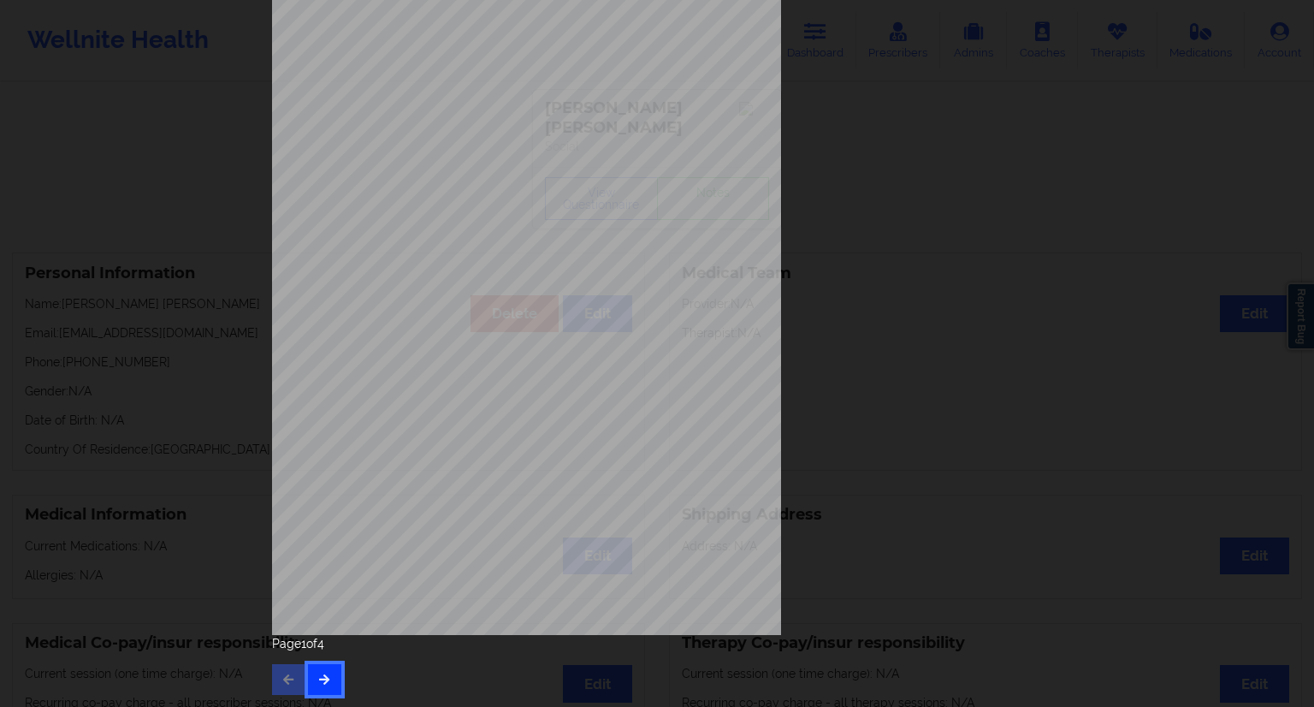
click at [327, 664] on button "button" at bounding box center [324, 679] width 33 height 31
click at [318, 659] on div "Page 2 of 4" at bounding box center [657, 665] width 770 height 60
click at [334, 670] on button "button" at bounding box center [324, 679] width 33 height 31
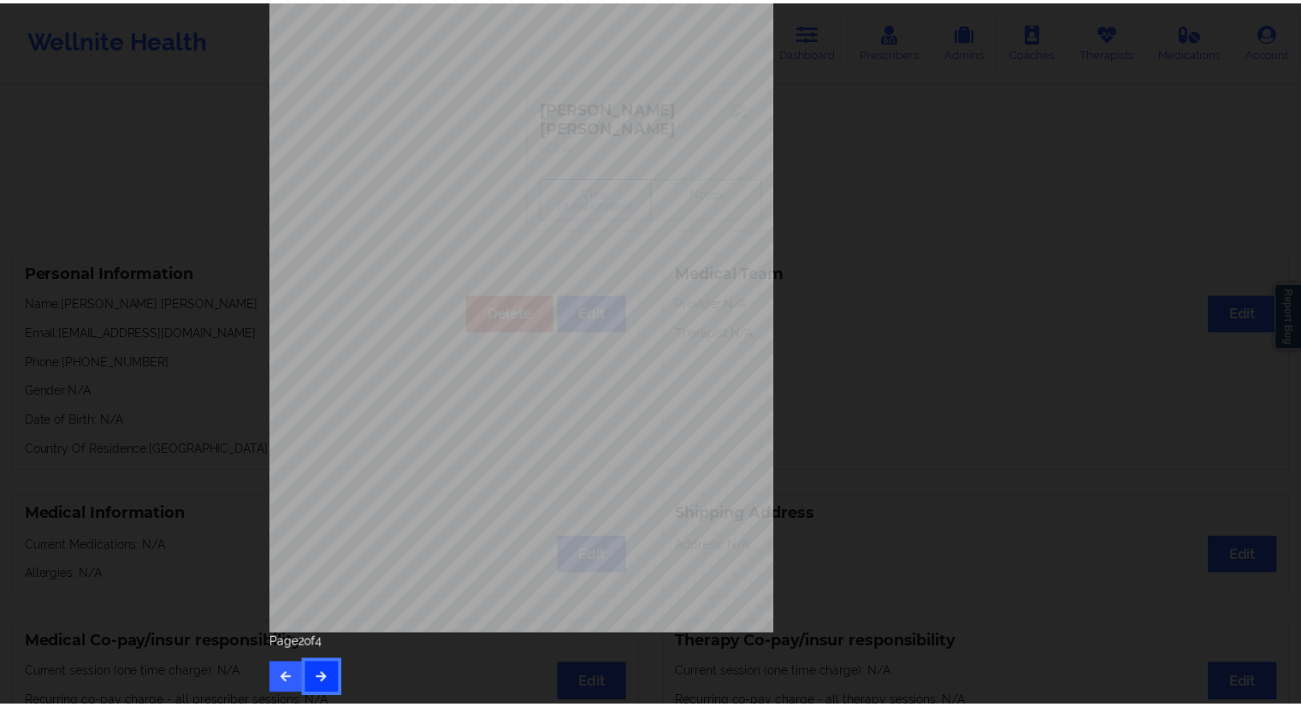
scroll to position [0, 0]
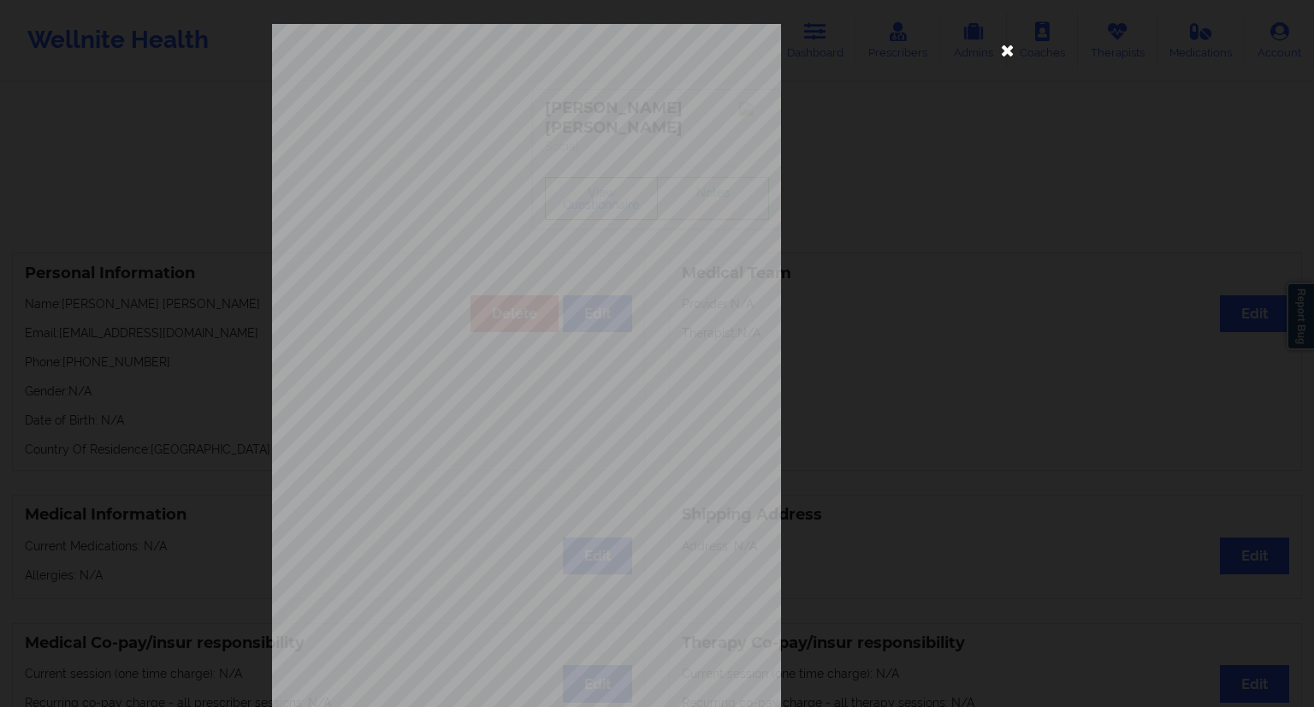
click at [1003, 47] on icon at bounding box center [1007, 49] width 27 height 27
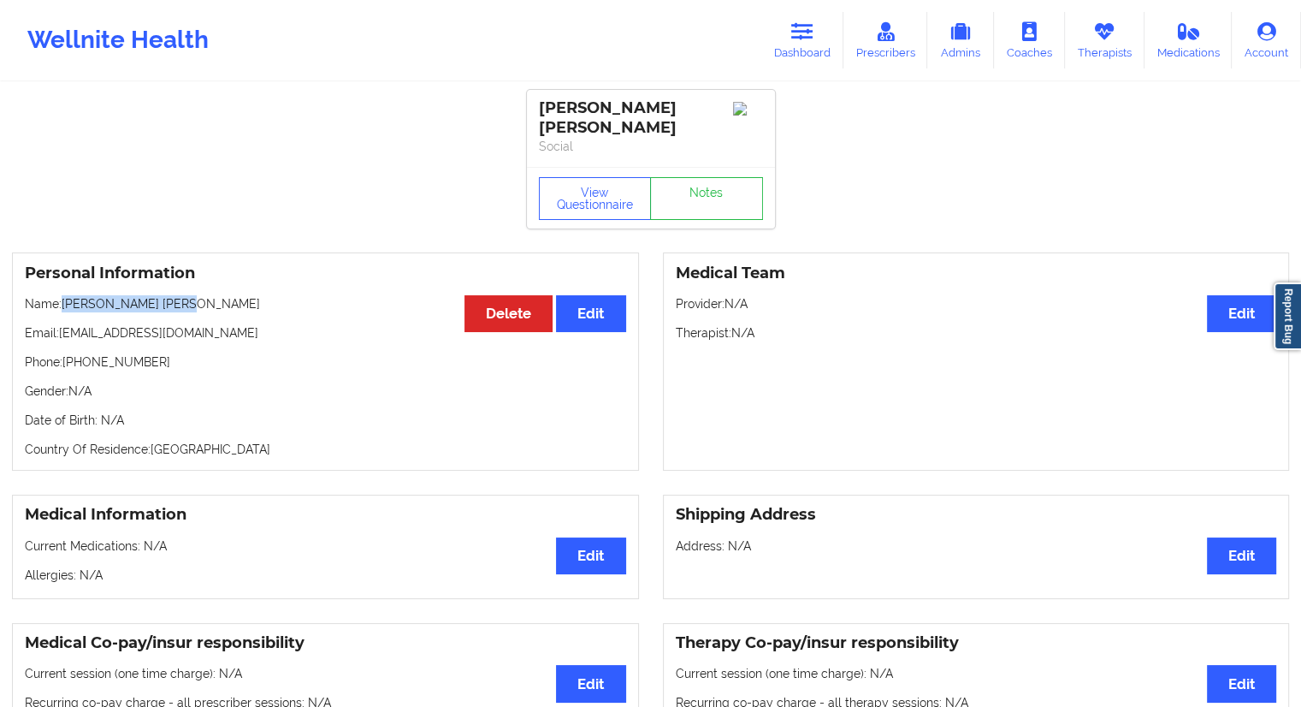
drag, startPoint x: 209, startPoint y: 290, endPoint x: 66, endPoint y: 287, distance: 142.9
click at [66, 295] on p "Name: [PERSON_NAME] [PERSON_NAME]" at bounding box center [325, 303] width 601 height 17
click at [817, 49] on link "Dashboard" at bounding box center [802, 40] width 82 height 56
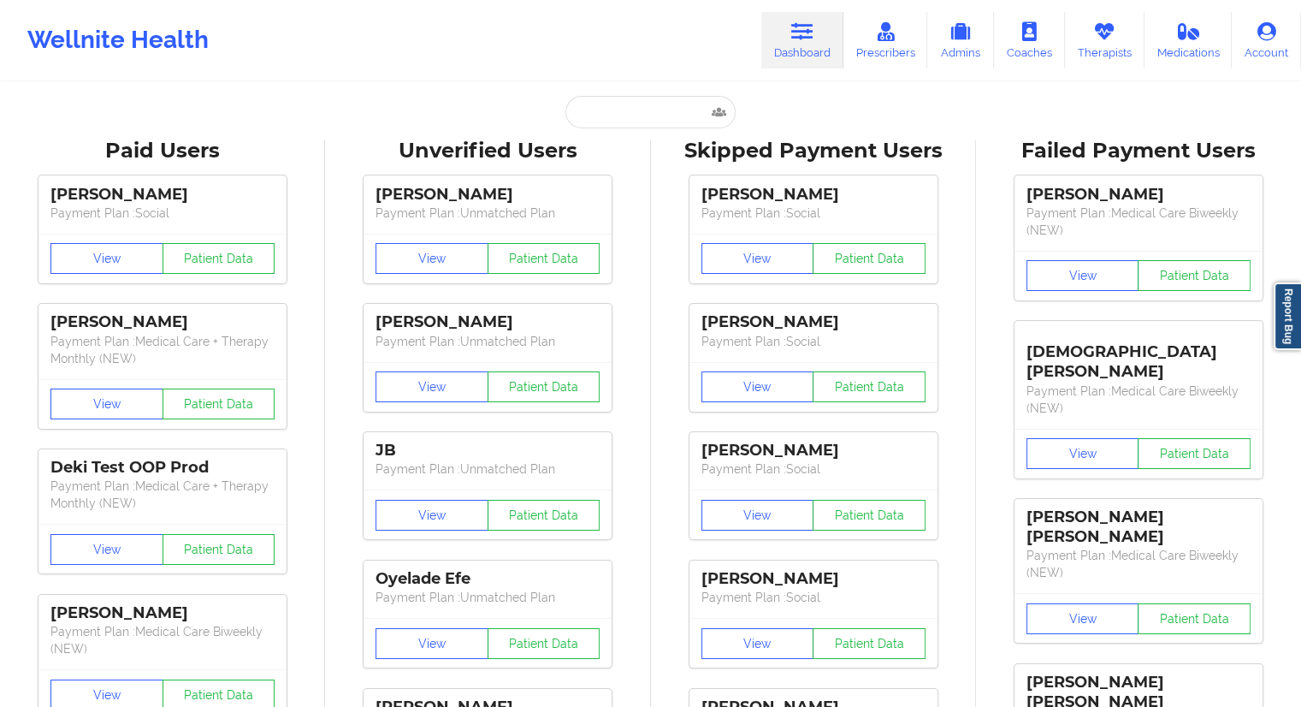
click at [617, 104] on input "text" at bounding box center [649, 112] width 169 height 33
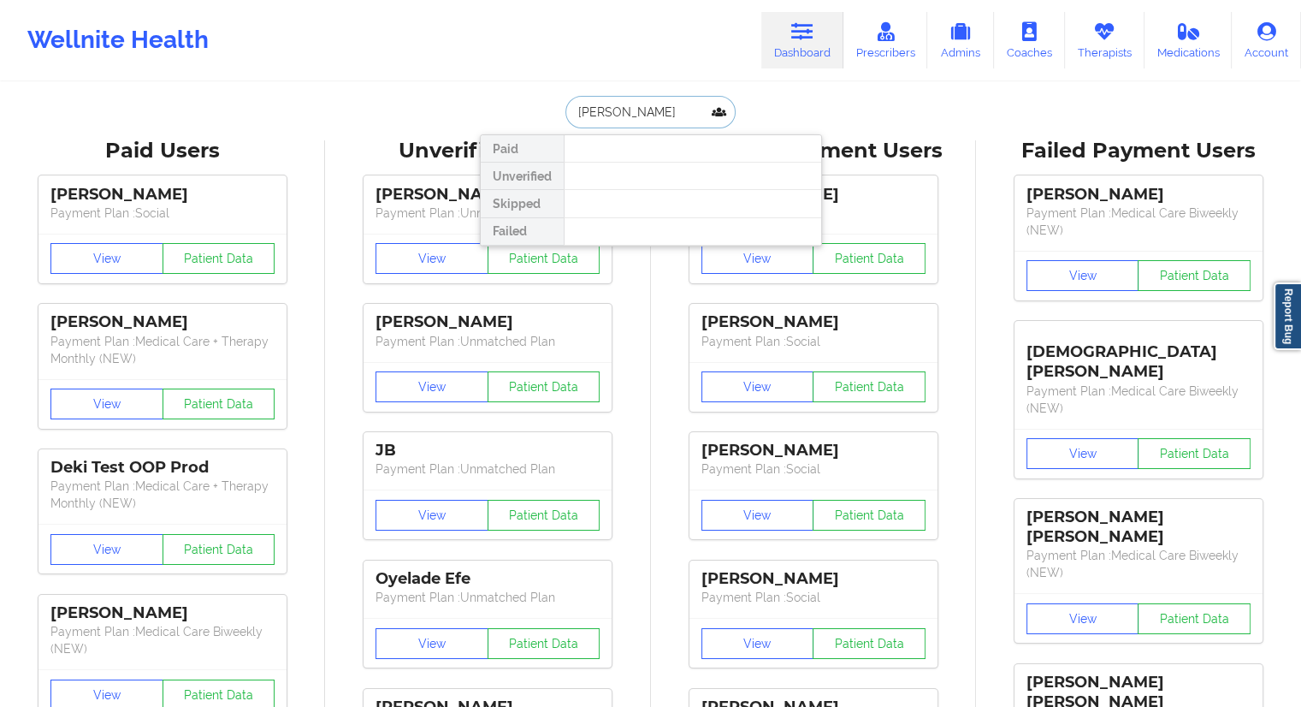
click at [632, 115] on input "[PERSON_NAME]" at bounding box center [649, 112] width 169 height 33
paste input "[PERSON_NAME]"
click at [577, 114] on input "[PERSON_NAME]" at bounding box center [649, 112] width 169 height 33
drag, startPoint x: 663, startPoint y: 114, endPoint x: 531, endPoint y: 117, distance: 131.8
click at [531, 117] on div "[PERSON_NAME] Paid Unverified Skipped Failed" at bounding box center [651, 112] width 342 height 33
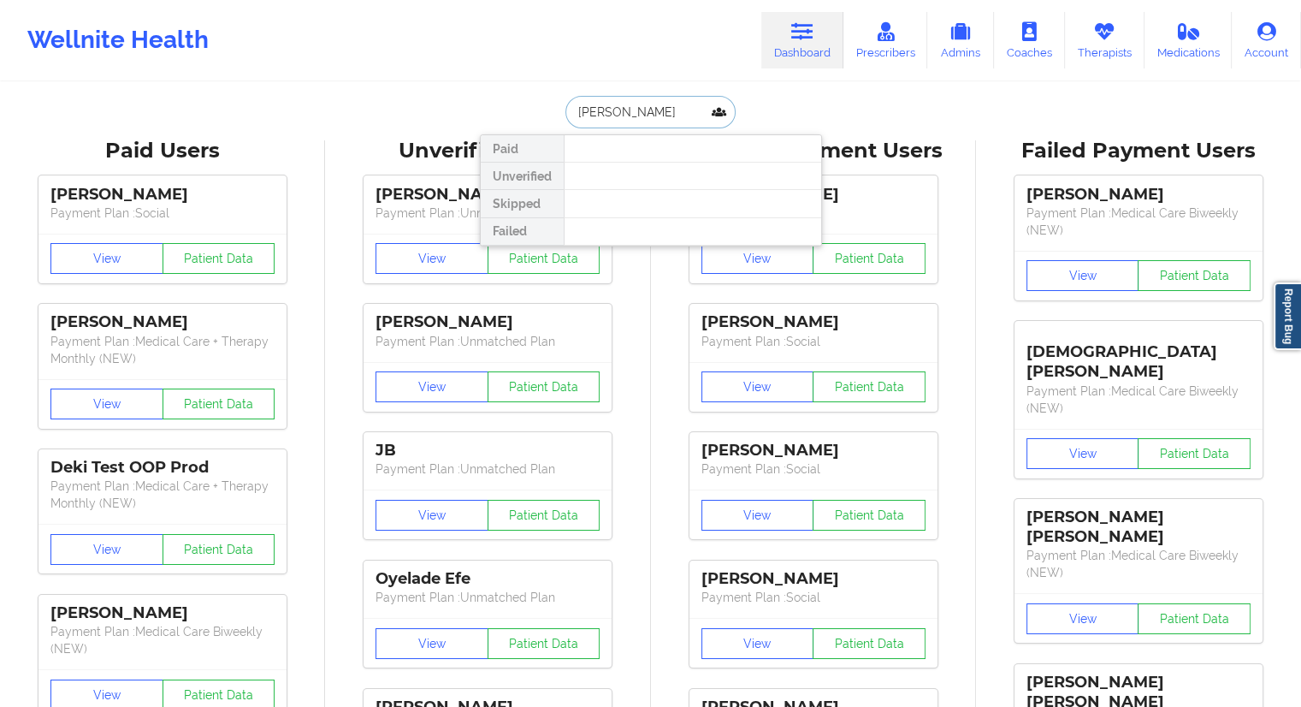
paste input "[EMAIL_ADDRESS][DOMAIN_NAME]"
type input "[EMAIL_ADDRESS][DOMAIN_NAME]"
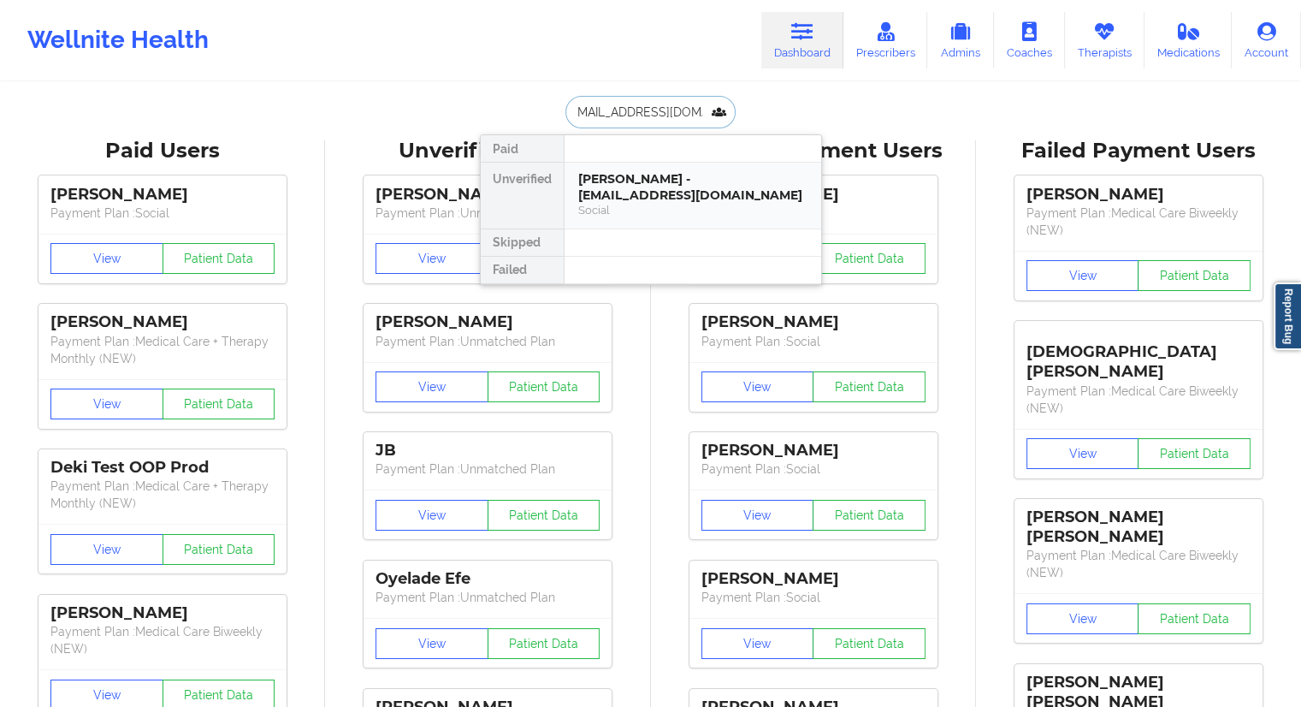
click at [616, 173] on div "[PERSON_NAME] - [EMAIL_ADDRESS][DOMAIN_NAME]" at bounding box center [692, 187] width 229 height 32
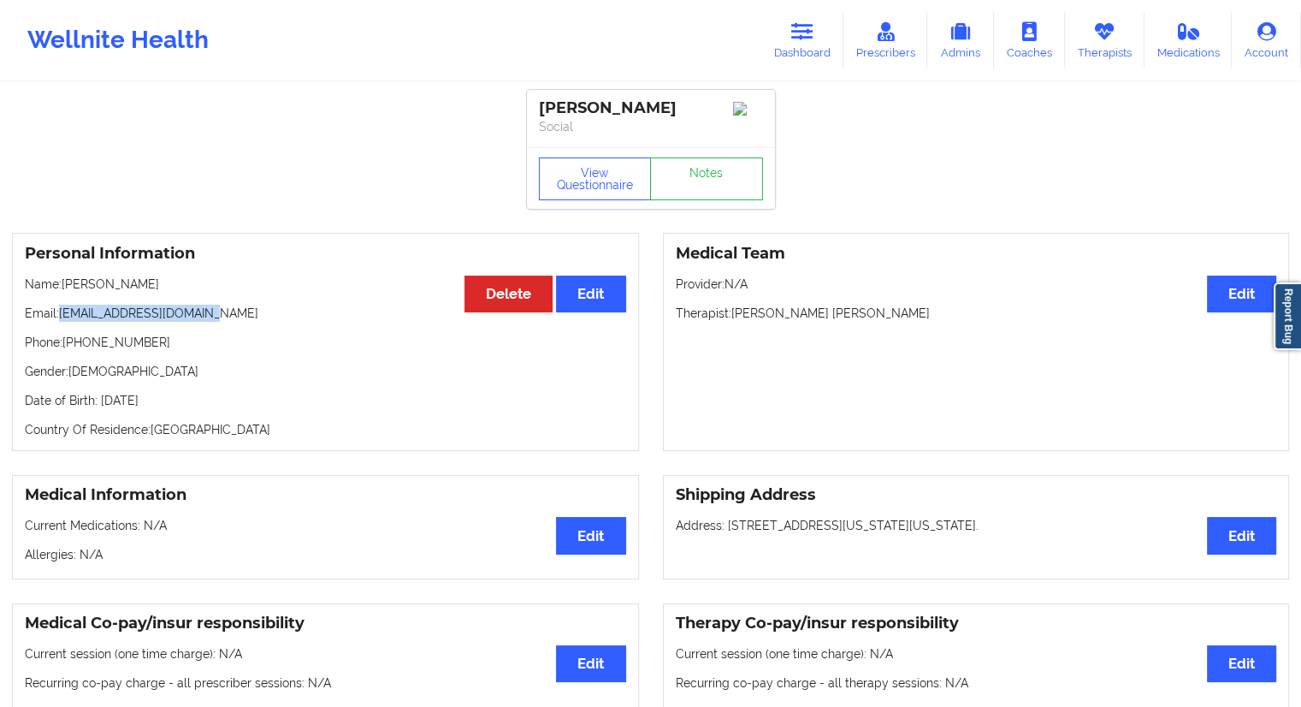
drag, startPoint x: 216, startPoint y: 319, endPoint x: 62, endPoint y: 319, distance: 154.0
click at [62, 319] on p "Email: [EMAIL_ADDRESS][DOMAIN_NAME]" at bounding box center [325, 312] width 601 height 17
